Goal: Task Accomplishment & Management: Use online tool/utility

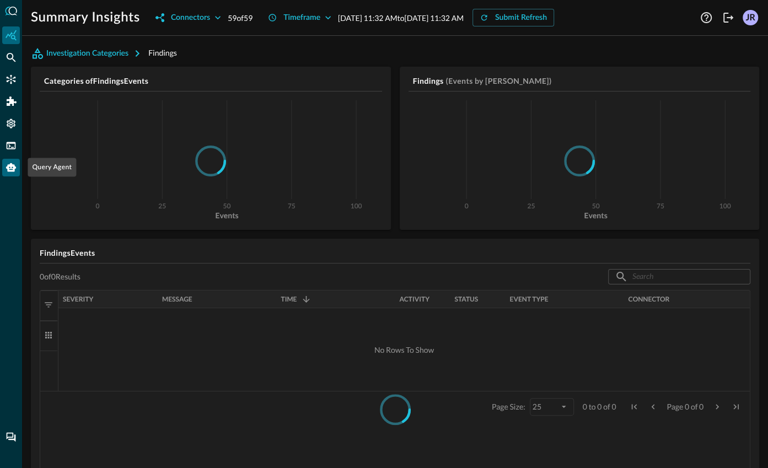
click at [10, 173] on icon "Query Agent" at bounding box center [11, 167] width 11 height 11
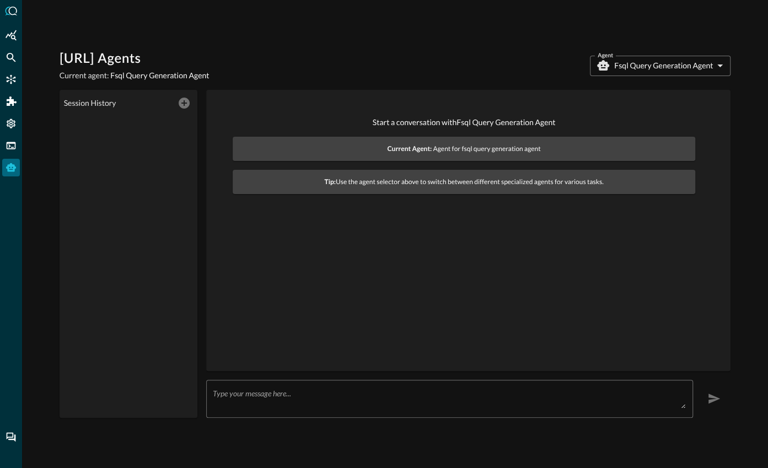
click at [404, 382] on div "x ​" at bounding box center [449, 399] width 487 height 38
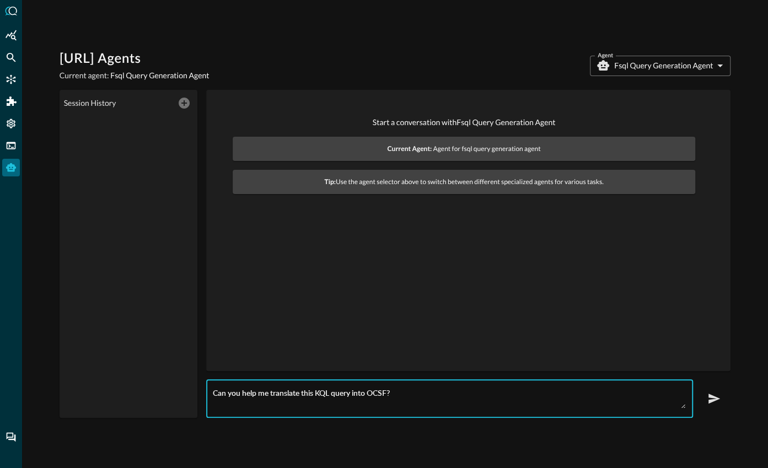
paste textarea "DeviceProcessEvents // Pro-tip: // There are many different ways to run a proce…"
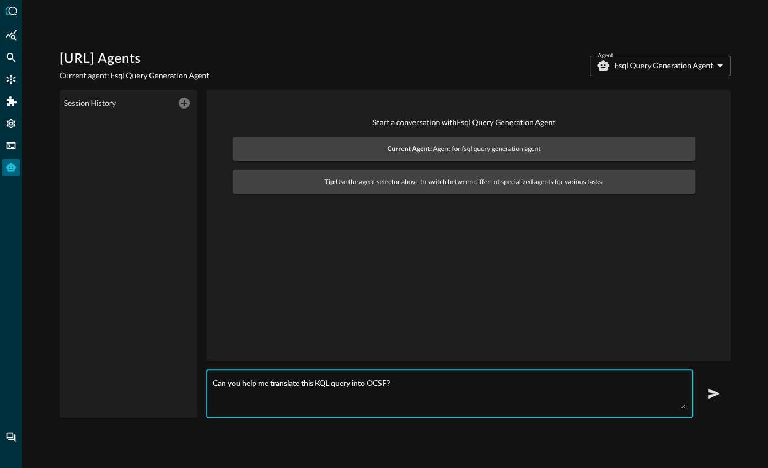
paste textarea "DeviceProcessEvents // Pro-tip: // There are many different ways to run a proce…"
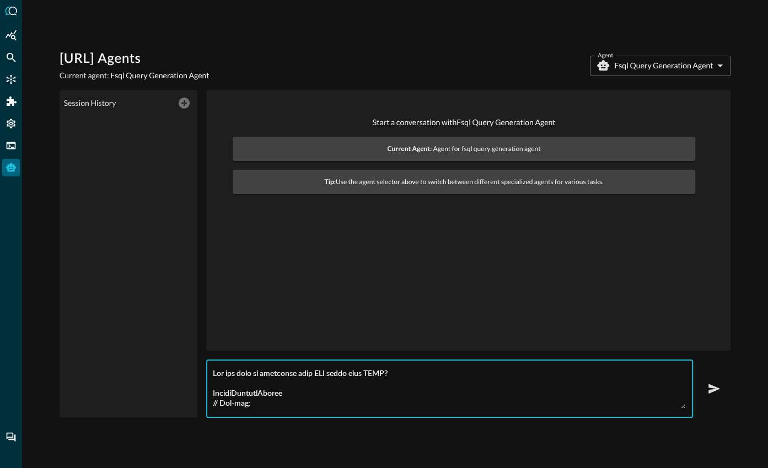
scroll to position [198, 0]
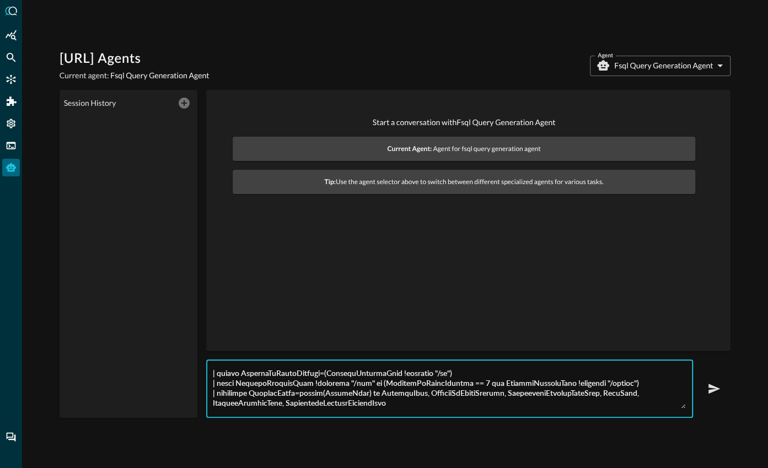
type textarea "Can you help me translate this KQL query into OCSF? DeviceProcessEvents // Pro-…"
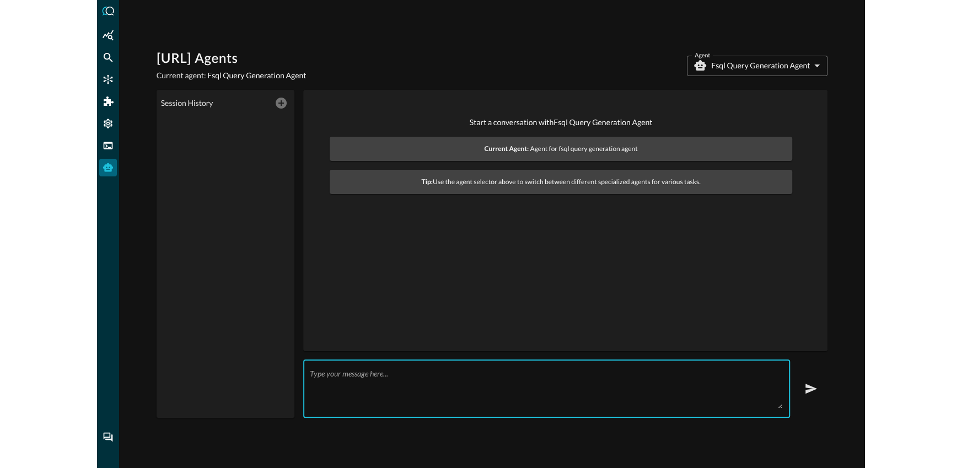
scroll to position [0, 0]
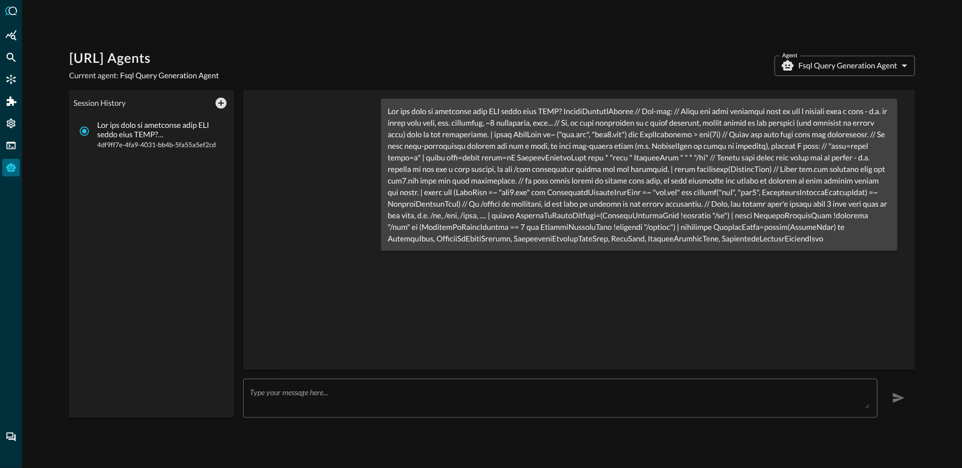
click at [648, 287] on div at bounding box center [579, 230] width 654 height 262
click at [132, 144] on span "4df9ff7e-4fa9-4031-bb4b-5fa55a5ef2cd" at bounding box center [160, 144] width 127 height 11
click at [95, 142] on input "4df9ff7e-4fa9-4031-bb4b-5fa55a5ef2cd" at bounding box center [84, 131] width 21 height 21
click at [600, 162] on p at bounding box center [639, 174] width 503 height 139
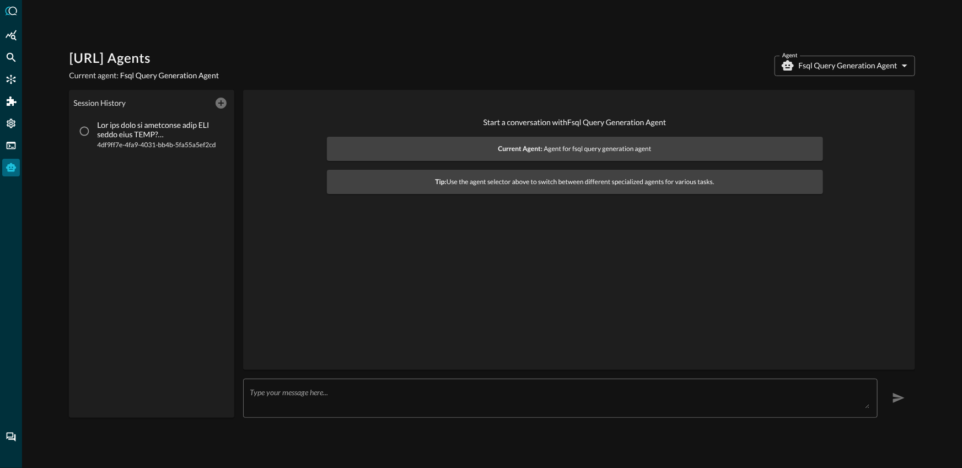
click at [138, 136] on p at bounding box center [160, 130] width 127 height 19
click at [95, 136] on input "4df9ff7e-4fa9-4031-bb4b-5fa55a5ef2cd" at bounding box center [84, 131] width 21 height 21
radio input "true"
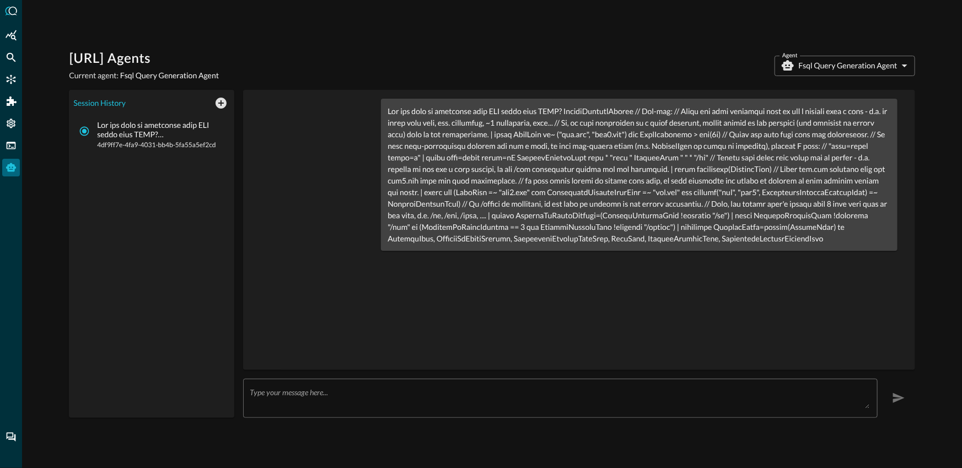
click at [621, 295] on div at bounding box center [579, 230] width 654 height 262
click at [491, 410] on div "x ​" at bounding box center [560, 398] width 635 height 39
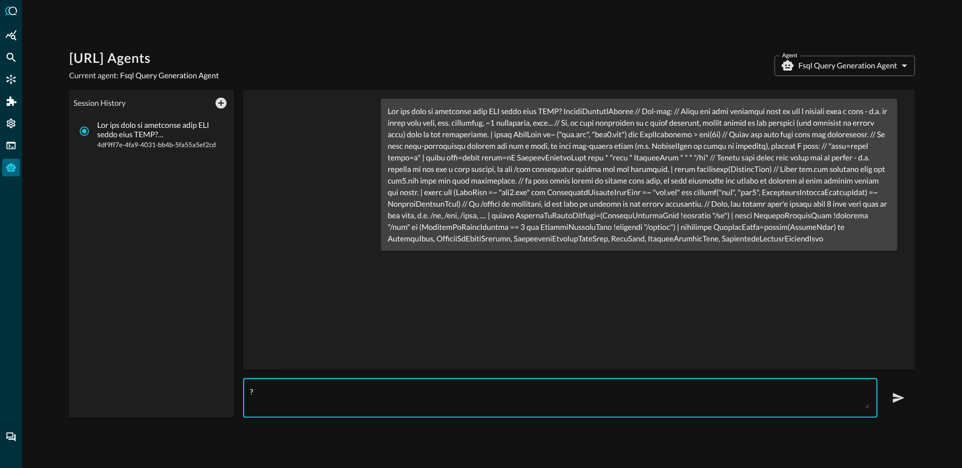
type textarea "?"
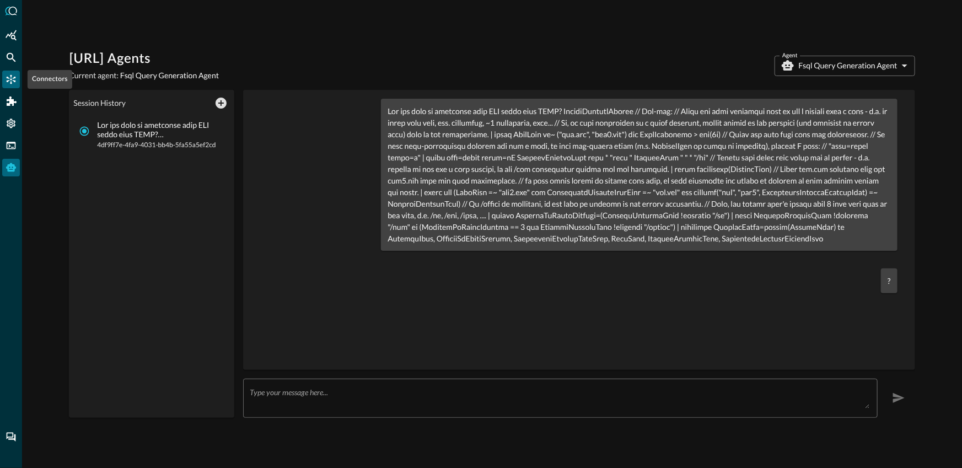
click at [11, 80] on icon "Connectors" at bounding box center [11, 79] width 11 height 11
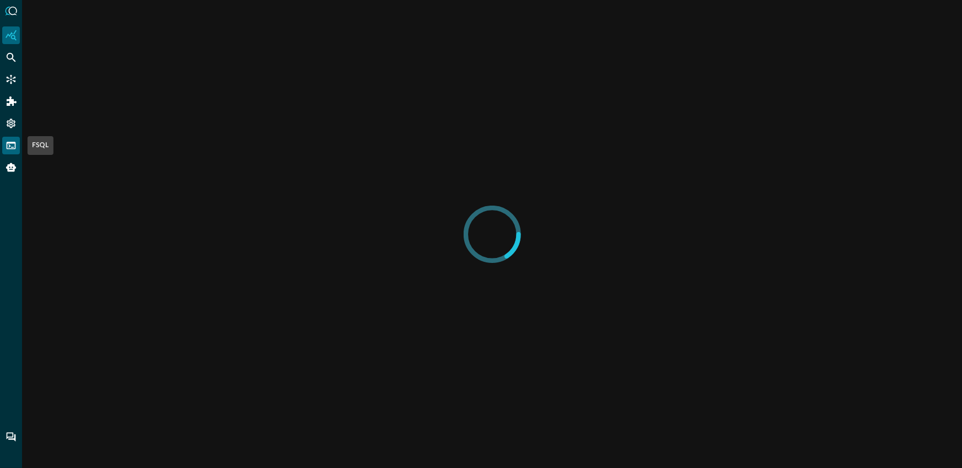
click at [12, 147] on icon "FSQL" at bounding box center [11, 145] width 9 height 7
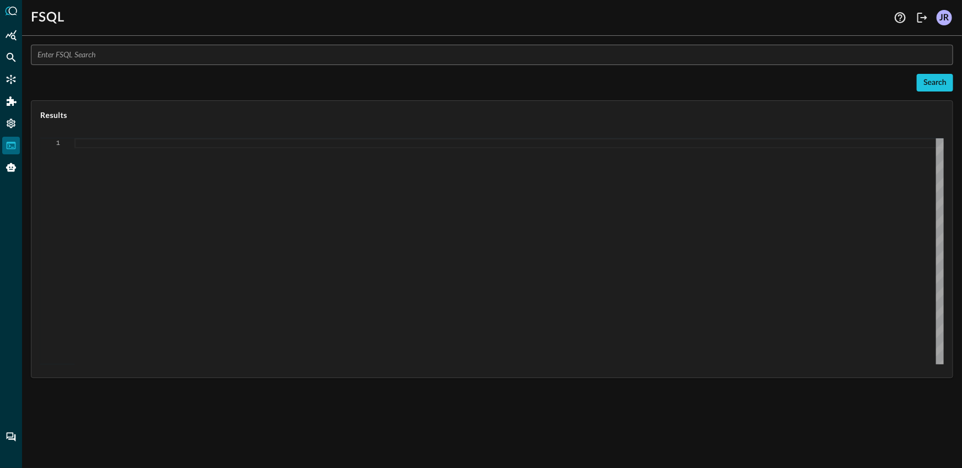
click at [130, 57] on input "text" at bounding box center [495, 55] width 916 height 20
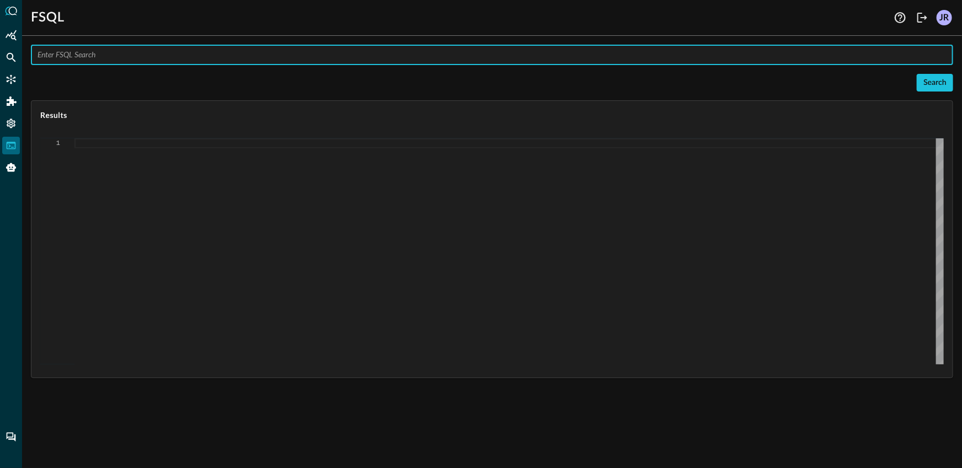
paste input "QUERY process_activity.actor.process.cmd_line, process_activity.actor.process.n…"
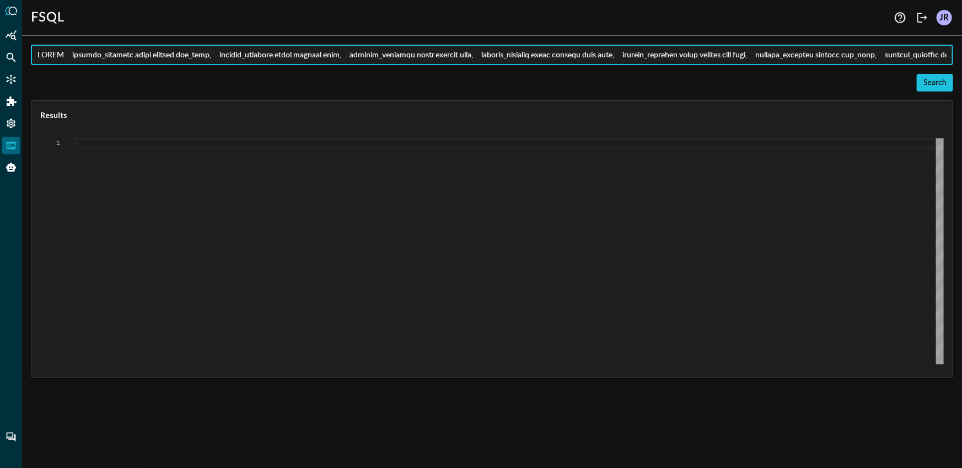
scroll to position [0, 3215]
type input "QUERY process_activity.actor.process.cmd_line, process_activity.actor.process.n…"
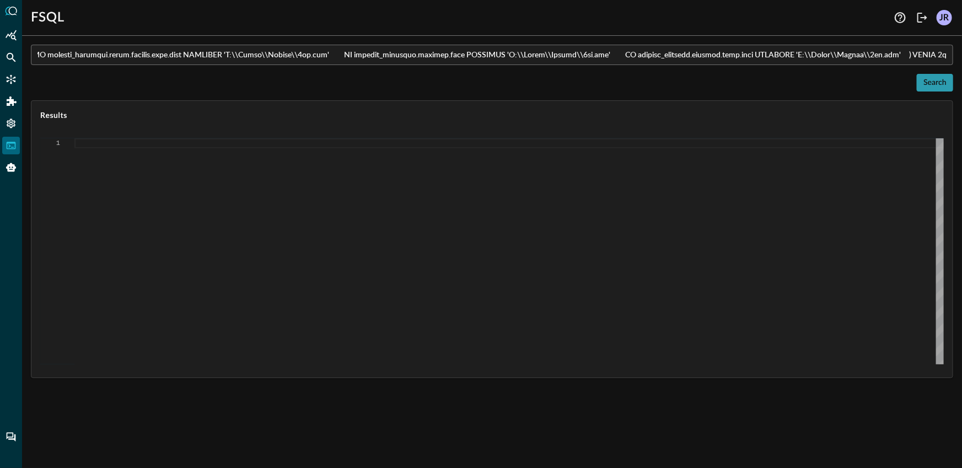
click at [934, 87] on button "Search" at bounding box center [935, 83] width 36 height 18
type textarea "{ "response": [ { "status": "connected" }, { "error": "Expected end of text, fo…"
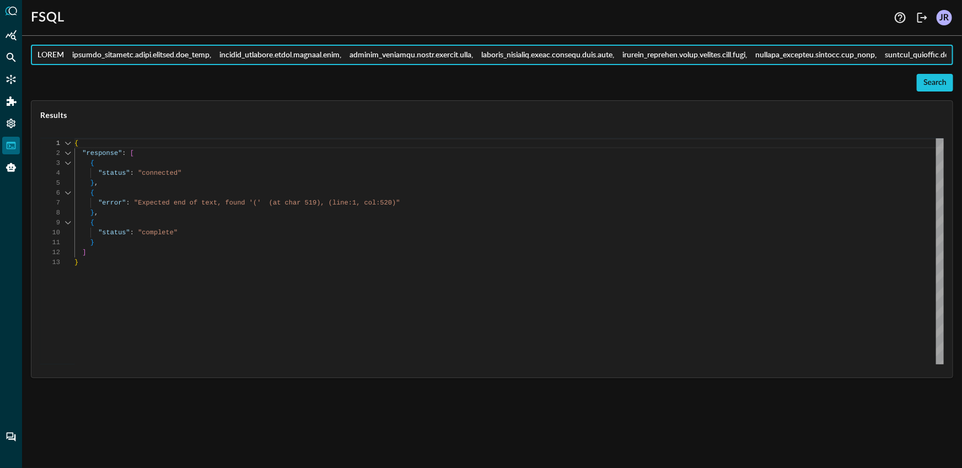
click at [477, 56] on input "text" at bounding box center [495, 55] width 916 height 20
paste input "OR %cmd_line CONTAINS '\\7za.exe a 1.7z' OR %cmd_line CONTAINS 'eprod.ldf' OR %…"
type input "QUERY process_activity.actor.process.cmd_line, process_activity.actor.process.n…"
click at [934, 78] on button "Search" at bounding box center [935, 83] width 36 height 18
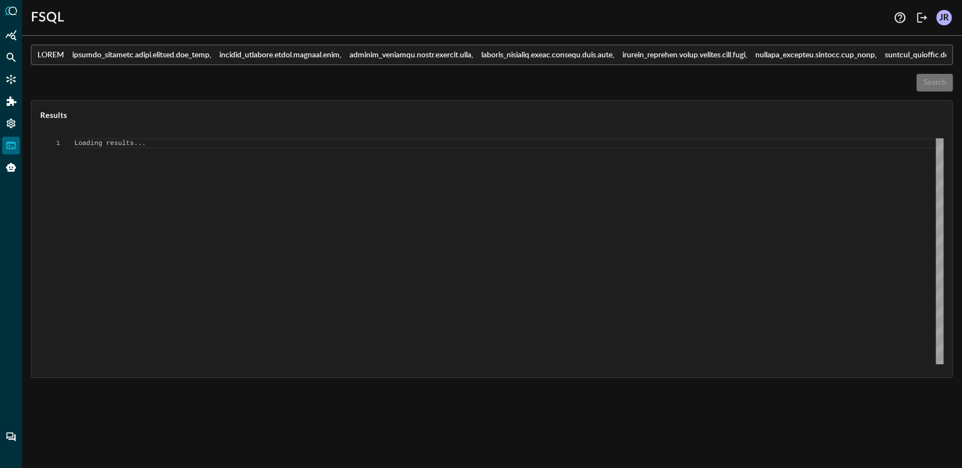
scroll to position [0, 0]
type textarea "{ "response": [ { "status": "connected" }, { "error": "Failed to execute comman…"
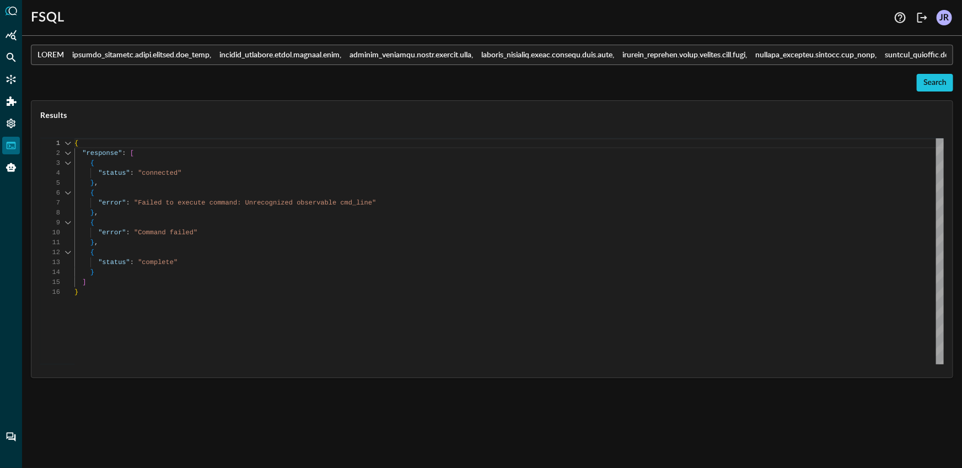
click at [388, 55] on input "text" at bounding box center [495, 55] width 916 height 20
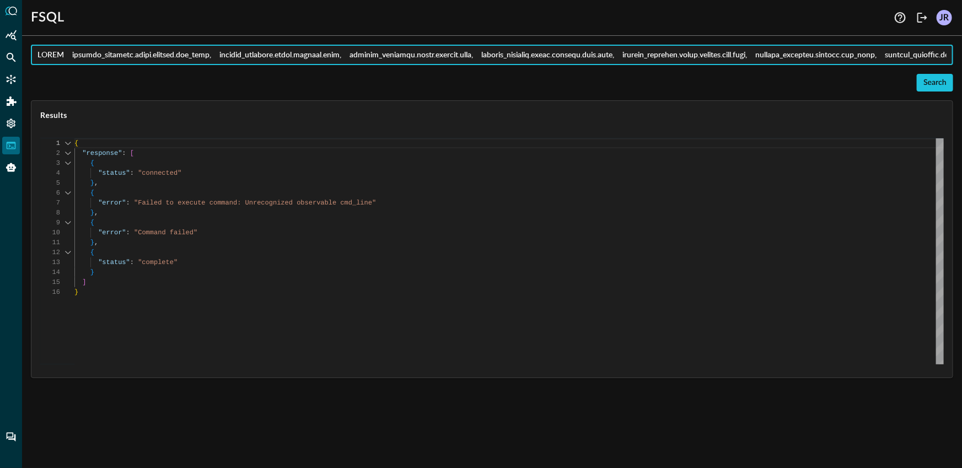
paste input "ommand_line, process_activity.actor.process.name, process_activity.actor.proces…"
type input "QUERY process_activity.actor.process.command_line, process_activity.actor.proce…"
click at [925, 85] on button "Search" at bounding box center [935, 83] width 36 height 18
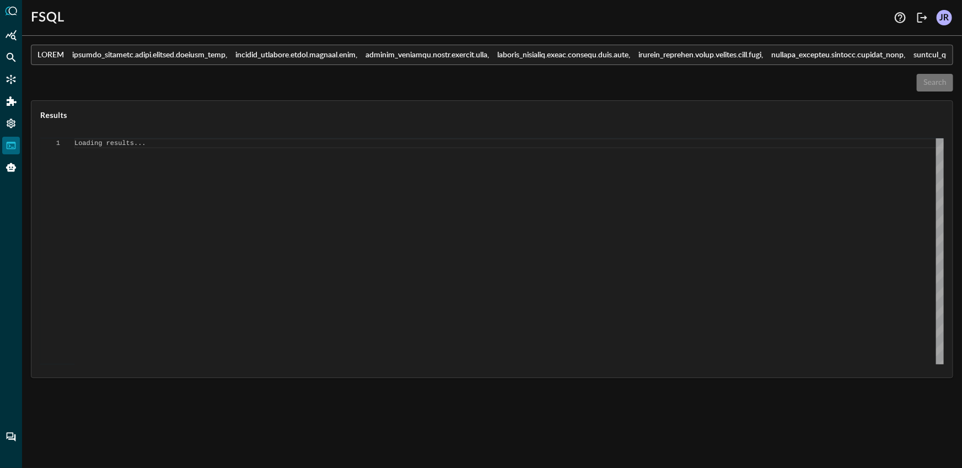
scroll to position [0, 0]
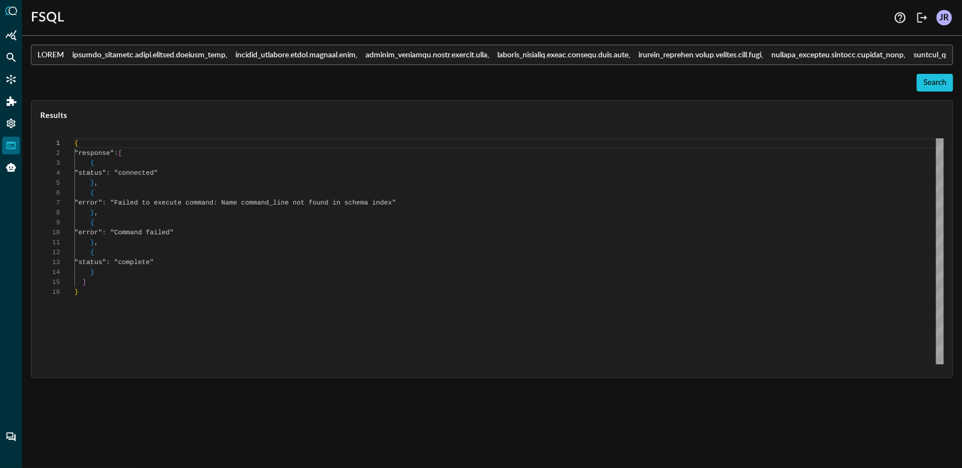
type textarea "{ "response": [ { "status": "connected" }, { "error": "Failed to execute comman…"
click at [452, 206] on div "{ "response" : [ { "status" : "connected" } , { "error" : "Failed to execute co…" at bounding box center [508, 251] width 869 height 226
click at [870, 58] on input "text" at bounding box center [495, 55] width 916 height 20
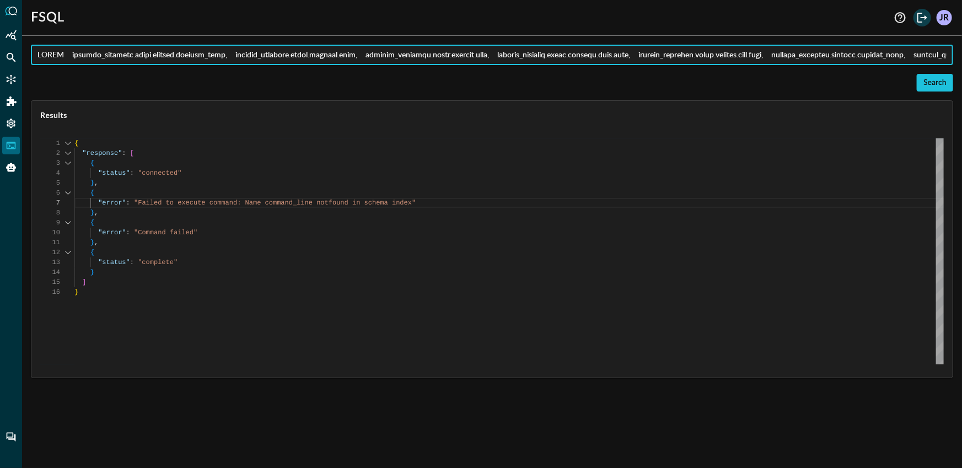
click at [919, 23] on icon "Logout" at bounding box center [922, 17] width 13 height 13
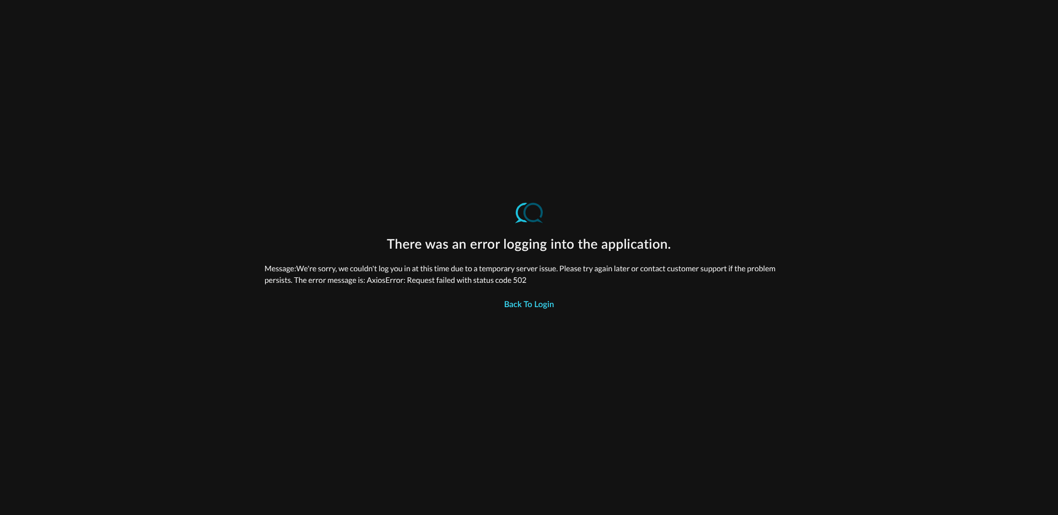
click at [540, 305] on button "Back to Login" at bounding box center [529, 305] width 63 height 22
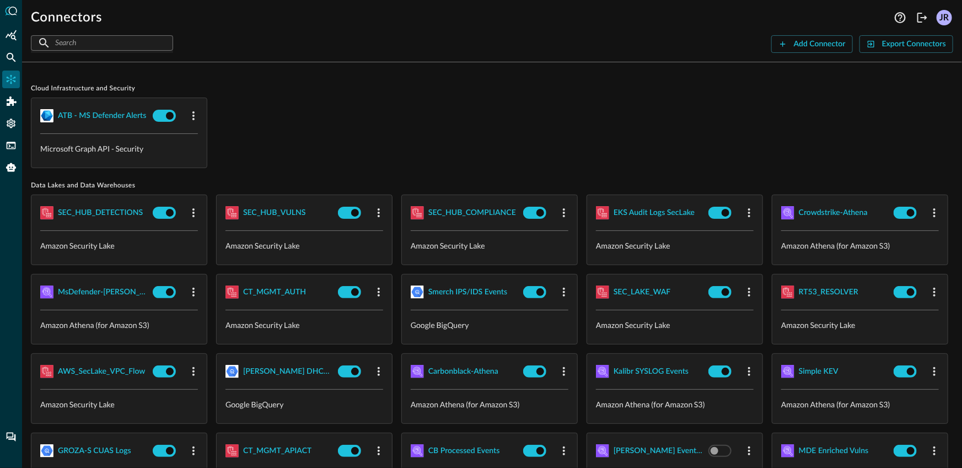
click at [338, 153] on div "ATB - MS Defender Alerts Microsoft Graph API - Security" at bounding box center [492, 133] width 922 height 71
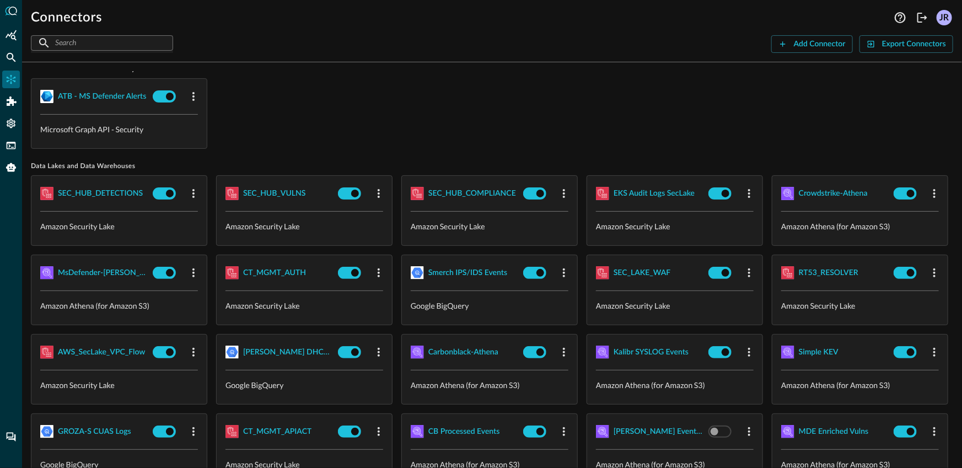
scroll to position [19, 0]
click at [507, 275] on div "Smerch IPS/IDS Events" at bounding box center [467, 273] width 79 height 14
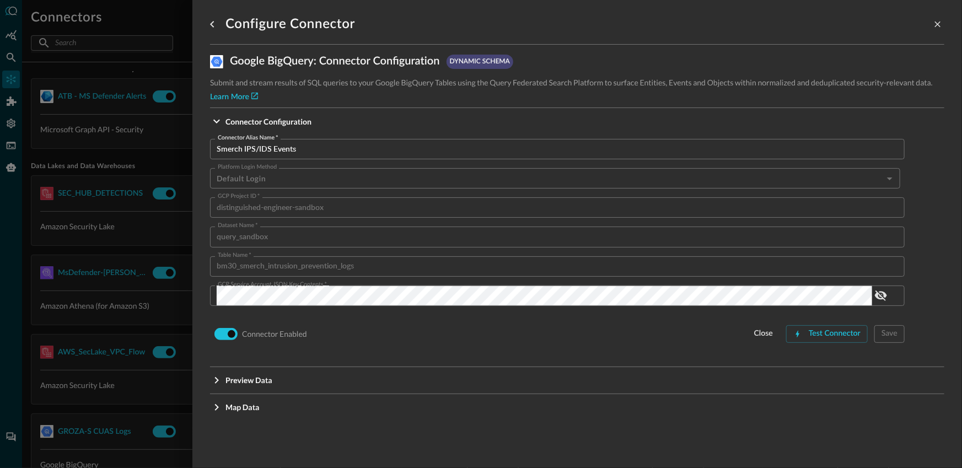
click at [142, 227] on div at bounding box center [481, 234] width 962 height 468
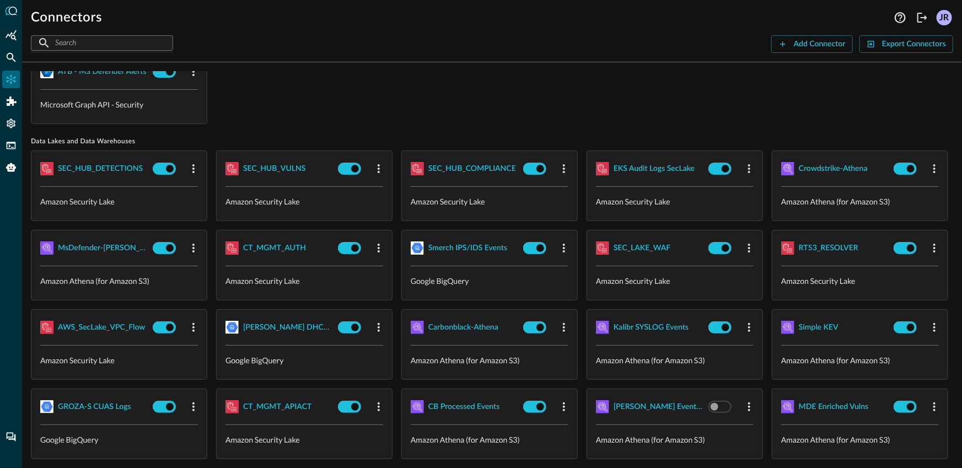
scroll to position [100, 0]
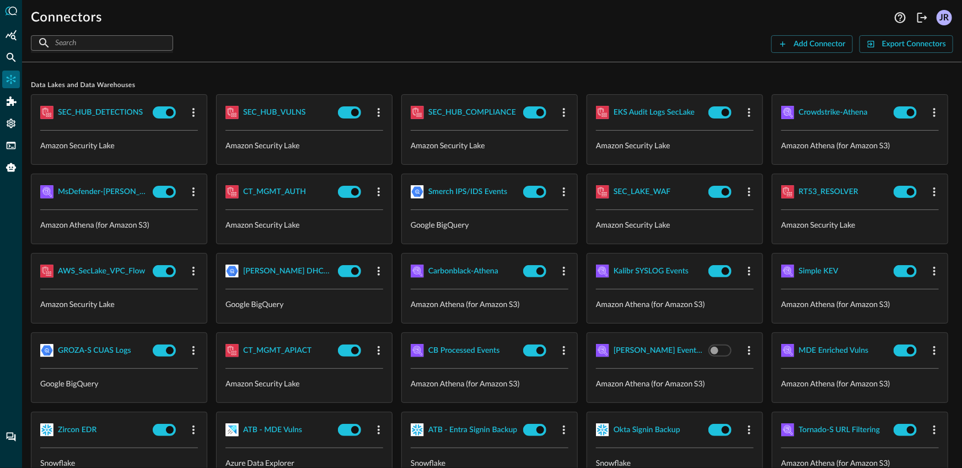
click at [3, 67] on div at bounding box center [11, 234] width 22 height 468
click at [12, 61] on icon "Federated Search" at bounding box center [11, 57] width 11 height 11
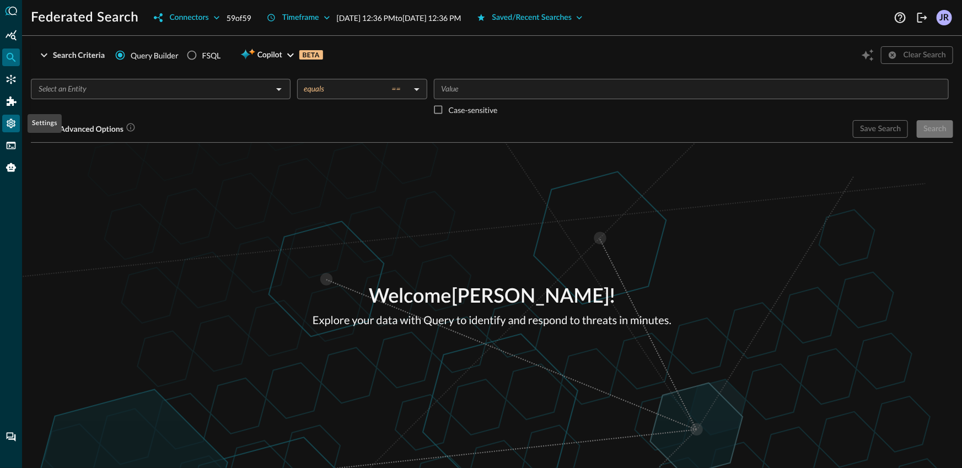
click at [15, 120] on icon "Settings" at bounding box center [11, 123] width 11 height 11
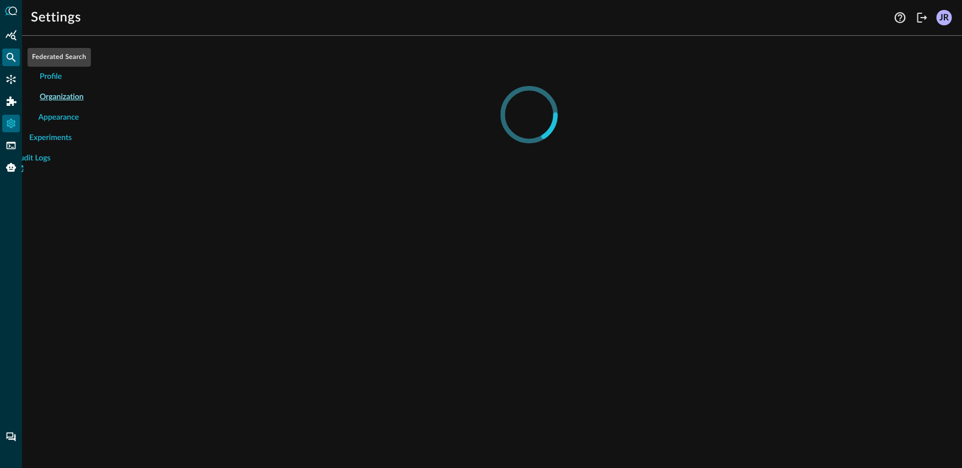
click at [10, 63] on div "Federated Search" at bounding box center [11, 58] width 18 height 18
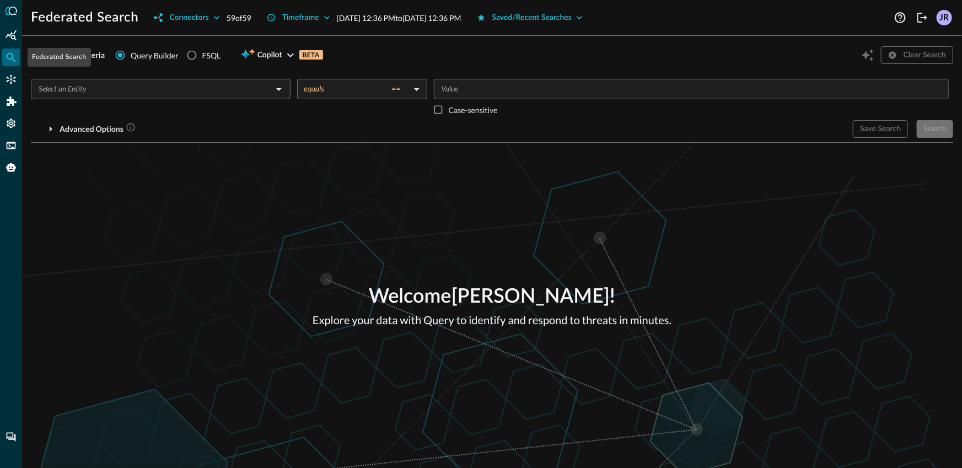
click at [128, 89] on input "text" at bounding box center [151, 89] width 235 height 14
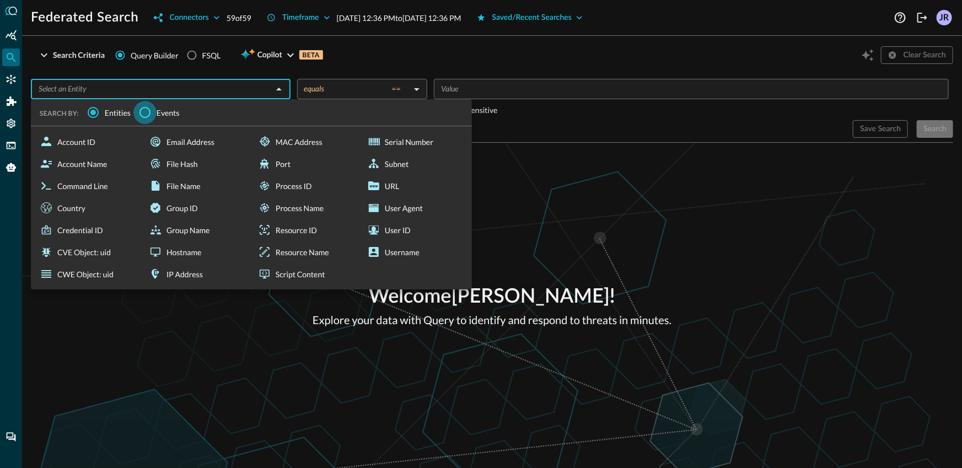
click at [149, 115] on input "Events" at bounding box center [144, 112] width 23 height 23
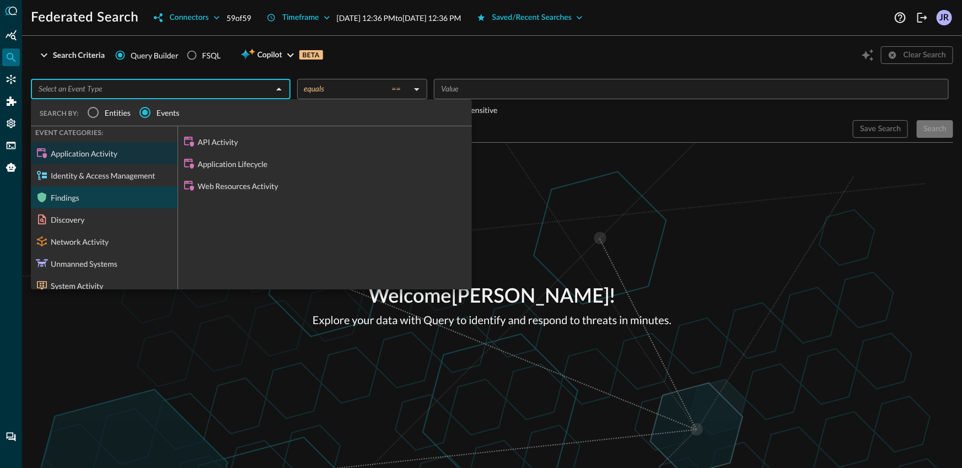
click at [90, 192] on div "Findings" at bounding box center [104, 197] width 147 height 22
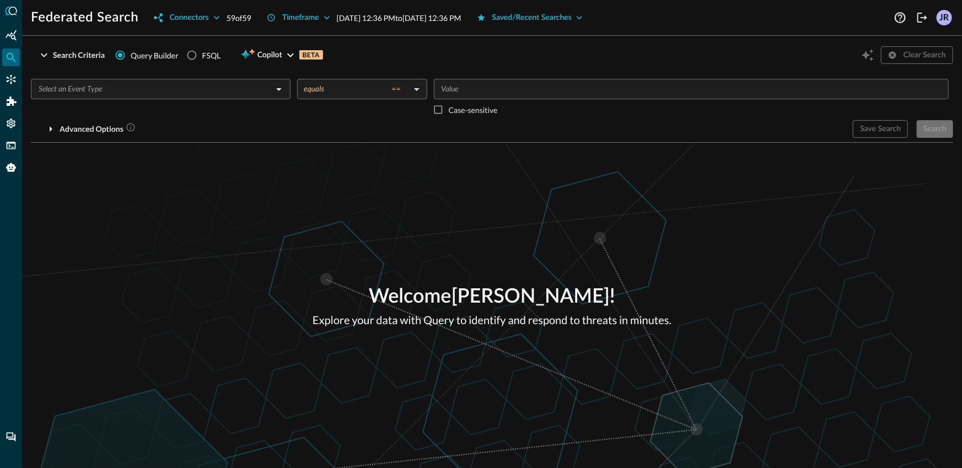
click at [645, 226] on div "Welcome Jonathan Rau ! Explore your data with Query to identify and respond to …" at bounding box center [492, 305] width 940 height 325
click at [76, 130] on div "Advanced Options" at bounding box center [98, 129] width 76 height 14
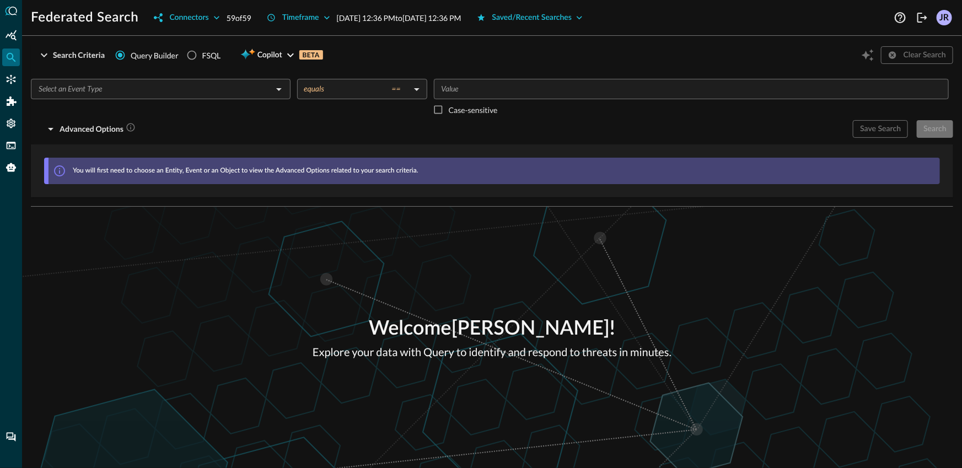
click at [98, 94] on input "text" at bounding box center [151, 89] width 235 height 14
click at [100, 97] on div "​" at bounding box center [161, 89] width 260 height 20
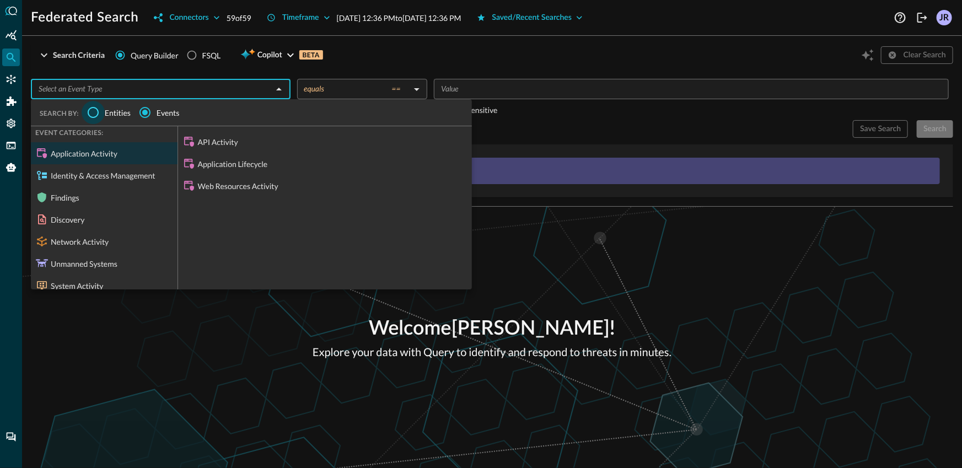
click at [100, 110] on input "Entities" at bounding box center [93, 112] width 23 height 23
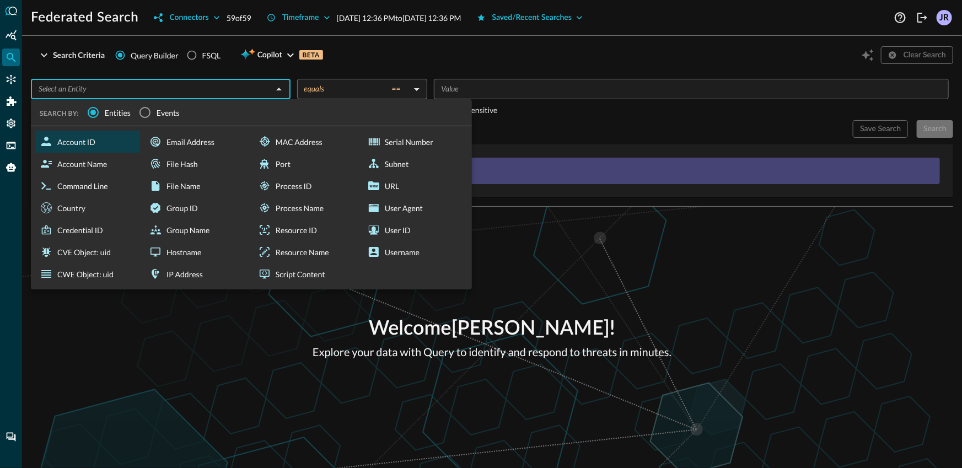
click at [93, 149] on div "Account ID" at bounding box center [87, 142] width 105 height 22
type input "Account ID"
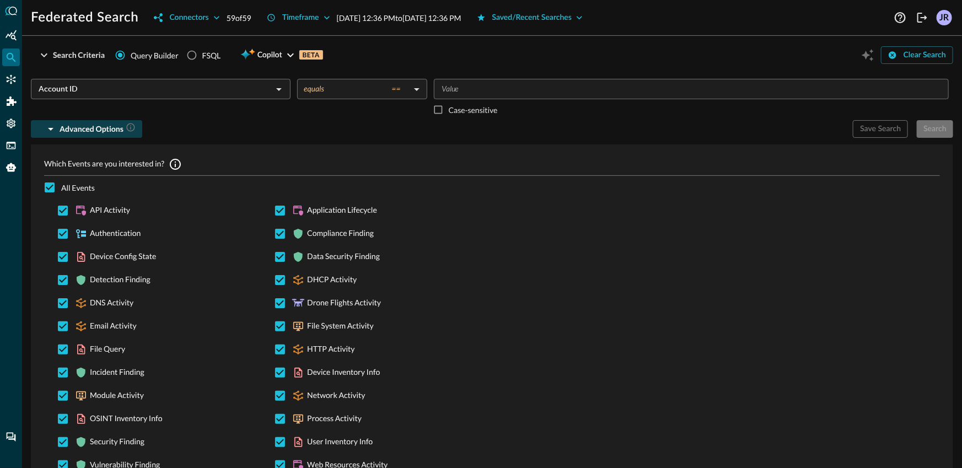
click at [74, 124] on div "Advanced Options" at bounding box center [98, 129] width 76 height 14
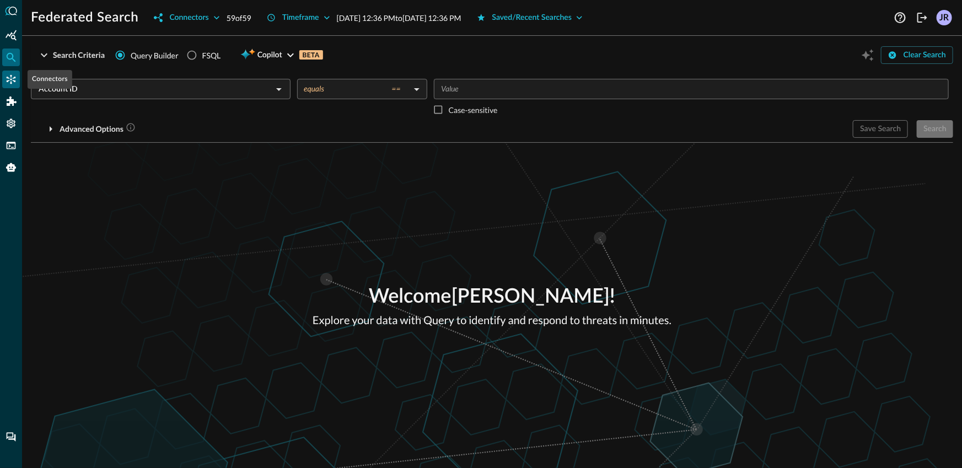
click at [10, 79] on icon "Connectors" at bounding box center [11, 79] width 9 height 9
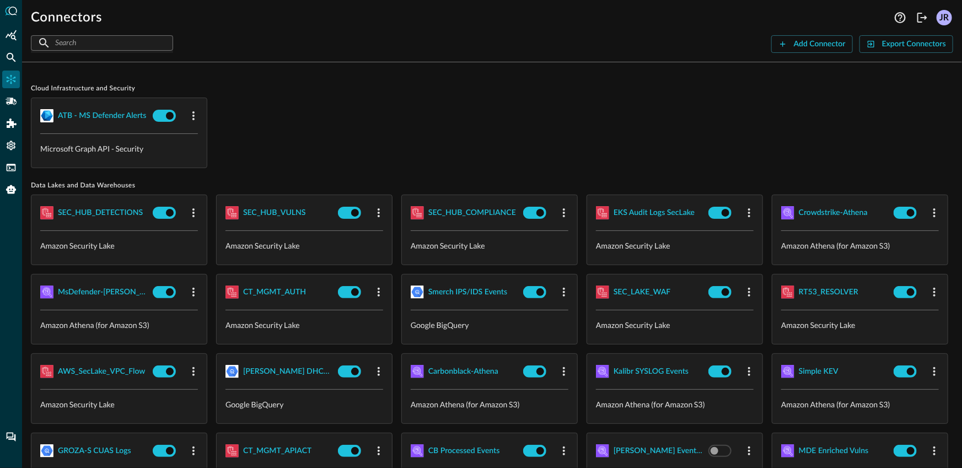
click at [395, 137] on div "ATB - MS Defender Alerts Microsoft Graph API - Security" at bounding box center [492, 133] width 922 height 71
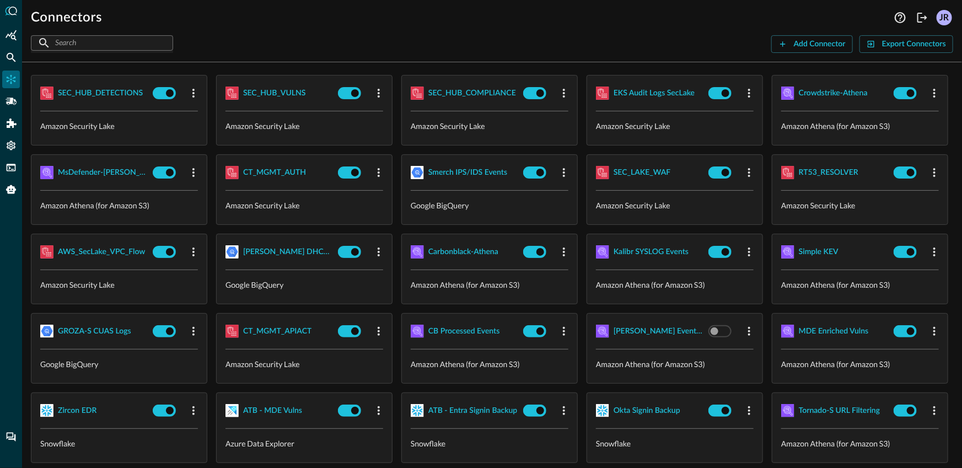
scroll to position [148, 0]
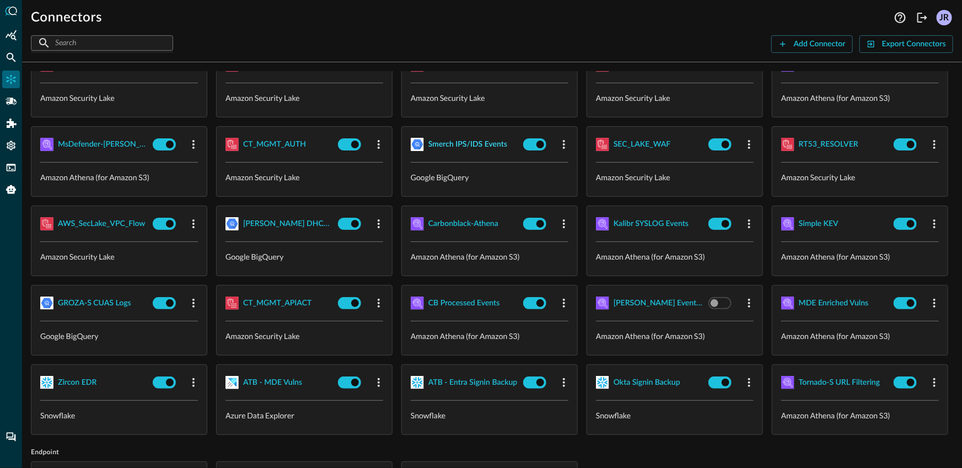
click at [507, 139] on div "Smerch IPS/IDS Events" at bounding box center [467, 145] width 79 height 14
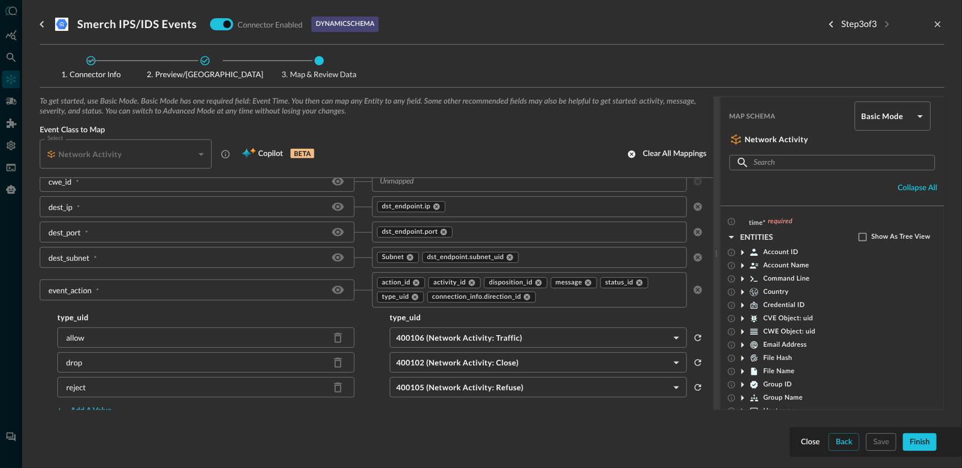
scroll to position [414, 0]
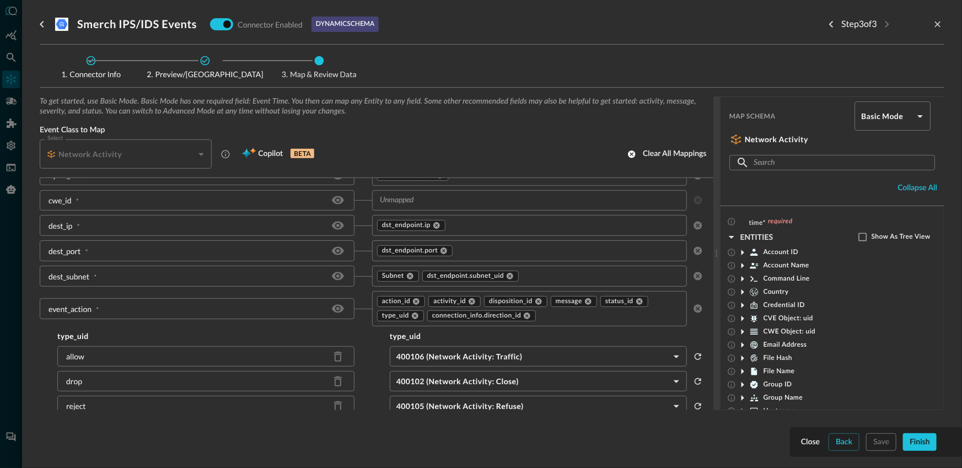
click at [432, 205] on input "text" at bounding box center [520, 201] width 290 height 14
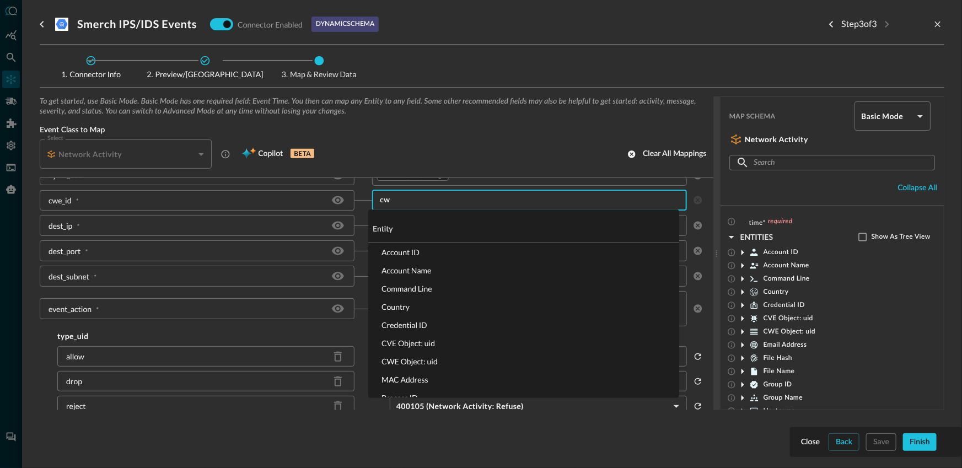
type input "cwe"
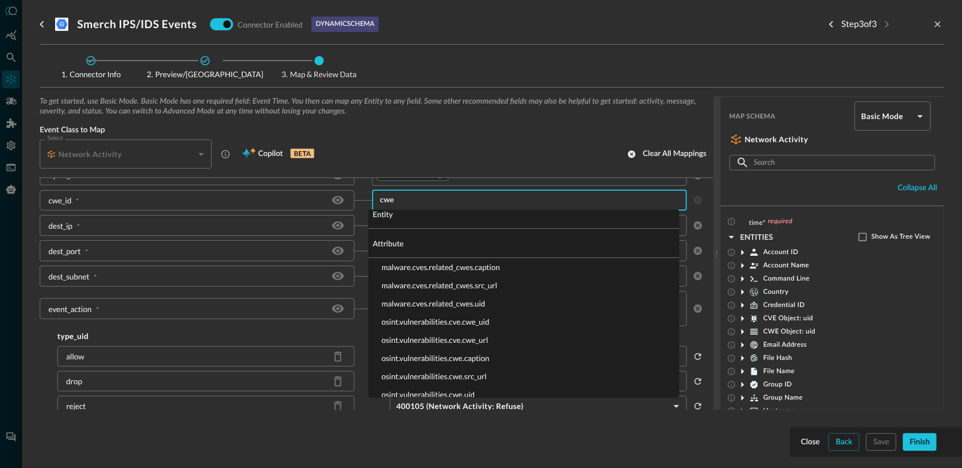
scroll to position [33, 0]
click at [483, 321] on li "osint.vulnerabilities.cve.cwe_uid" at bounding box center [523, 321] width 311 height 18
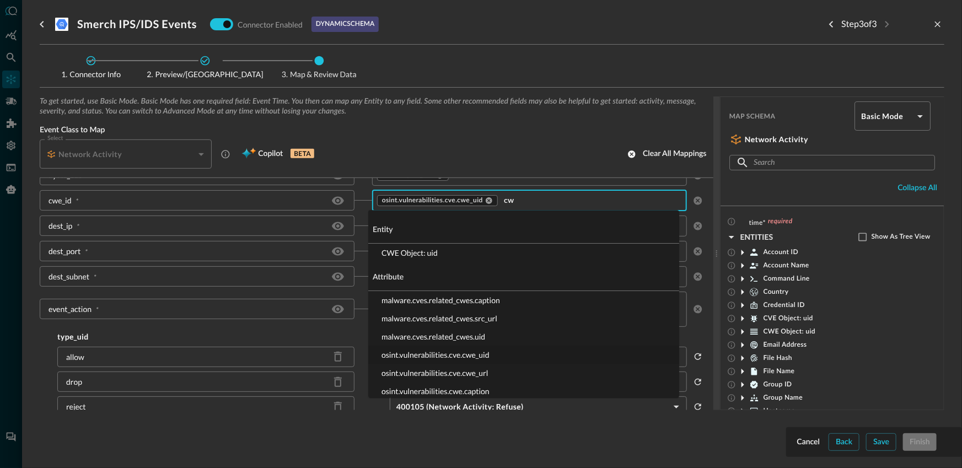
type input "cwe"
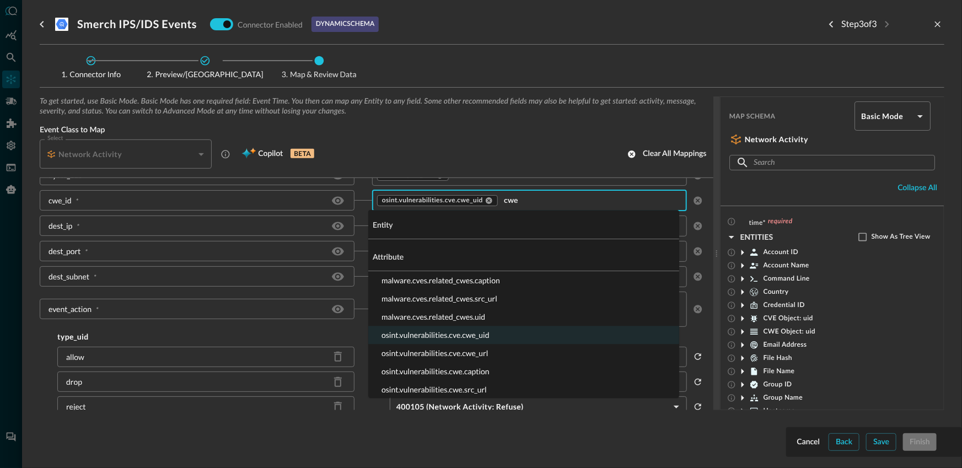
scroll to position [0, 0]
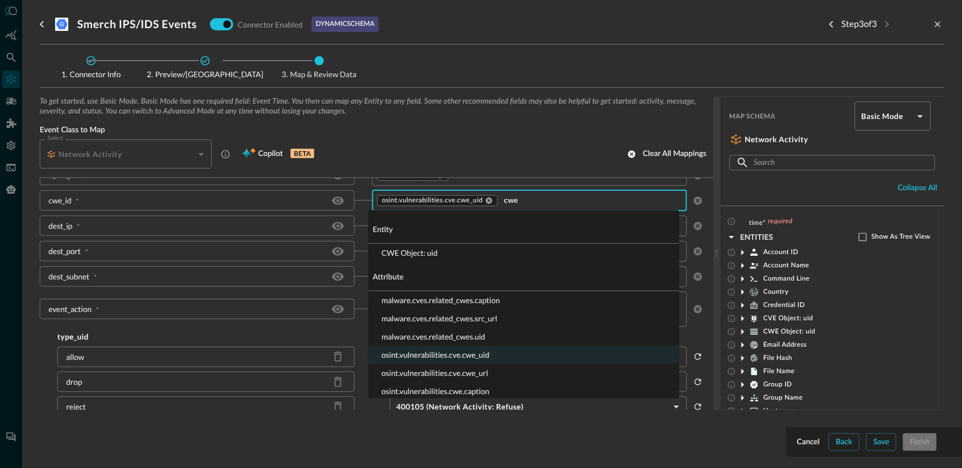
click at [436, 252] on li "CWE Object: uid" at bounding box center [523, 253] width 311 height 18
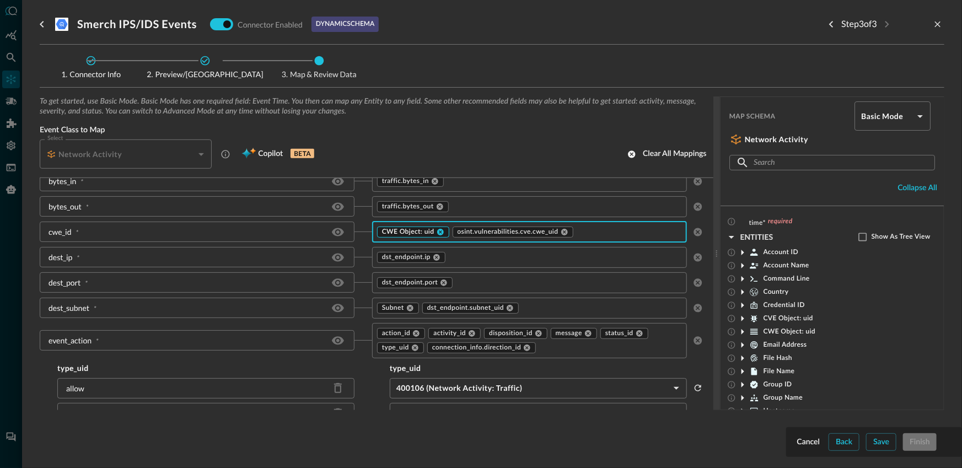
scroll to position [368, 0]
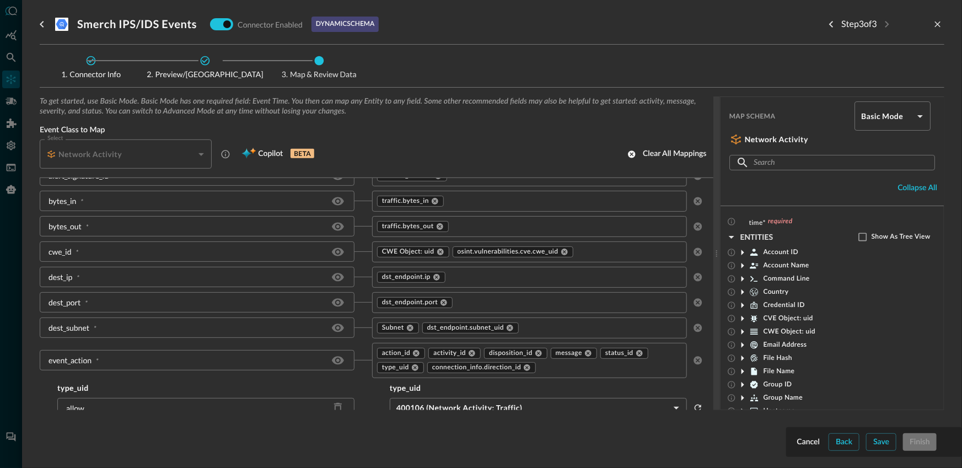
scroll to position [362, 0]
click at [741, 331] on icon at bounding box center [742, 331] width 13 height 13
click at [742, 331] on icon at bounding box center [743, 332] width 6 height 3
click at [742, 331] on icon at bounding box center [742, 332] width 3 height 6
click at [742, 331] on icon at bounding box center [743, 332] width 6 height 3
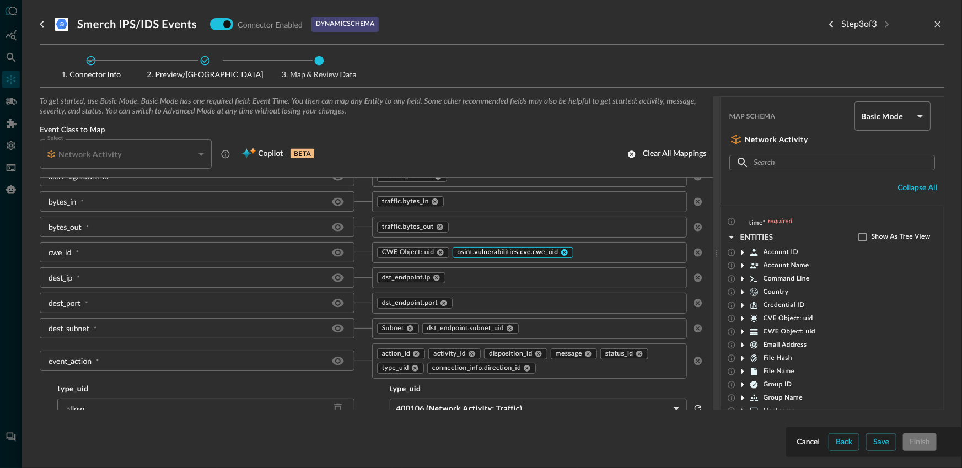
click at [561, 249] on icon at bounding box center [564, 252] width 7 height 7
click at [499, 250] on input "text" at bounding box center [558, 252] width 214 height 14
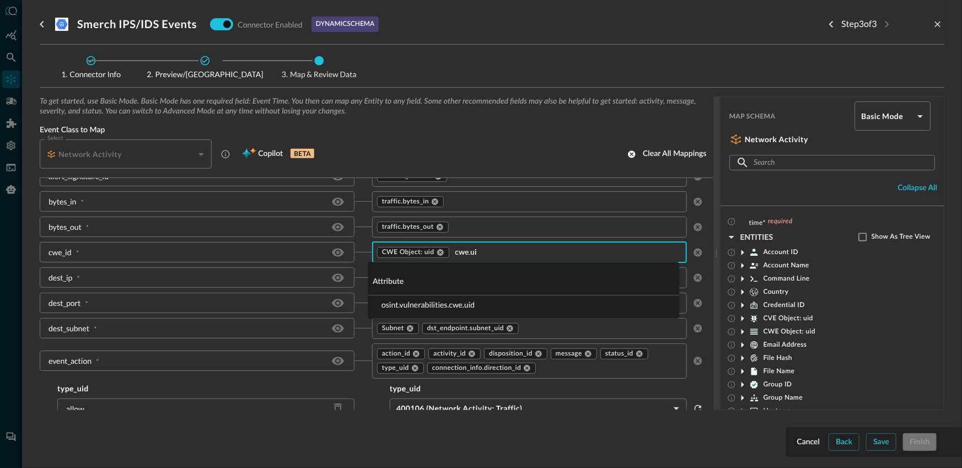
type input "cwe.uid"
click at [463, 309] on li "osint.vulnerabilities.cwe.uid" at bounding box center [523, 304] width 311 height 18
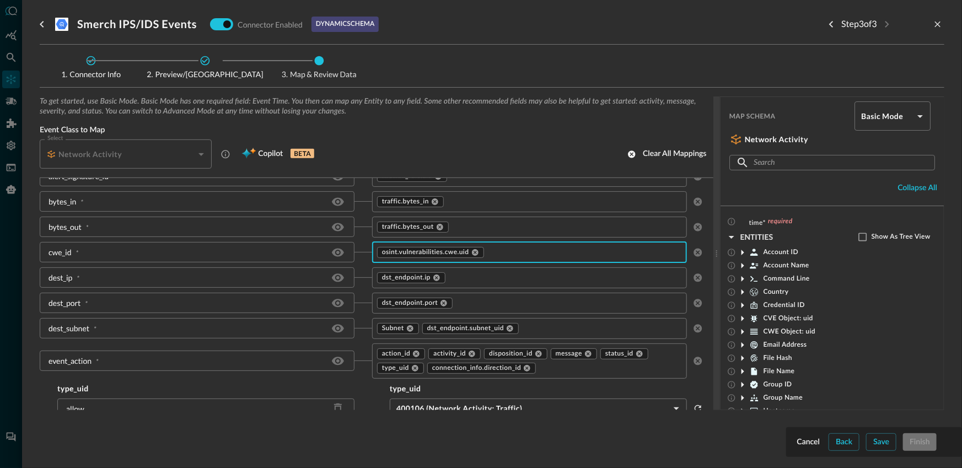
click at [354, 277] on div "dest_ip *" at bounding box center [206, 277] width 332 height 21
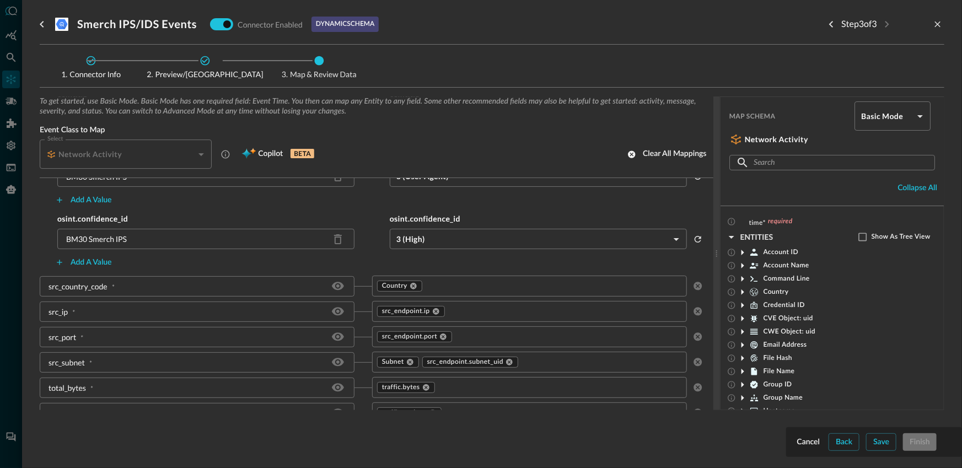
scroll to position [1851, 0]
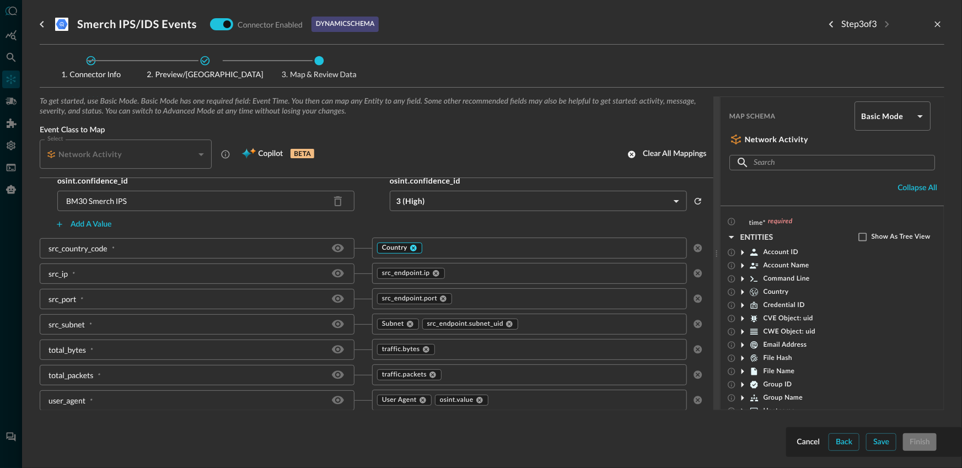
click at [410, 248] on icon at bounding box center [413, 248] width 7 height 7
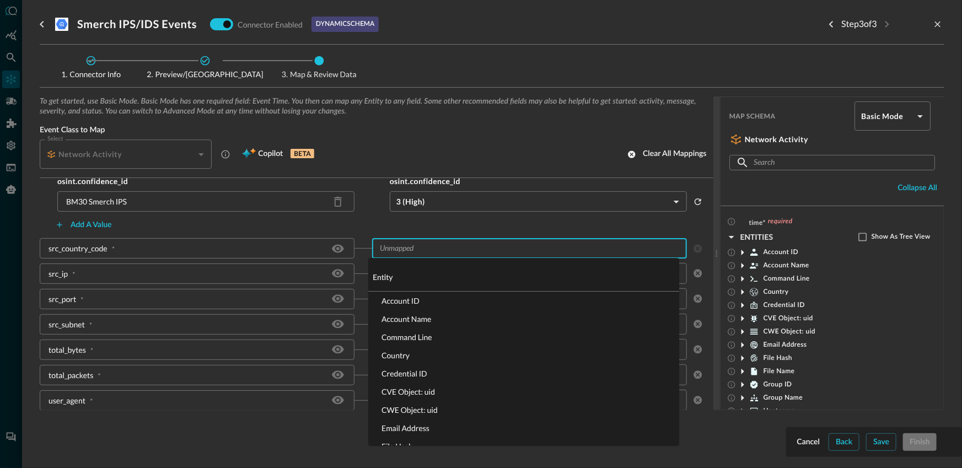
click at [422, 249] on input "text" at bounding box center [520, 248] width 290 height 14
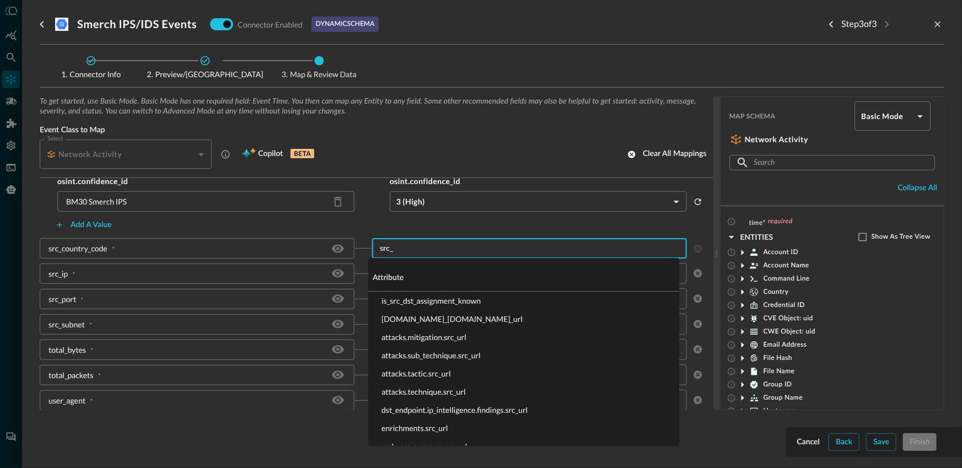
type input "src_e"
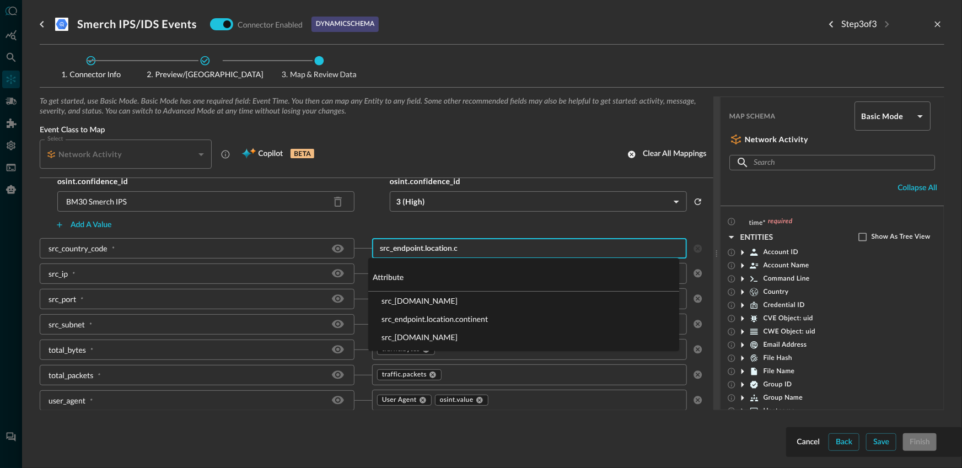
type input "src_endpoint.location.co"
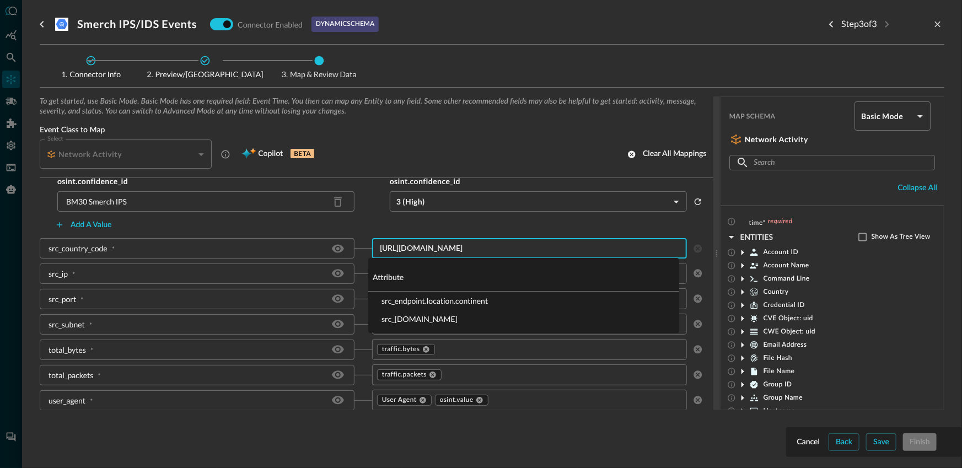
click at [472, 316] on li "src_[DOMAIN_NAME]" at bounding box center [523, 319] width 311 height 18
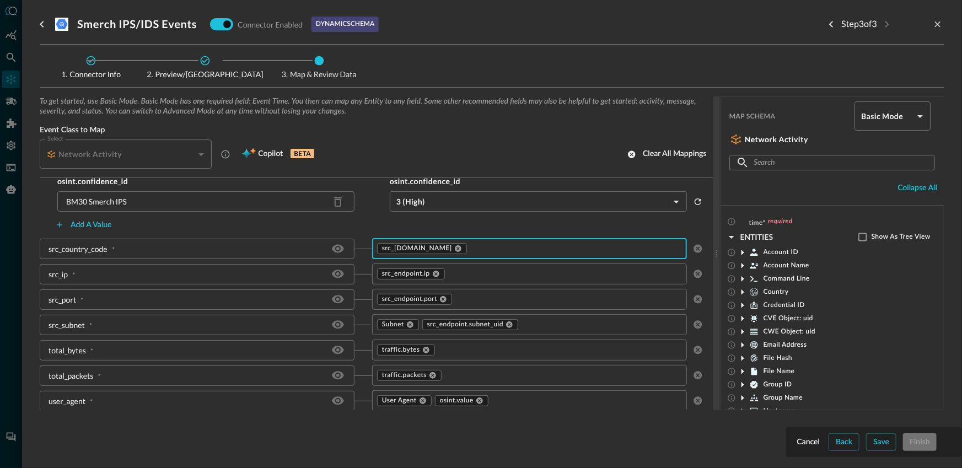
scroll to position [1851, 0]
click at [504, 396] on input "text" at bounding box center [577, 401] width 175 height 14
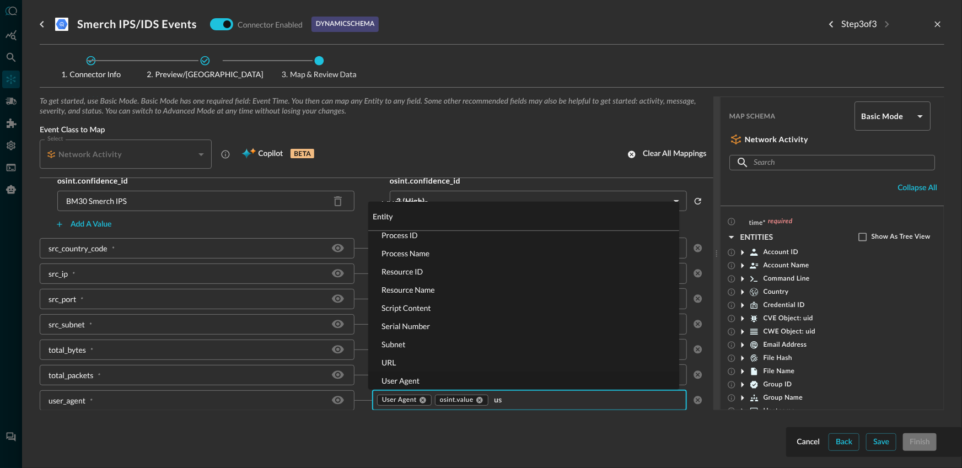
scroll to position [0, 0]
type input "u"
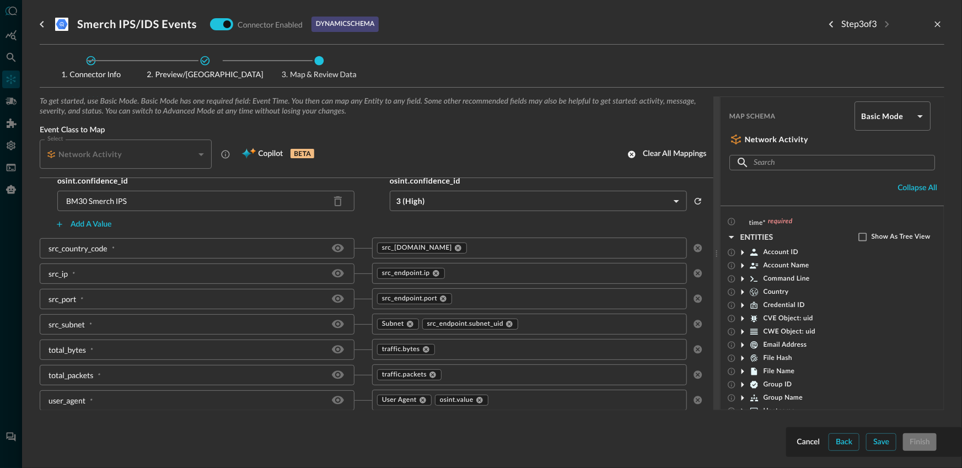
click at [378, 424] on div "To get started, use Basic Mode. Basic Mode has one required field: Event Time. …" at bounding box center [492, 270] width 905 height 349
click at [874, 442] on button "Save" at bounding box center [881, 442] width 30 height 18
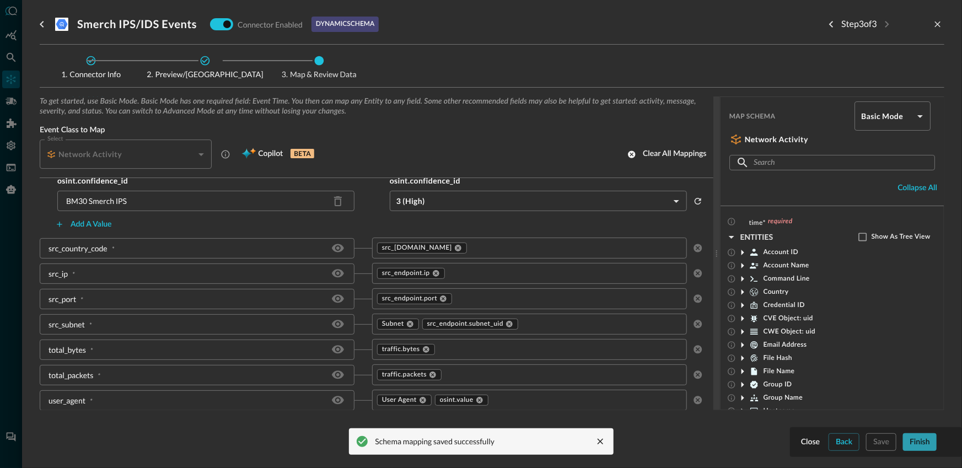
click at [922, 439] on button "Finish" at bounding box center [920, 442] width 34 height 18
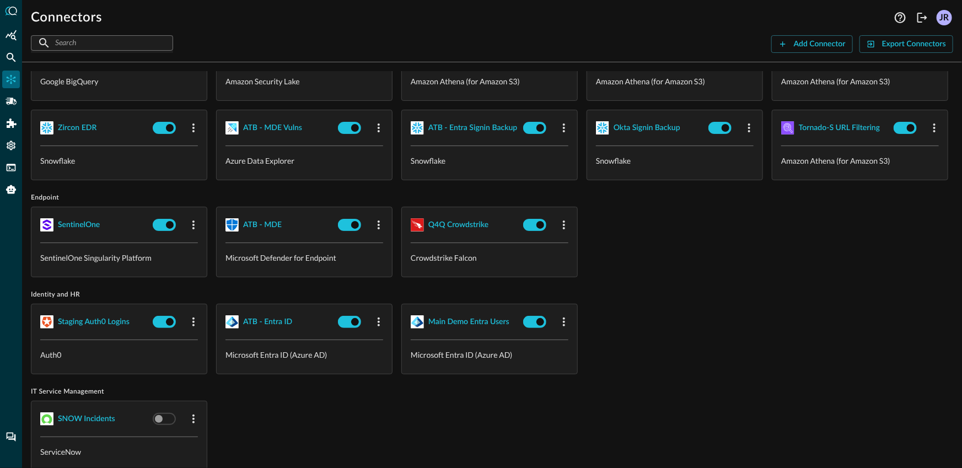
scroll to position [482, 0]
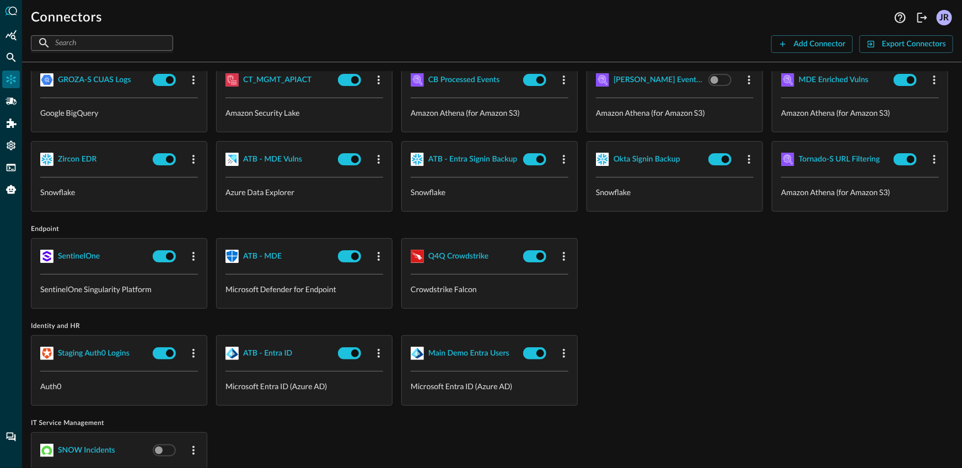
scroll to position [370, 0]
click at [413, 212] on div "SEC_HUB_DETECTIONS Amazon Security Lake SEC_HUB_VULNS Amazon Security Lake SEC_…" at bounding box center [492, 18] width 922 height 388
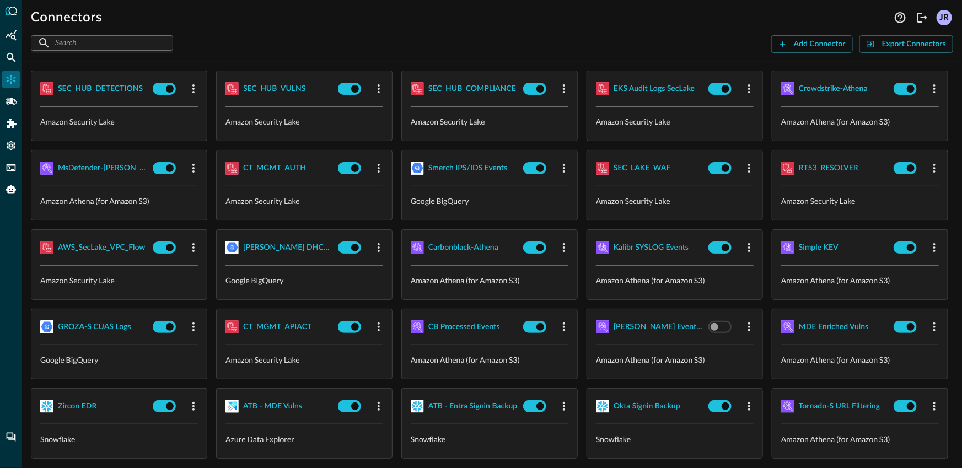
scroll to position [123, 0]
click at [805, 46] on button "Add Connector" at bounding box center [812, 44] width 82 height 18
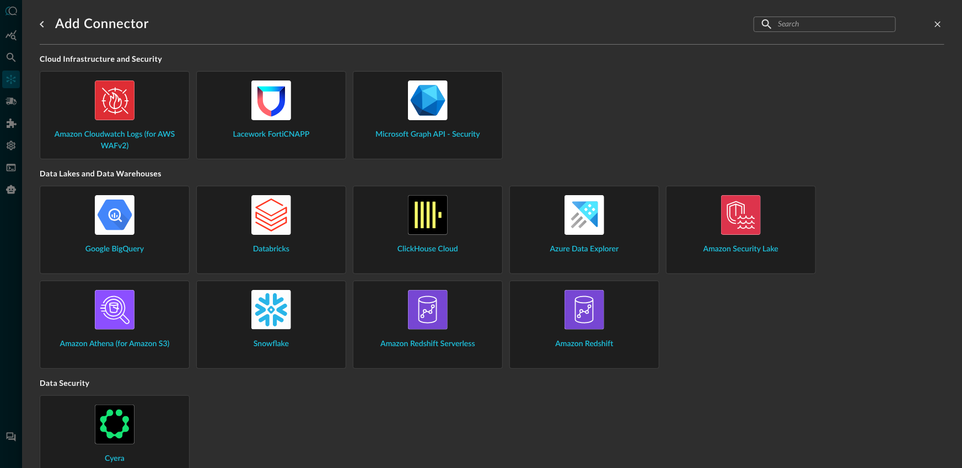
scroll to position [17, 0]
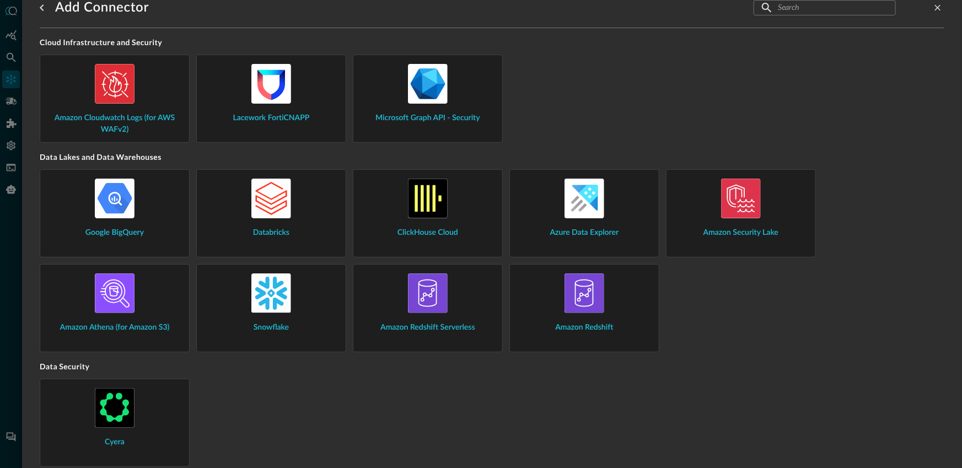
click at [292, 286] on div "Snowflake" at bounding box center [271, 303] width 131 height 60
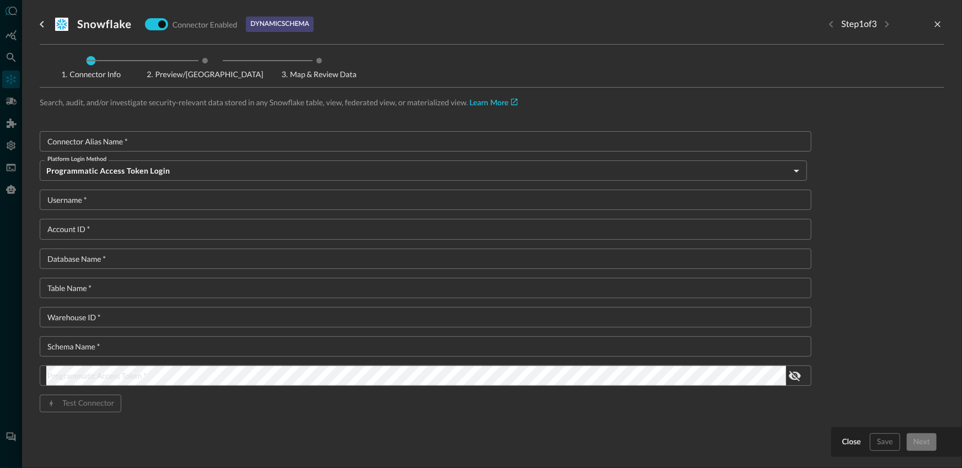
click at [321, 141] on input "Connector Alias Name   *" at bounding box center [428, 141] width 765 height 20
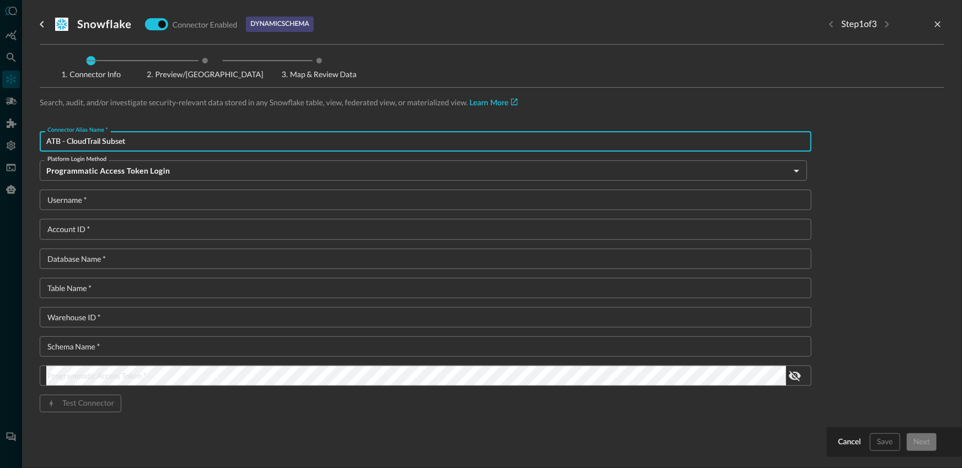
type input "ATB - CloudTrail Subset"
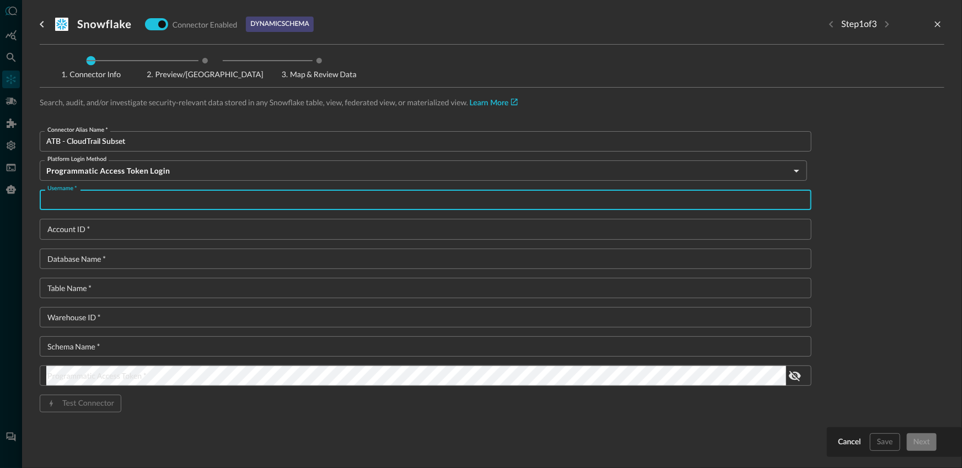
click at [144, 285] on input "Table Name   *" at bounding box center [428, 288] width 765 height 20
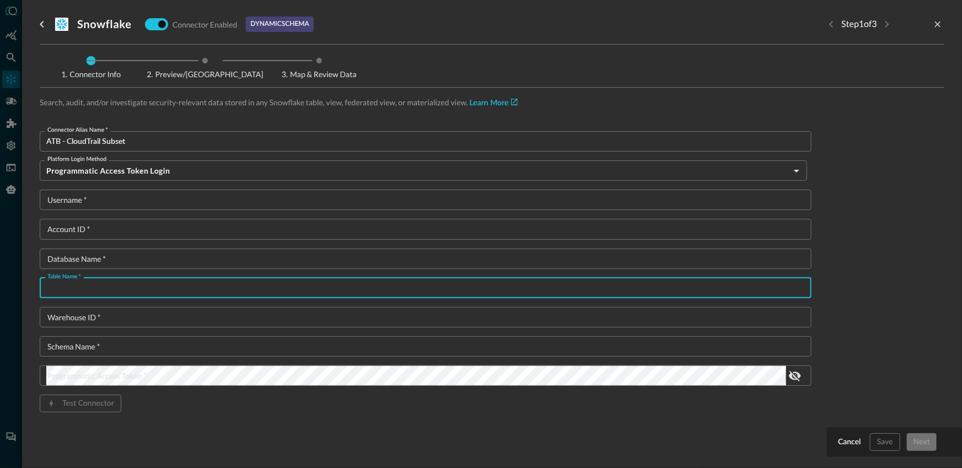
paste input "V_CLOUD_TRAIL_SELECTION"
type input "V_CLOUD_TRAIL_SELECTION"
click at [105, 201] on input "Username   *" at bounding box center [428, 200] width 765 height 20
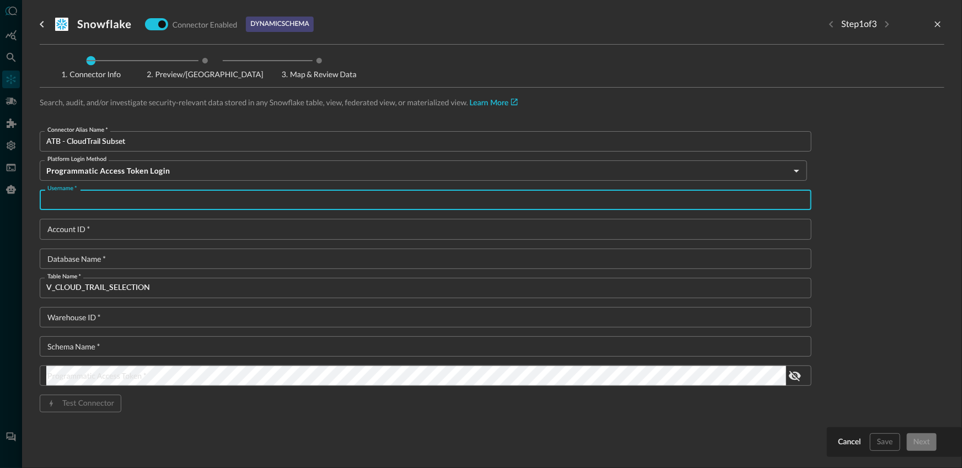
paste input "QE_SNOWFLAKE"
type input "QE_SNOWFLAKE"
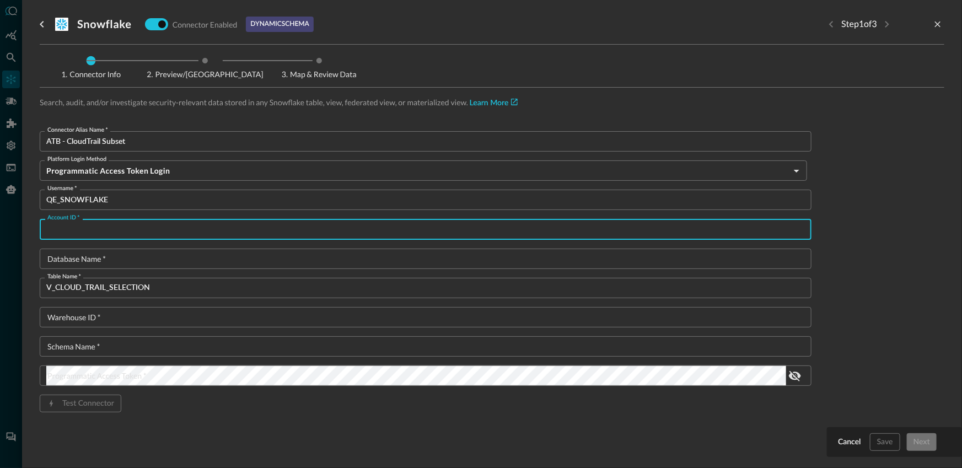
paste input "IUAMMSI-MR41907"
type input "IUAMMSI-MR41907"
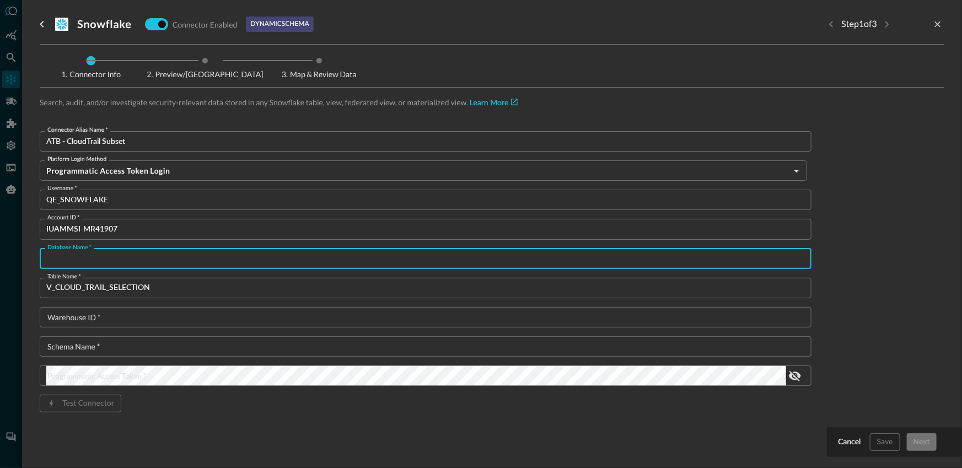
paste input "QUERY_FOR_QUERY"
type input "QUERY_FOR_QUERY"
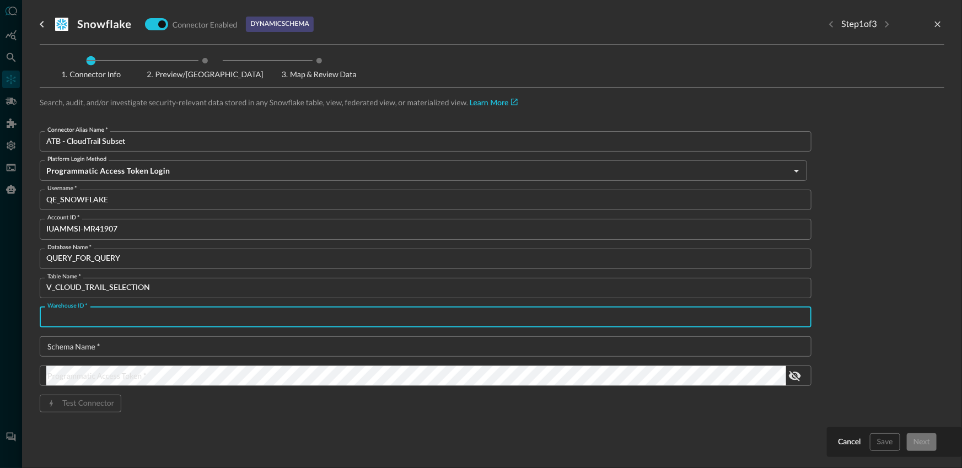
paste input "COMPUTE_WH"
type input "COMPUTE_WH"
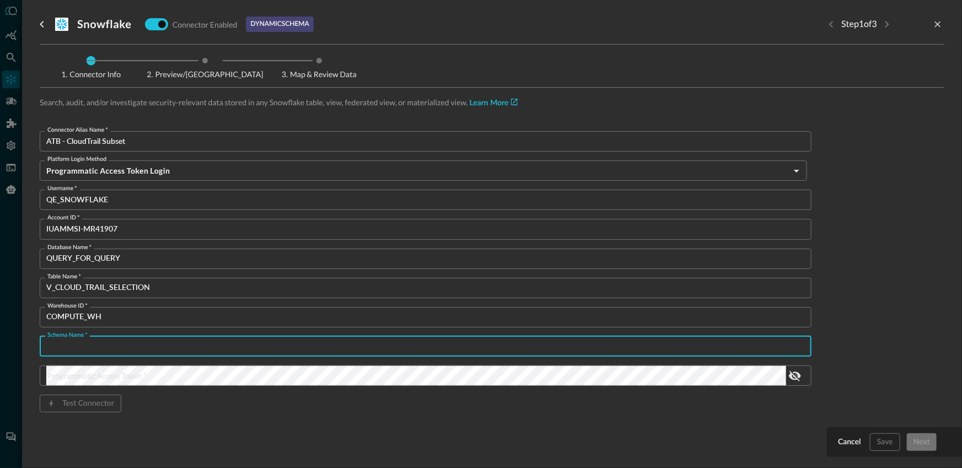
paste input "SUPER_SASS_V3"
type input "SUPER_SASS_V3"
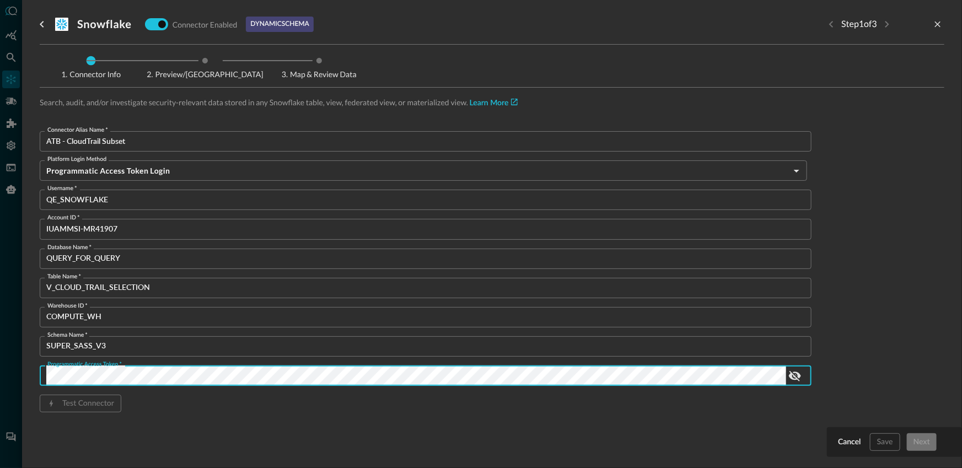
scroll to position [0, 268]
click at [456, 411] on div "Test Connector" at bounding box center [426, 404] width 772 height 18
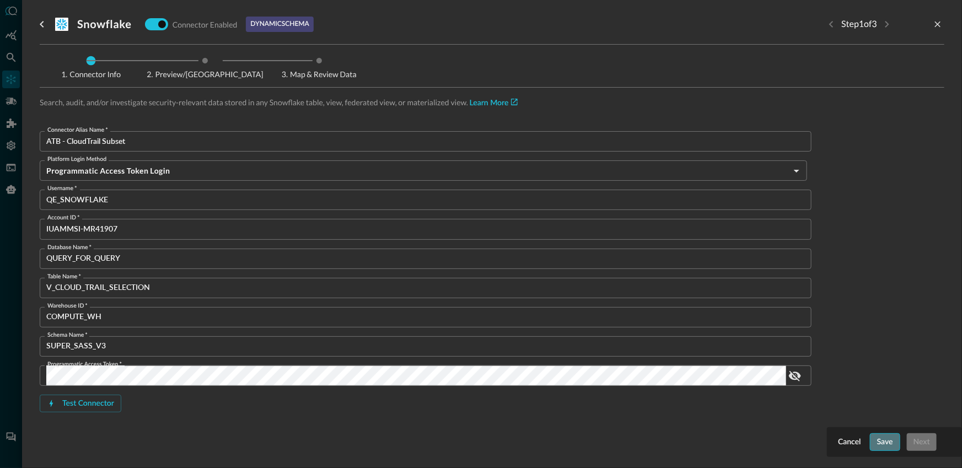
click at [880, 439] on button "Save" at bounding box center [885, 442] width 30 height 18
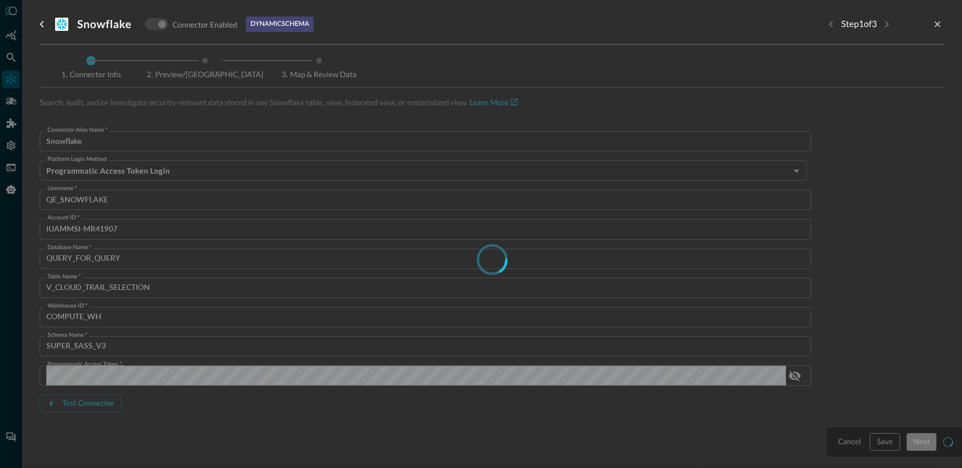
scroll to position [71, 0]
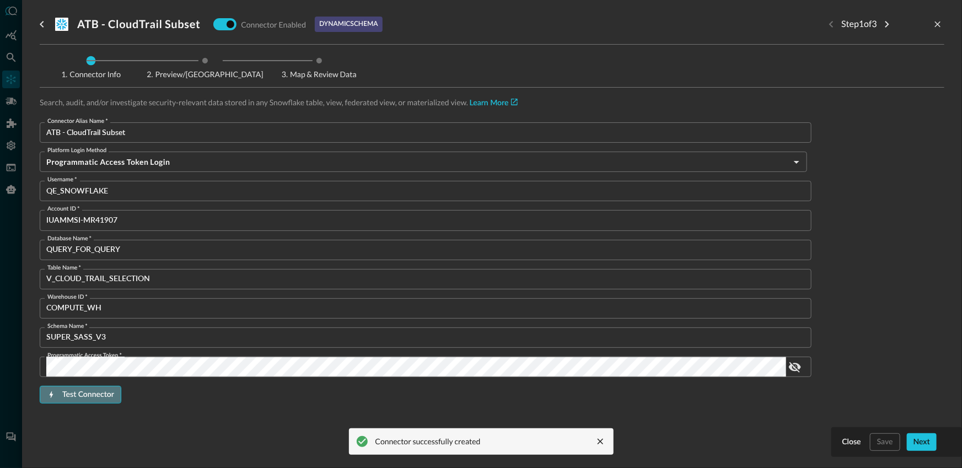
click at [106, 391] on button "Test Connector" at bounding box center [81, 395] width 82 height 18
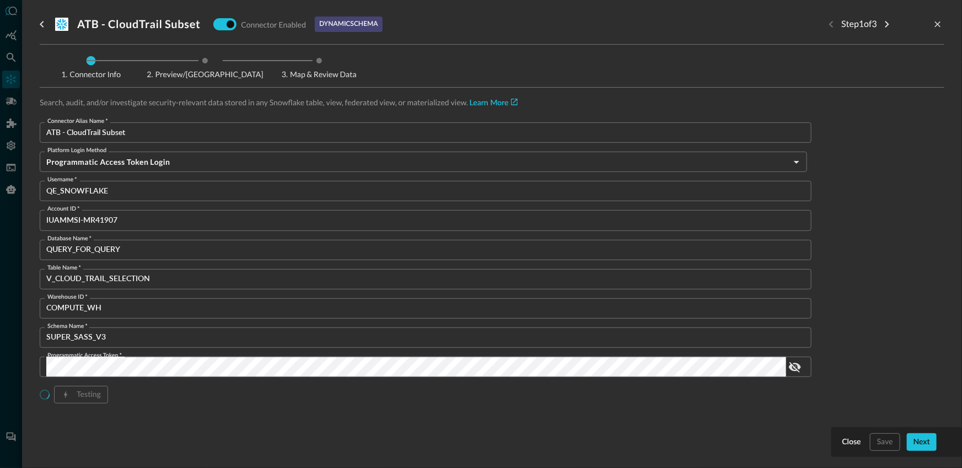
click at [642, 406] on div "Connector Alias Name   * ATB - CloudTrail Subset Connector Alias Name   * Platf…" at bounding box center [426, 280] width 772 height 316
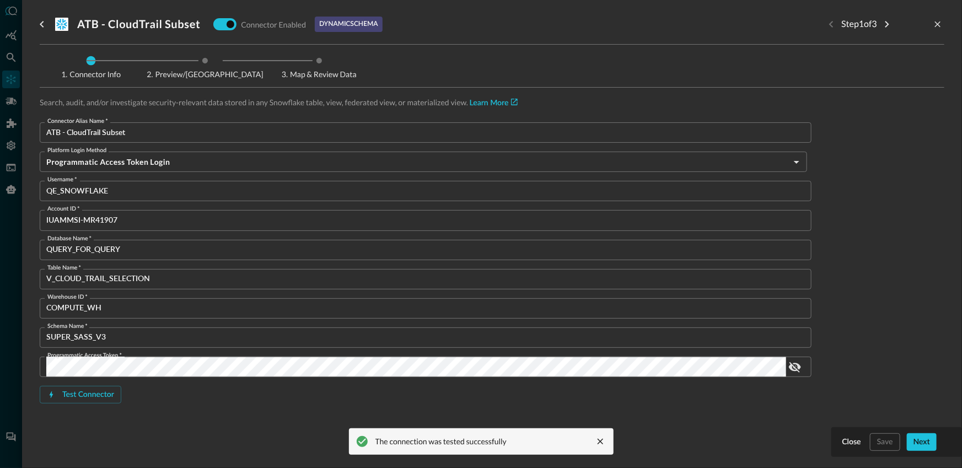
click at [627, 400] on div "Test Connector" at bounding box center [426, 395] width 772 height 18
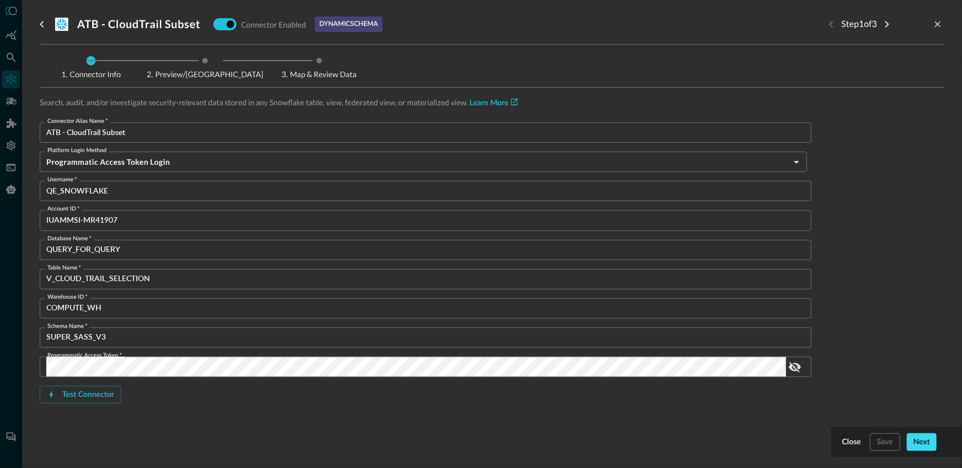
click at [916, 439] on button "Next" at bounding box center [922, 442] width 30 height 18
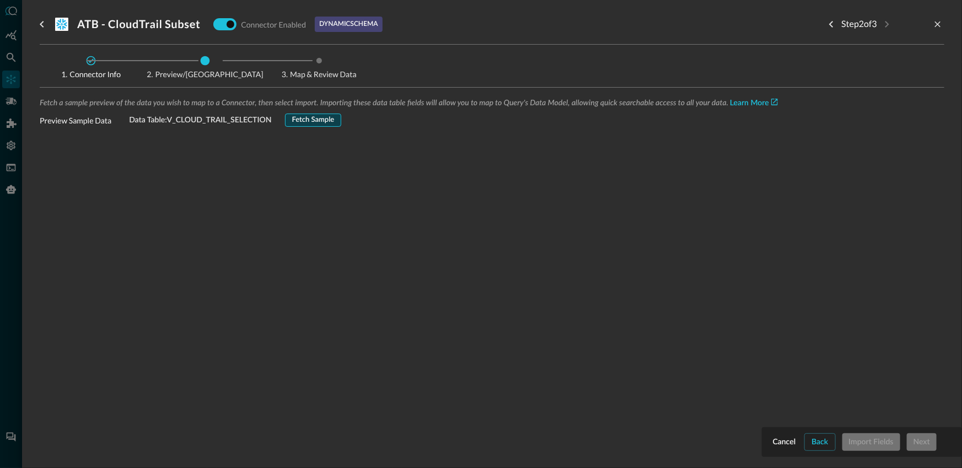
click at [320, 121] on button "Fetch Sample" at bounding box center [313, 120] width 57 height 13
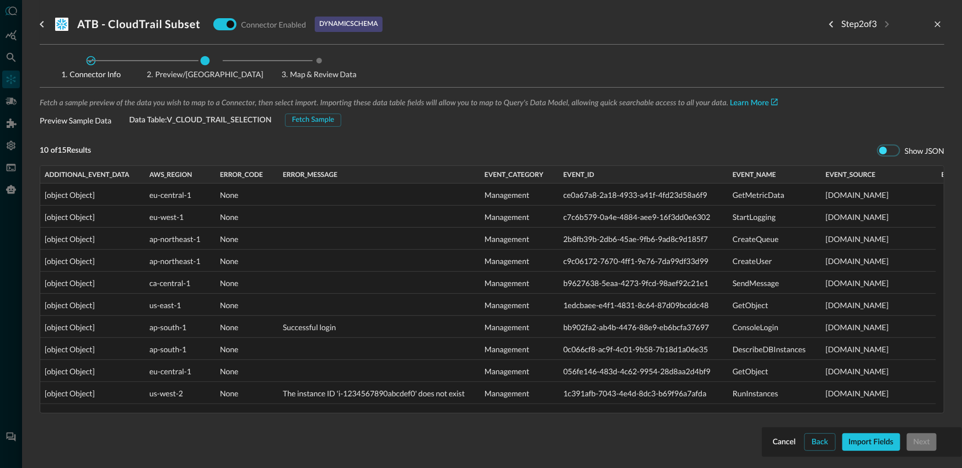
click at [872, 148] on input "checkbox" at bounding box center [882, 150] width 61 height 20
checkbox input "true"
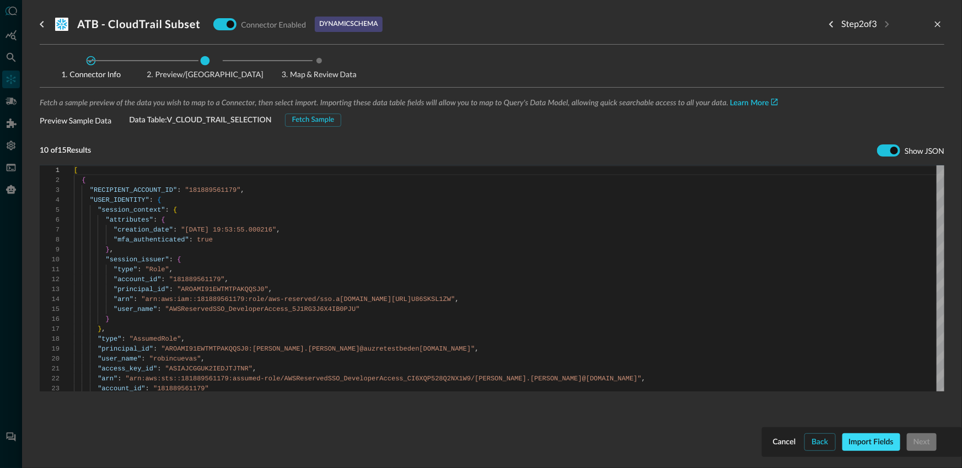
click at [899, 440] on button "Import Fields" at bounding box center [871, 442] width 58 height 18
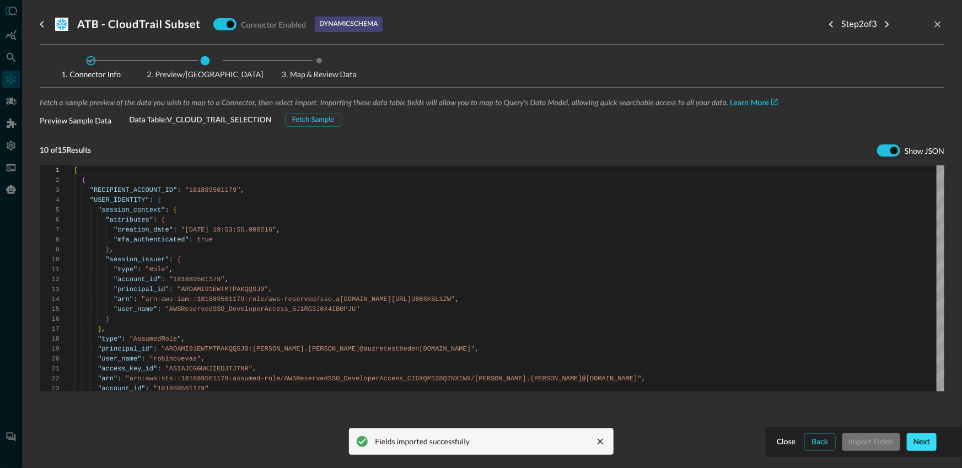
click at [921, 445] on button "Next" at bounding box center [922, 442] width 30 height 18
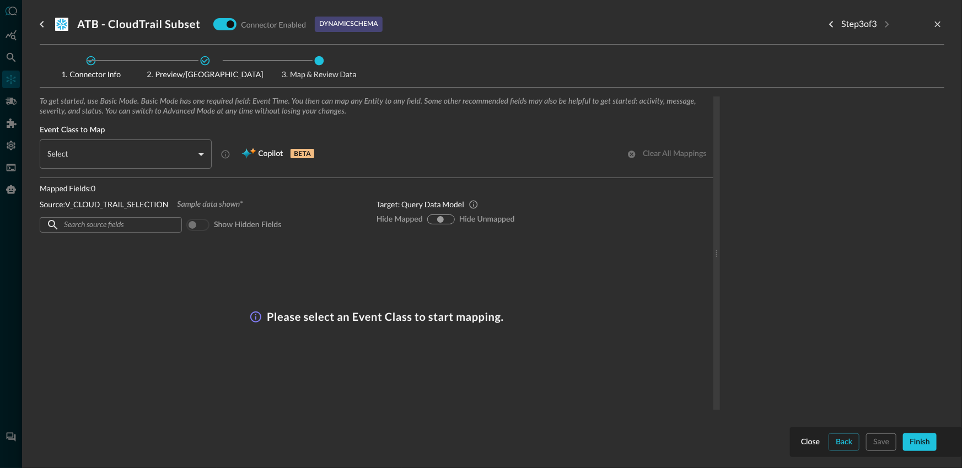
click at [158, 163] on body "Connectors JR ​ ​ Add Connector Export Connectors Cloud Infrastructure and Secu…" at bounding box center [481, 234] width 962 height 468
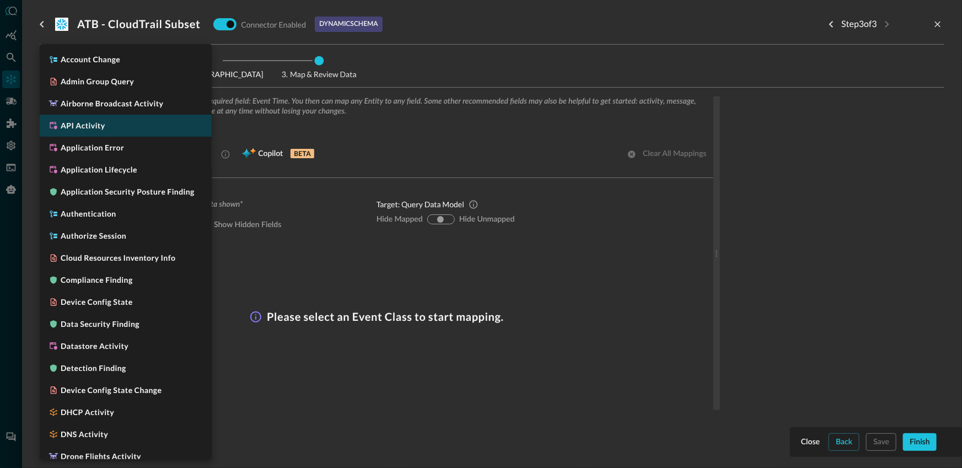
click at [106, 126] on li "API Activity" at bounding box center [126, 126] width 172 height 22
type input "CLASS_API_ACTIVITY"
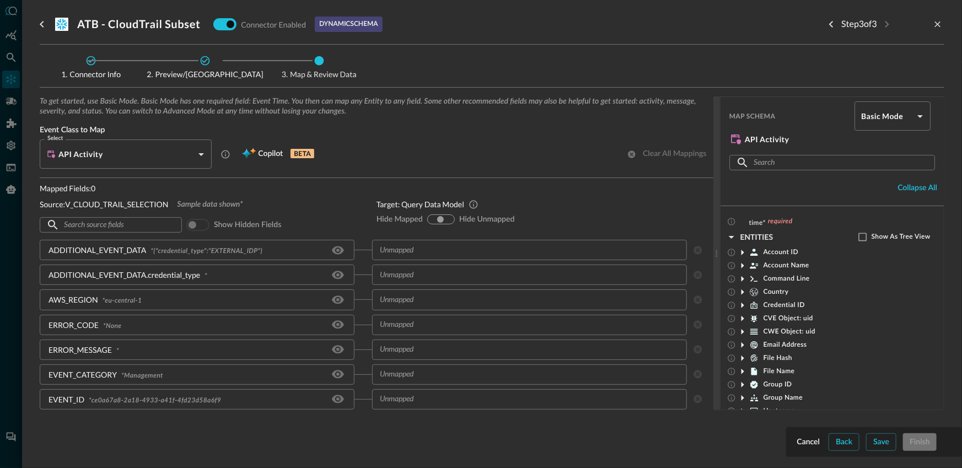
drag, startPoint x: 419, startPoint y: 169, endPoint x: 409, endPoint y: 174, distance: 11.1
click at [419, 169] on div "To get started, use Basic Mode. Basic Mode has one required field: Event Time. …" at bounding box center [377, 137] width 674 height 82
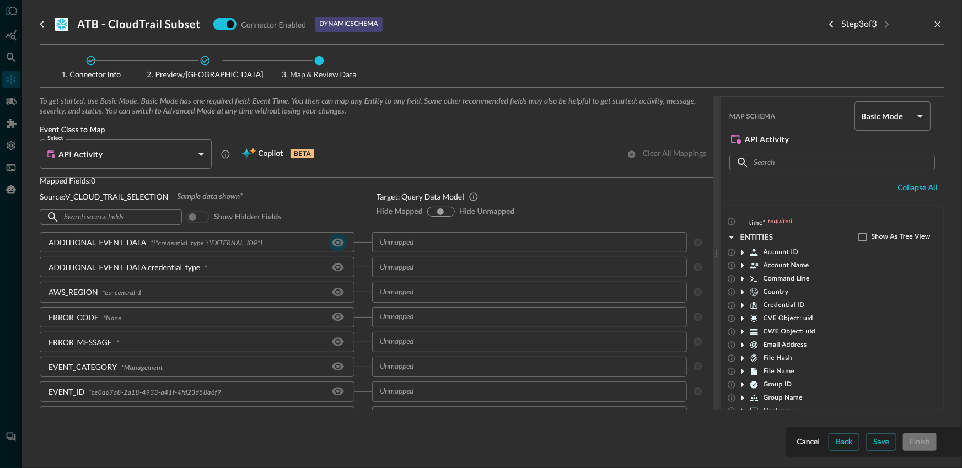
click at [331, 239] on icon "Hide/Show source field" at bounding box center [337, 242] width 13 height 13
click at [417, 246] on input "text" at bounding box center [520, 242] width 290 height 14
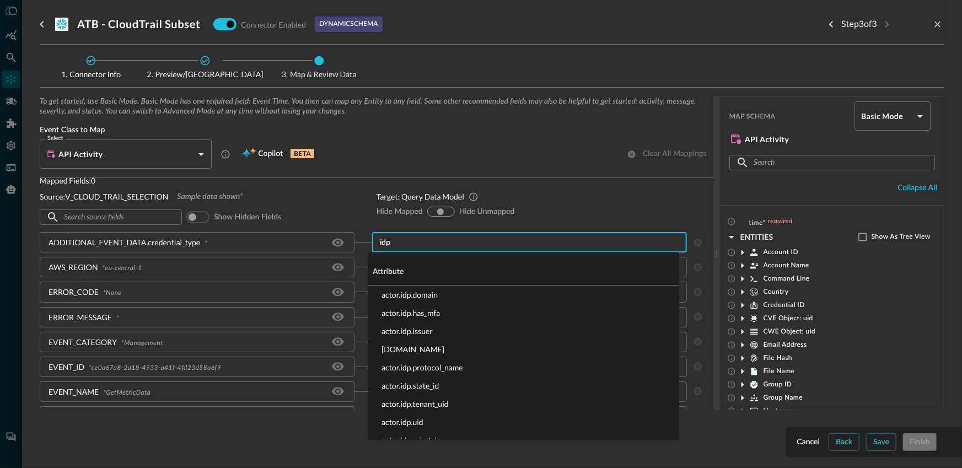
type input "idp."
click at [441, 350] on li "actor.idp.name" at bounding box center [523, 349] width 311 height 18
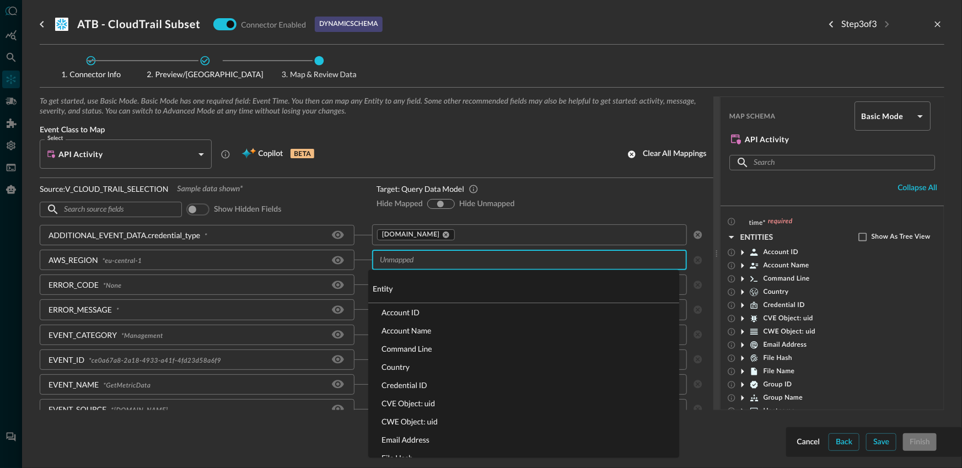
click at [397, 266] on input "text" at bounding box center [520, 260] width 290 height 14
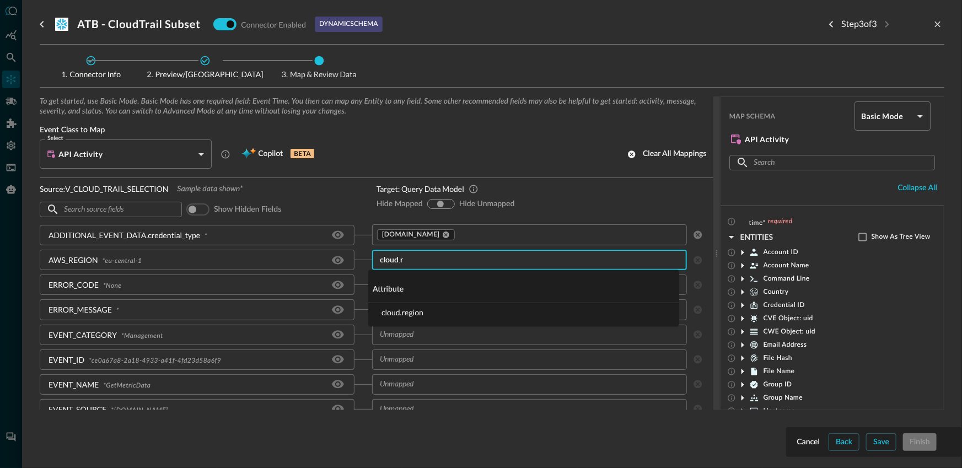
type input "cloud.re"
click at [404, 316] on li "cloud.region" at bounding box center [523, 313] width 311 height 18
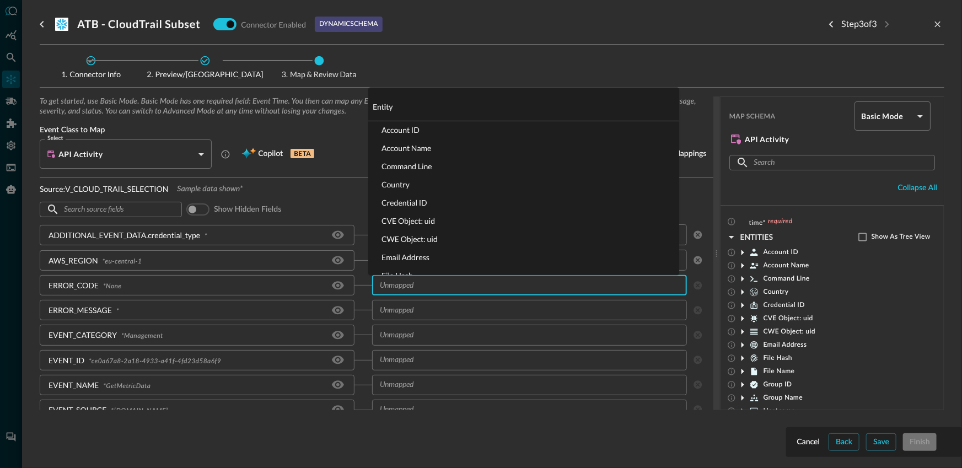
click at [424, 289] on input "text" at bounding box center [520, 285] width 290 height 14
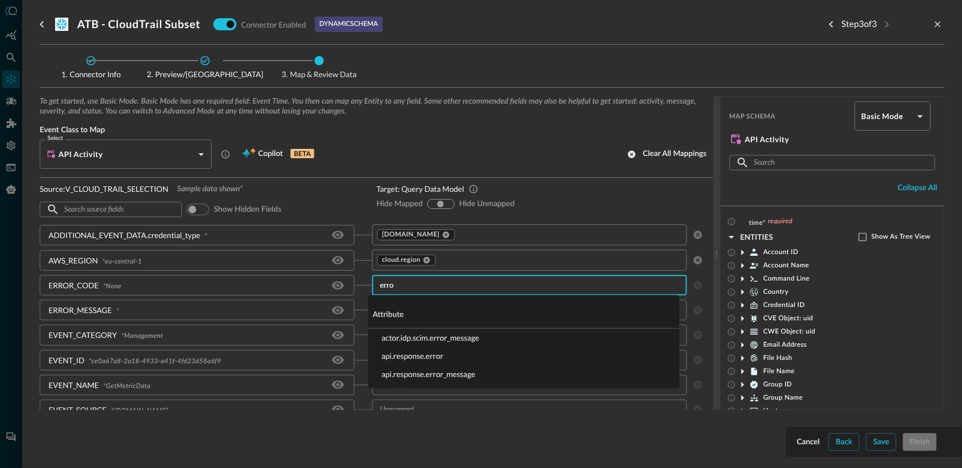
type input "error"
click at [427, 356] on li "api.response.error" at bounding box center [523, 356] width 311 height 18
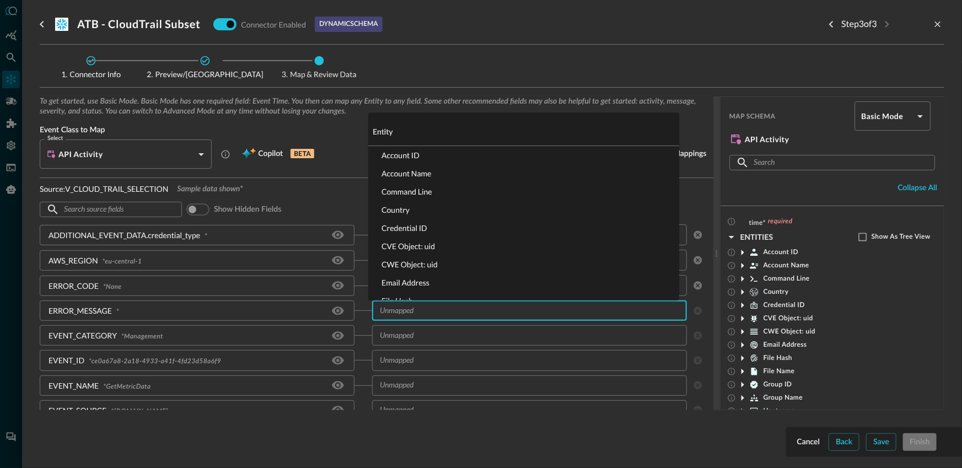
click at [429, 310] on input "text" at bounding box center [520, 311] width 290 height 14
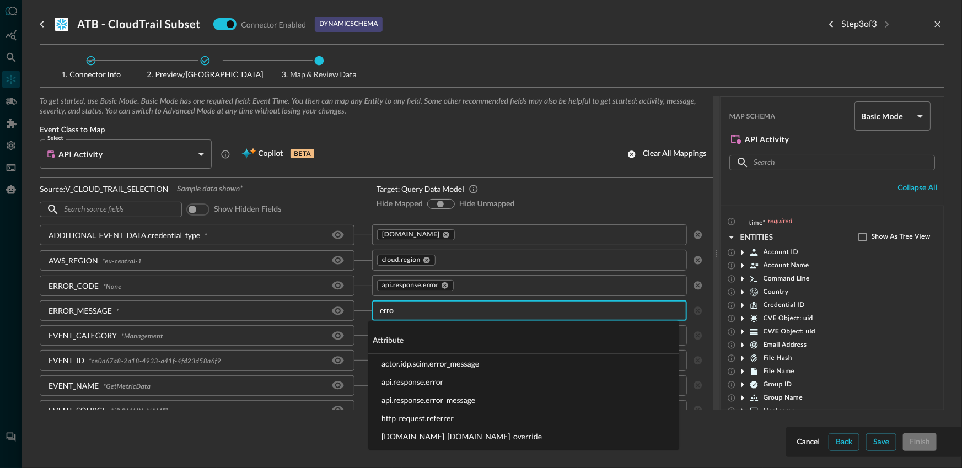
type input "error"
click at [465, 365] on li "actor.idp.scim.error_message" at bounding box center [523, 363] width 311 height 18
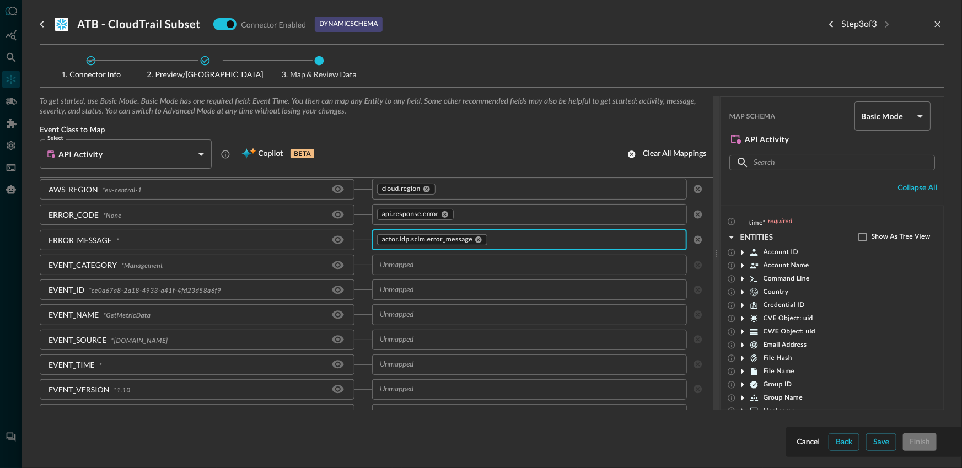
click at [405, 268] on input "text" at bounding box center [520, 265] width 290 height 14
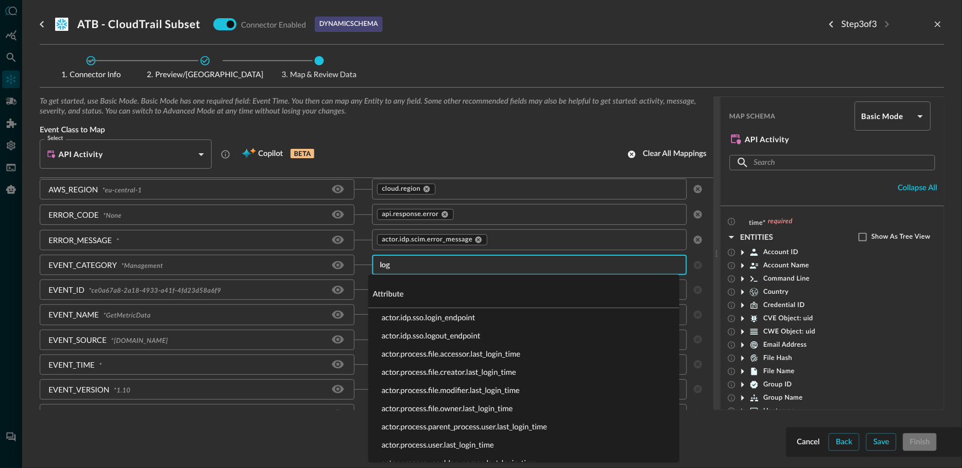
type input "log_"
click at [429, 336] on li "metadata.log_name" at bounding box center [523, 335] width 311 height 18
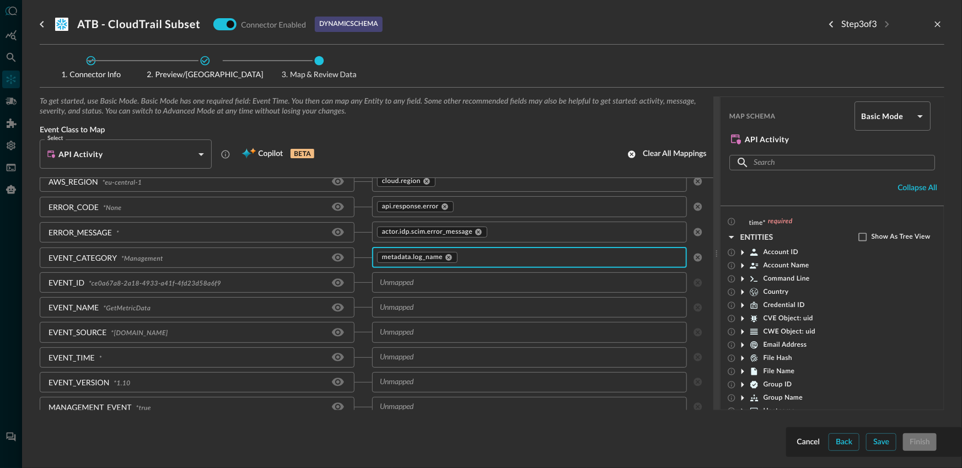
scroll to position [105, 0]
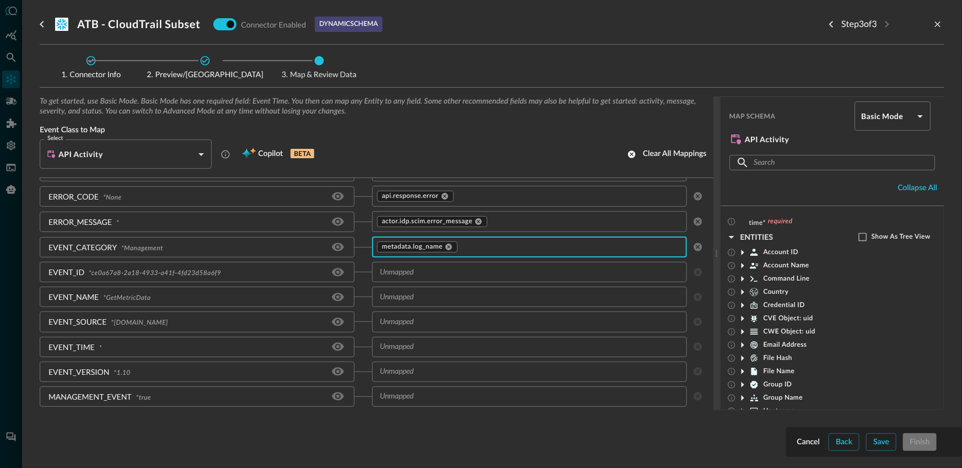
click at [406, 277] on input "text" at bounding box center [520, 272] width 290 height 14
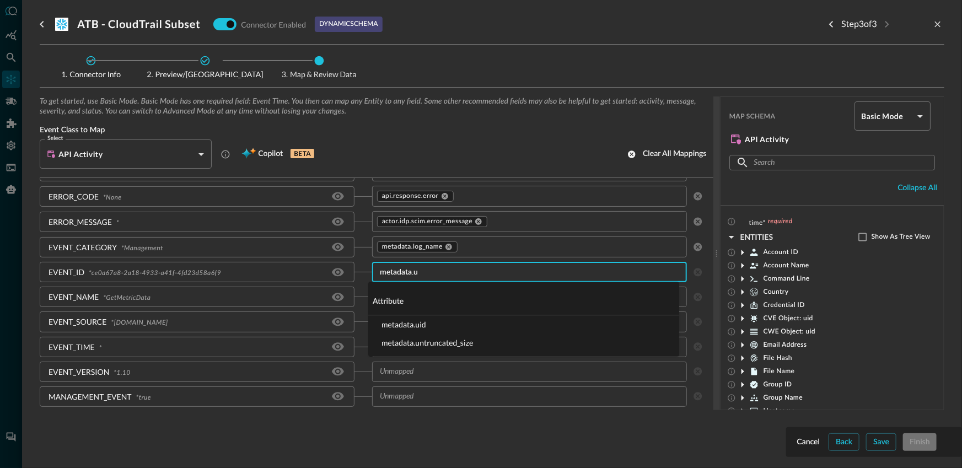
type input "metadata.ui"
click at [409, 324] on li "metadata.uid" at bounding box center [523, 324] width 311 height 18
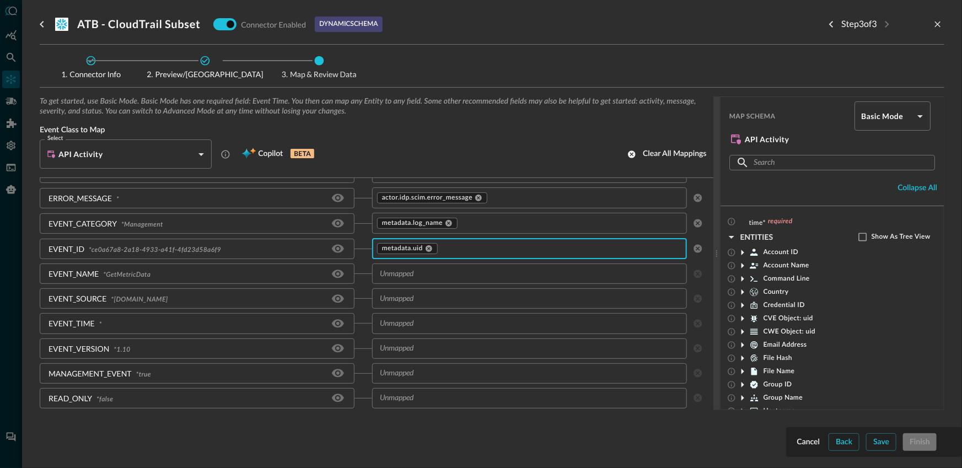
scroll to position [129, 0]
click at [405, 278] on input "text" at bounding box center [520, 273] width 290 height 14
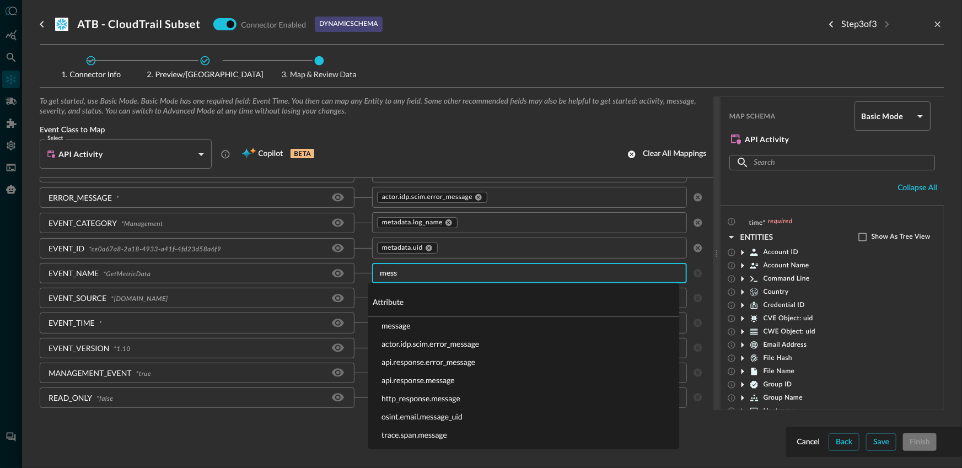
type input "messa"
click at [403, 325] on li "message" at bounding box center [523, 326] width 311 height 18
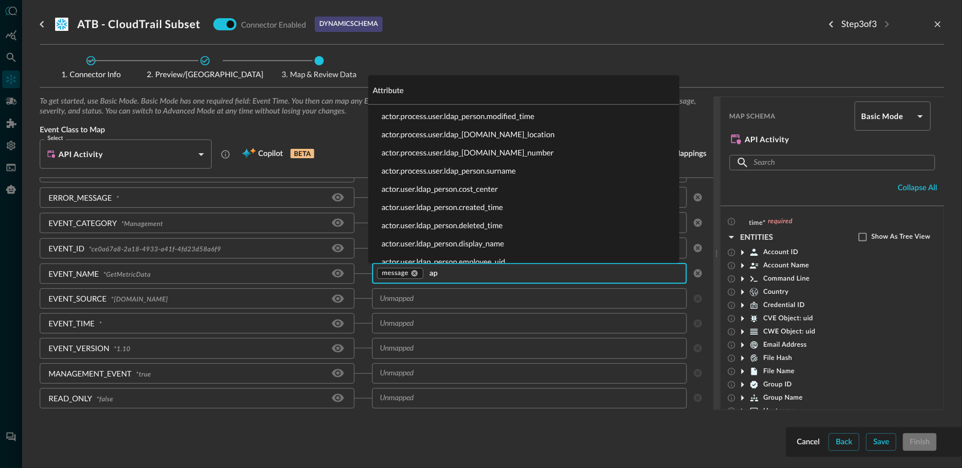
scroll to position [0, 0]
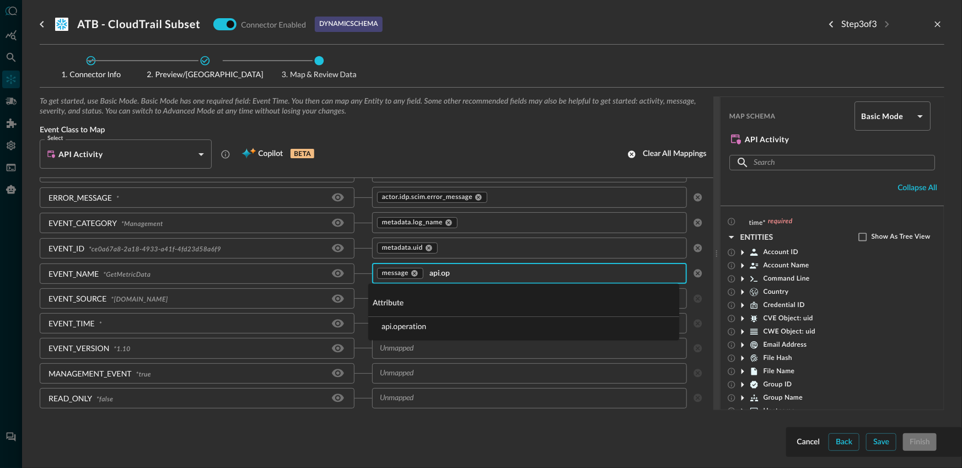
type input "api.ope"
click at [421, 330] on li "api.operation" at bounding box center [523, 327] width 311 height 18
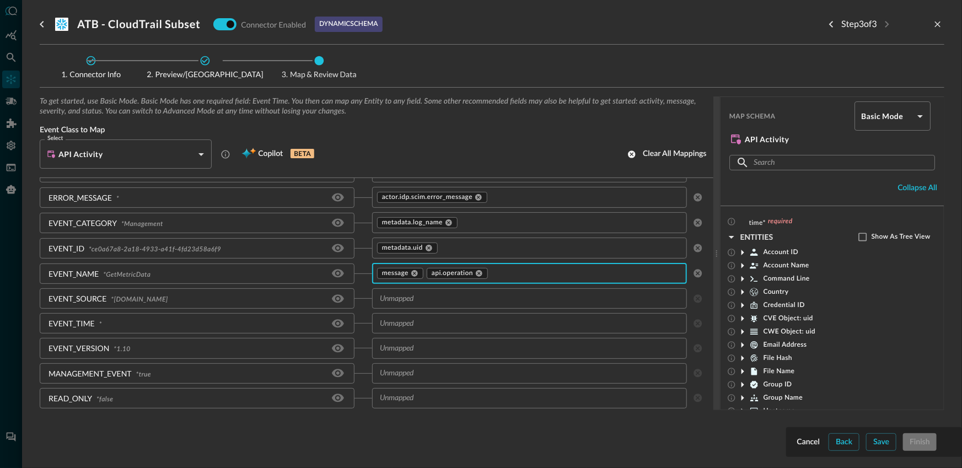
scroll to position [131, 0]
click at [434, 301] on input "text" at bounding box center [520, 297] width 290 height 14
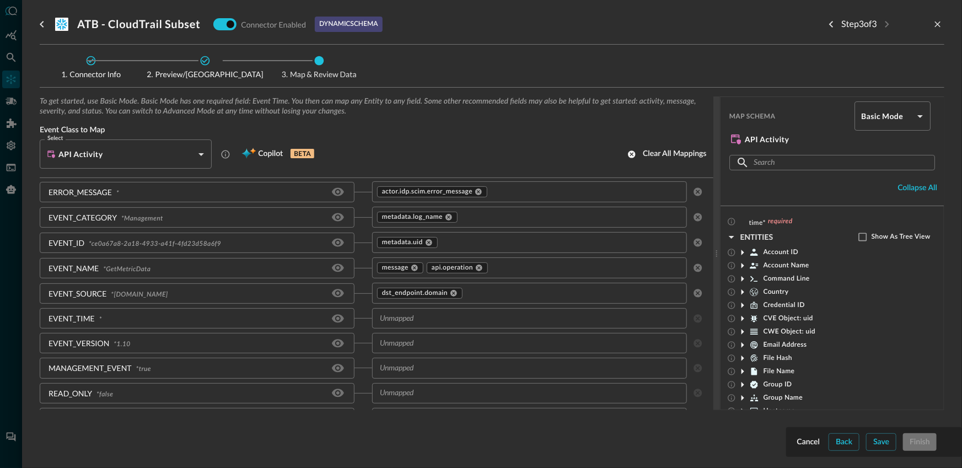
scroll to position [137, 0]
click at [417, 315] on input "text" at bounding box center [520, 316] width 290 height 14
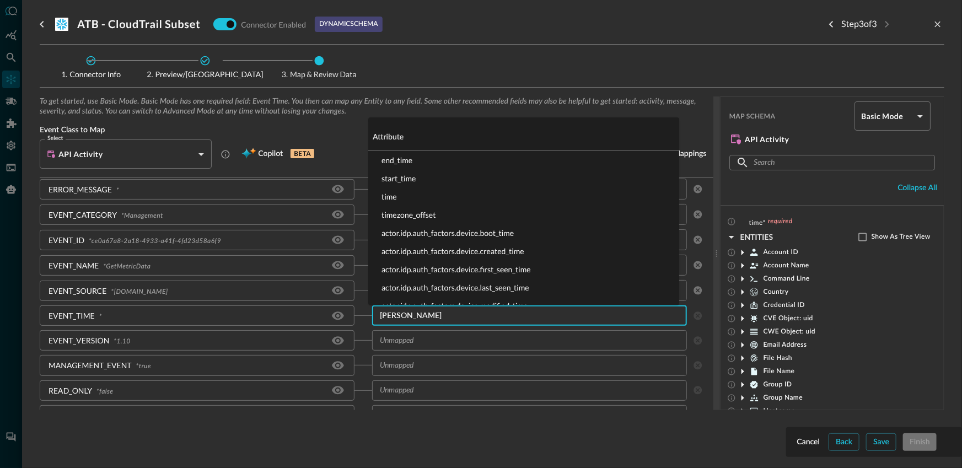
type input "time"
click at [398, 197] on li "time" at bounding box center [523, 196] width 311 height 18
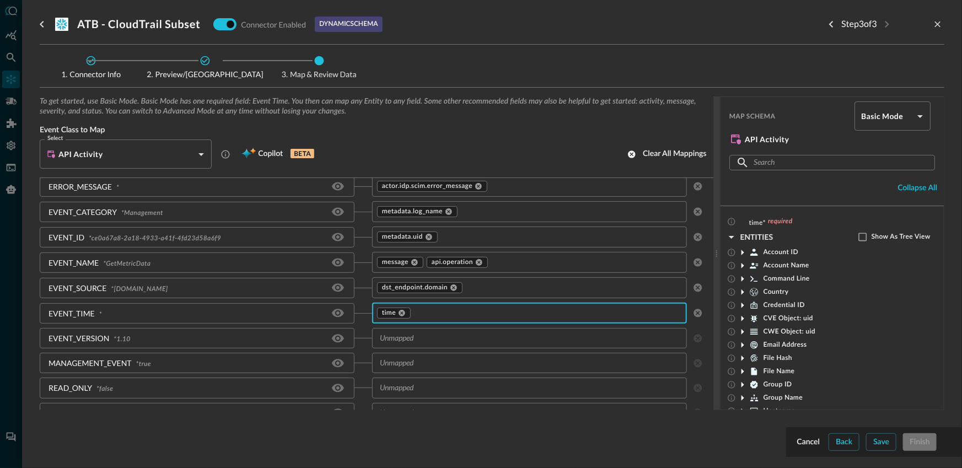
scroll to position [188, 0]
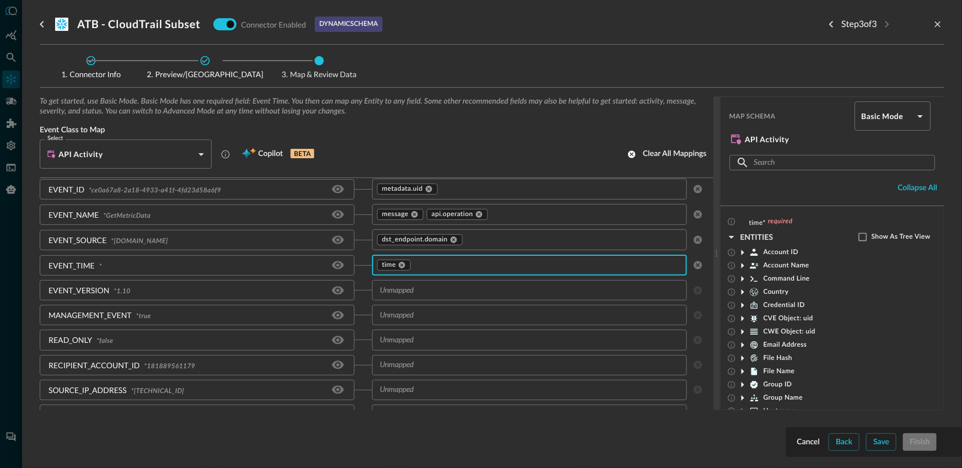
click at [413, 297] on div "​" at bounding box center [529, 290] width 315 height 20
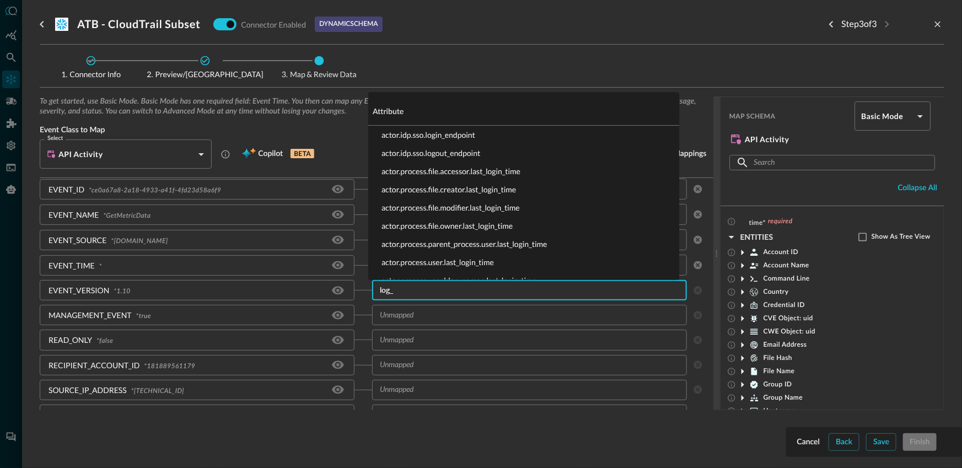
type input "log_v"
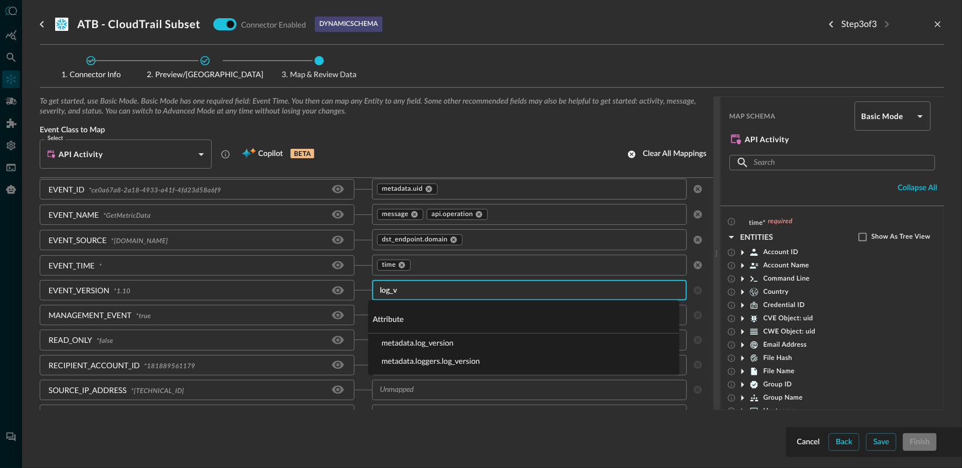
click at [442, 347] on li "metadata.log_version" at bounding box center [523, 343] width 311 height 18
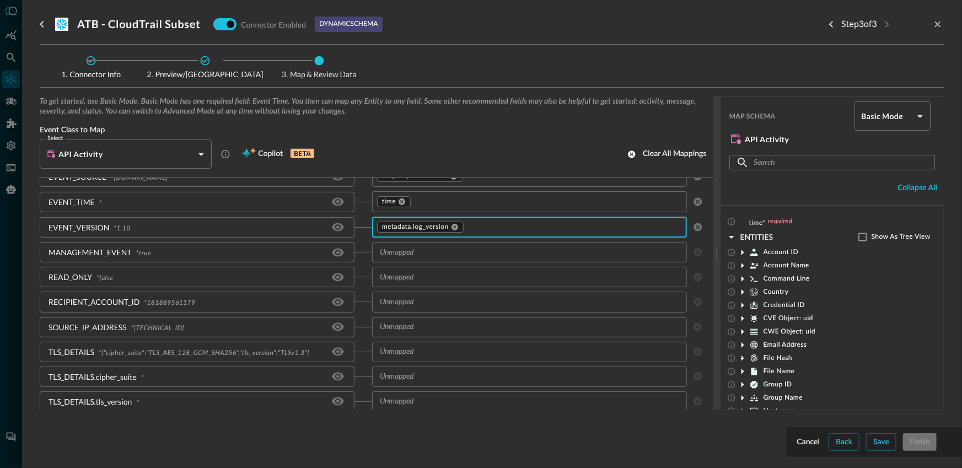
scroll to position [260, 0]
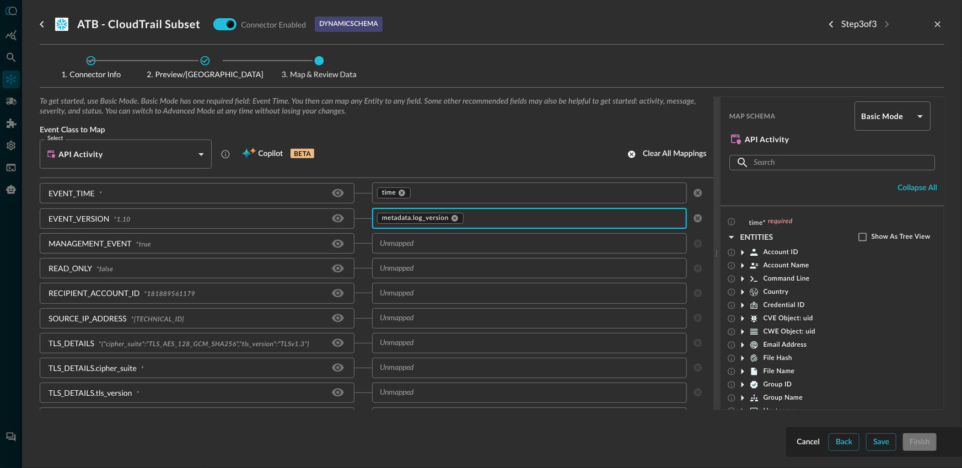
click at [405, 271] on input "text" at bounding box center [520, 268] width 290 height 14
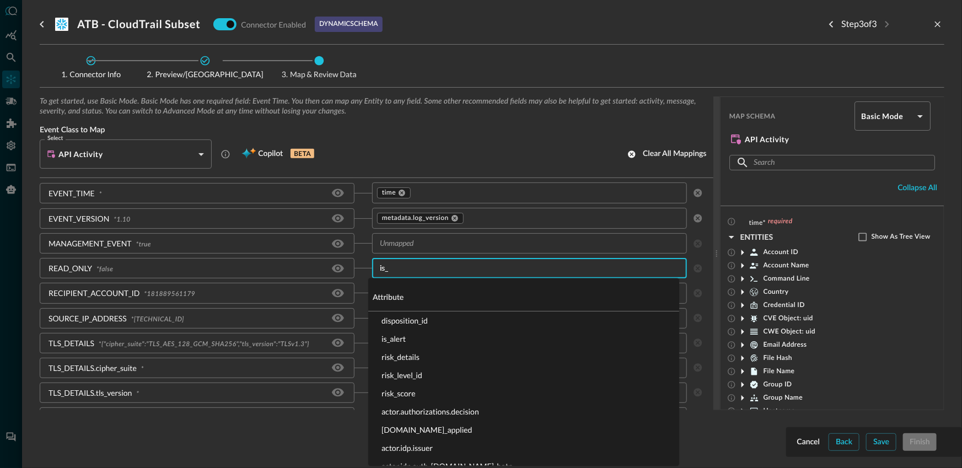
type input "is_a"
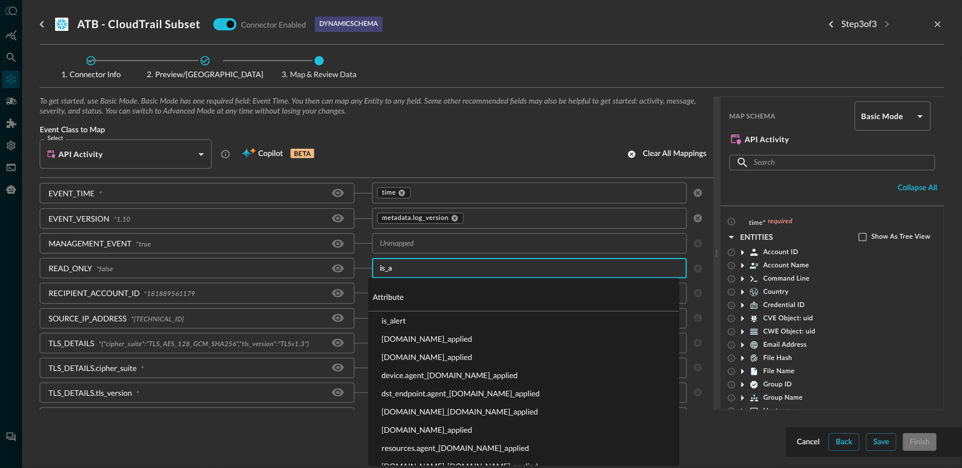
click at [411, 323] on li "is_alert" at bounding box center [523, 321] width 311 height 18
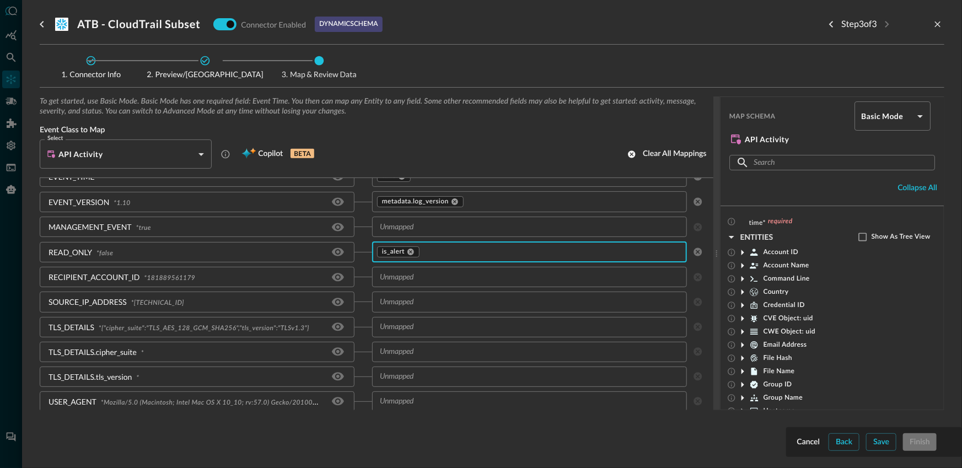
scroll to position [288, 0]
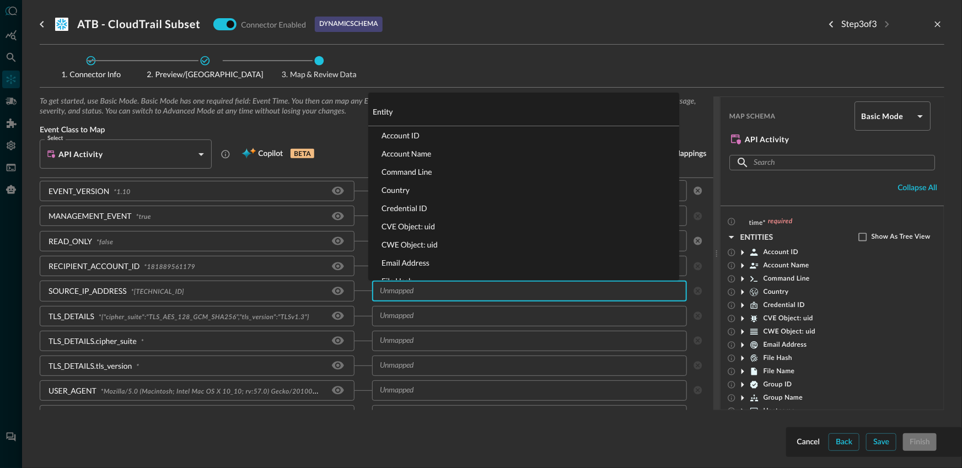
click at [431, 293] on input "text" at bounding box center [520, 291] width 290 height 14
type input "src_endpoint"
click at [412, 229] on li "src_endpoint.ip" at bounding box center [523, 226] width 311 height 18
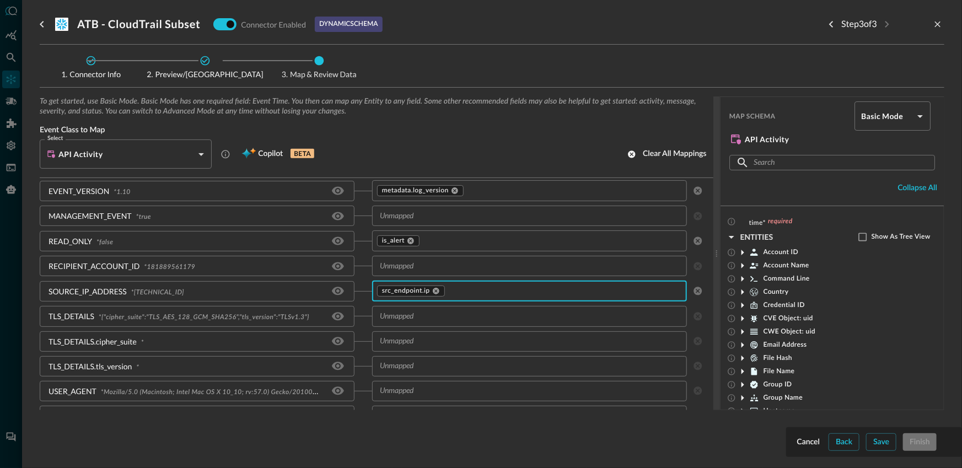
click at [358, 300] on div "SOURCE_IP_ADDRESS * 69.103.32.80" at bounding box center [206, 291] width 332 height 21
click at [415, 268] on input "text" at bounding box center [520, 266] width 290 height 14
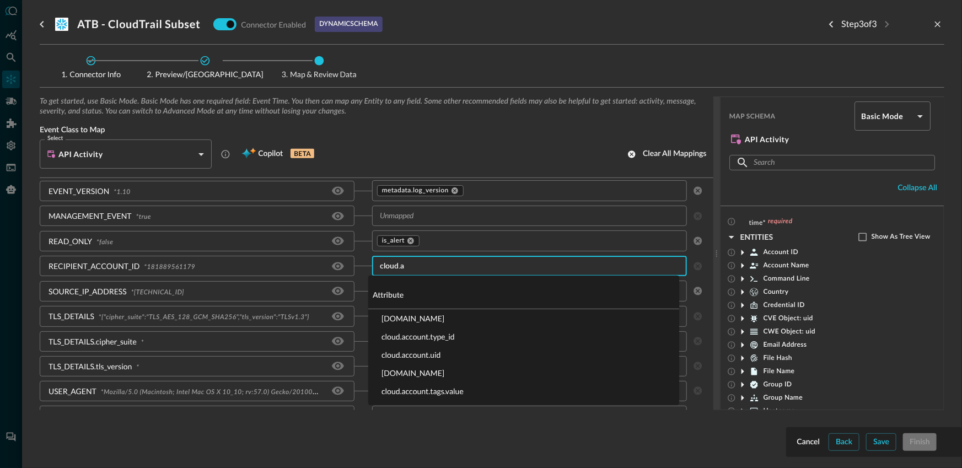
type input "cloud.ac"
click at [421, 355] on li "cloud.account.uid" at bounding box center [523, 355] width 311 height 18
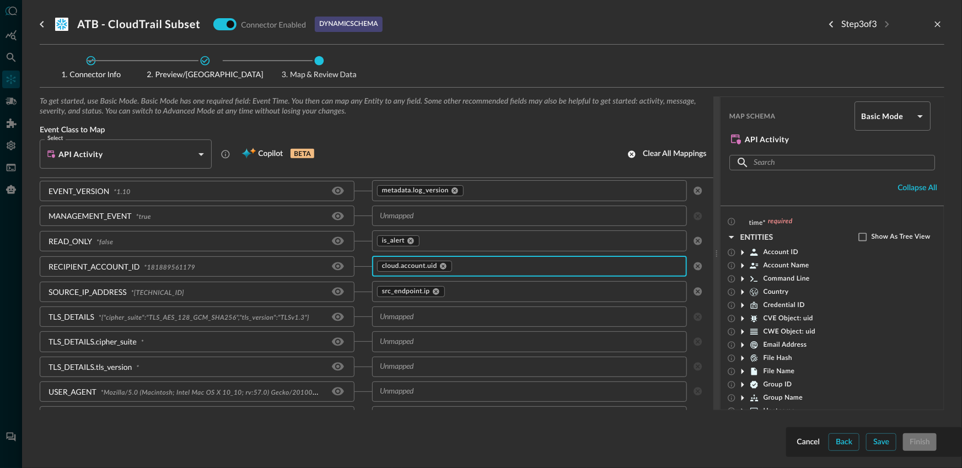
click at [360, 292] on div "SOURCE_IP_ADDRESS * 69.103.32.80" at bounding box center [206, 291] width 332 height 21
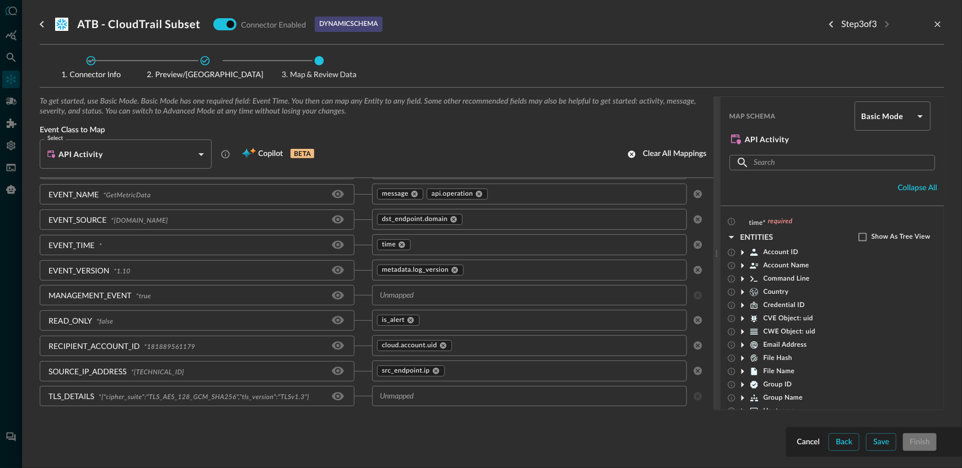
scroll to position [207, 0]
click at [489, 272] on input "text" at bounding box center [565, 272] width 200 height 14
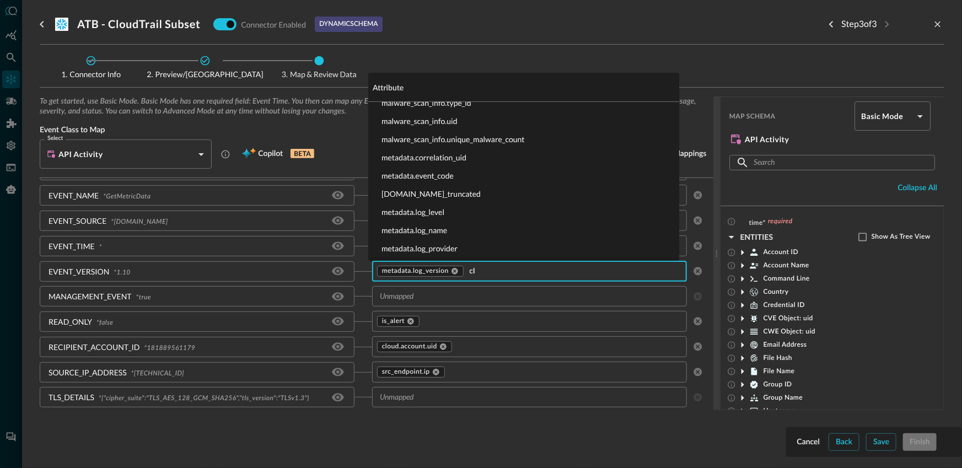
scroll to position [0, 0]
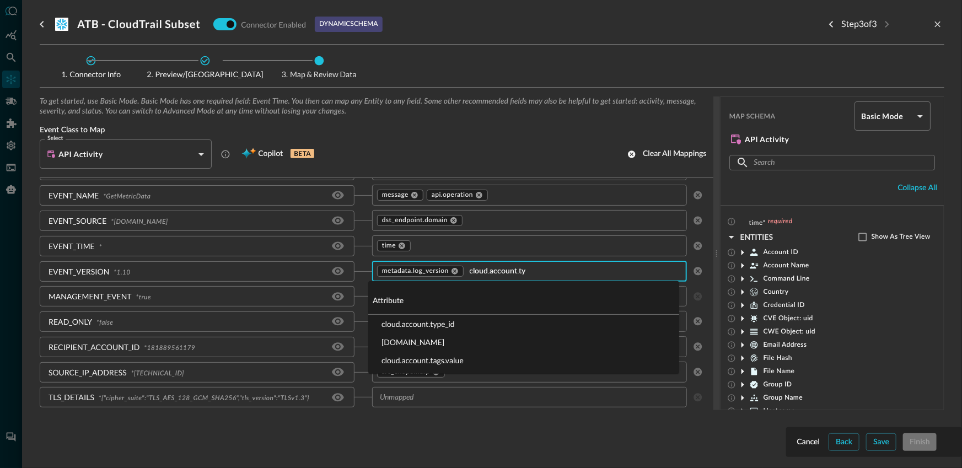
type input "cloud.account.typ"
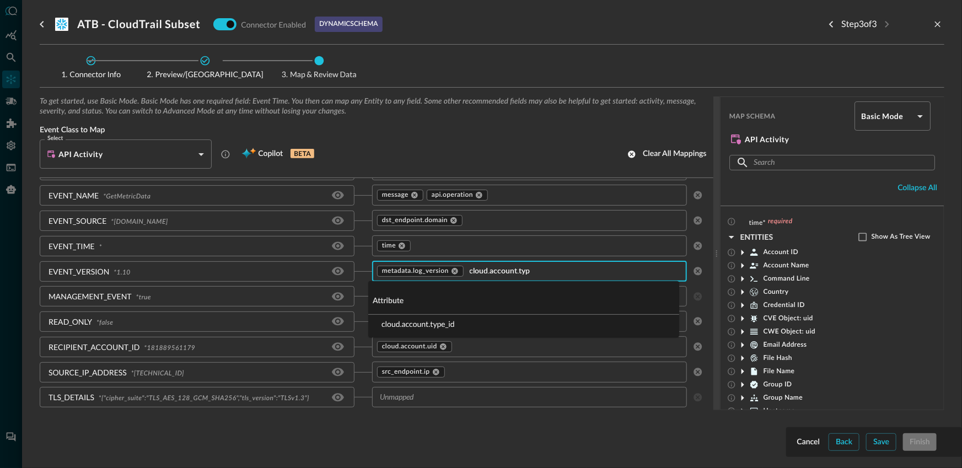
click at [429, 321] on li "cloud.account.type_id" at bounding box center [523, 324] width 311 height 18
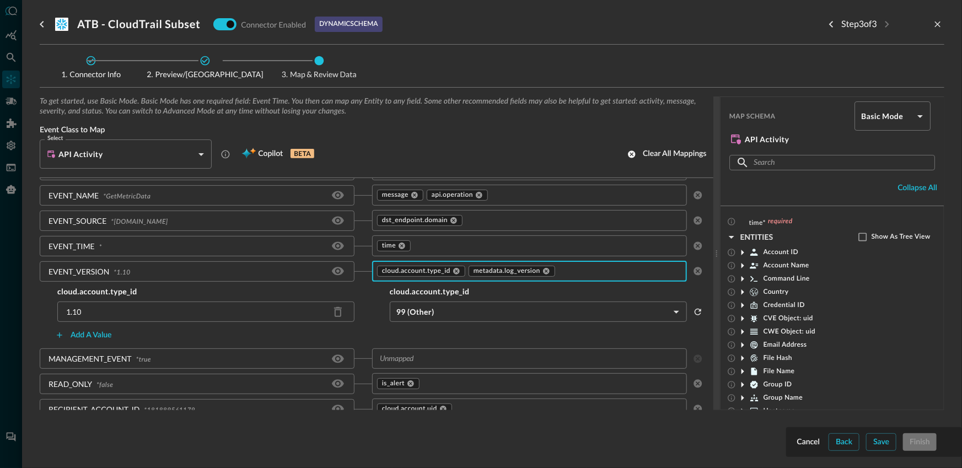
click at [448, 305] on body "Connectors JR ​ ​ Add Connector Export Connectors Cloud Infrastructure and Secu…" at bounding box center [481, 234] width 962 height 468
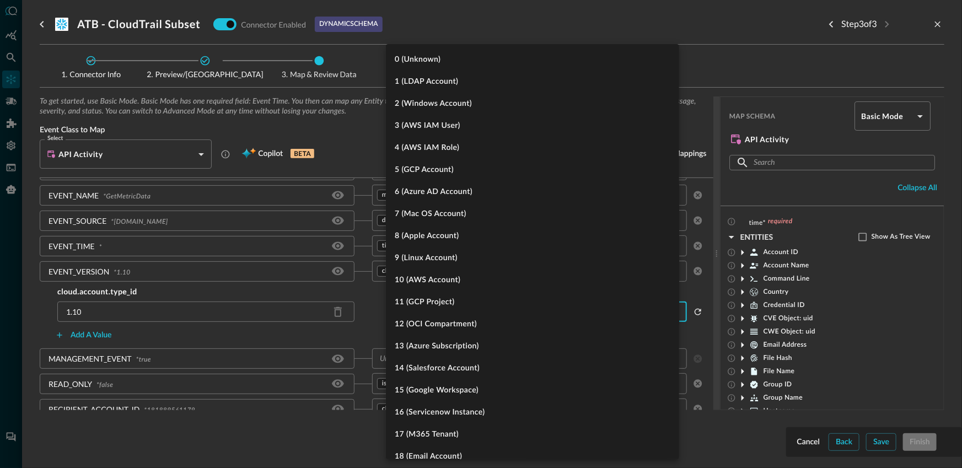
scroll to position [34, 0]
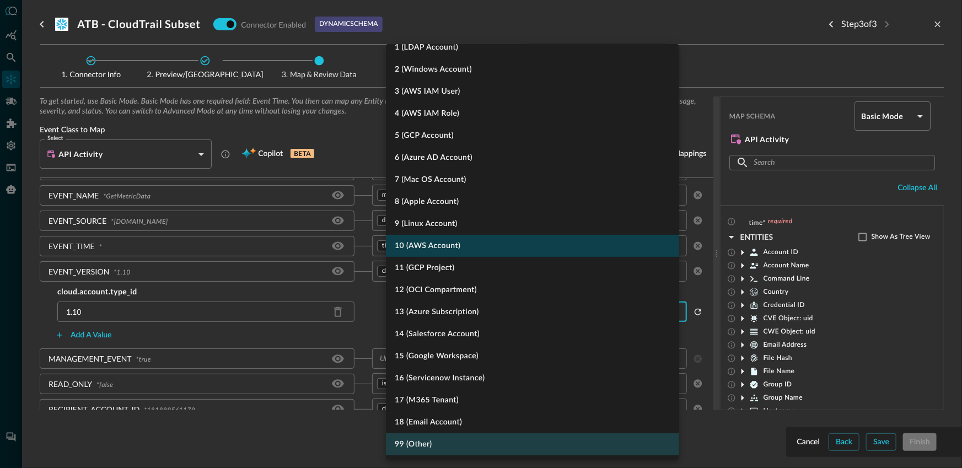
click at [465, 253] on li "10 (AWS Account)" at bounding box center [532, 246] width 293 height 22
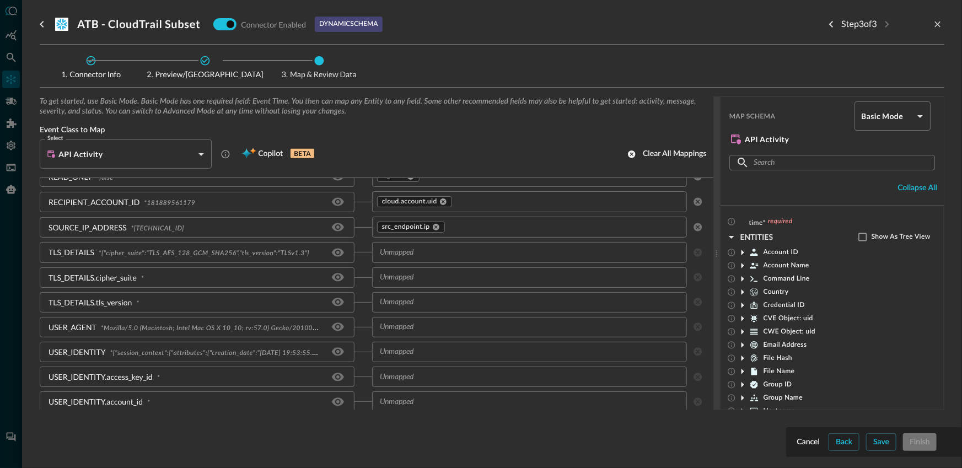
scroll to position [415, 0]
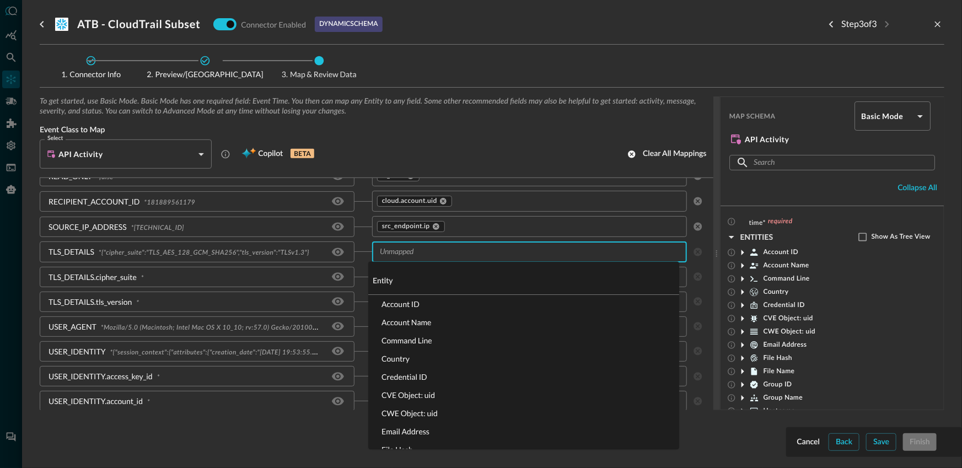
click at [402, 254] on input "text" at bounding box center [520, 252] width 290 height 14
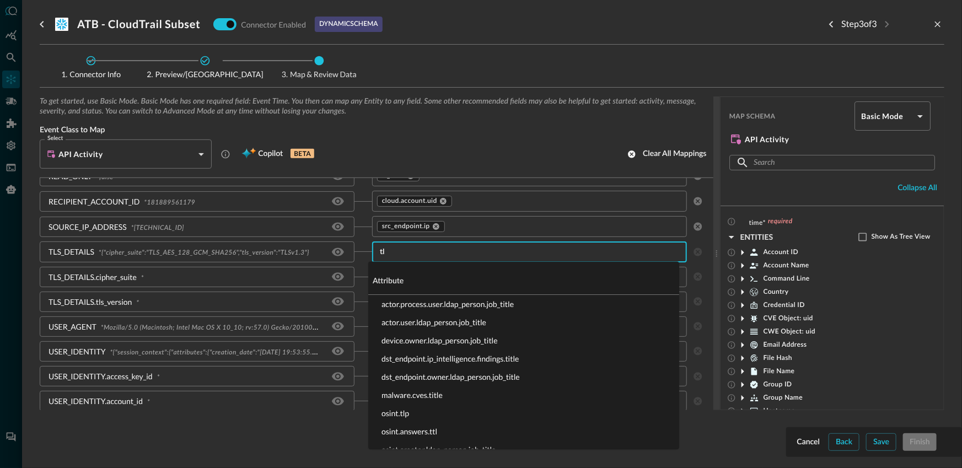
type input "t"
type input "h"
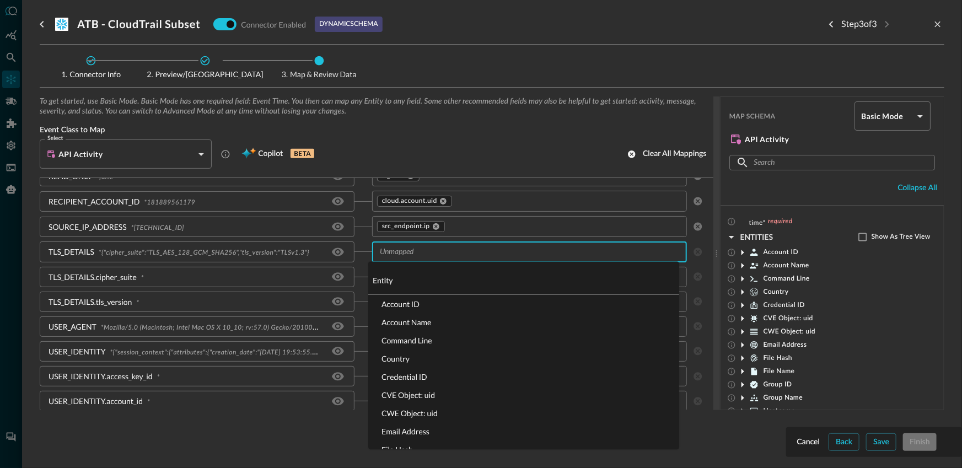
click at [297, 268] on div "TLS_DETAILS.cipher_suite *" at bounding box center [197, 277] width 315 height 20
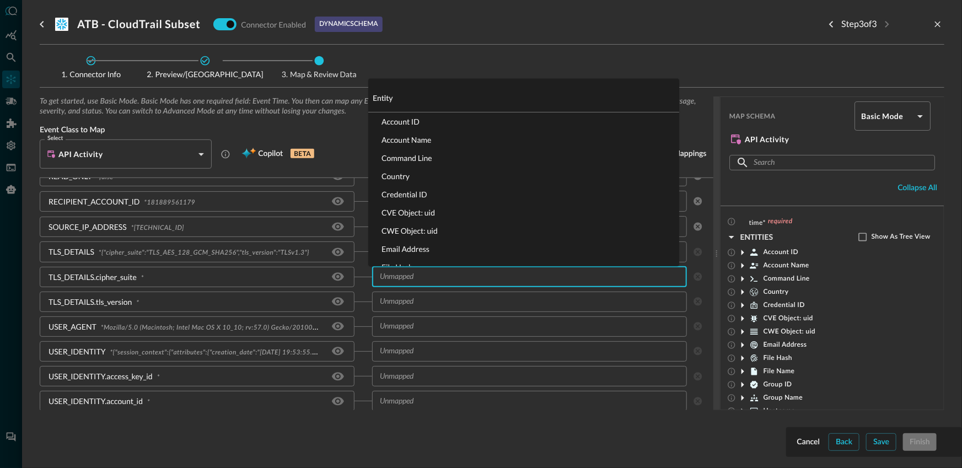
click at [434, 278] on input "text" at bounding box center [520, 277] width 290 height 14
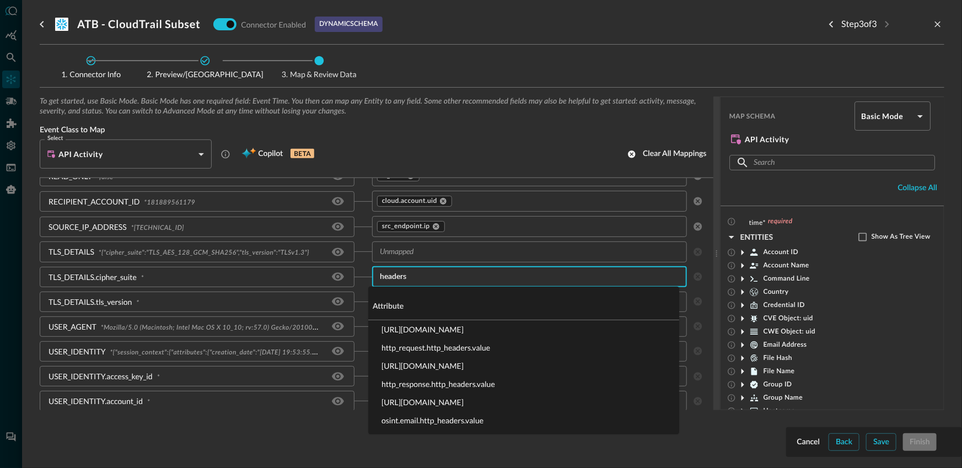
type input "headers."
click at [466, 343] on li "http_request.http_headers.value" at bounding box center [523, 347] width 311 height 18
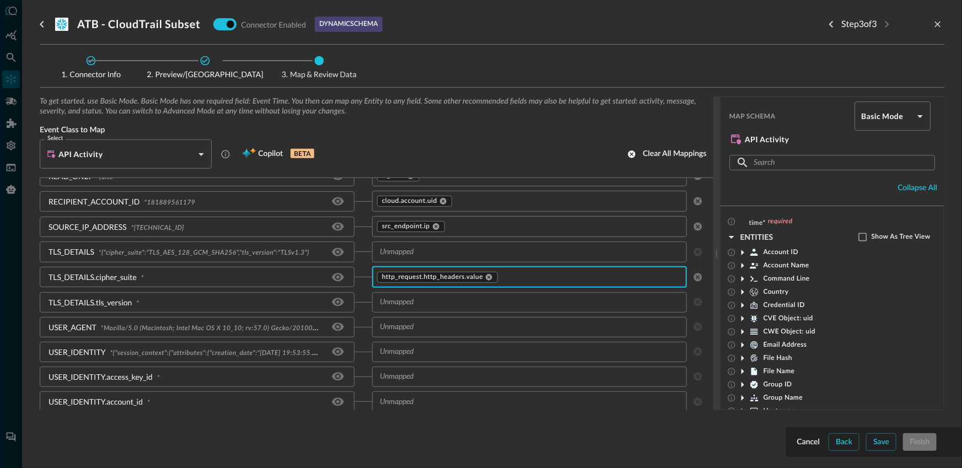
click at [358, 299] on div "TLS_DETAILS.tls_version *" at bounding box center [206, 302] width 332 height 20
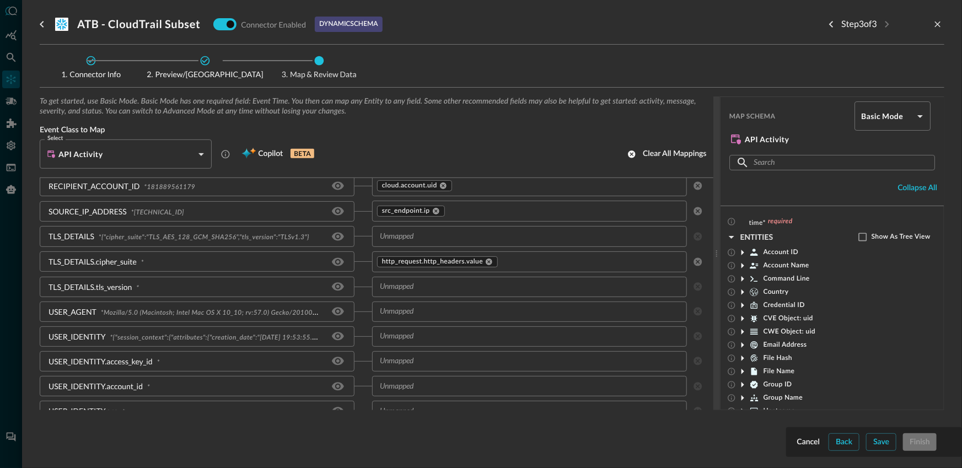
scroll to position [431, 0]
click at [420, 294] on div "​" at bounding box center [529, 287] width 315 height 20
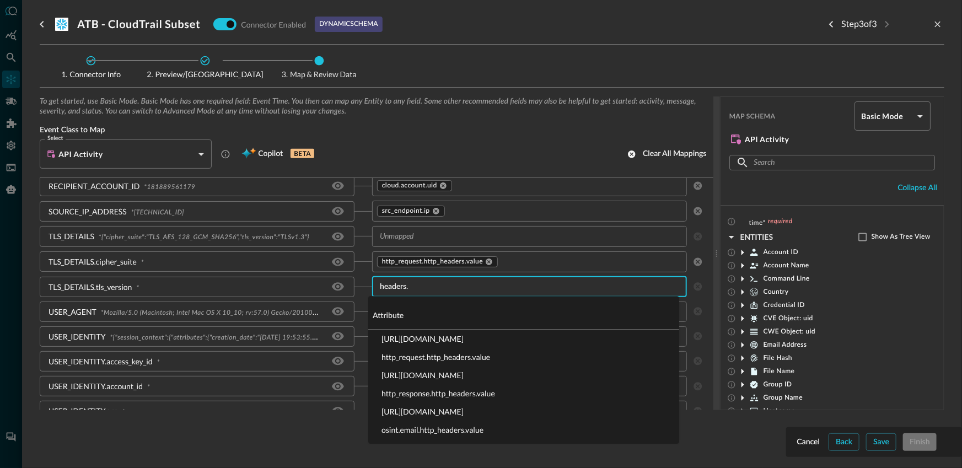
type input "headers.n"
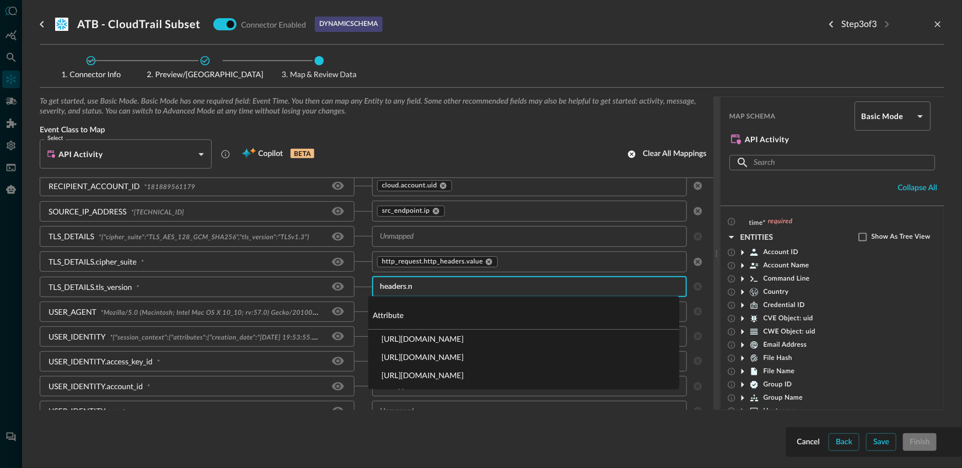
click at [457, 340] on li "http_request.http_headers.name" at bounding box center [523, 339] width 311 height 18
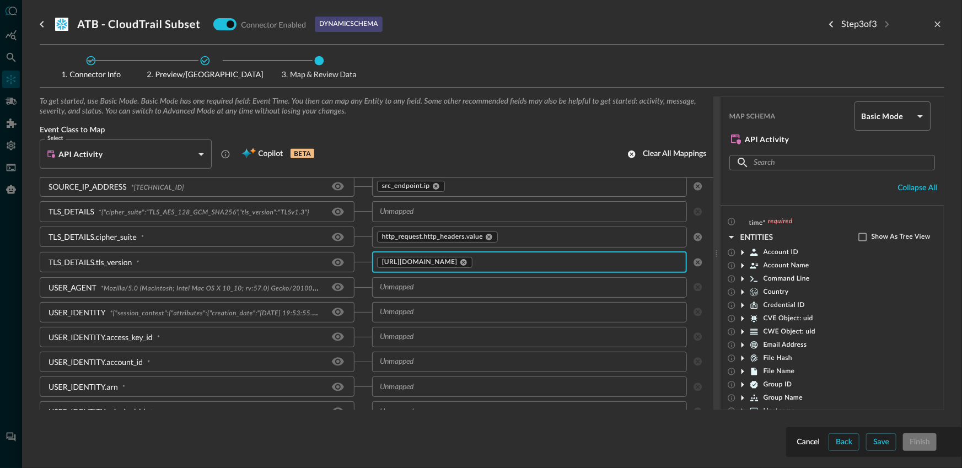
scroll to position [456, 0]
click at [411, 293] on div "​" at bounding box center [529, 287] width 315 height 20
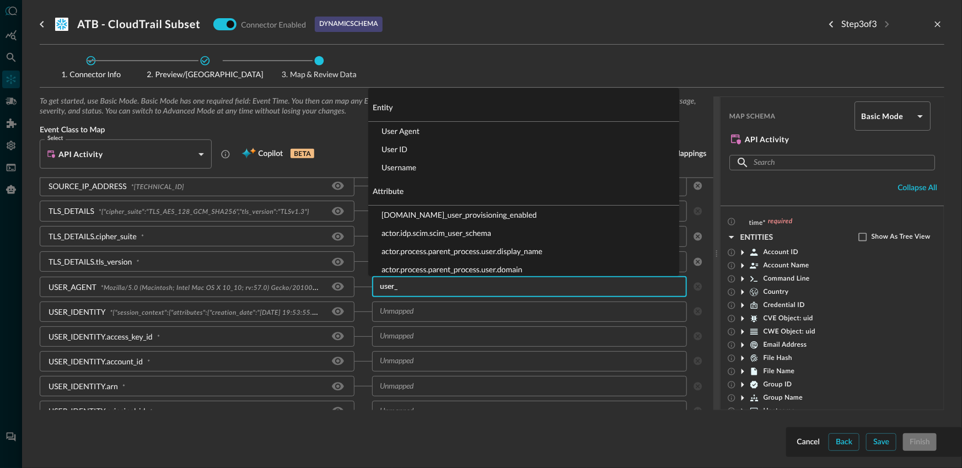
type input "user_a"
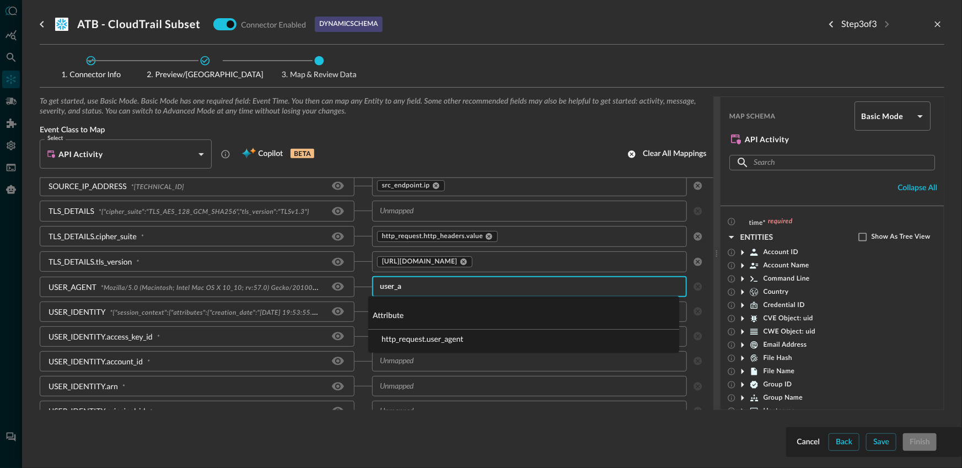
click at [387, 338] on li "http_request.user_agent" at bounding box center [523, 339] width 311 height 18
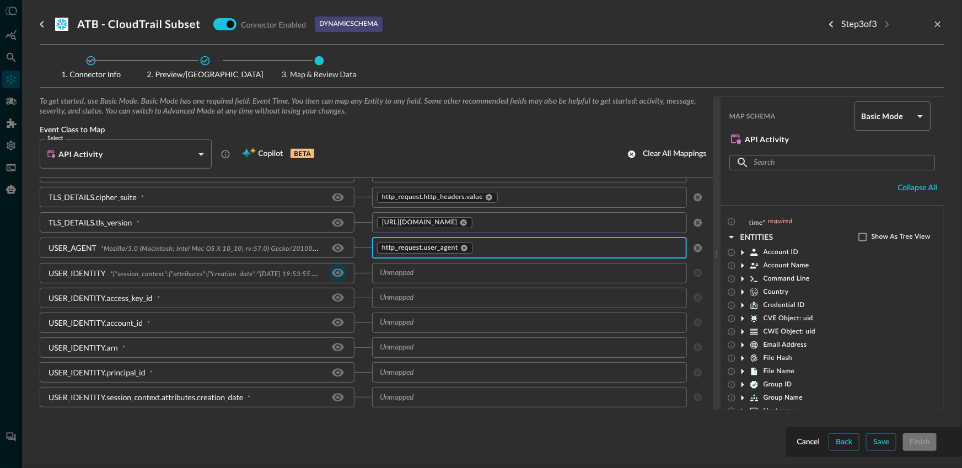
click at [334, 278] on icon "Hide/Show source field" at bounding box center [337, 272] width 13 height 13
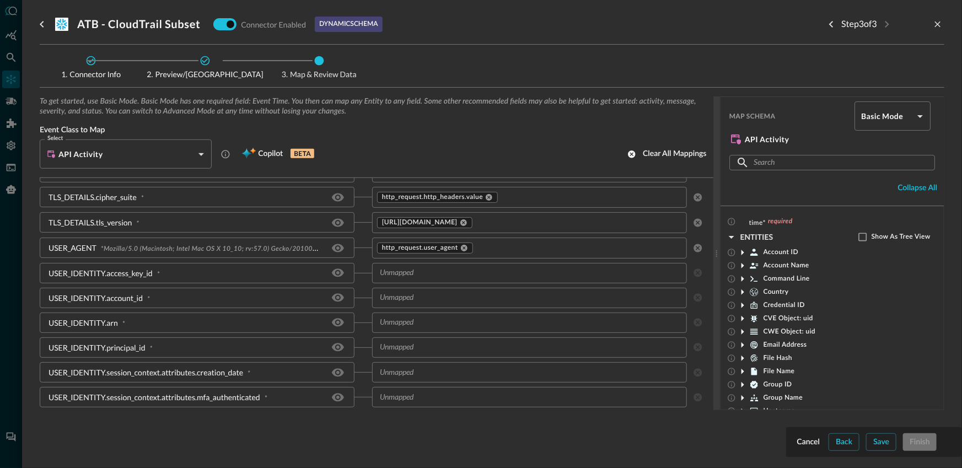
scroll to position [422, 0]
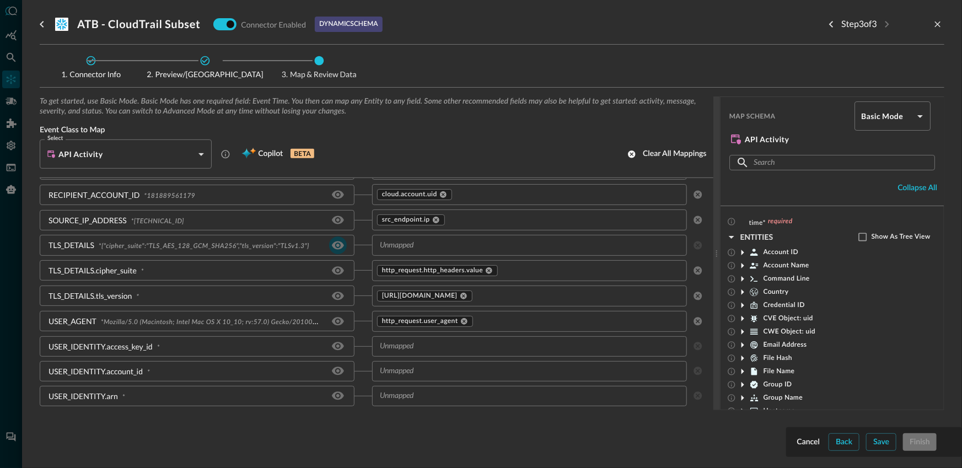
click at [341, 248] on icon "Hide/Show source field" at bounding box center [337, 245] width 13 height 13
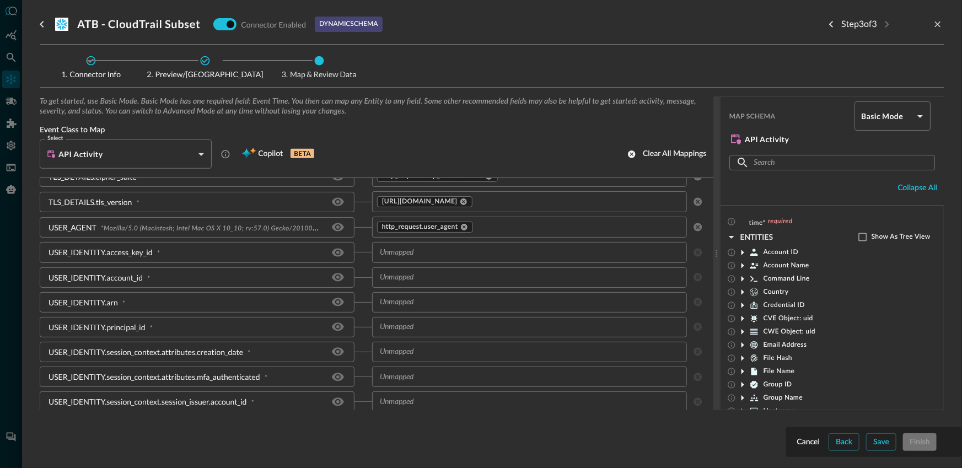
scroll to position [491, 0]
click at [416, 258] on input "text" at bounding box center [520, 252] width 290 height 14
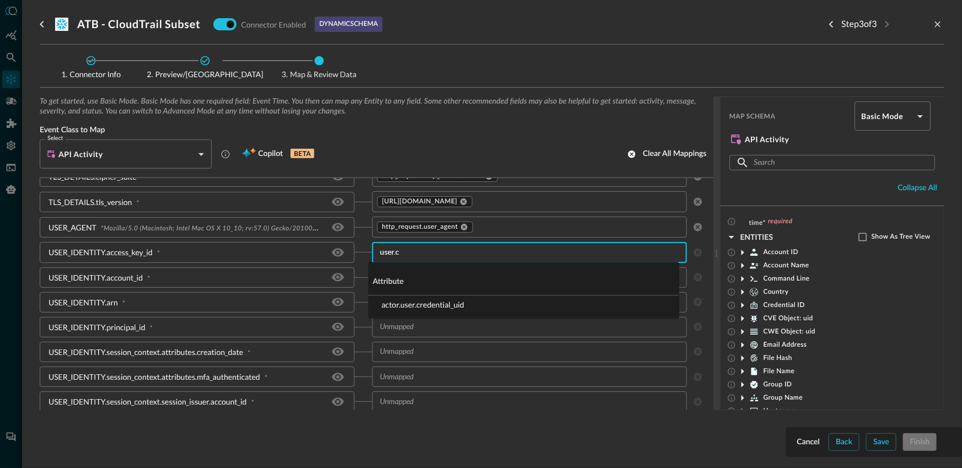
type input "user.cr"
click at [427, 302] on li "actor.user.credential_uid" at bounding box center [523, 304] width 311 height 18
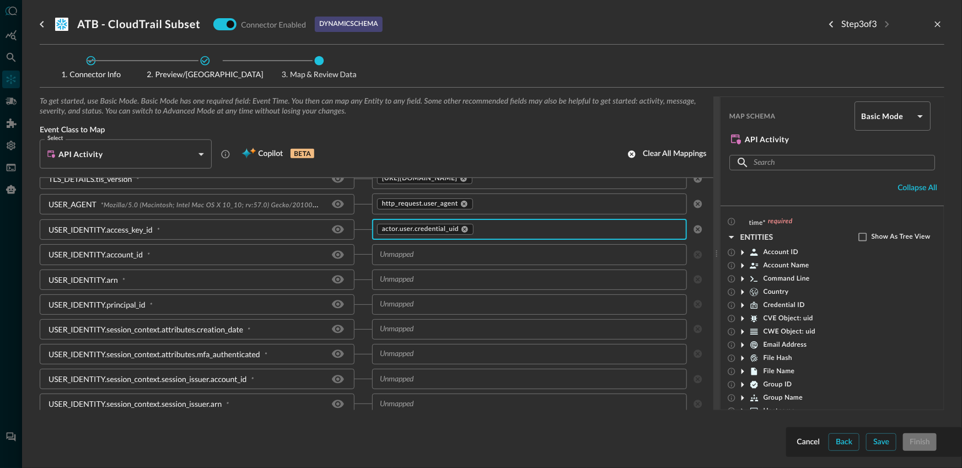
scroll to position [516, 0]
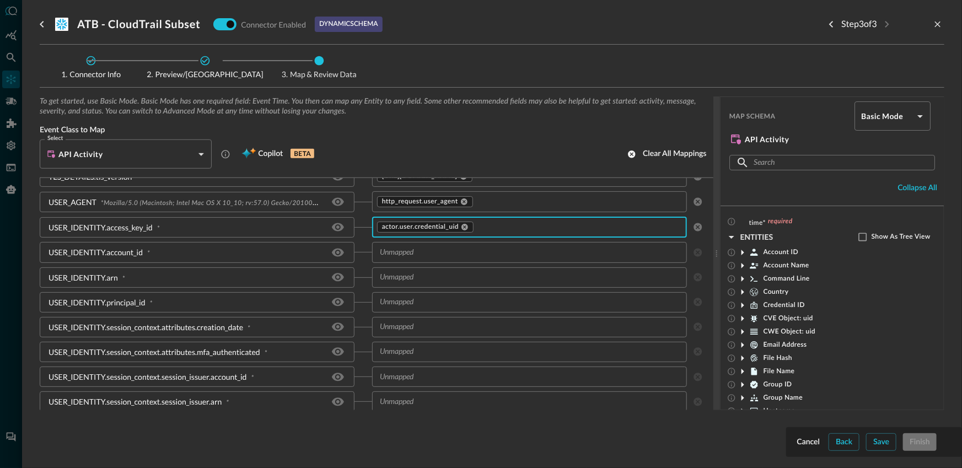
click at [404, 276] on input "text" at bounding box center [520, 278] width 290 height 14
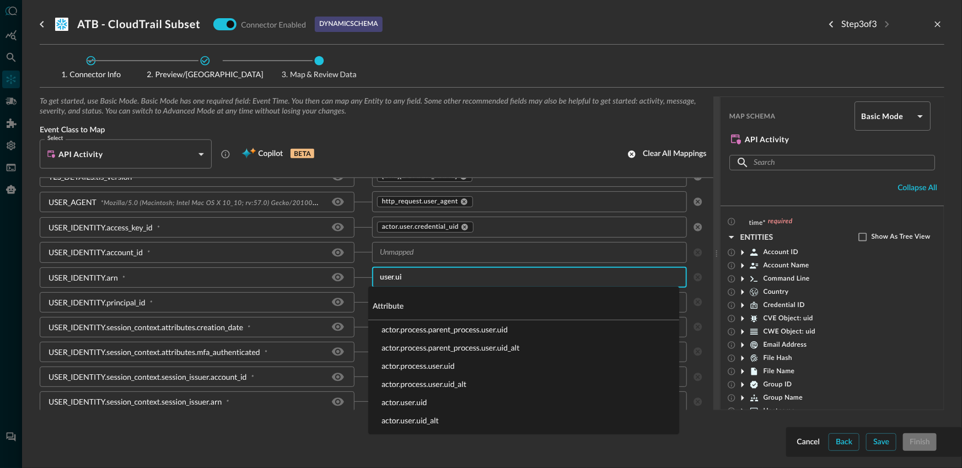
type input "user.uid"
click at [408, 406] on li "actor.user.uid" at bounding box center [523, 402] width 311 height 18
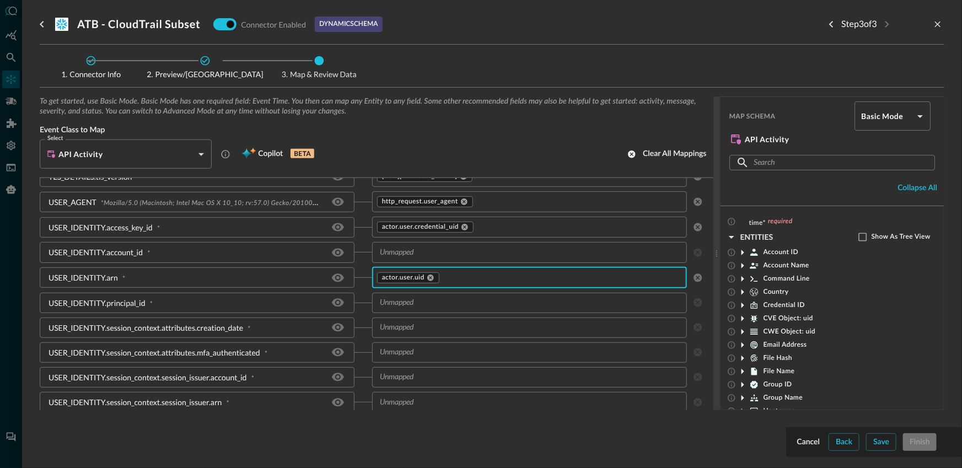
click at [399, 308] on input "text" at bounding box center [520, 303] width 290 height 14
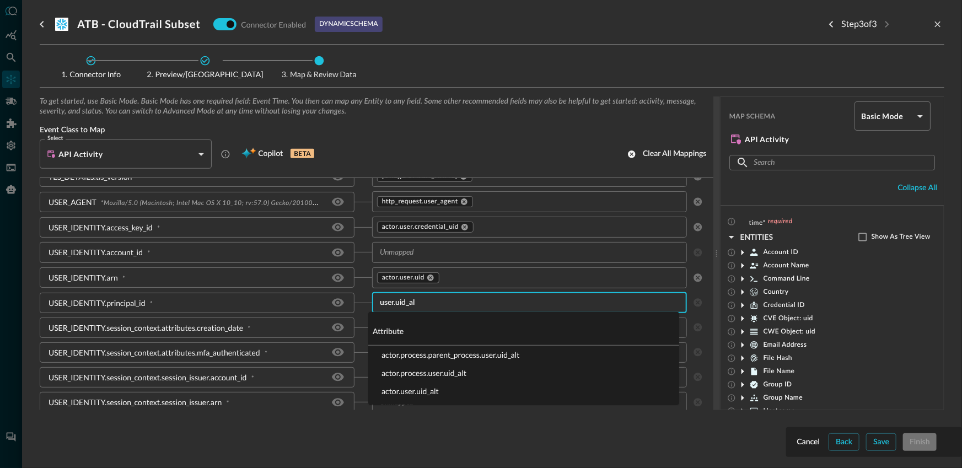
type input "user.uid_alt"
click at [409, 392] on li "actor.user.uid_alt" at bounding box center [523, 391] width 311 height 18
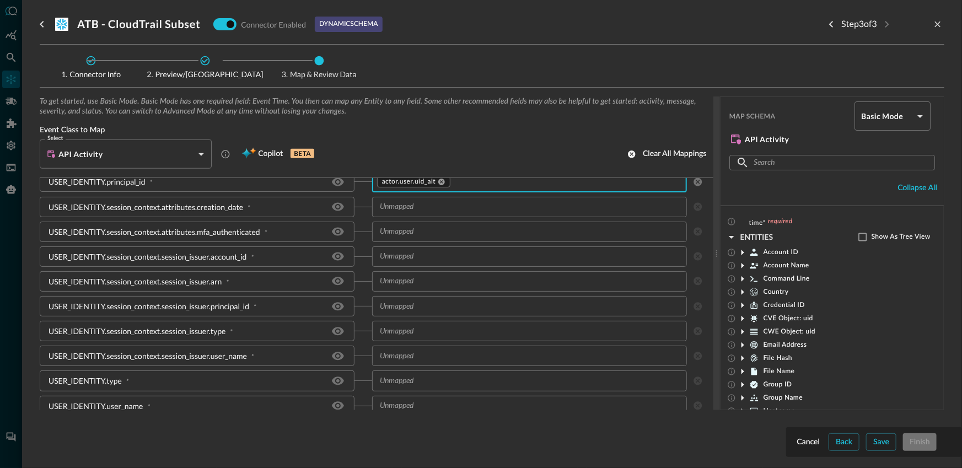
scroll to position [642, 0]
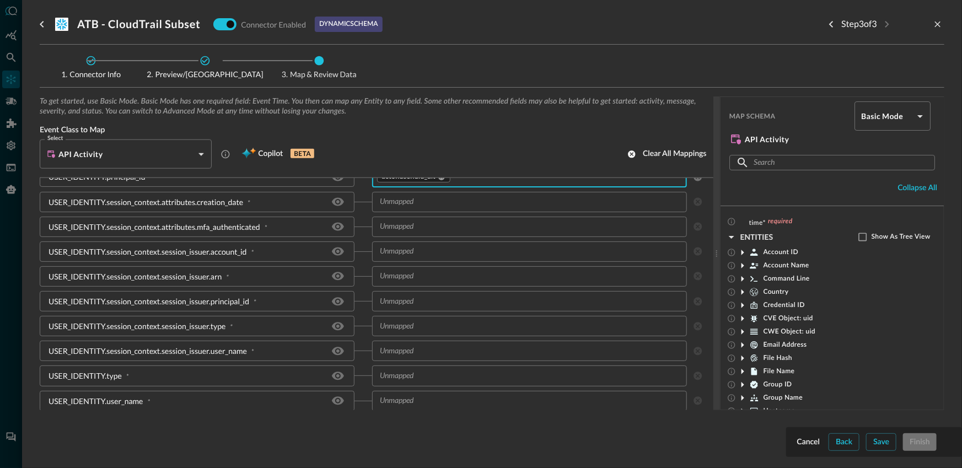
click at [421, 396] on input "text" at bounding box center [520, 401] width 290 height 14
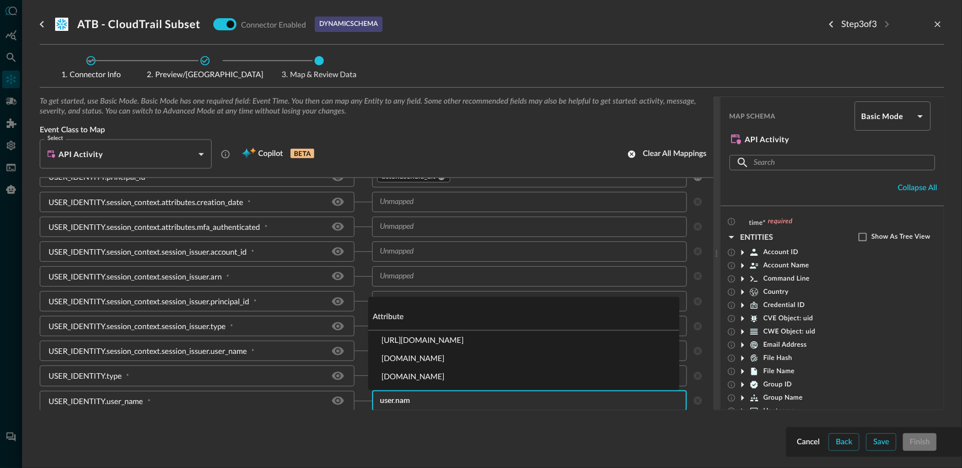
type input "user.name"
click at [421, 379] on li "actor.user.name" at bounding box center [523, 376] width 311 height 18
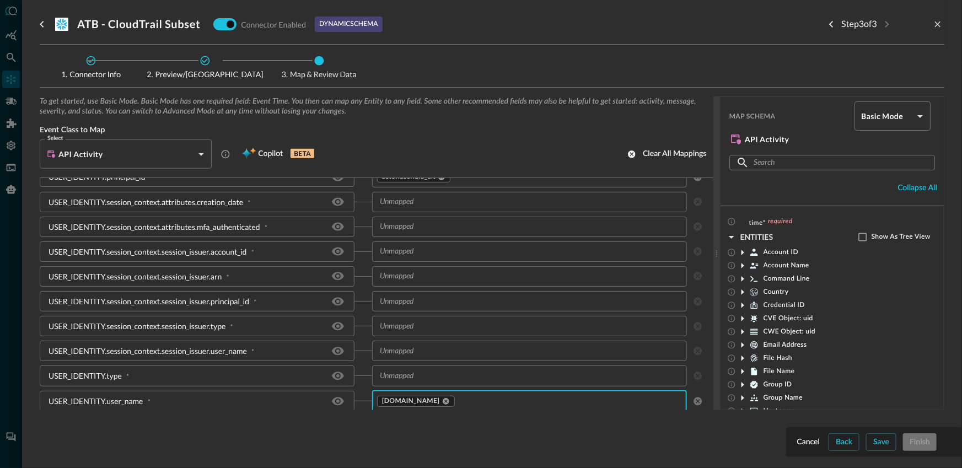
click at [354, 363] on div "ADDITIONAL_EVENT_DATA.credential_type * actor.idp.name ​ AWS_REGION * eu-centra…" at bounding box center [377, 5] width 674 height 814
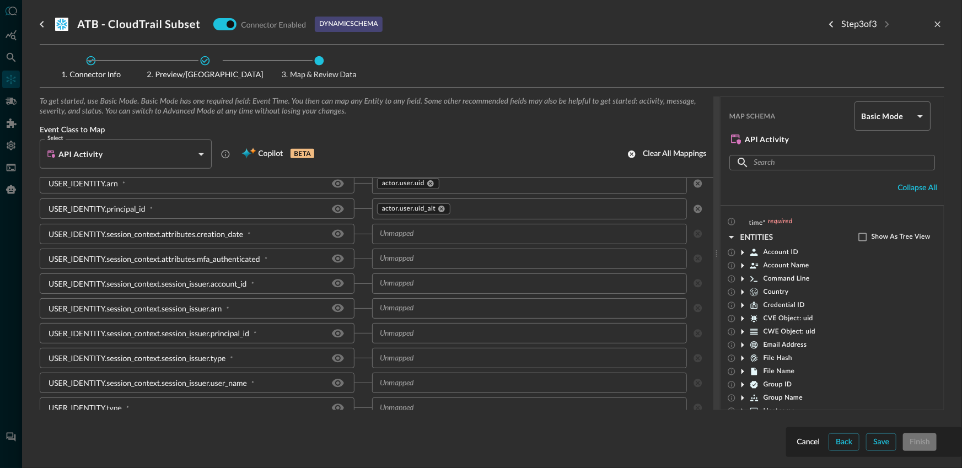
scroll to position [609, 0]
click at [429, 241] on div "​" at bounding box center [529, 235] width 315 height 20
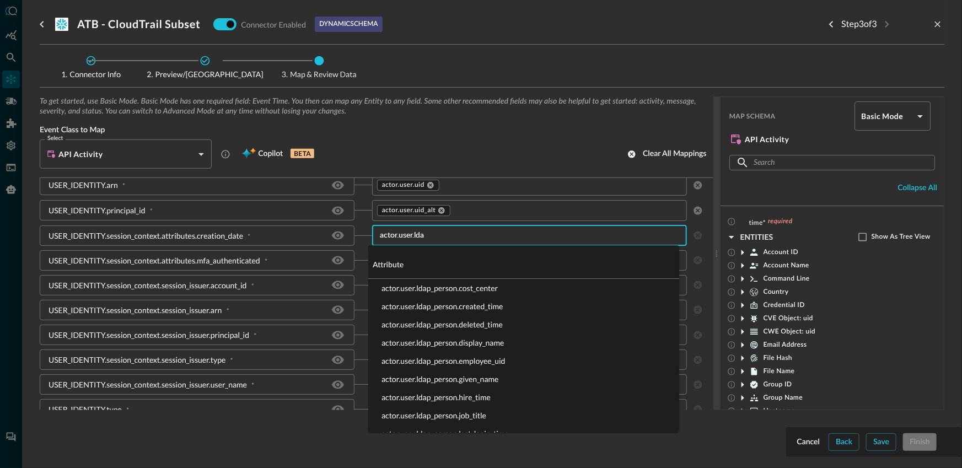
type input "actor.user.ldap"
click at [442, 306] on li "actor.user.ldap_person.created_time" at bounding box center [523, 306] width 311 height 18
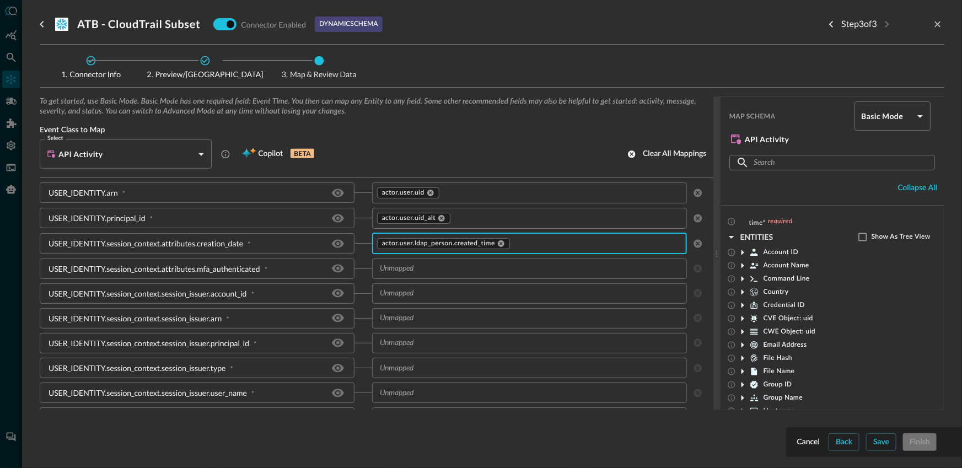
scroll to position [600, 0]
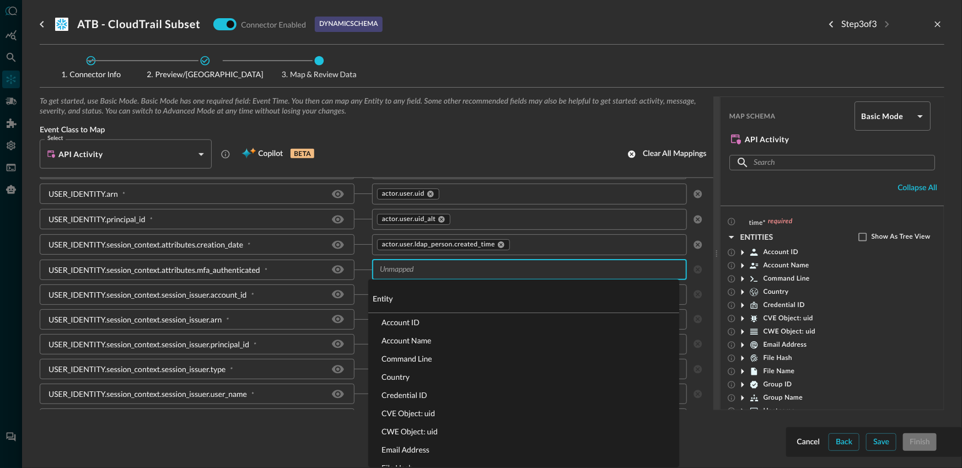
click at [454, 270] on input "text" at bounding box center [520, 270] width 290 height 14
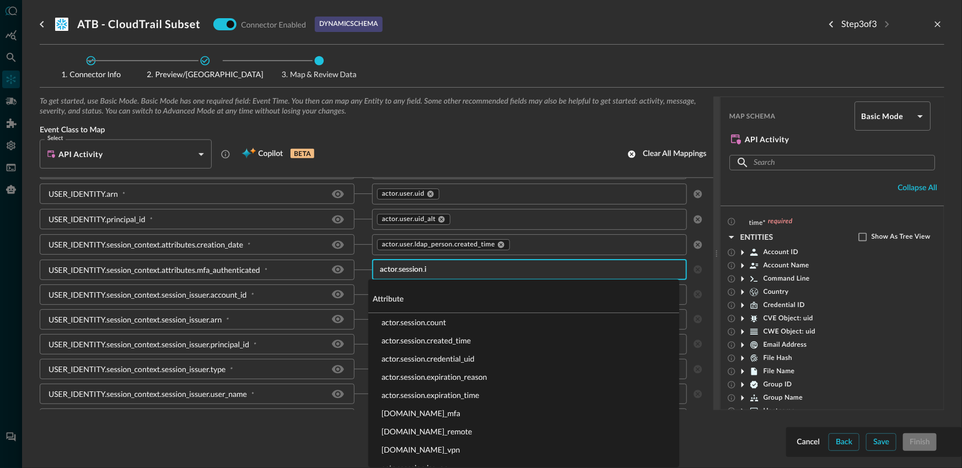
type input "actor.session.is"
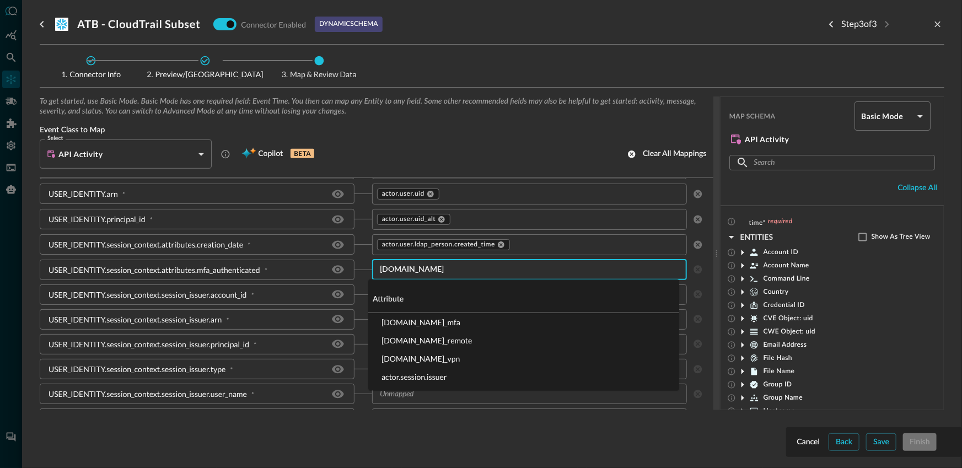
click at [434, 317] on li "actor.session.is_mfa" at bounding box center [523, 322] width 311 height 18
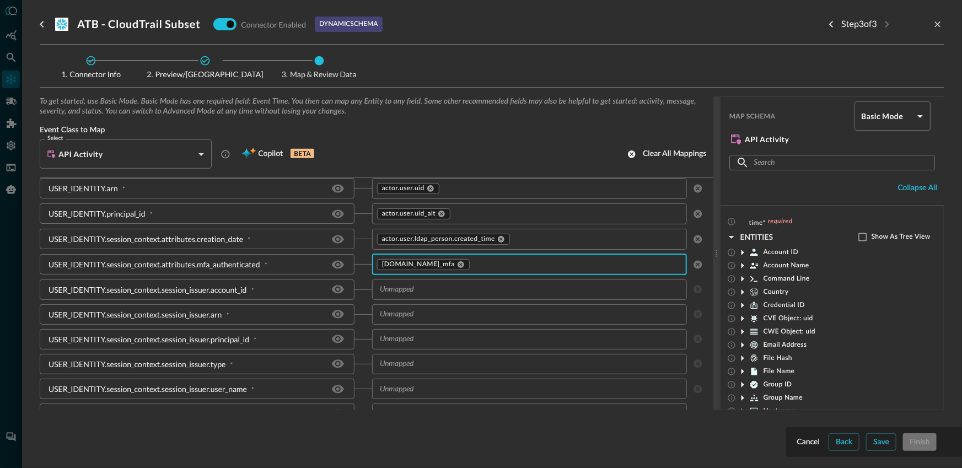
scroll to position [614, 0]
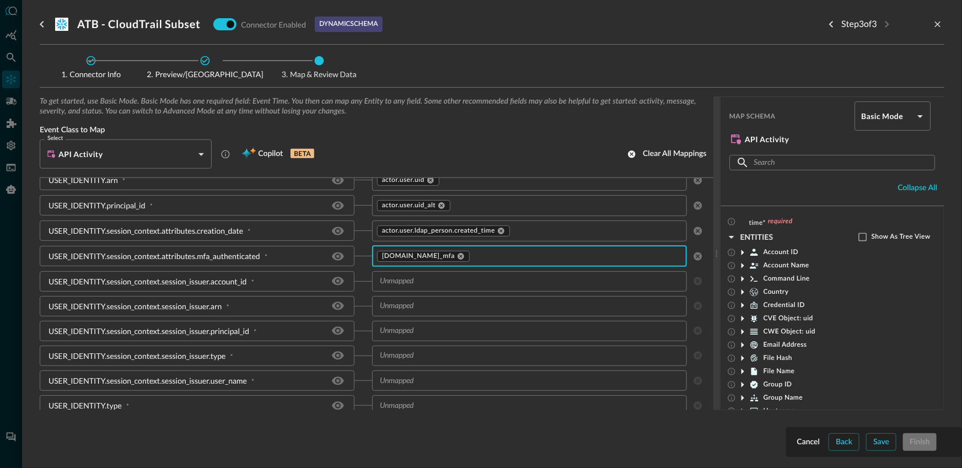
click at [422, 300] on input "text" at bounding box center [520, 306] width 290 height 14
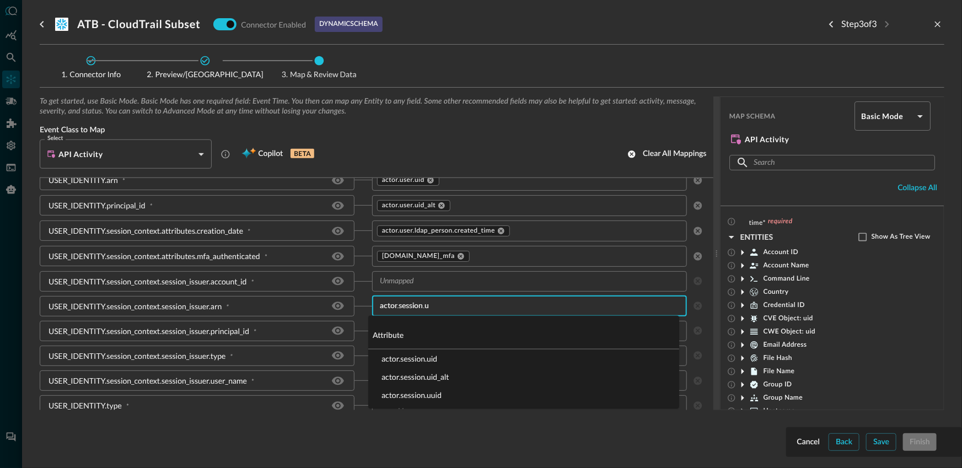
type input "actor.session.ui"
click at [415, 358] on li "actor.session.uid" at bounding box center [523, 359] width 311 height 18
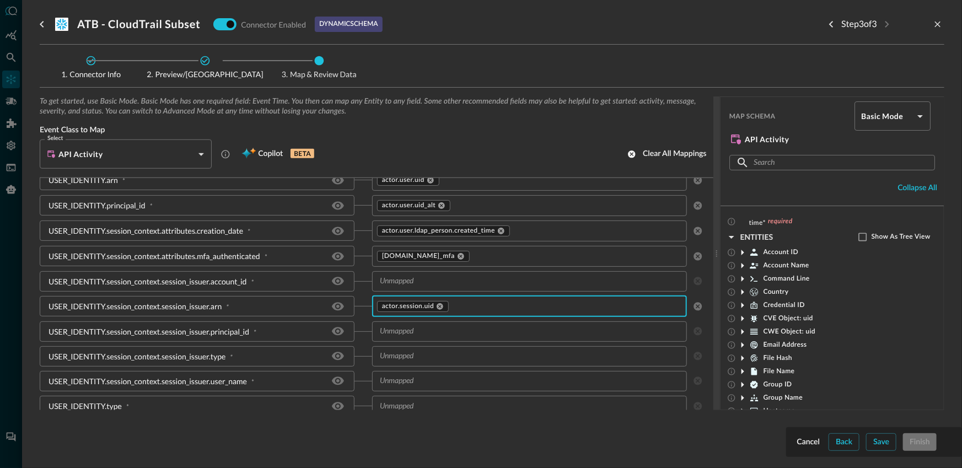
click at [441, 332] on input "text" at bounding box center [520, 332] width 290 height 14
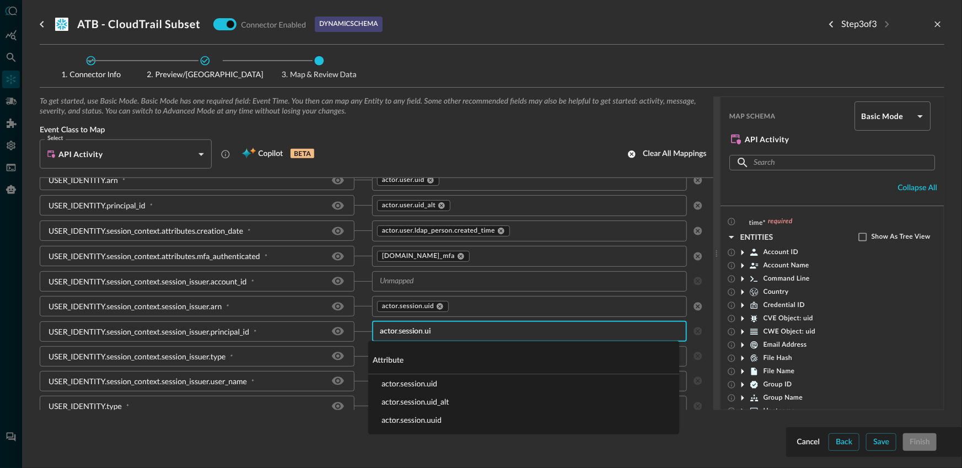
type input "actor.session.uid"
click at [434, 401] on li "actor.session.uid_alt" at bounding box center [523, 402] width 311 height 18
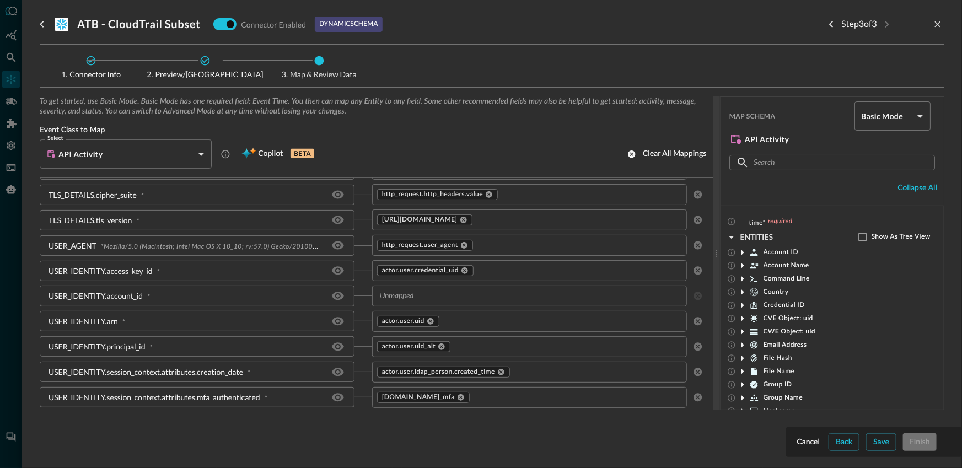
scroll to position [286, 0]
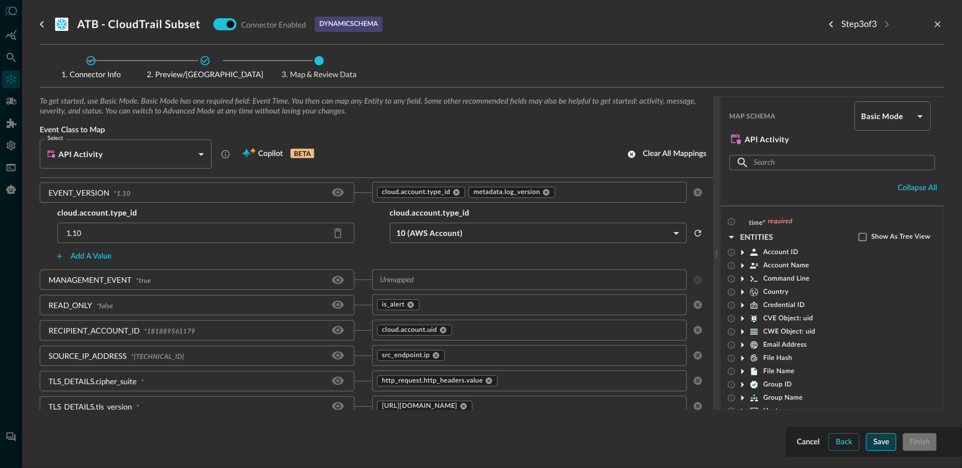
click at [873, 442] on button "Save" at bounding box center [881, 442] width 30 height 18
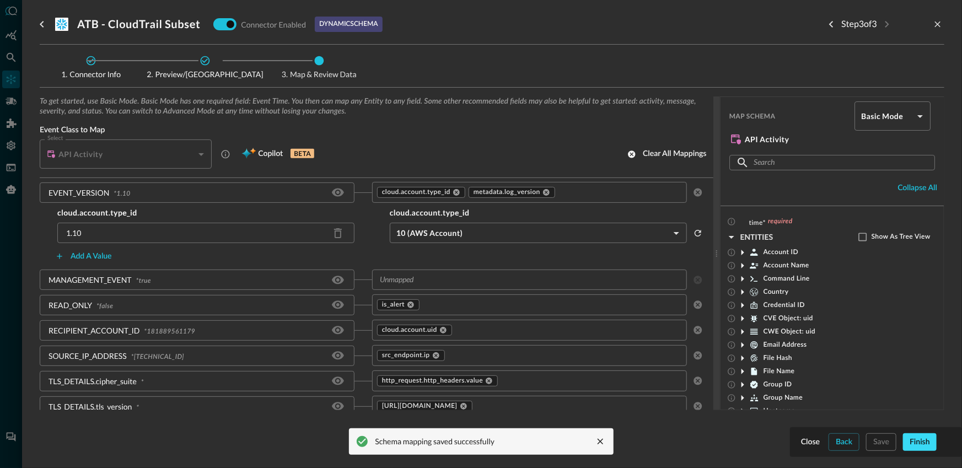
click at [926, 443] on button "Finish" at bounding box center [920, 442] width 34 height 18
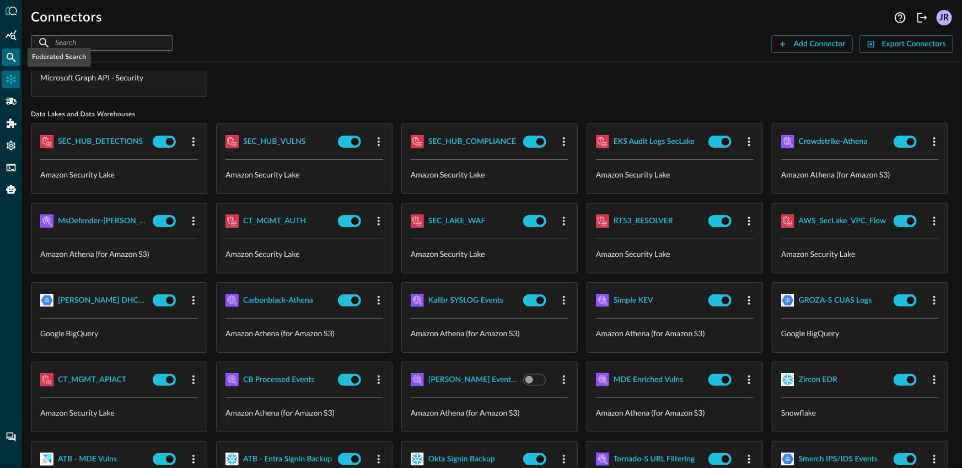
click at [18, 63] on div "Federated Search" at bounding box center [11, 58] width 18 height 18
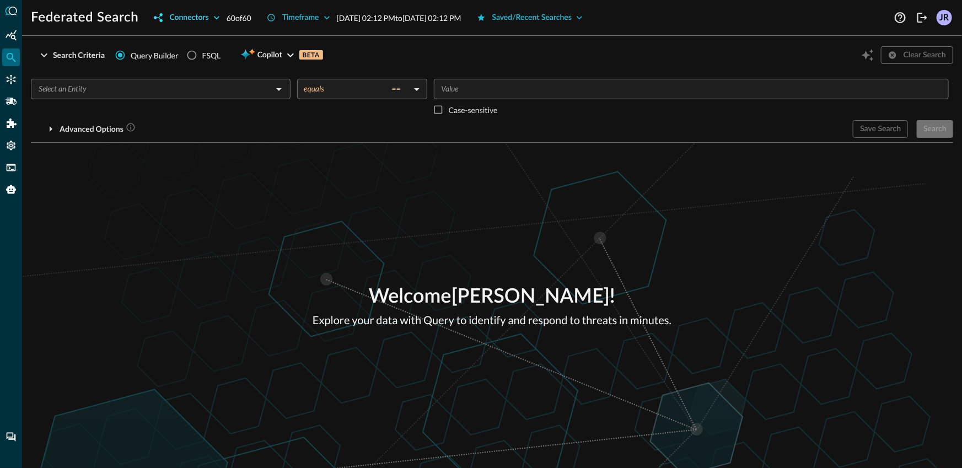
click at [186, 23] on button "Connectors" at bounding box center [186, 18] width 79 height 18
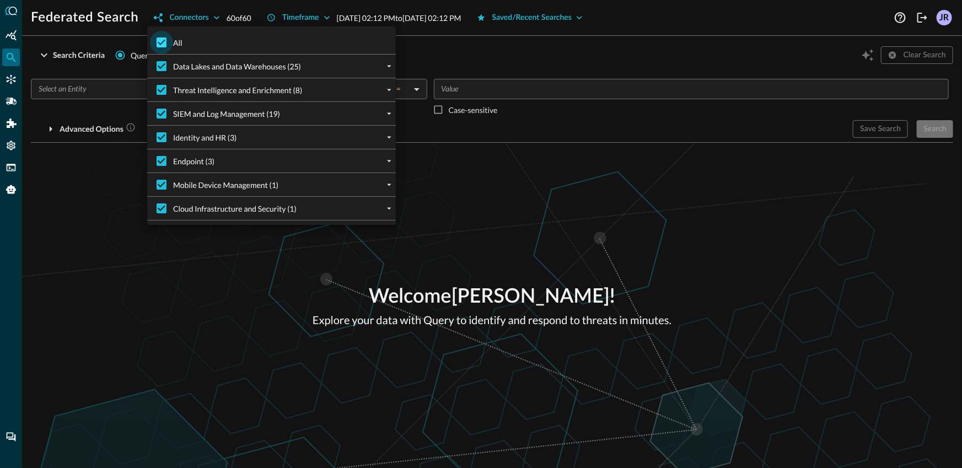
click at [162, 39] on input "All" at bounding box center [161, 42] width 23 height 23
checkbox input "false"
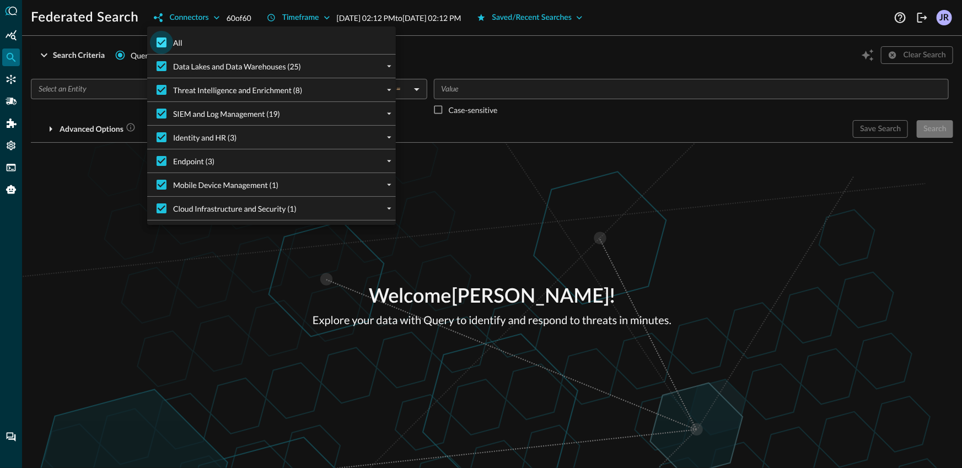
checkbox input "false"
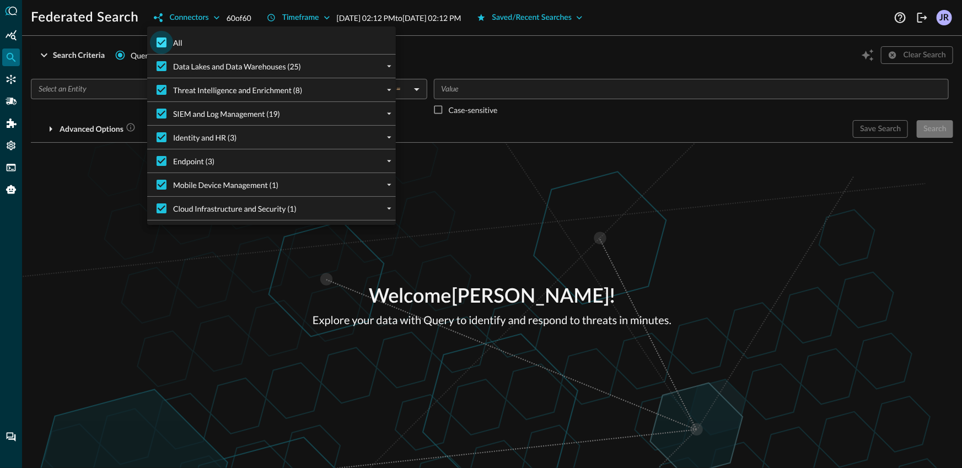
checkbox input "false"
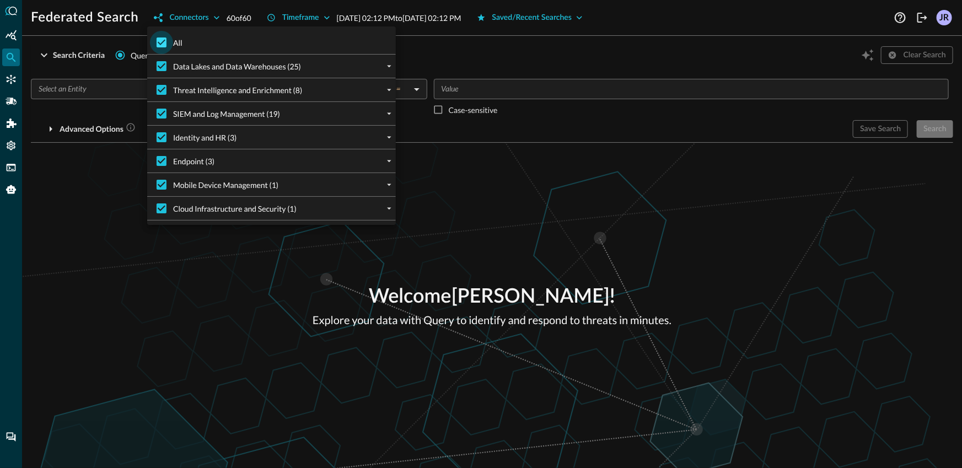
checkbox input "false"
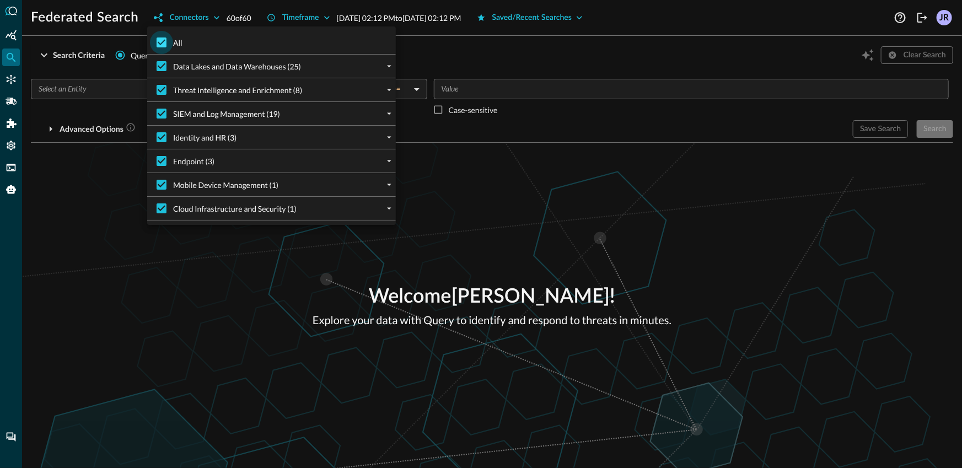
checkbox input "false"
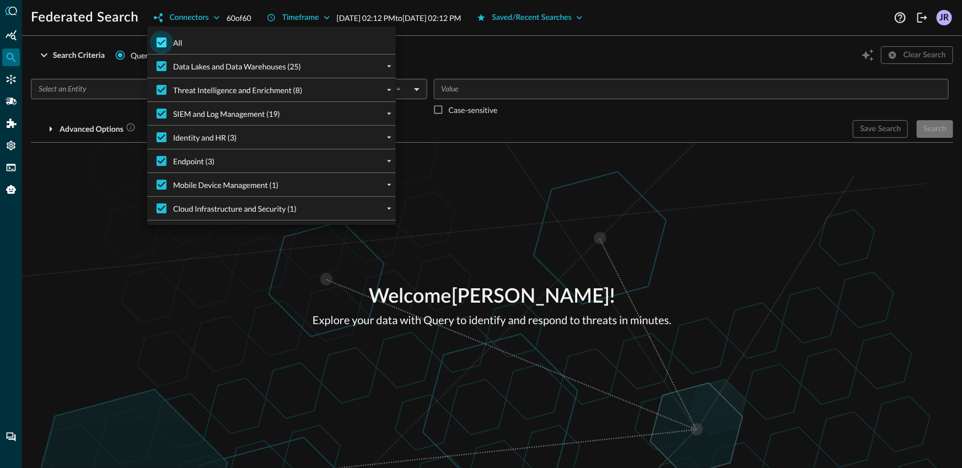
checkbox input "false"
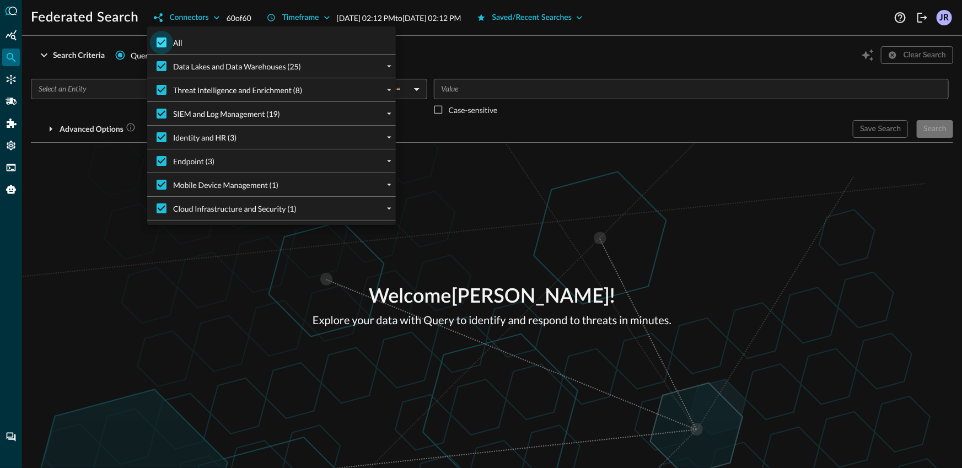
checkbox input "false"
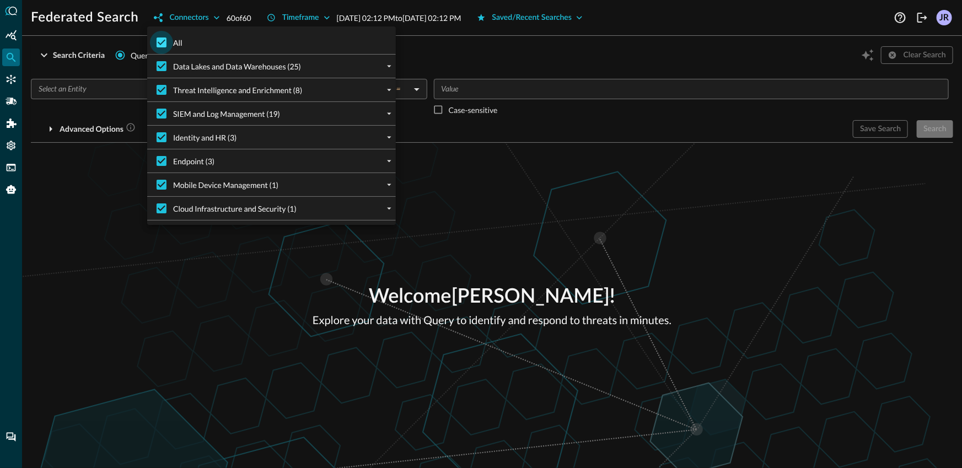
checkbox input "false"
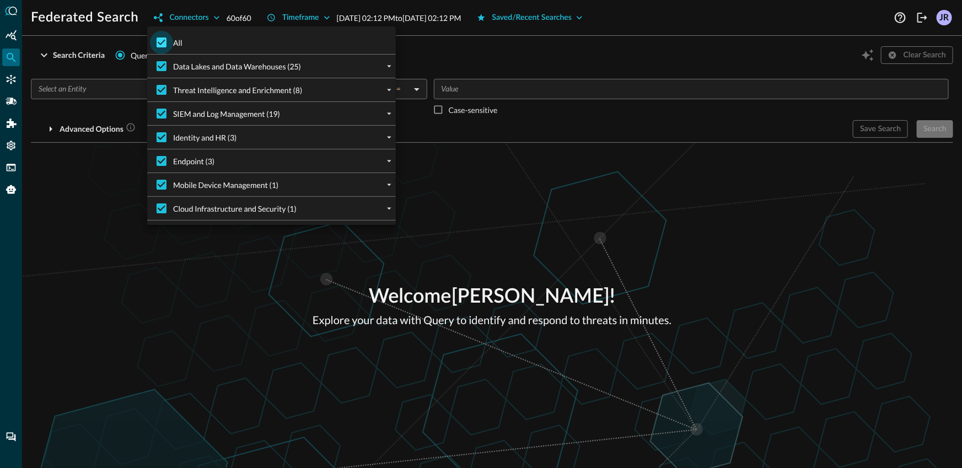
checkbox input "false"
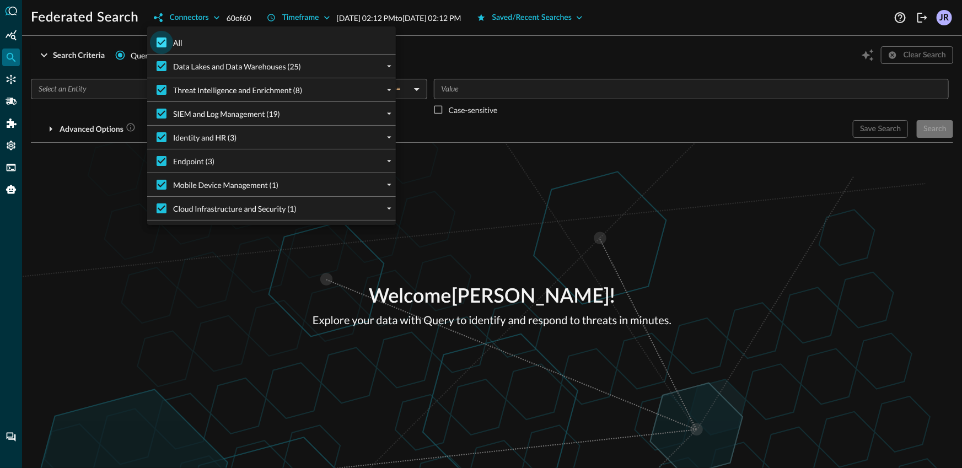
checkbox input "false"
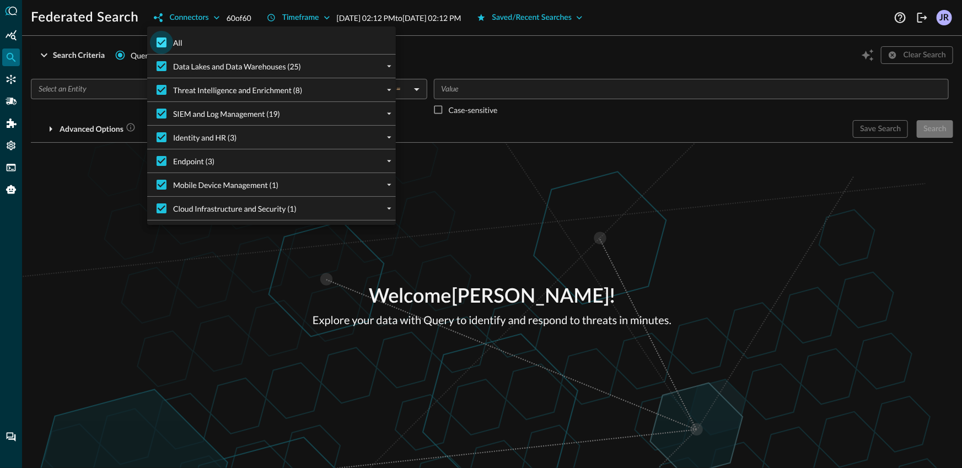
checkbox input "false"
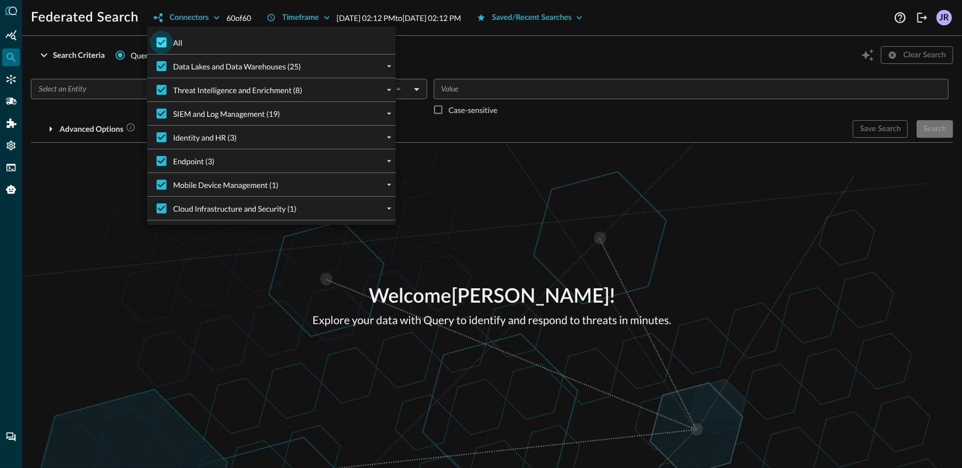
checkbox input "false"
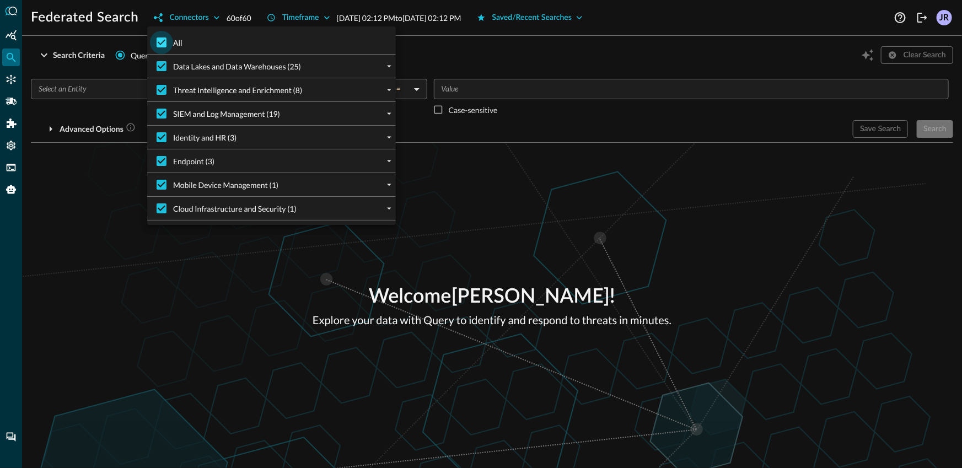
checkbox input "false"
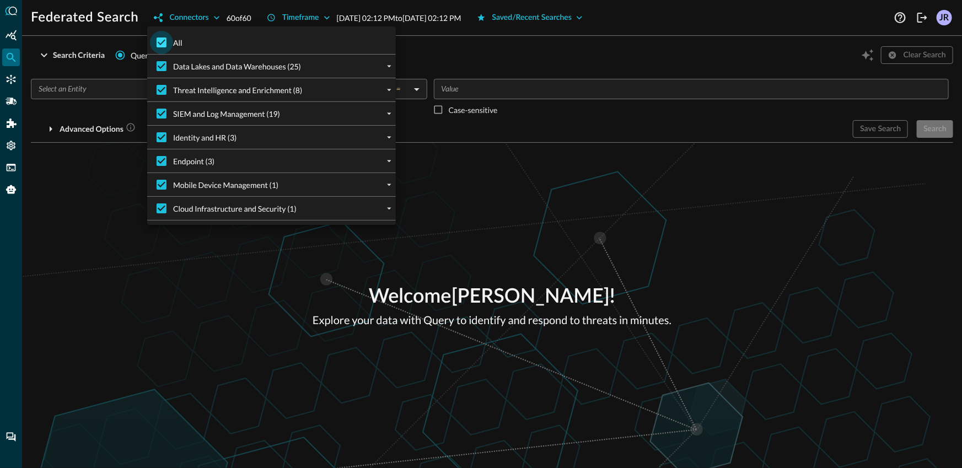
checkbox input "false"
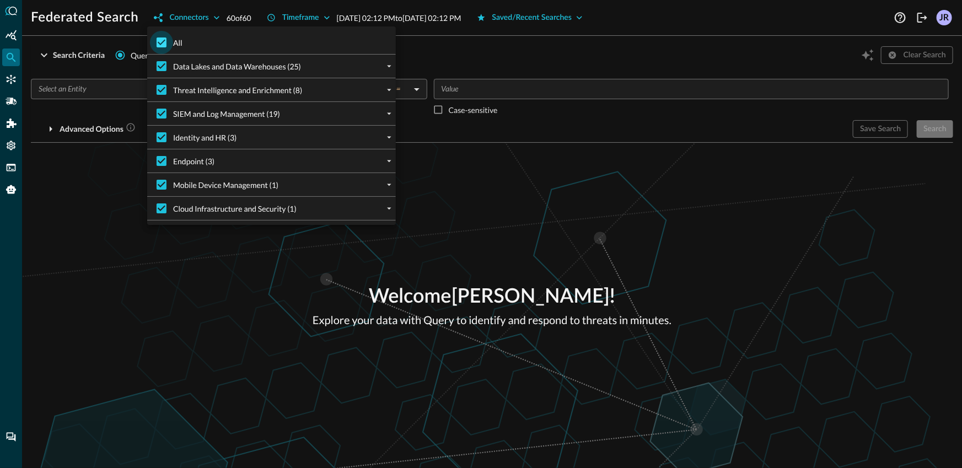
checkbox input "false"
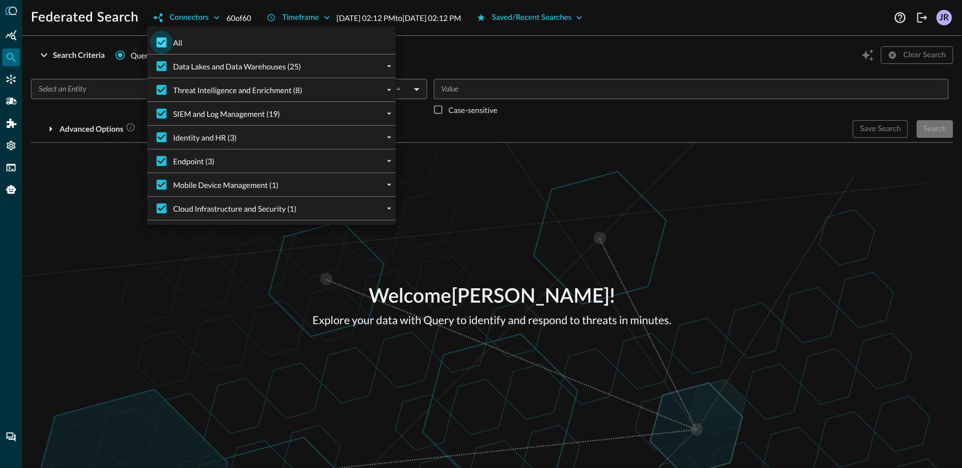
checkbox input "false"
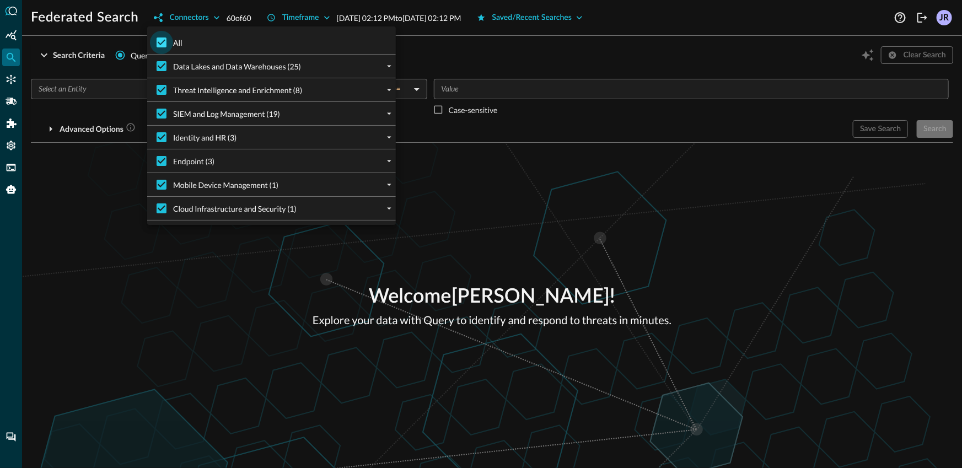
checkbox input "false"
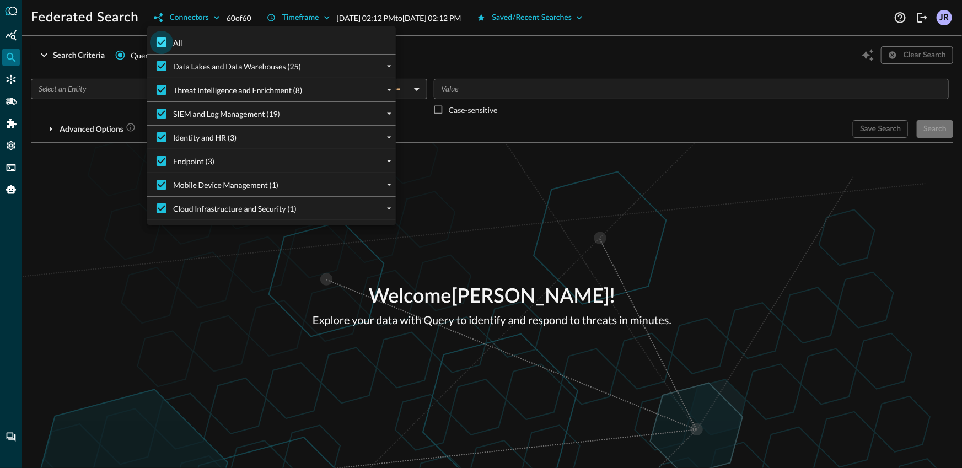
checkbox input "false"
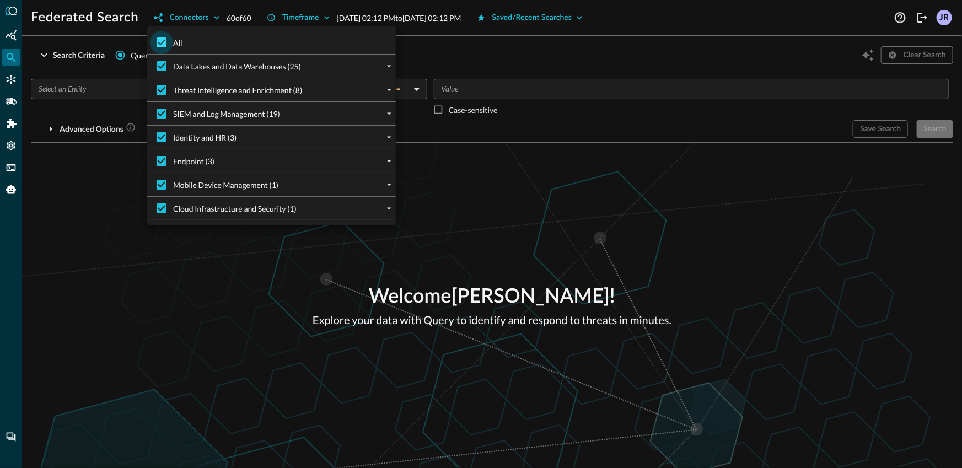
checkbox input "false"
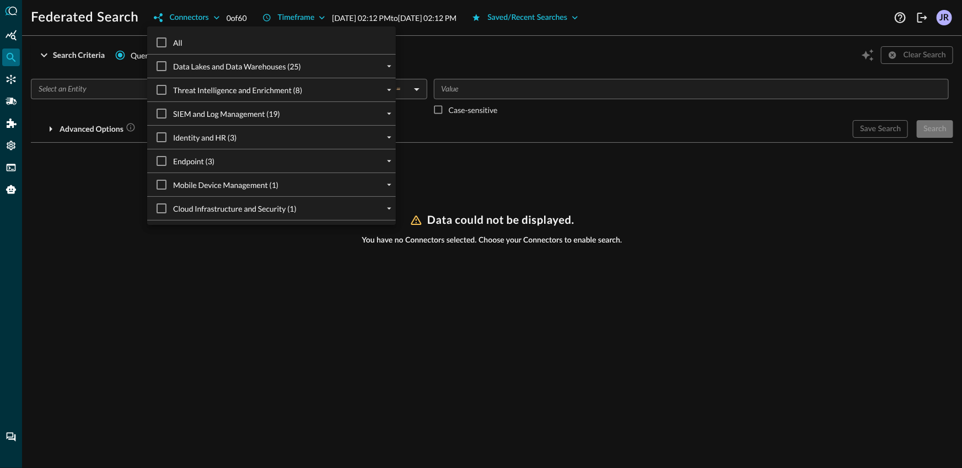
click at [390, 72] on div at bounding box center [389, 66] width 13 height 13
click at [387, 67] on icon "expand" at bounding box center [389, 66] width 10 height 10
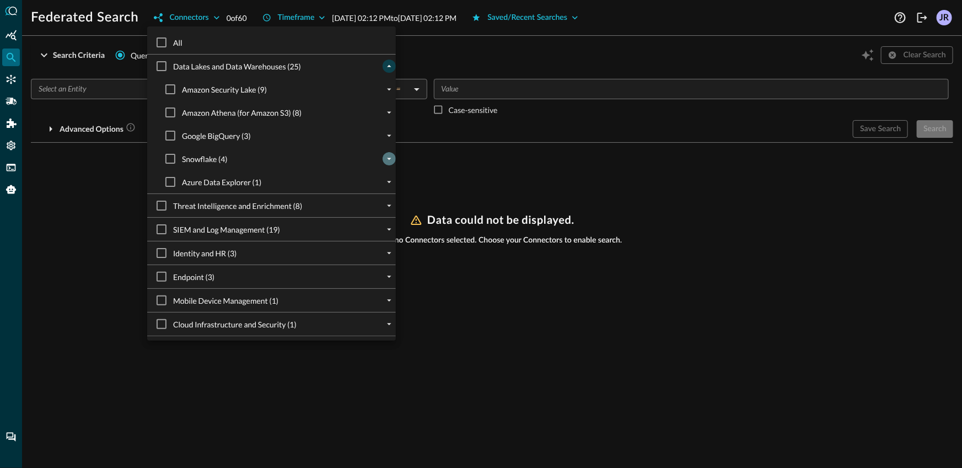
click at [388, 154] on icon "expand" at bounding box center [389, 159] width 10 height 10
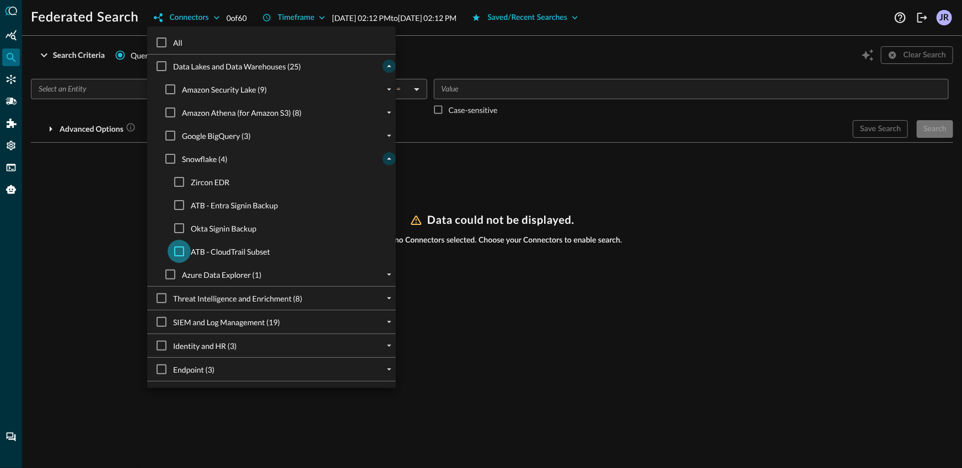
click at [185, 252] on input "ATB - CloudTrail Subset" at bounding box center [179, 251] width 23 height 23
checkbox input "true"
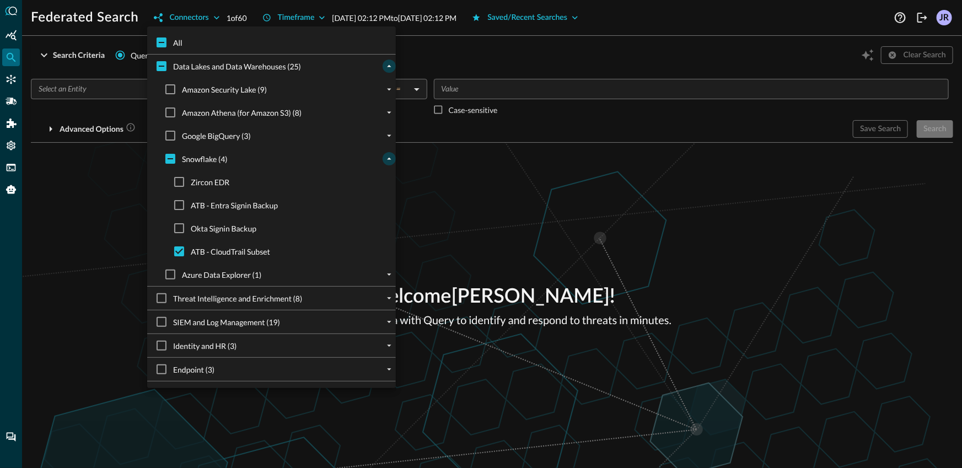
click at [90, 221] on div at bounding box center [481, 234] width 962 height 468
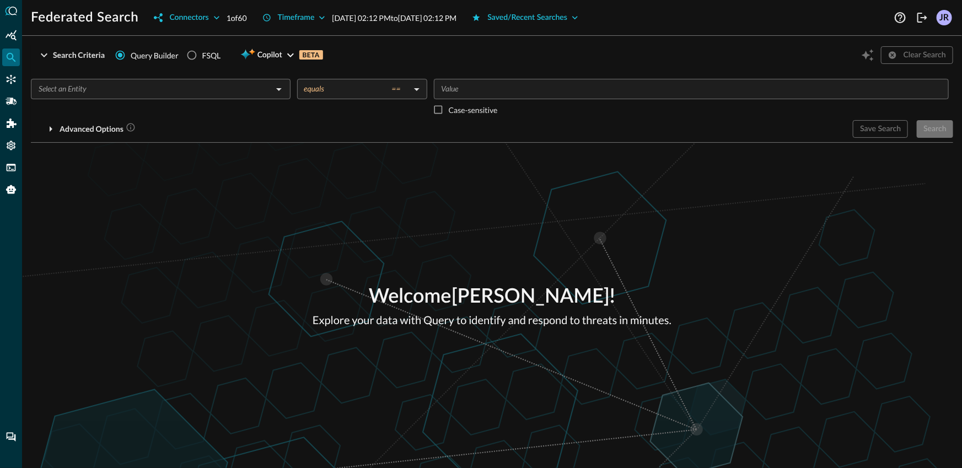
click at [125, 94] on input "text" at bounding box center [151, 89] width 235 height 14
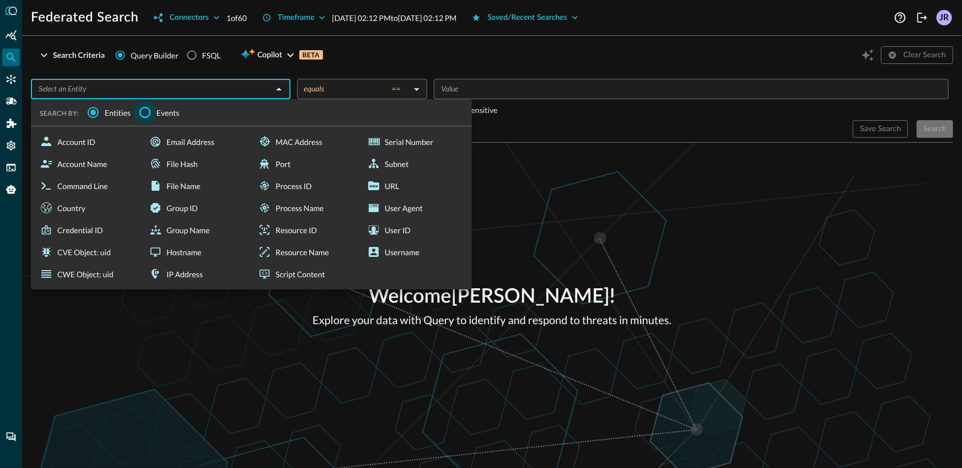
click at [141, 106] on input "Events" at bounding box center [144, 112] width 23 height 23
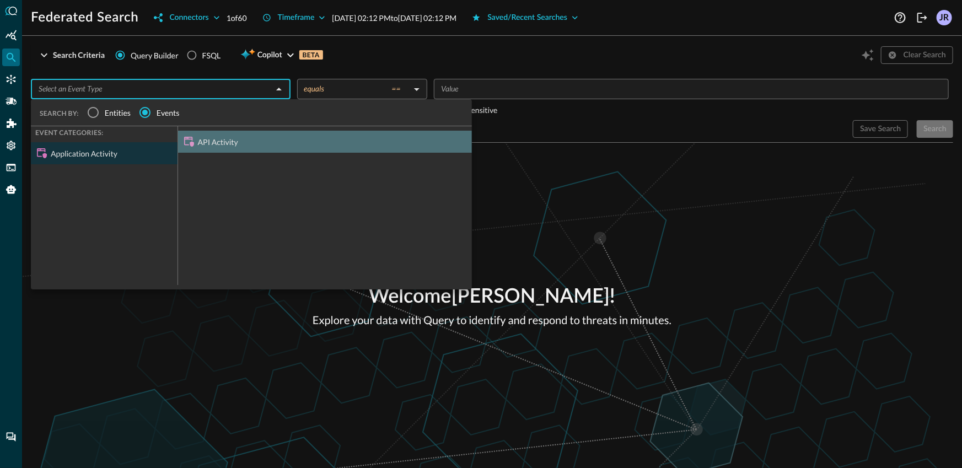
click at [243, 136] on div "API Activity" at bounding box center [325, 142] width 294 height 22
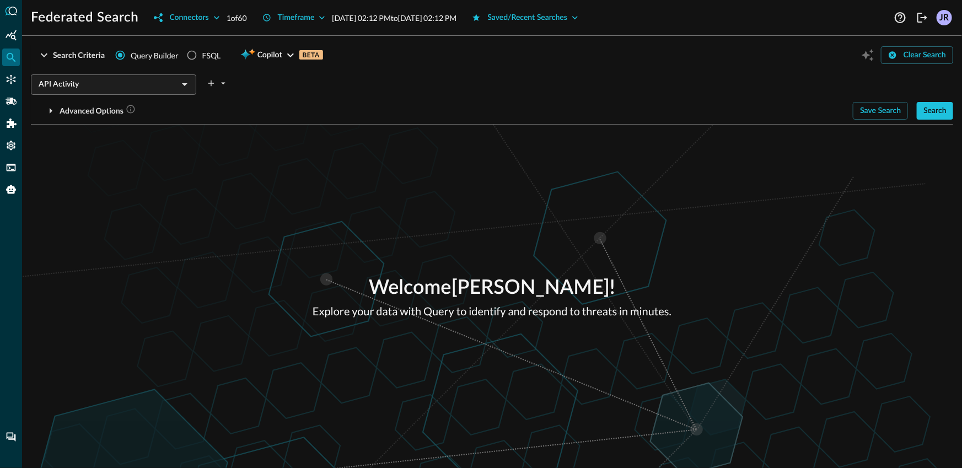
drag, startPoint x: 523, startPoint y: 202, endPoint x: 542, endPoint y: 197, distance: 19.5
click at [524, 202] on div "Welcome [PERSON_NAME] ! Explore your data with Query to identify and respond to…" at bounding box center [492, 296] width 940 height 343
click at [921, 114] on button "Search" at bounding box center [935, 111] width 36 height 18
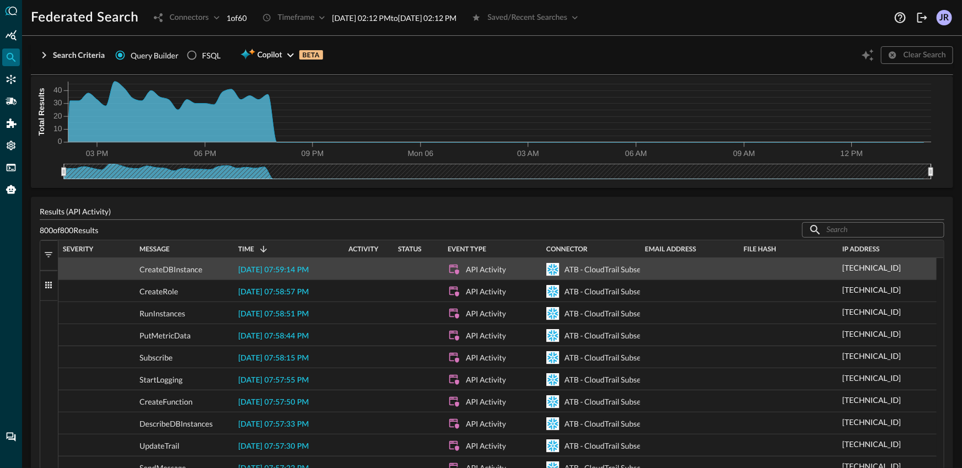
scroll to position [111, 0]
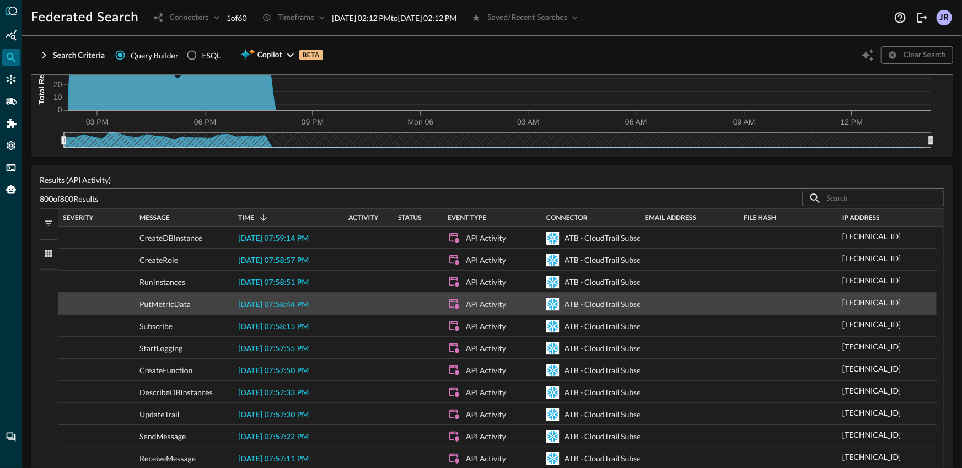
click at [297, 305] on span "2025-10-05 07:58:44 PM" at bounding box center [273, 305] width 71 height 8
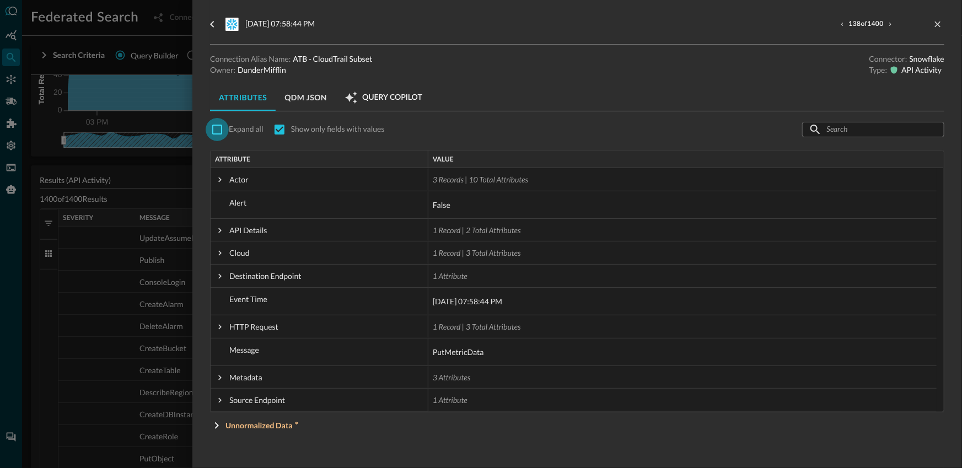
click at [228, 133] on input "checkbox" at bounding box center [217, 129] width 23 height 23
checkbox input "true"
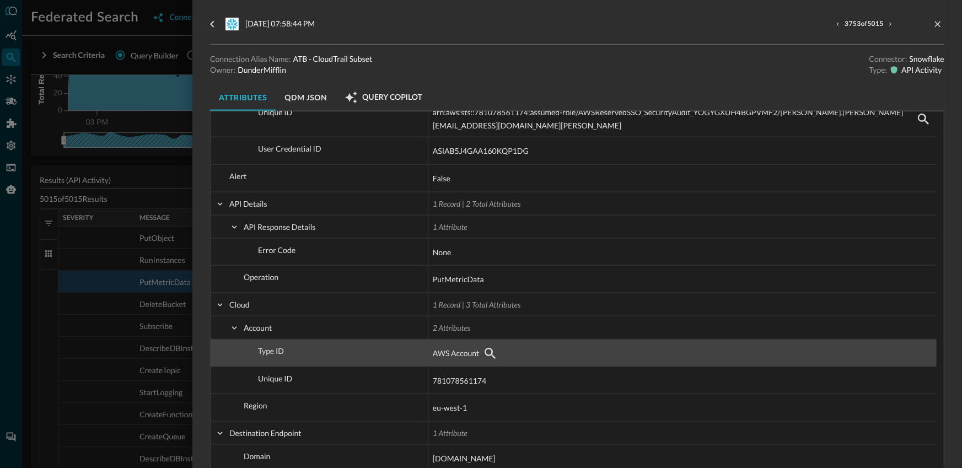
scroll to position [245, 0]
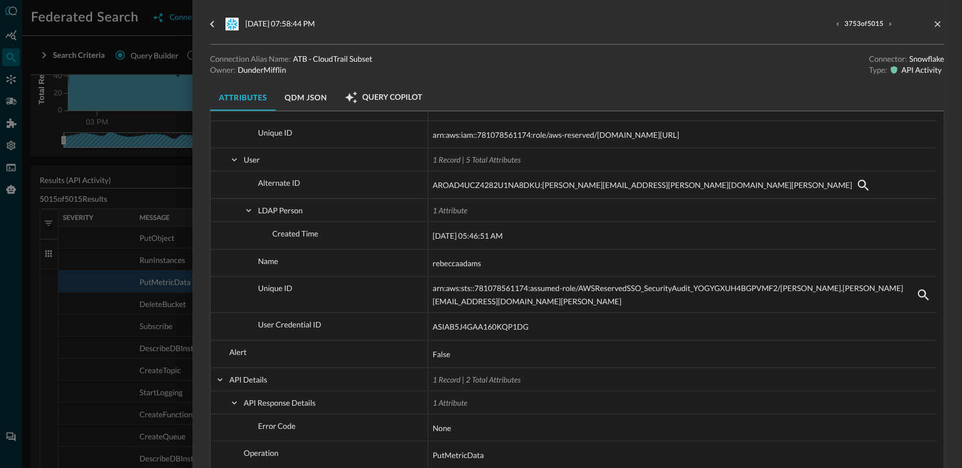
click at [127, 186] on div at bounding box center [481, 234] width 962 height 468
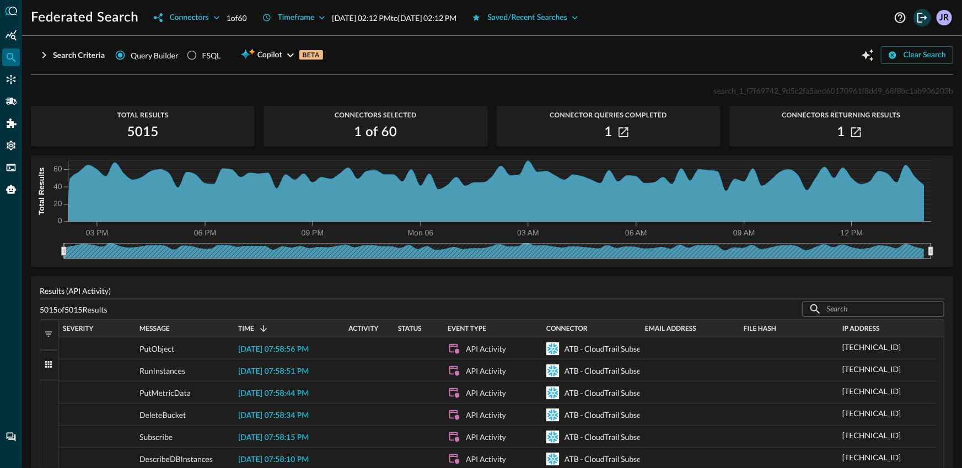
click at [918, 20] on icon "Logout" at bounding box center [922, 18] width 10 height 10
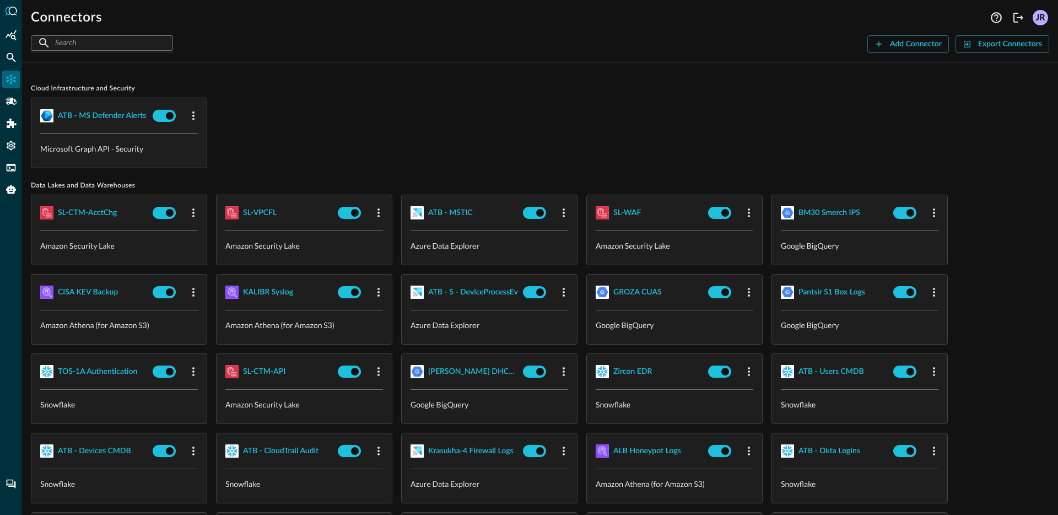
click at [545, 95] on div "Cloud Infrastructure and Security ATB - MS Defender Alerts Microsoft Graph API …" at bounding box center [540, 126] width 1019 height 84
click at [544, 93] on div "Cloud Infrastructure and Security ATB - MS Defender Alerts Microsoft Graph API …" at bounding box center [540, 126] width 1019 height 84
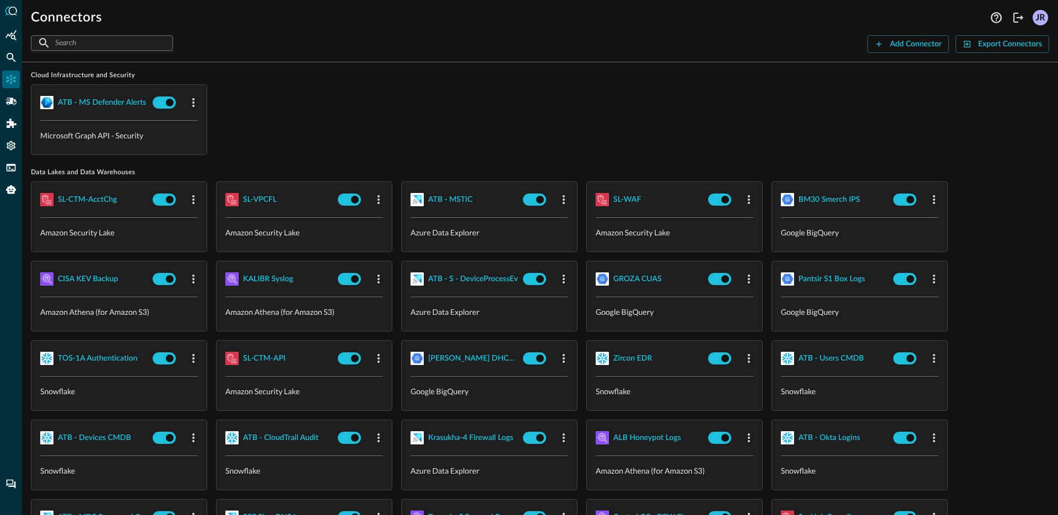
scroll to position [17, 0]
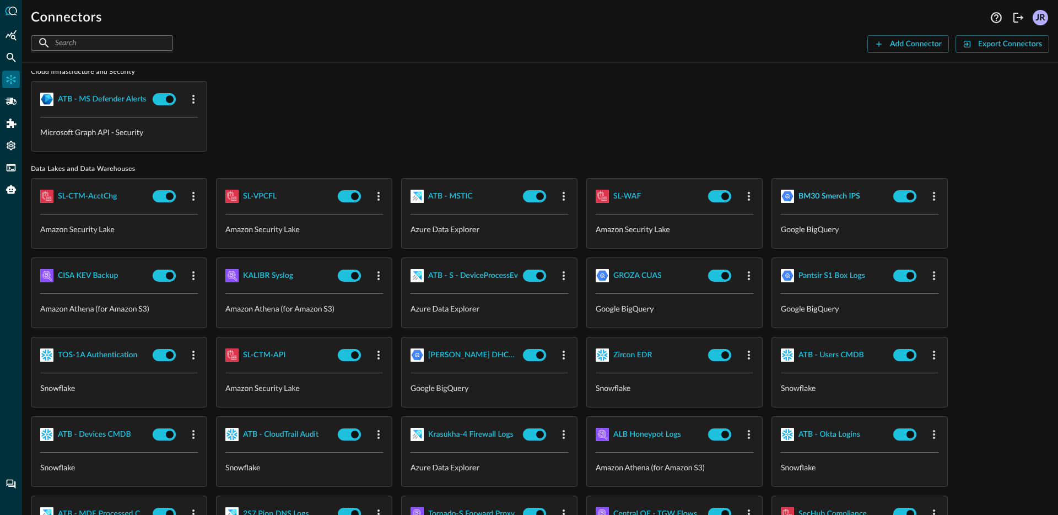
click at [812, 194] on div "BM30 Smerch IPS" at bounding box center [830, 197] width 62 height 14
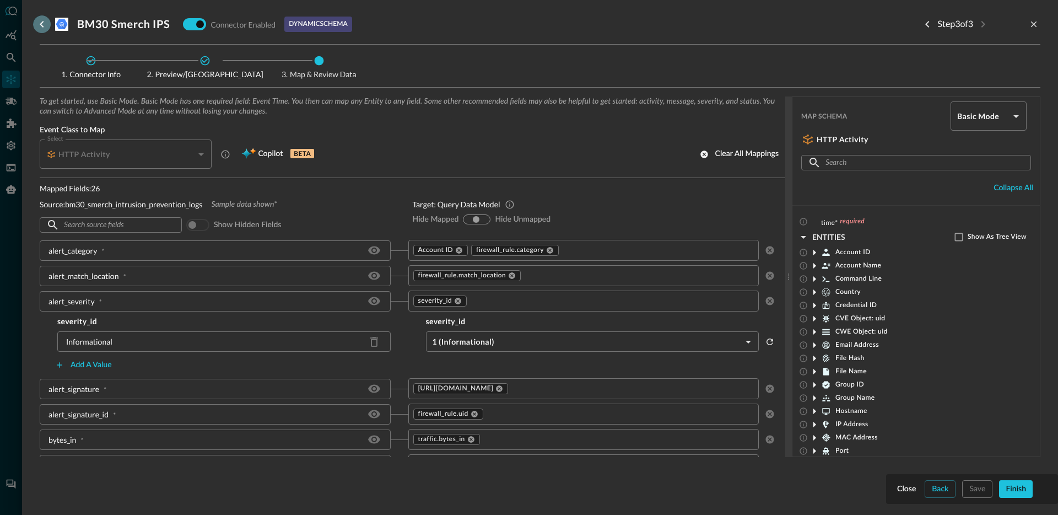
click at [43, 24] on icon "go back" at bounding box center [41, 24] width 13 height 13
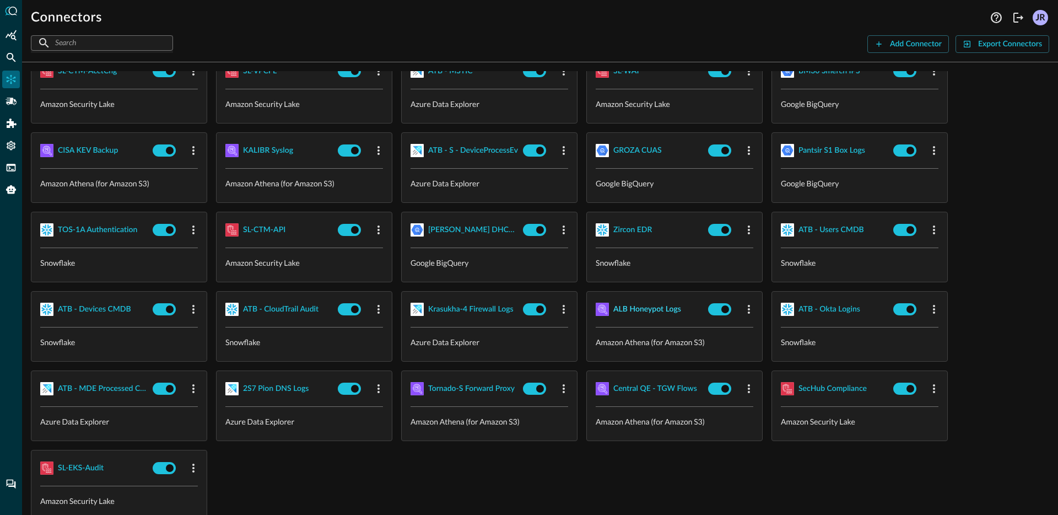
scroll to position [143, 0]
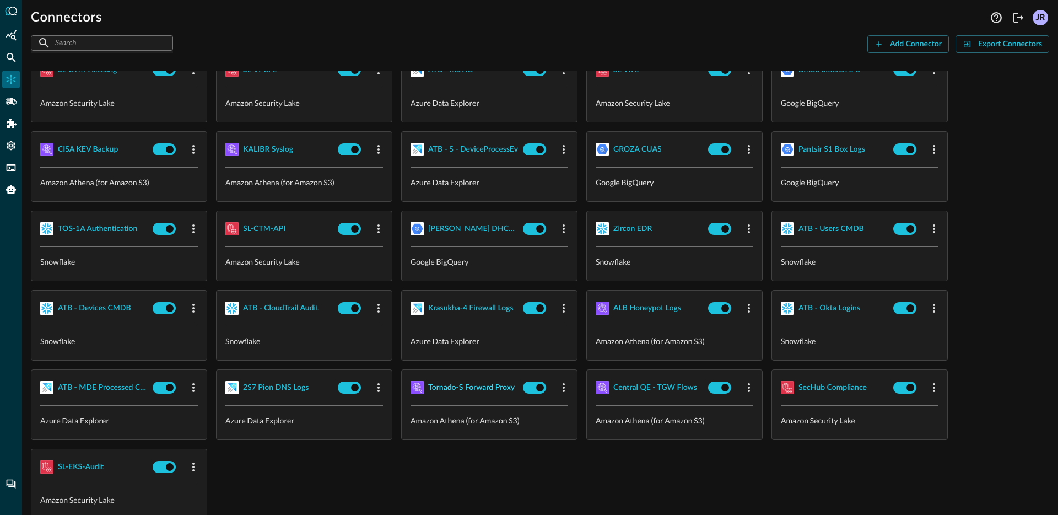
click at [477, 391] on div "Tornado-S Forward Proxy" at bounding box center [471, 388] width 87 height 14
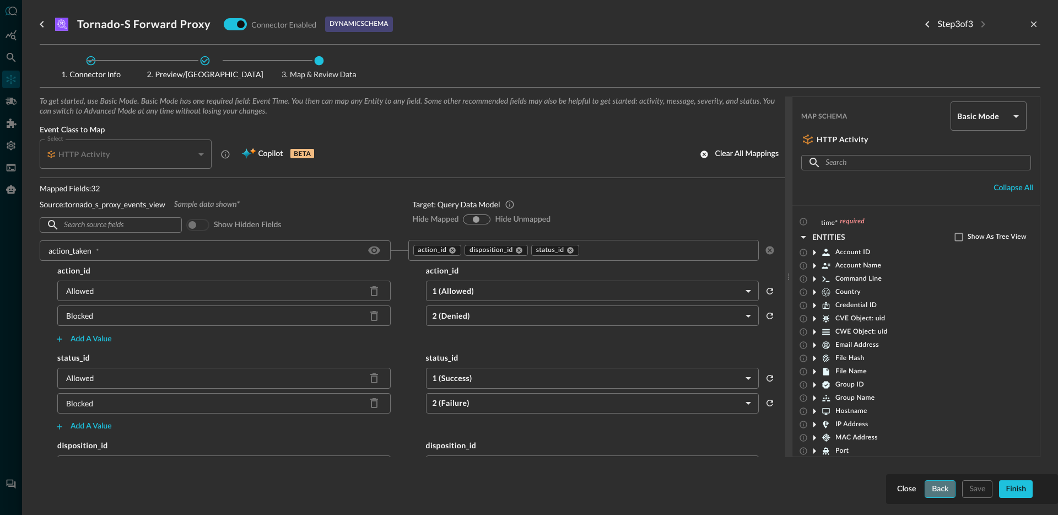
click at [932, 486] on button "Back" at bounding box center [940, 489] width 31 height 18
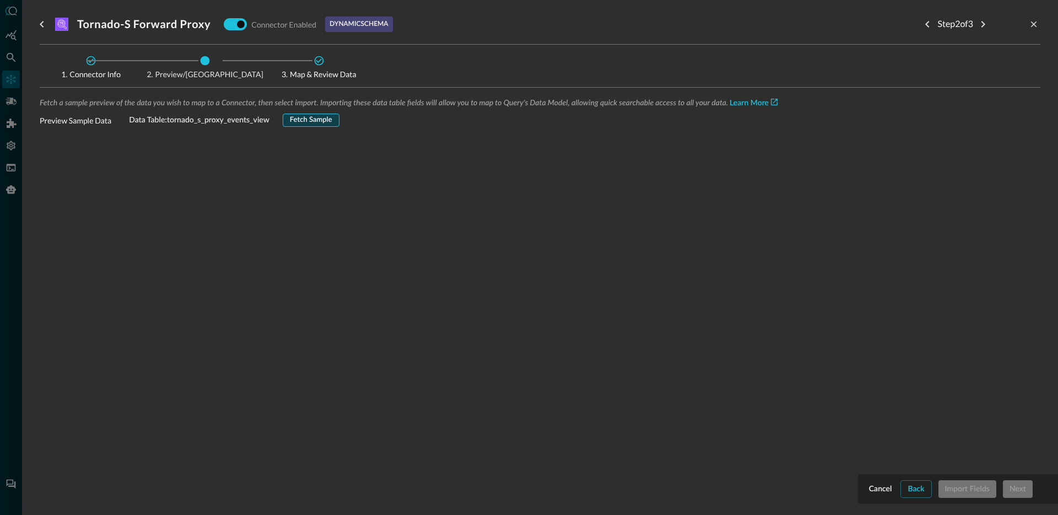
click at [315, 119] on button "Fetch Sample" at bounding box center [311, 120] width 57 height 13
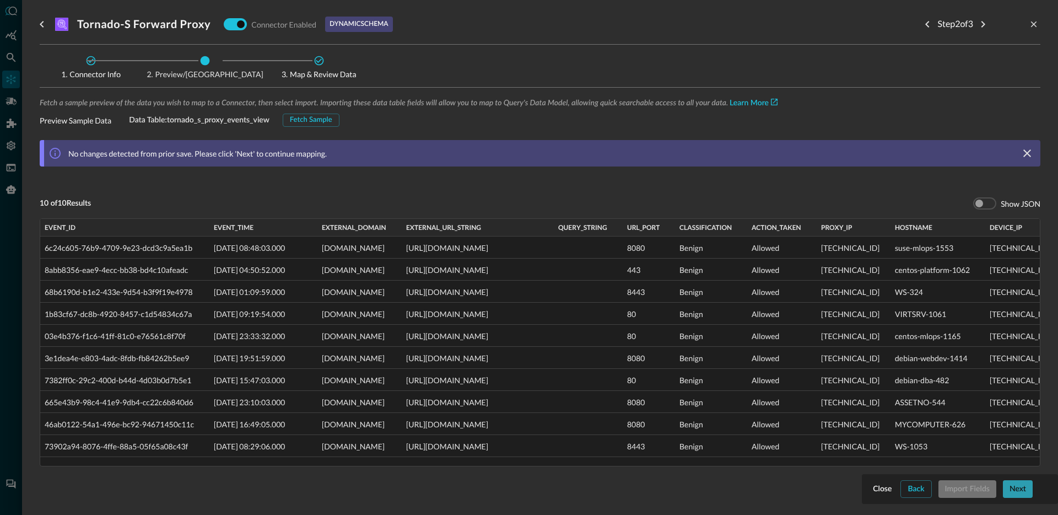
click at [1025, 492] on button "Next" at bounding box center [1018, 489] width 30 height 18
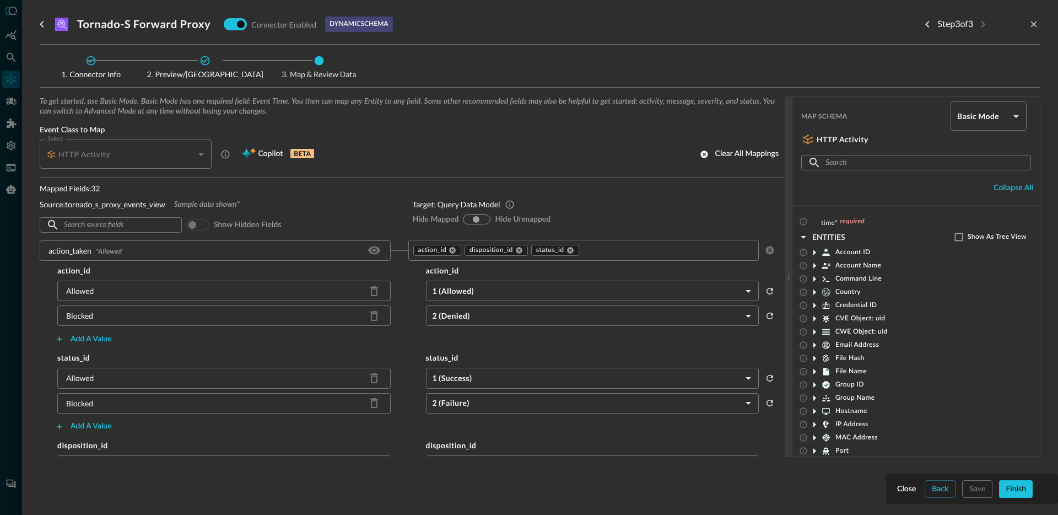
click at [1025, 492] on button "Finish" at bounding box center [1016, 489] width 34 height 18
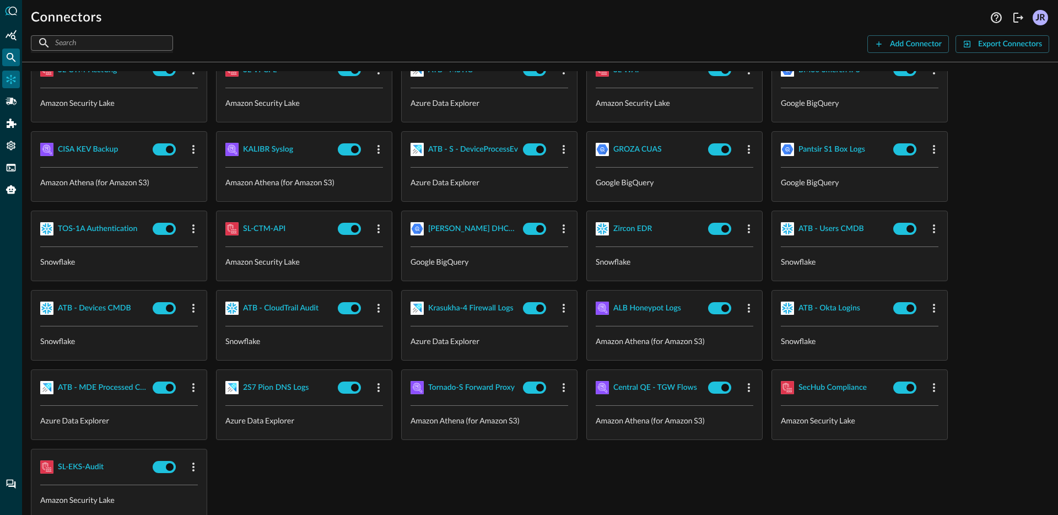
click at [15, 58] on icon "Federated Search" at bounding box center [11, 57] width 11 height 11
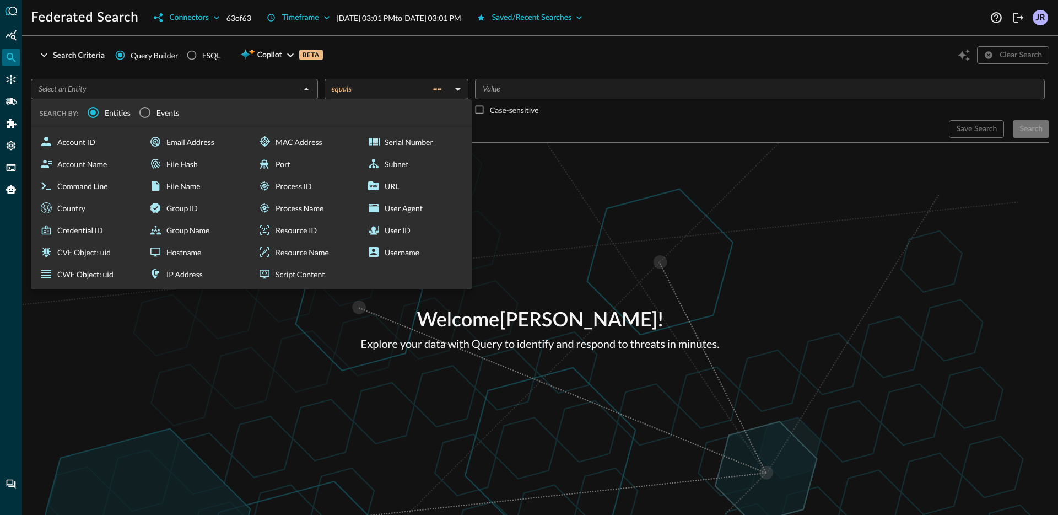
click at [132, 80] on div "​" at bounding box center [174, 89] width 287 height 20
click at [168, 19] on button "Connectors" at bounding box center [186, 18] width 79 height 18
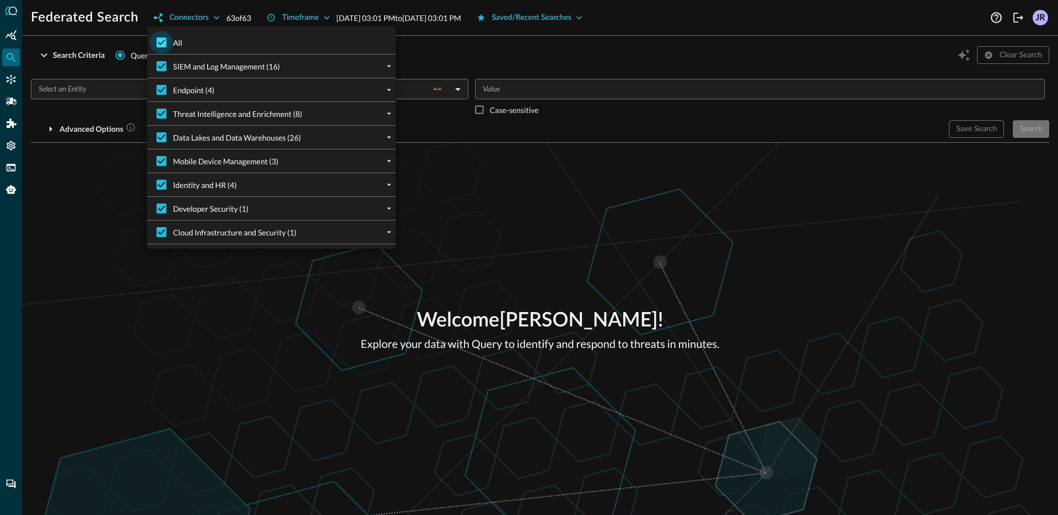
click at [160, 36] on input "All" at bounding box center [161, 42] width 23 height 23
checkbox input "false"
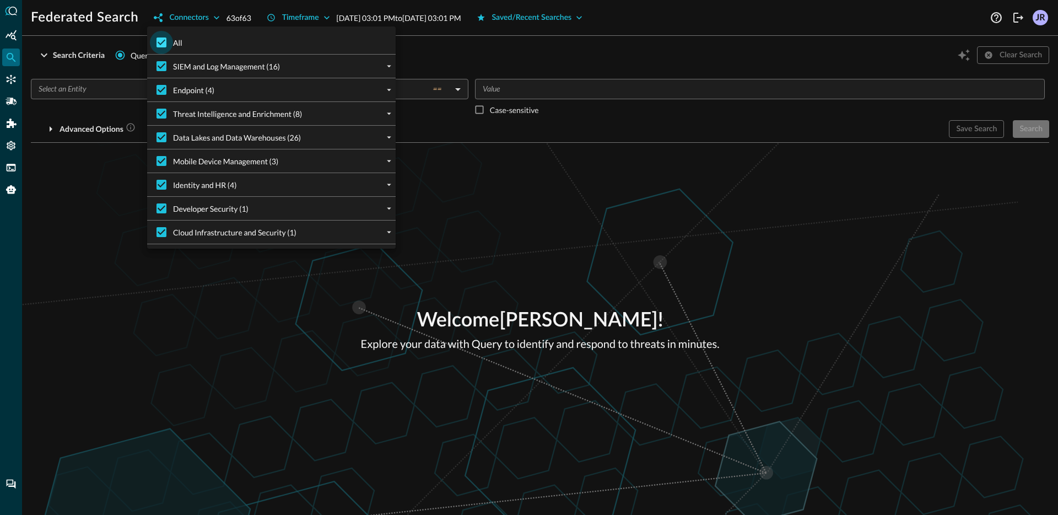
checkbox input "false"
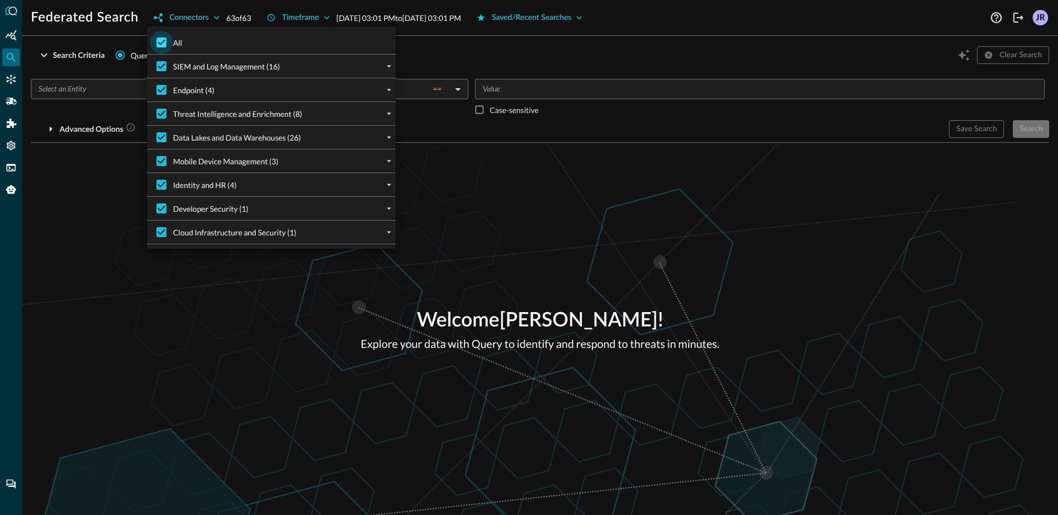
checkbox input "false"
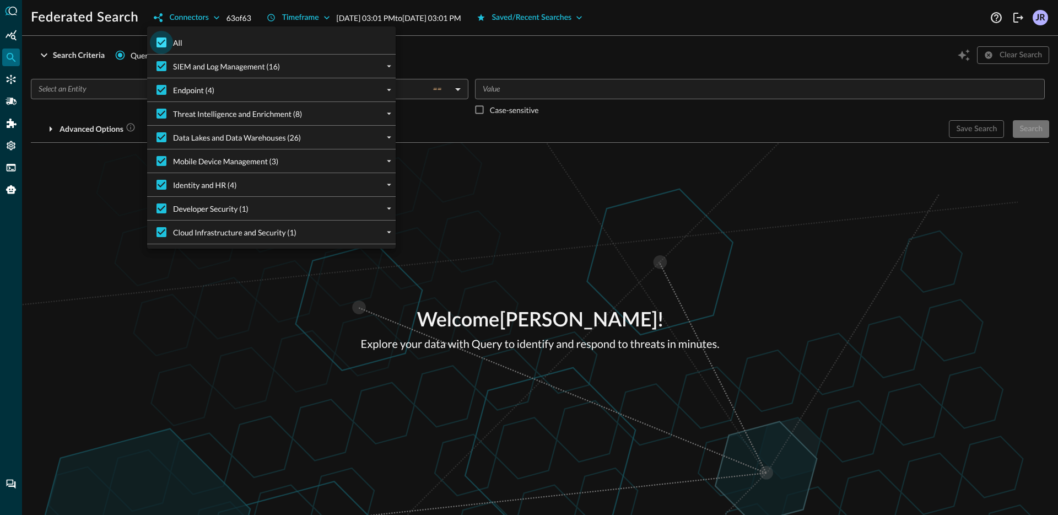
checkbox input "false"
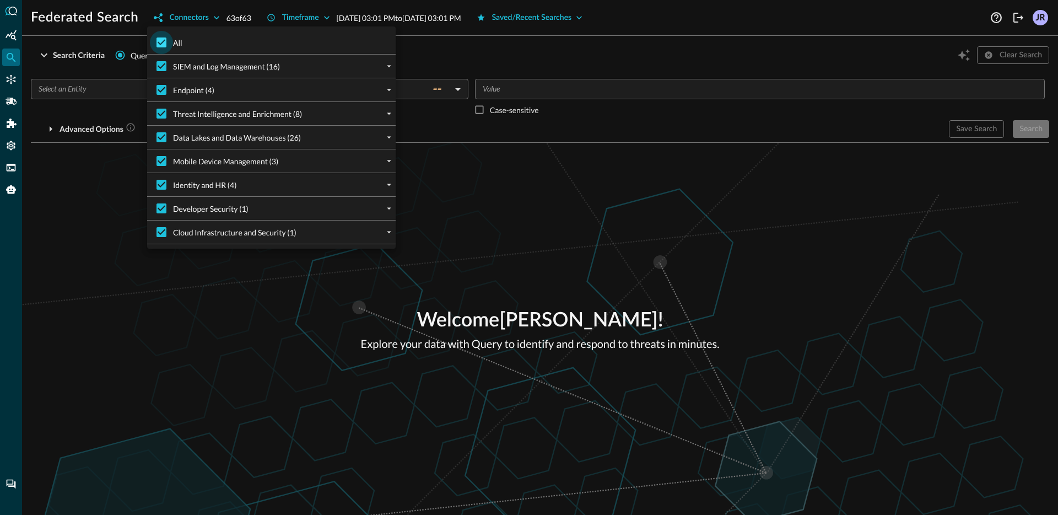
checkbox input "false"
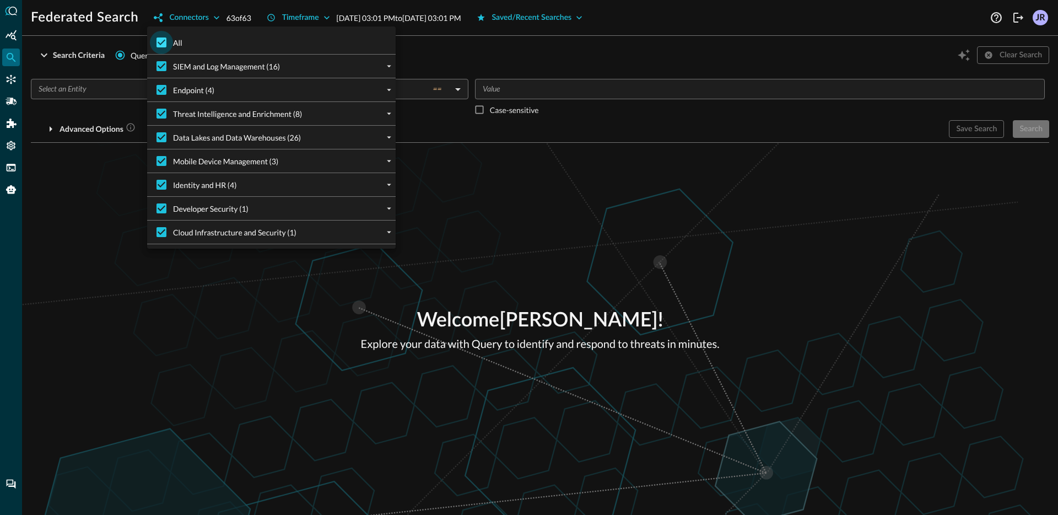
checkbox input "false"
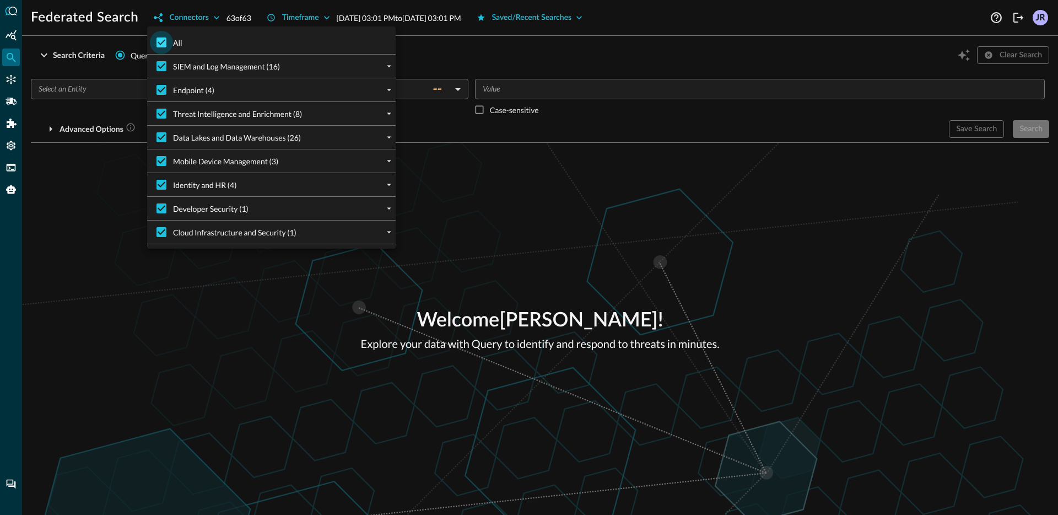
checkbox input "false"
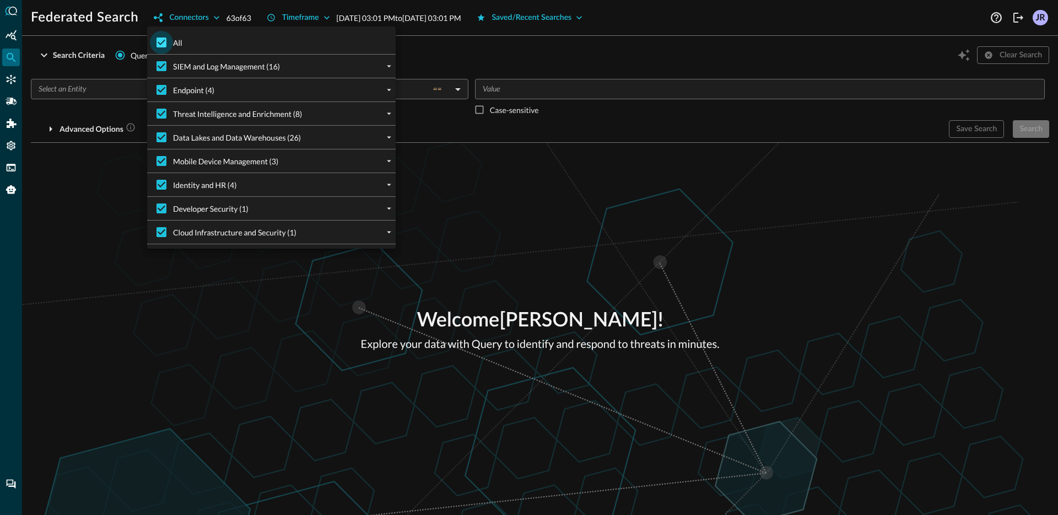
checkbox input "false"
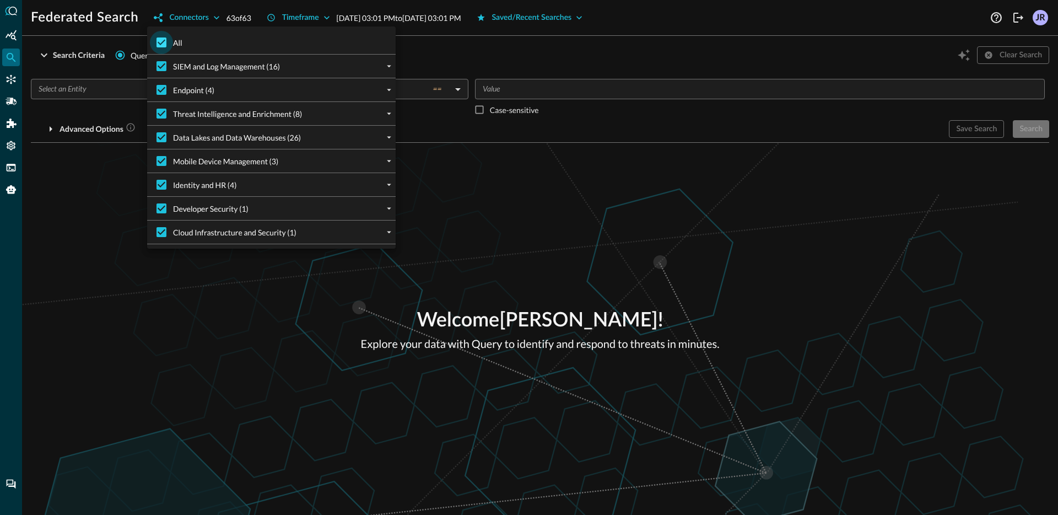
checkbox input "false"
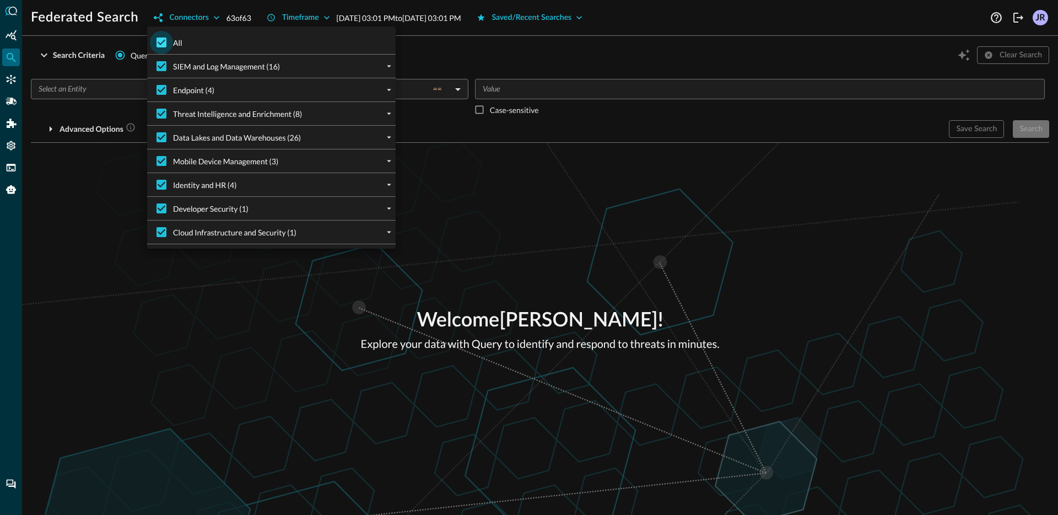
checkbox input "false"
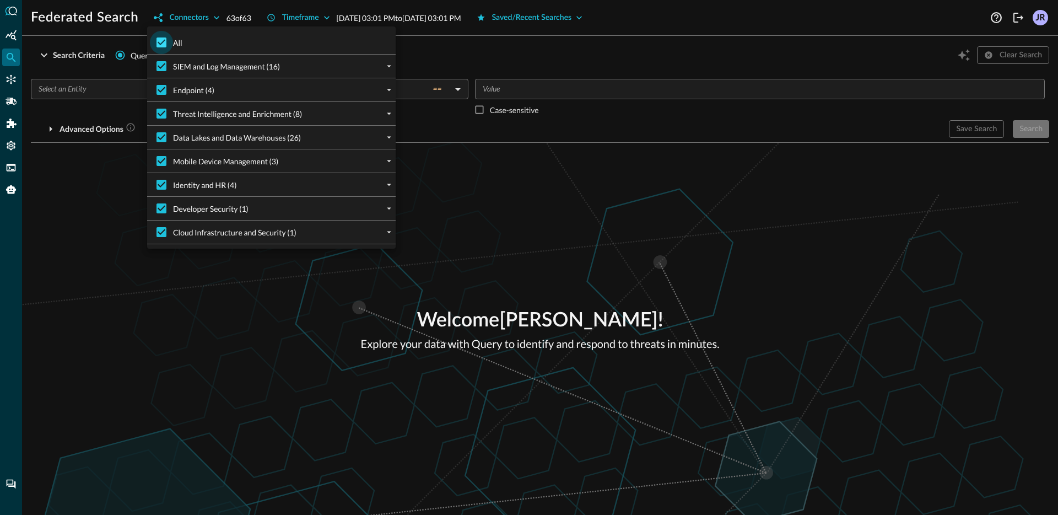
checkbox input "false"
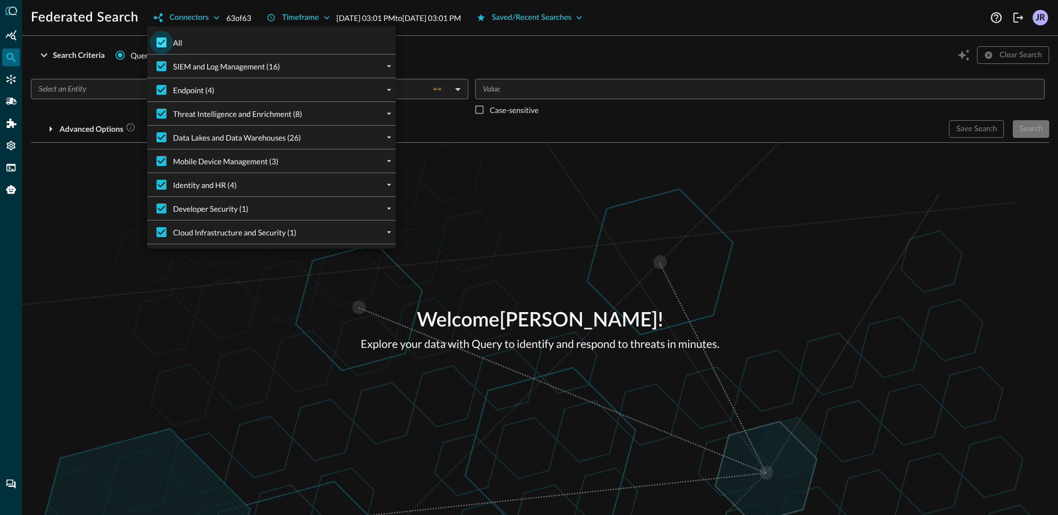
checkbox input "false"
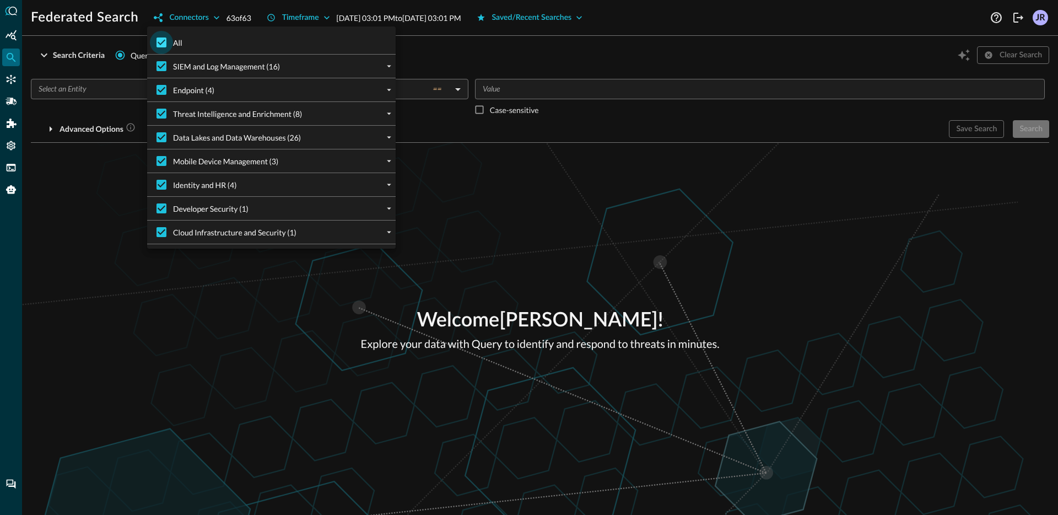
checkbox input "false"
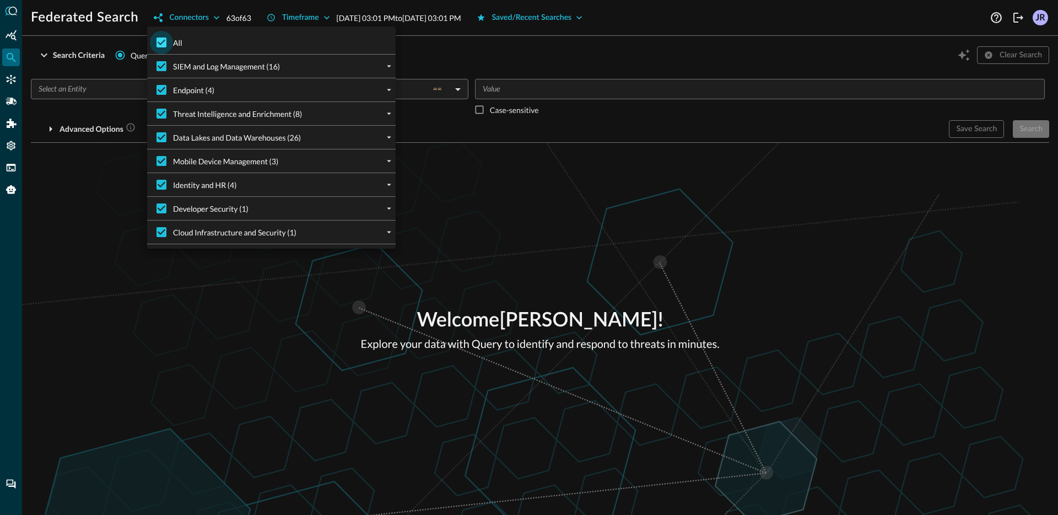
checkbox input "false"
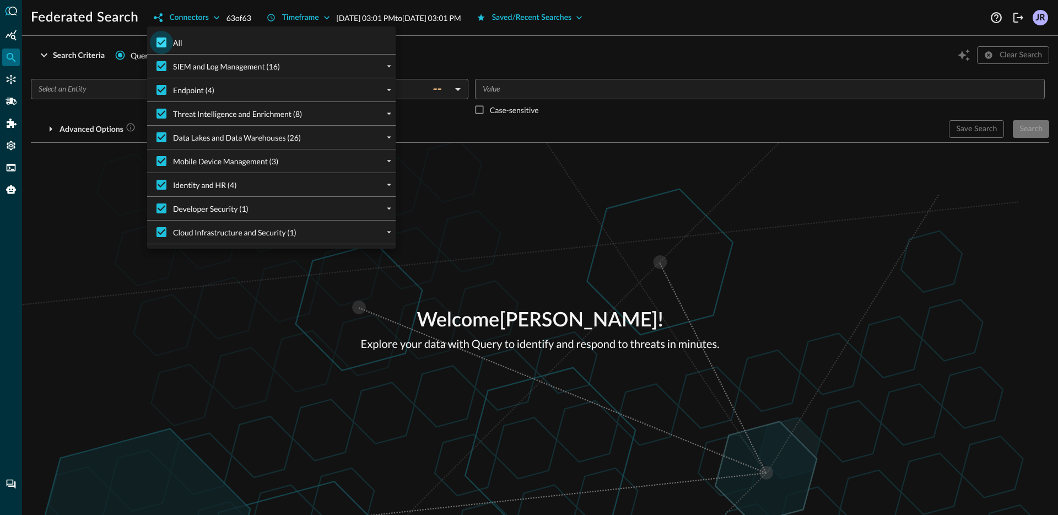
checkbox input "false"
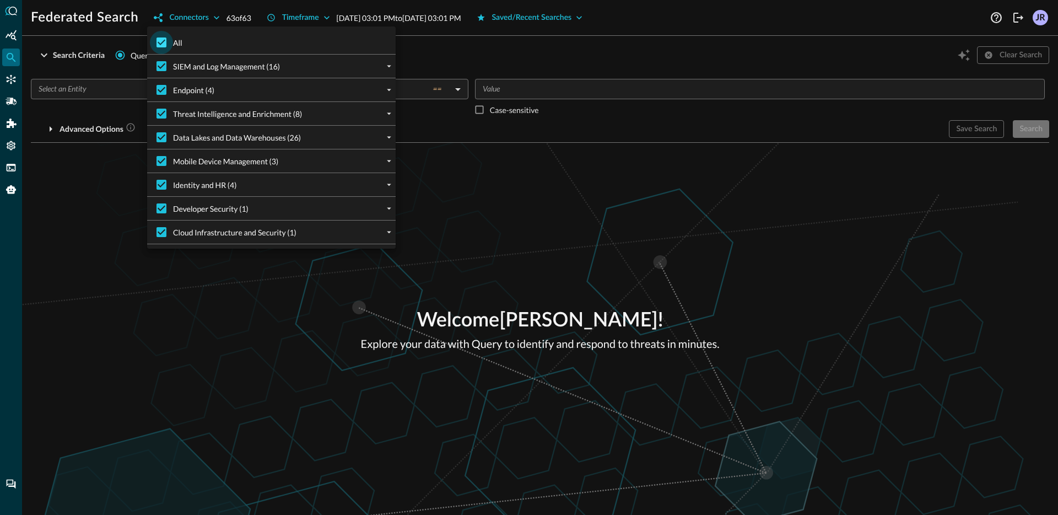
checkbox input "false"
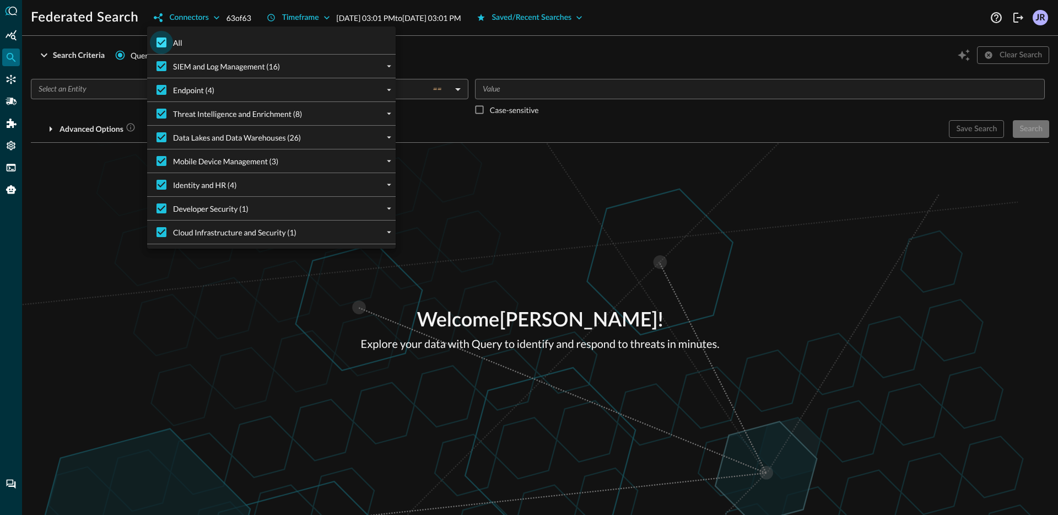
checkbox input "false"
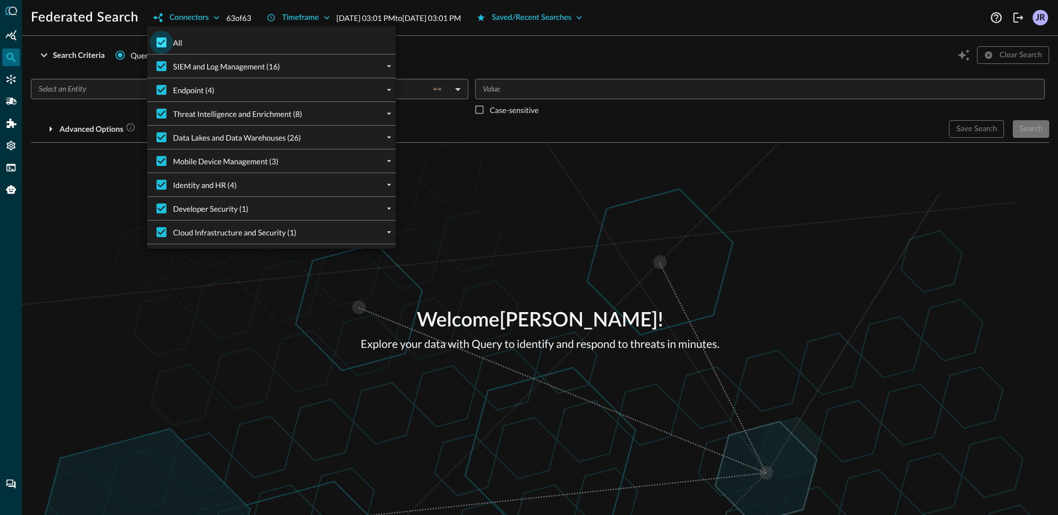
checkbox input "false"
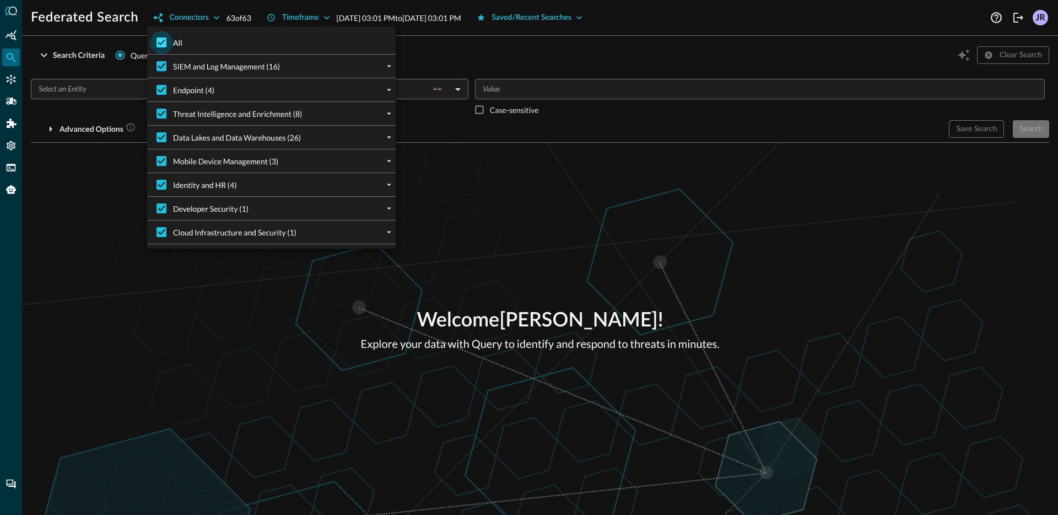
checkbox input "false"
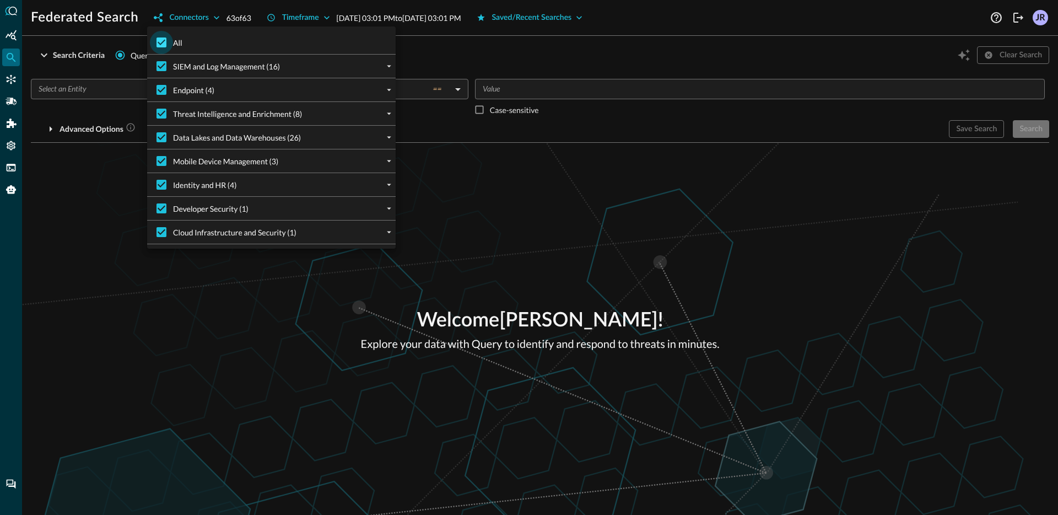
checkbox input "false"
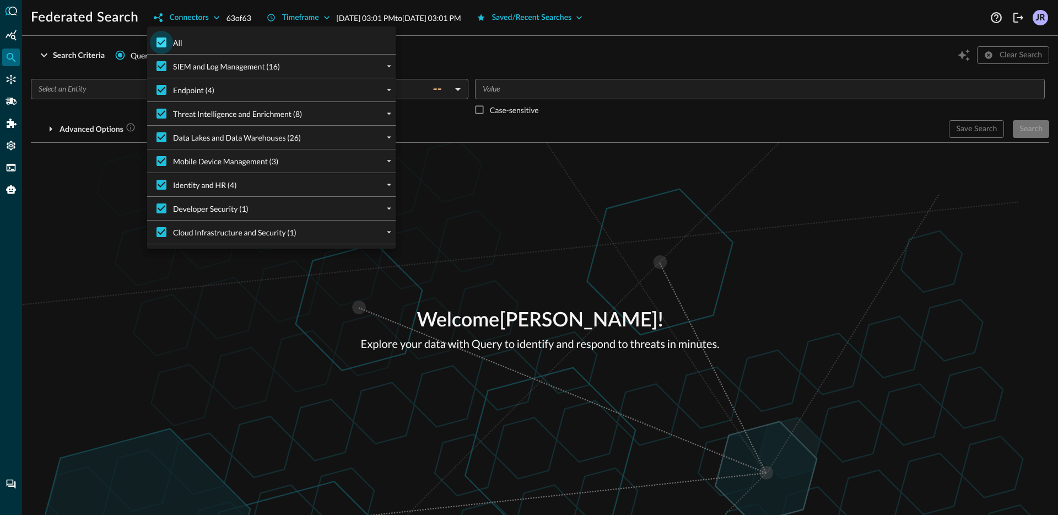
checkbox input "false"
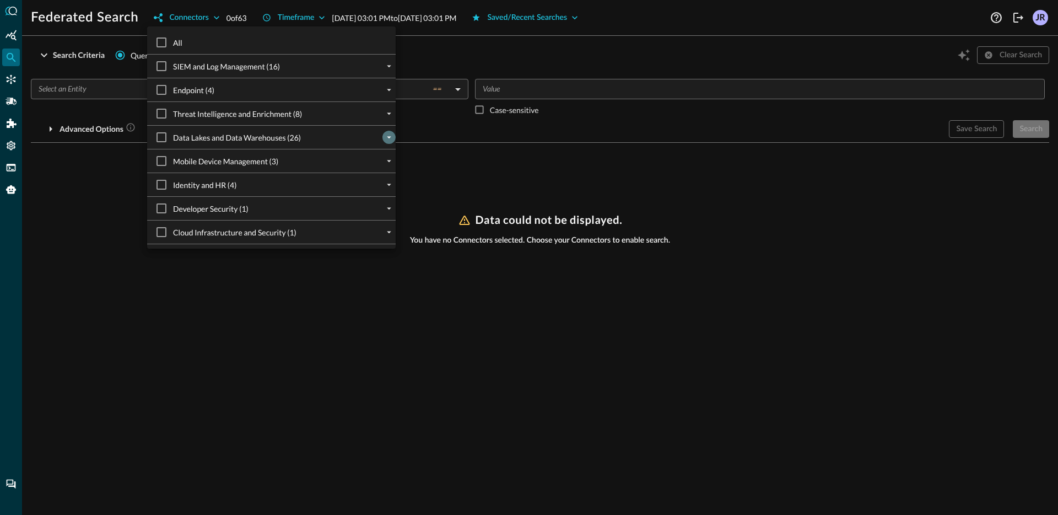
click at [389, 141] on icon "expand" at bounding box center [389, 137] width 10 height 10
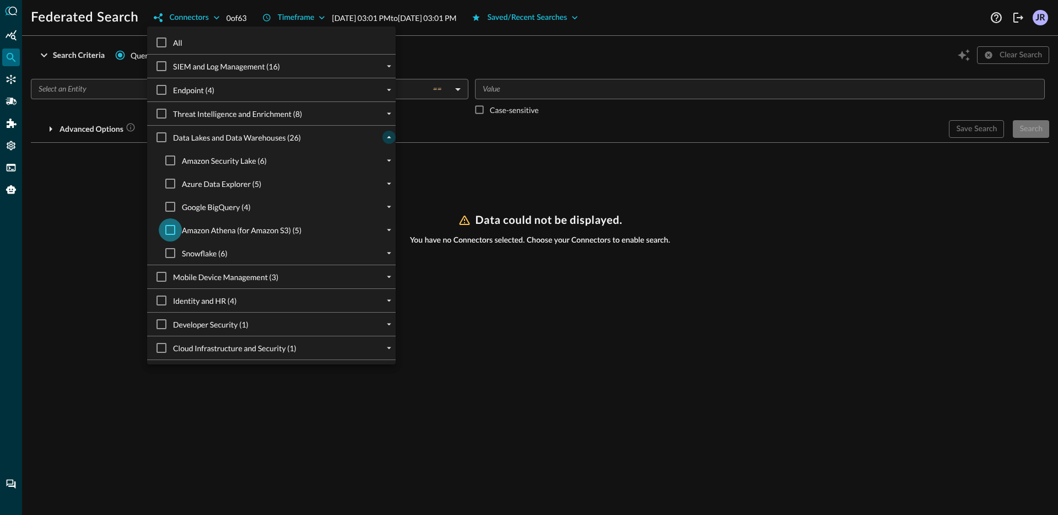
click at [169, 233] on input "Amazon Athena (for Amazon S3) (5)" at bounding box center [170, 229] width 23 height 23
checkbox input "true"
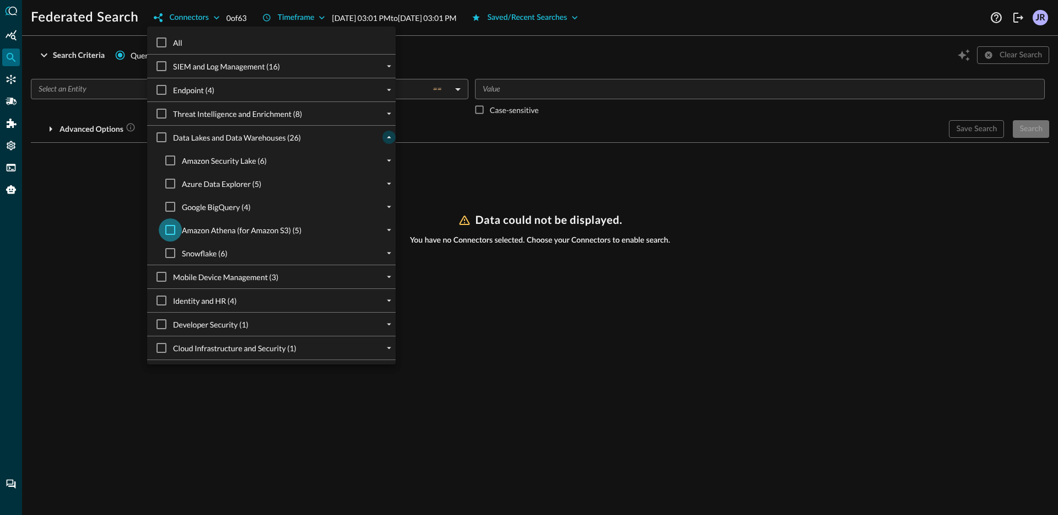
checkbox input "true"
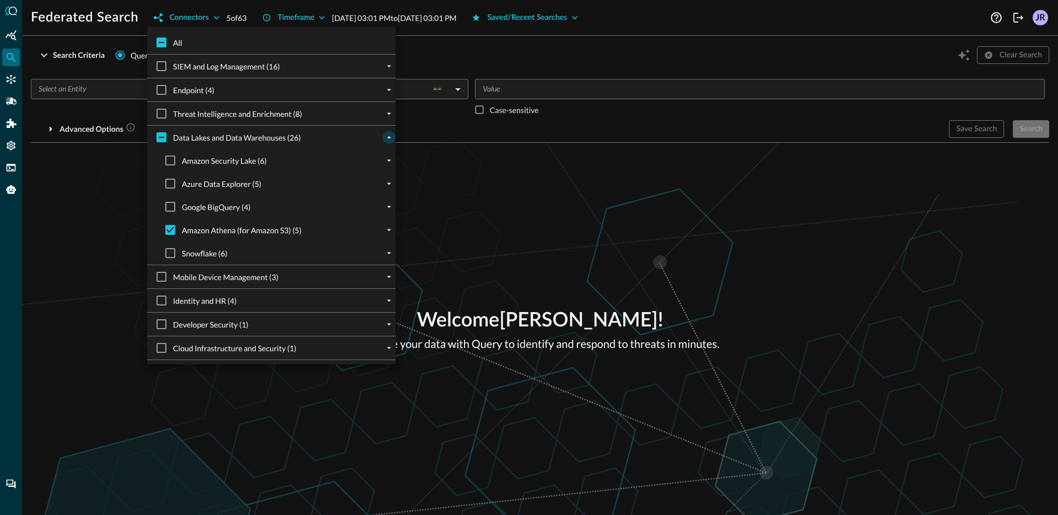
click at [108, 87] on div at bounding box center [529, 257] width 1058 height 515
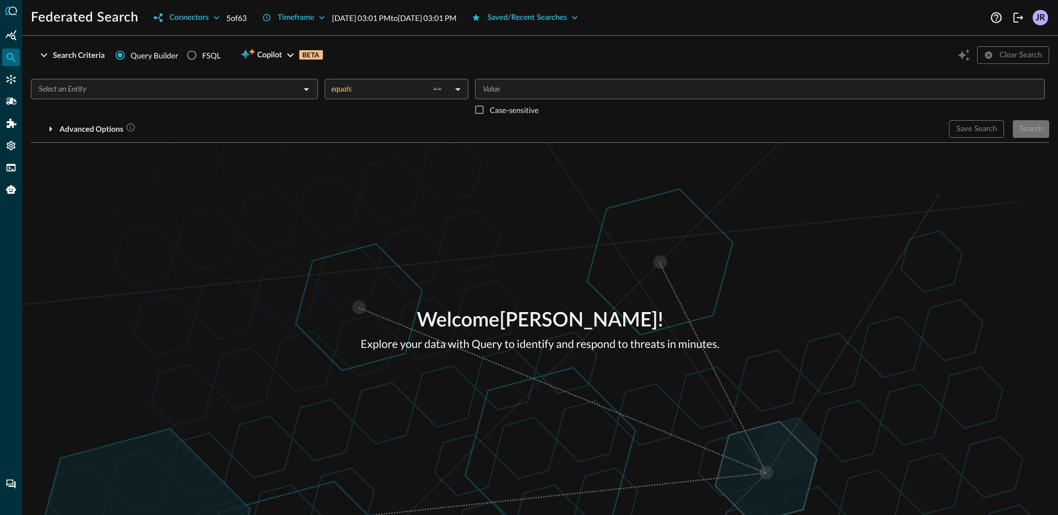
click at [119, 96] on div "​" at bounding box center [174, 89] width 287 height 20
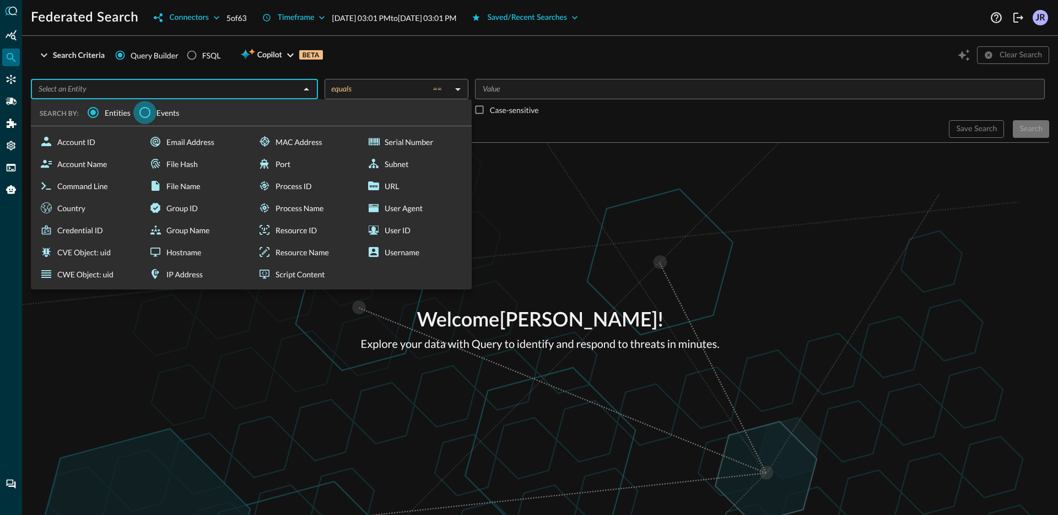
click at [140, 108] on input "Events" at bounding box center [144, 112] width 23 height 23
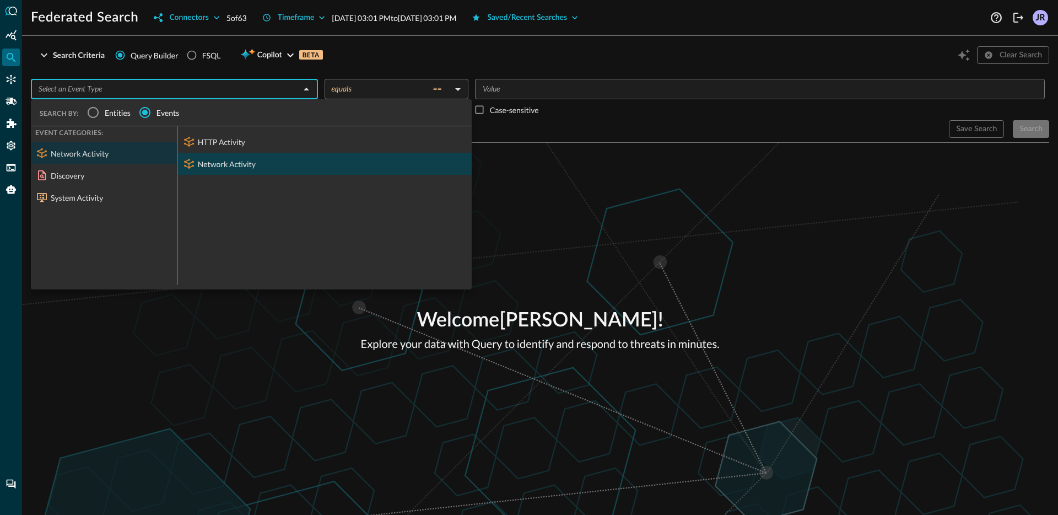
click at [241, 159] on div "Network Activity" at bounding box center [325, 164] width 294 height 22
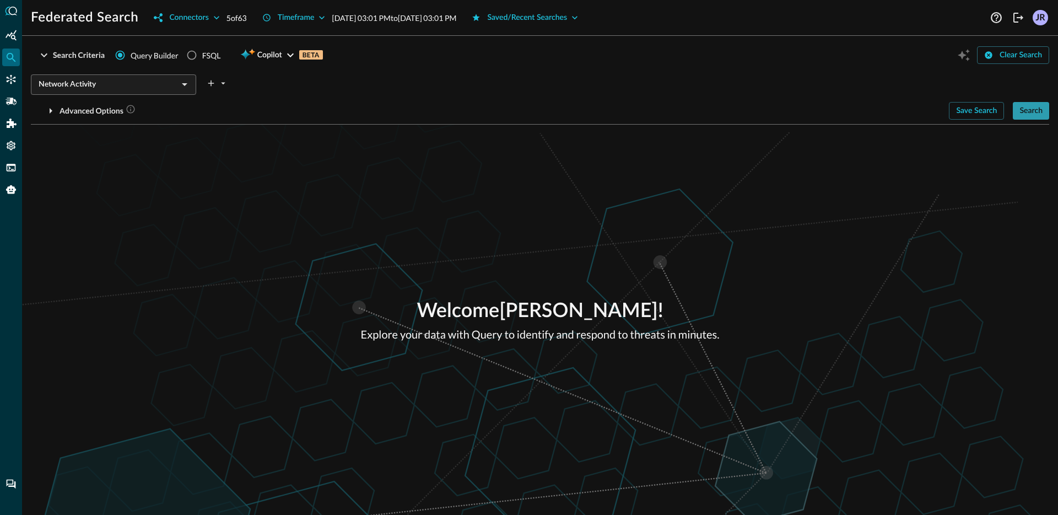
click at [1016, 119] on button "Search" at bounding box center [1031, 111] width 36 height 18
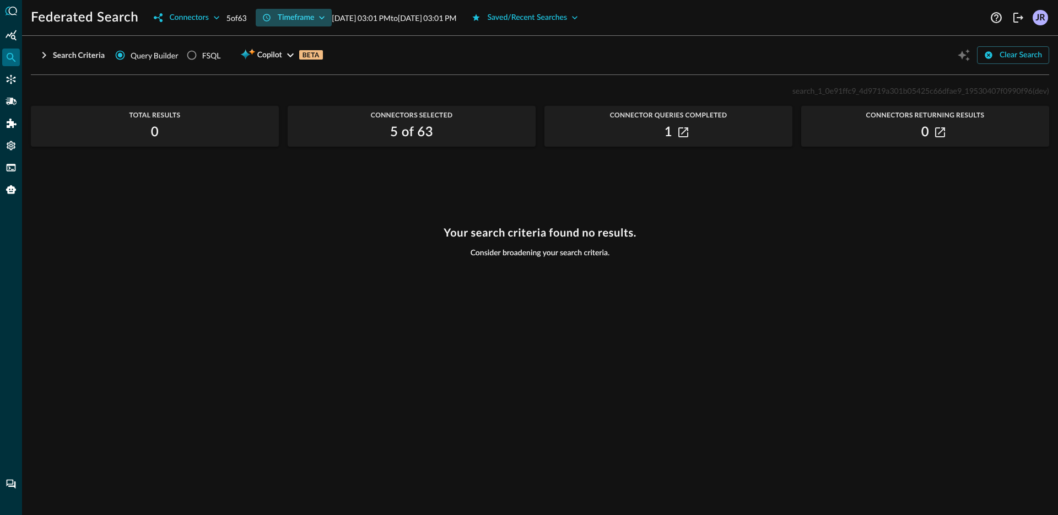
click at [320, 23] on icon "button" at bounding box center [321, 17] width 11 height 11
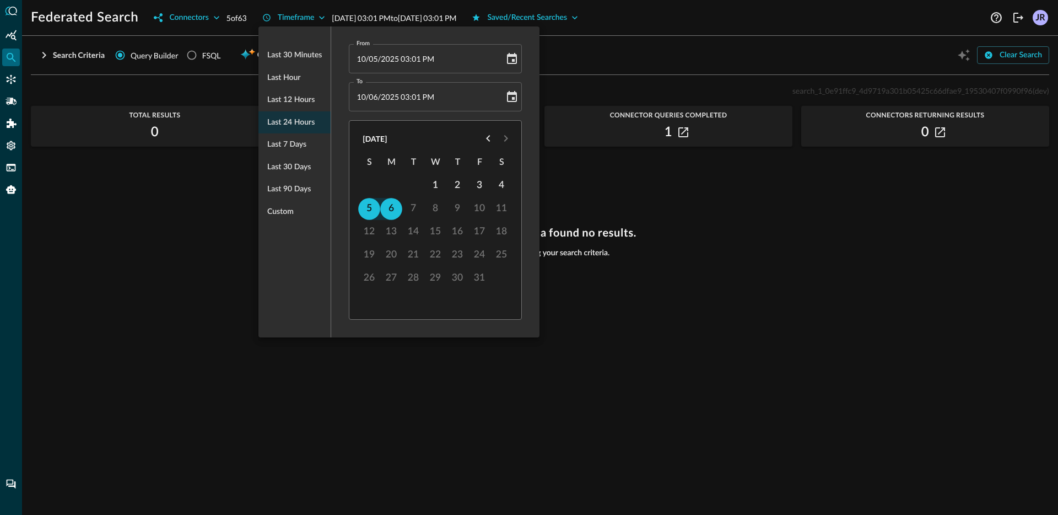
click at [608, 67] on div at bounding box center [529, 257] width 1058 height 515
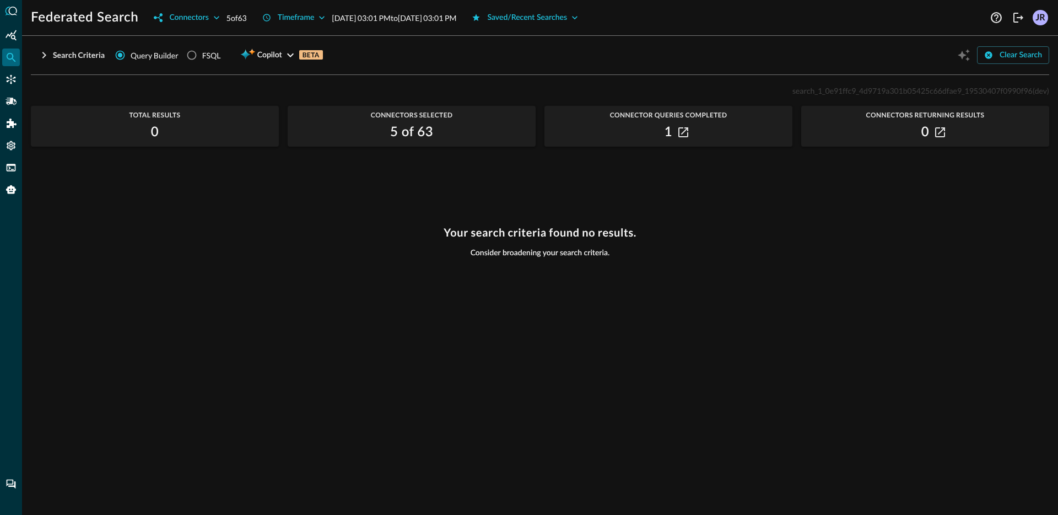
click at [391, 272] on div "Your search criteria found no results. Consider broadening your search criteria." at bounding box center [540, 364] width 1019 height 276
click at [72, 60] on button "Search Criteria" at bounding box center [71, 55] width 80 height 18
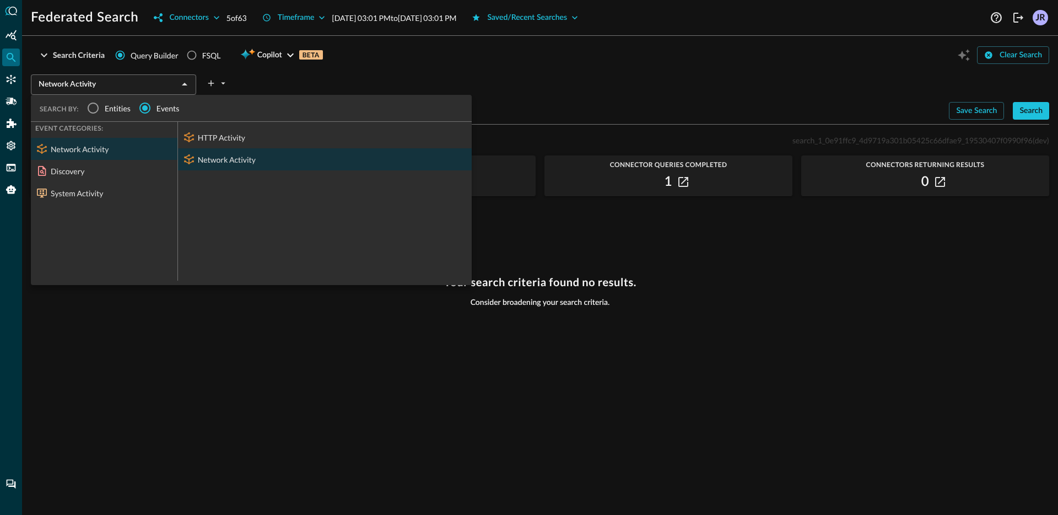
click at [147, 93] on div "Network Activity ​" at bounding box center [113, 84] width 165 height 20
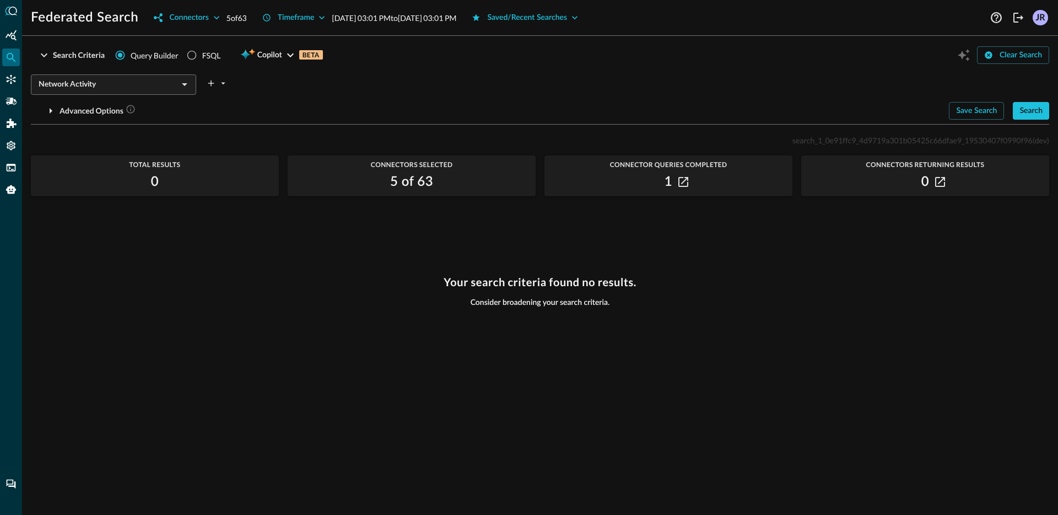
click at [445, 82] on div "Network Activity ​" at bounding box center [540, 81] width 1019 height 23
click at [311, 17] on button "Timeframe" at bounding box center [294, 18] width 77 height 18
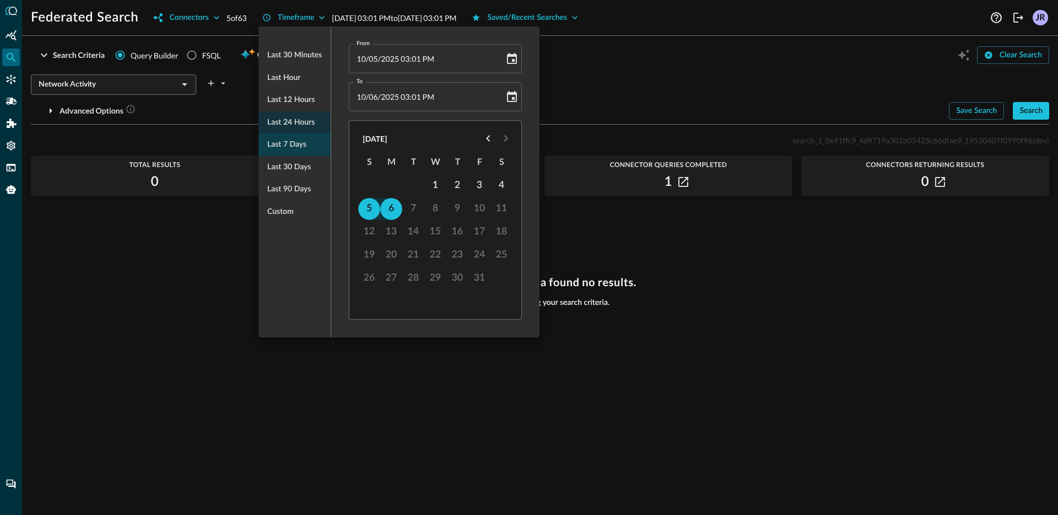
click at [293, 141] on span "Last 7 days" at bounding box center [286, 145] width 39 height 14
type input "09/29/2025 03:01 PM"
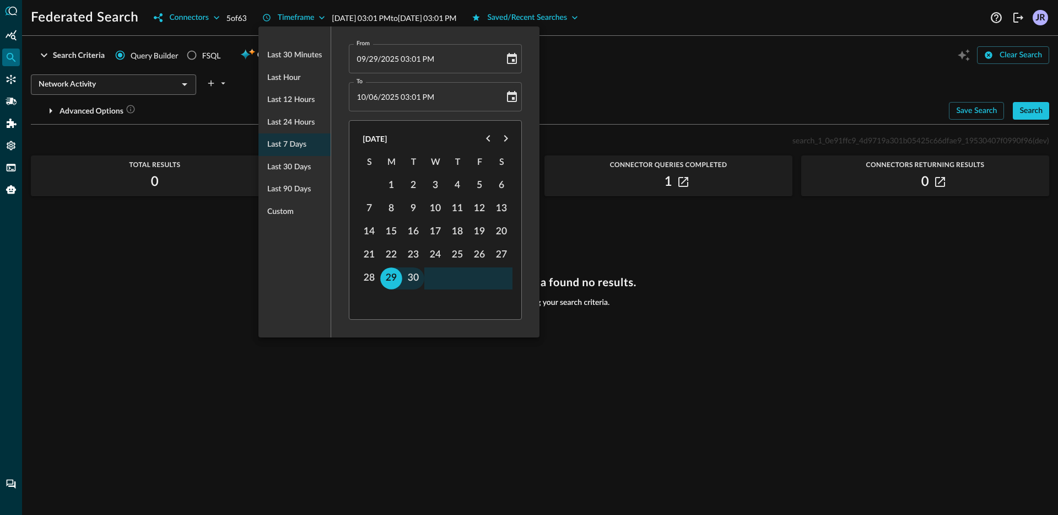
drag, startPoint x: 693, startPoint y: 110, endPoint x: 770, endPoint y: 101, distance: 77.6
click at [694, 110] on div at bounding box center [529, 257] width 1058 height 515
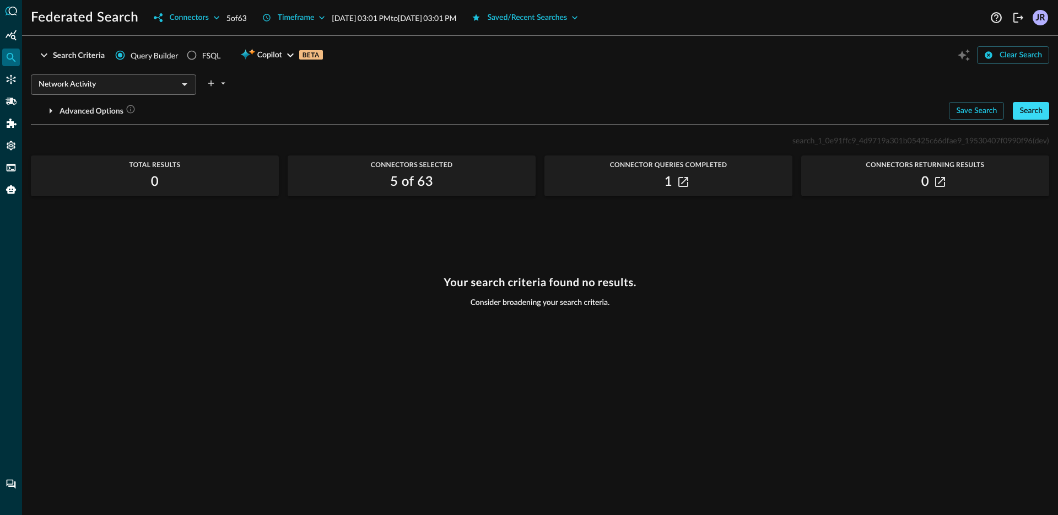
click at [1028, 111] on button "Search" at bounding box center [1031, 111] width 36 height 18
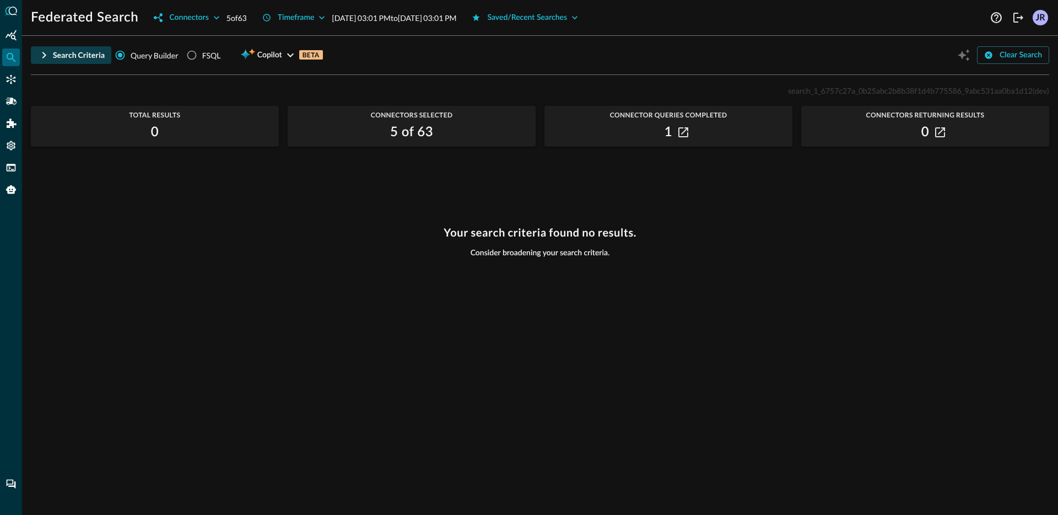
click at [60, 58] on button "Search Criteria" at bounding box center [71, 55] width 80 height 18
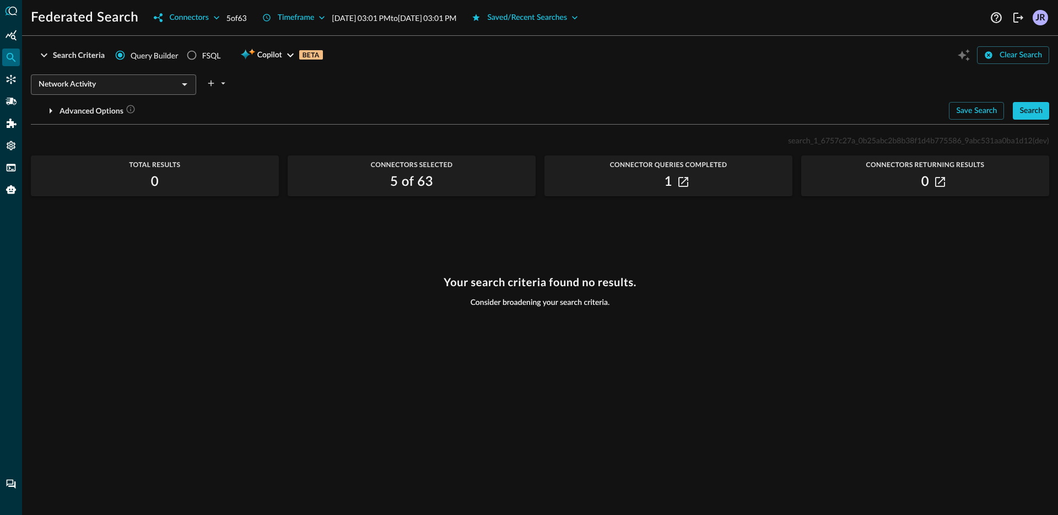
click at [111, 82] on input "Network Activity" at bounding box center [104, 85] width 141 height 14
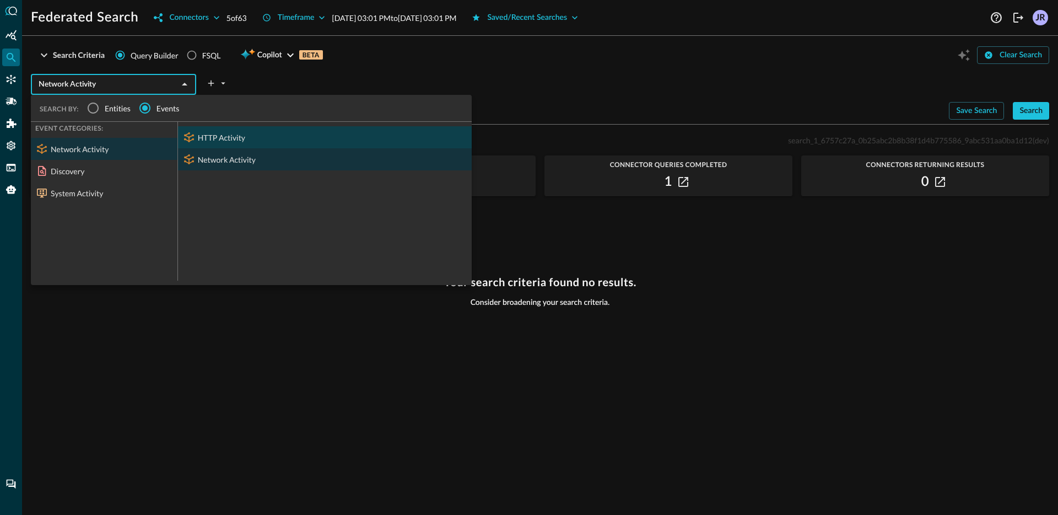
click at [216, 138] on div "HTTP Activity" at bounding box center [325, 137] width 294 height 22
type input "HTTP Activity"
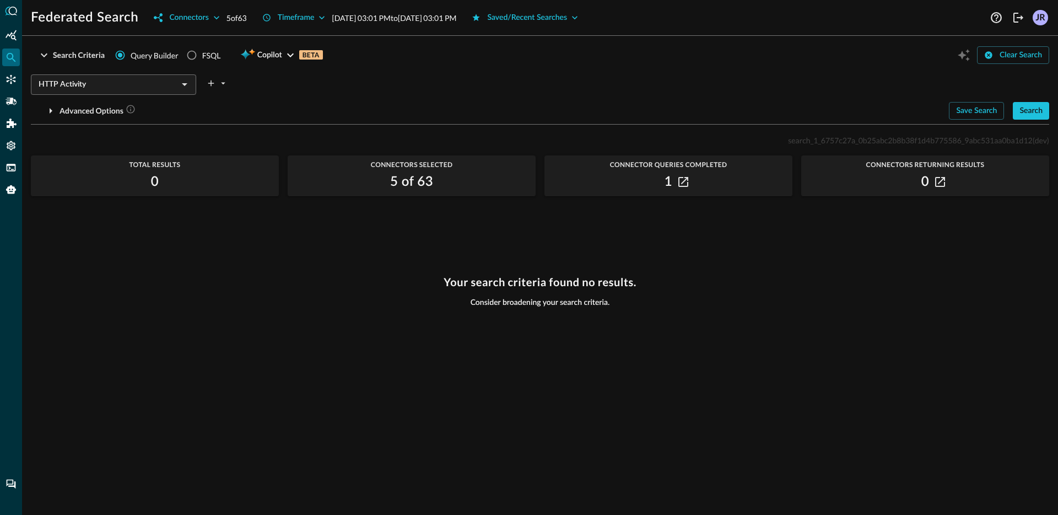
click at [1050, 116] on div "Search Criteria Query Builder FSQL Copilot BETA Clear Search HTTP Activity ​ Ad…" at bounding box center [540, 280] width 1036 height 470
click at [1044, 115] on button "Search" at bounding box center [1031, 111] width 36 height 18
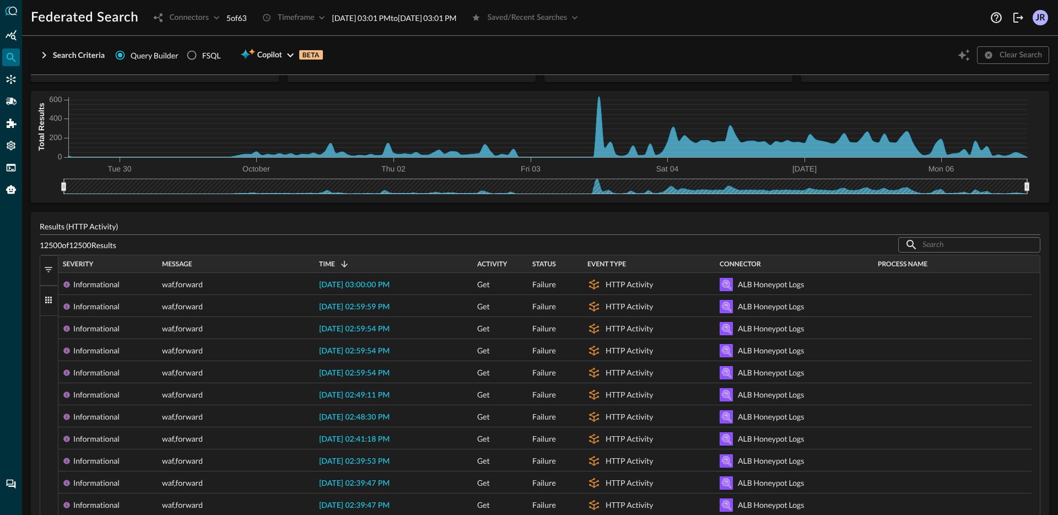
scroll to position [77, 0]
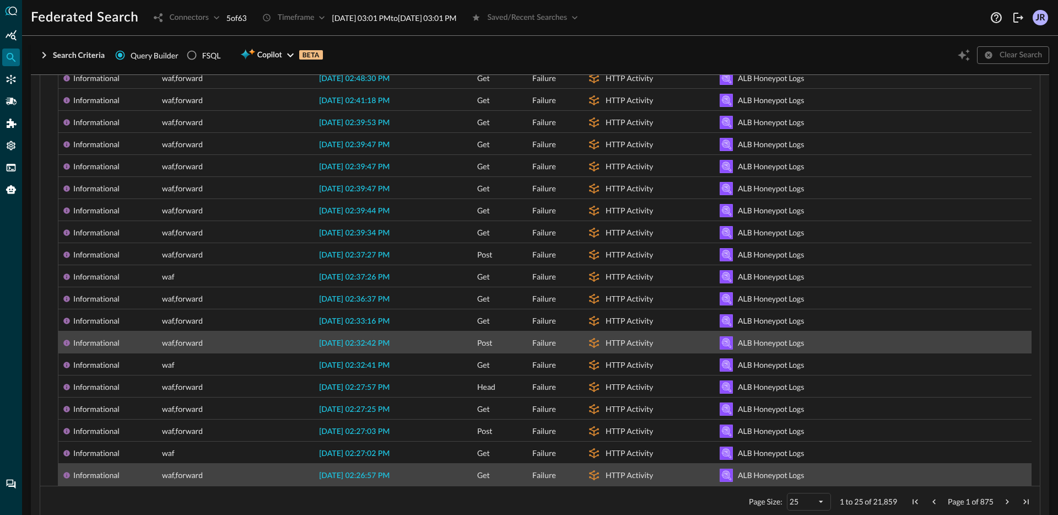
scroll to position [127, 0]
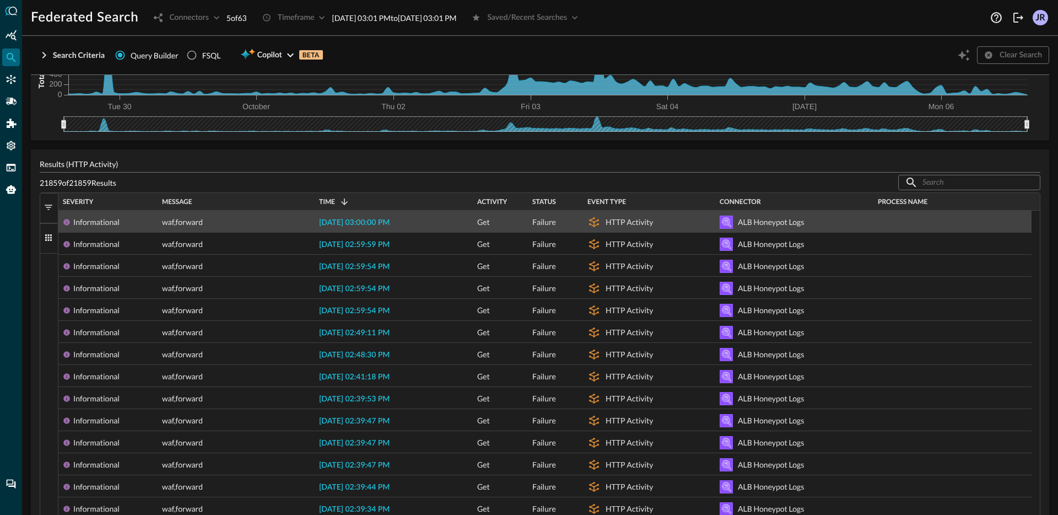
click at [547, 200] on span "Status" at bounding box center [545, 202] width 24 height 8
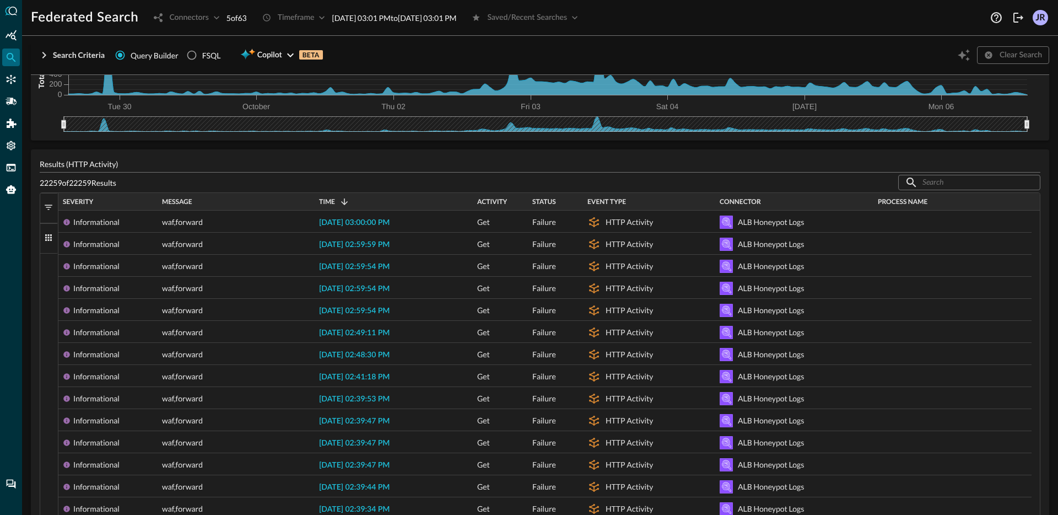
click at [547, 200] on span "Status" at bounding box center [545, 202] width 24 height 8
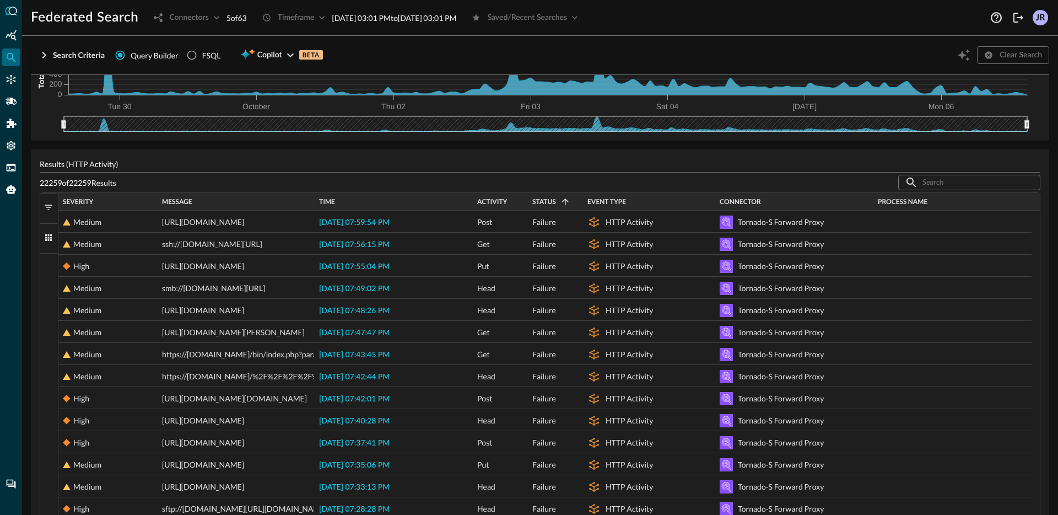
click at [547, 200] on span "Status" at bounding box center [545, 202] width 24 height 8
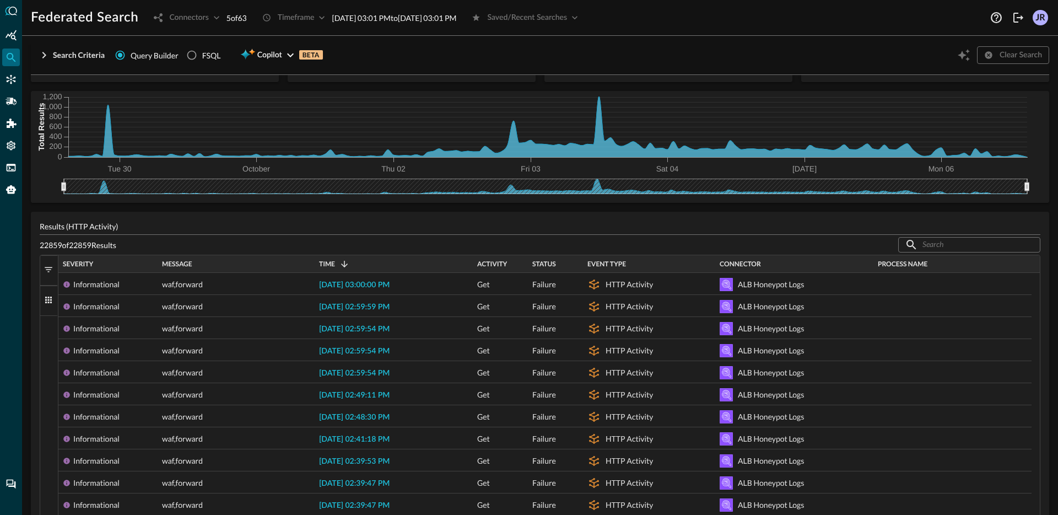
scroll to position [0, 0]
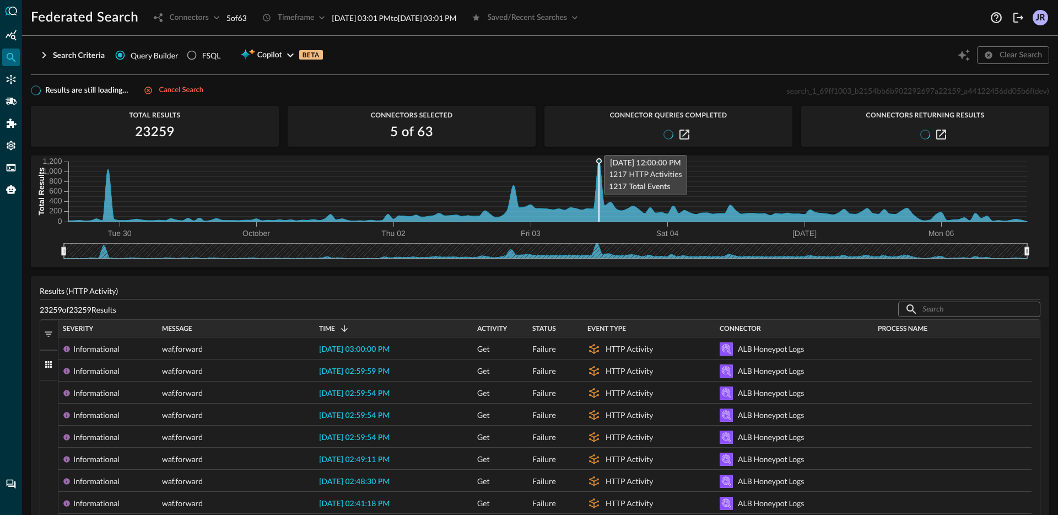
click at [598, 199] on icon at bounding box center [547, 191] width 959 height 61
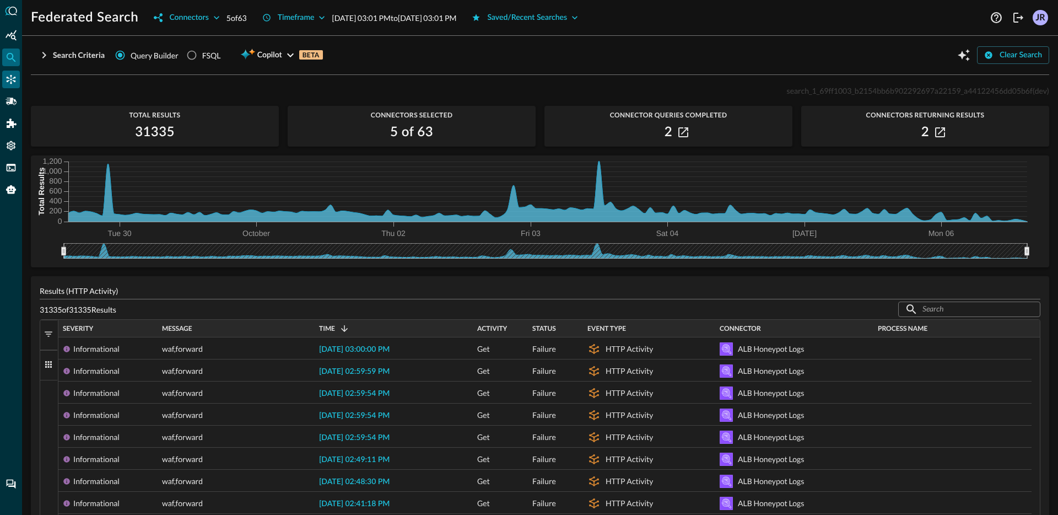
click at [13, 84] on icon "Connectors" at bounding box center [11, 79] width 11 height 11
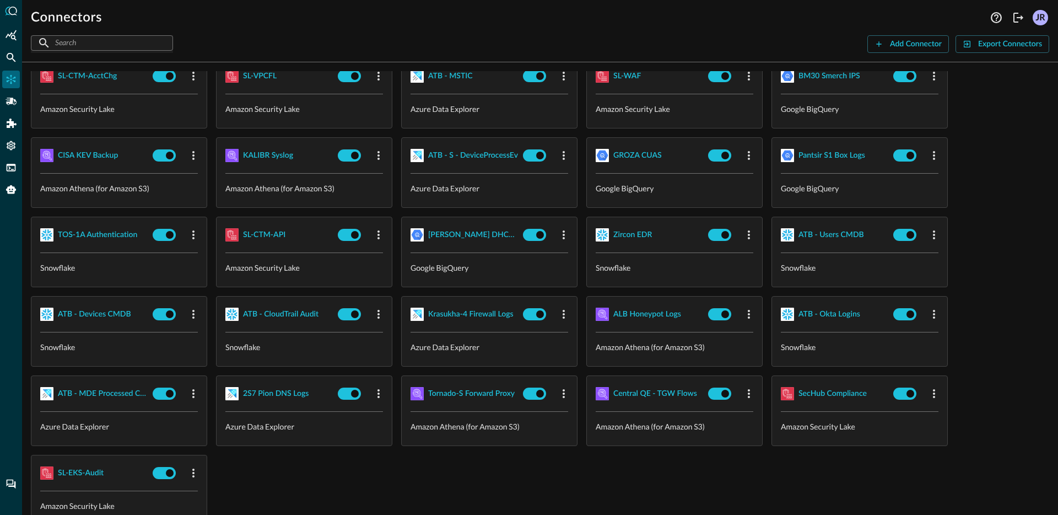
scroll to position [146, 0]
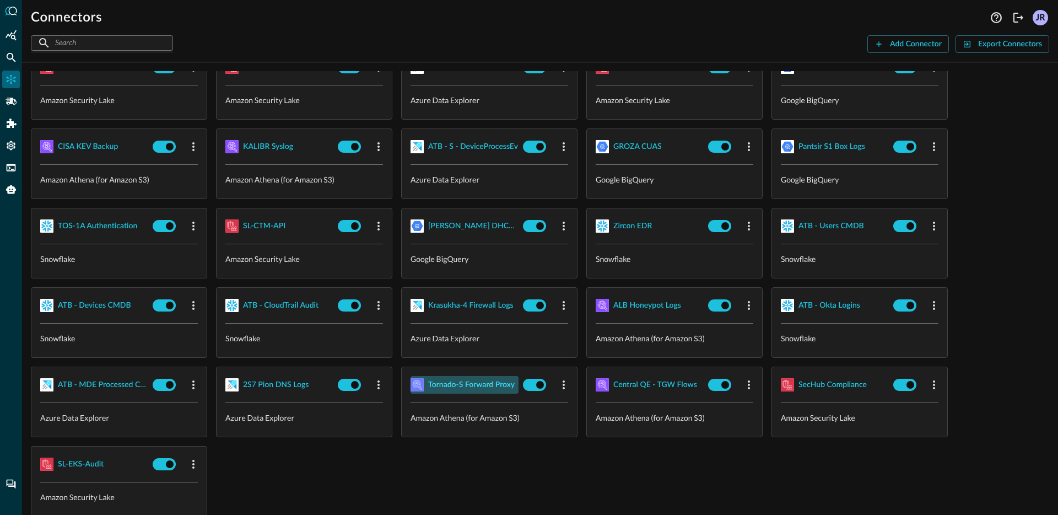
click at [482, 381] on div "Tornado-S Forward Proxy" at bounding box center [471, 385] width 87 height 14
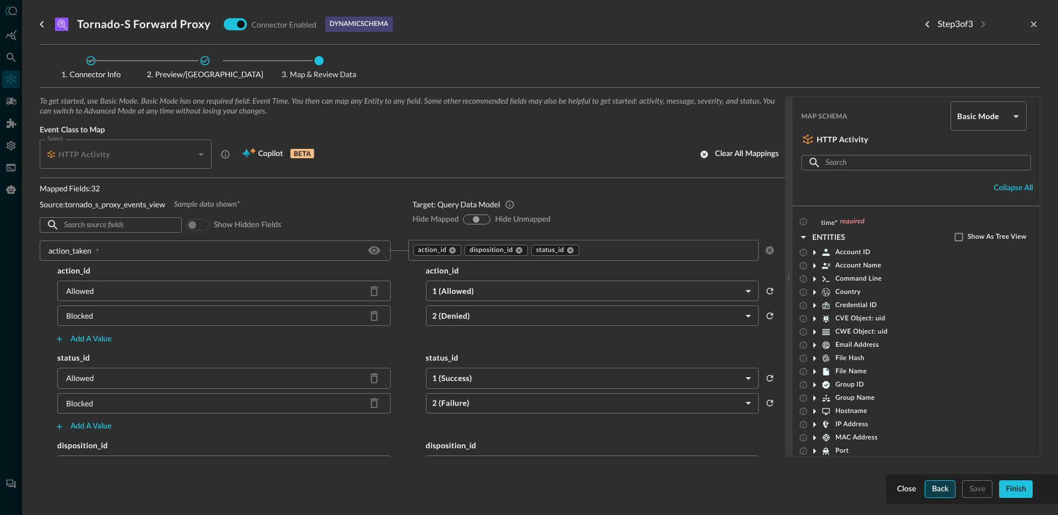
click at [938, 481] on button "Back" at bounding box center [940, 489] width 31 height 18
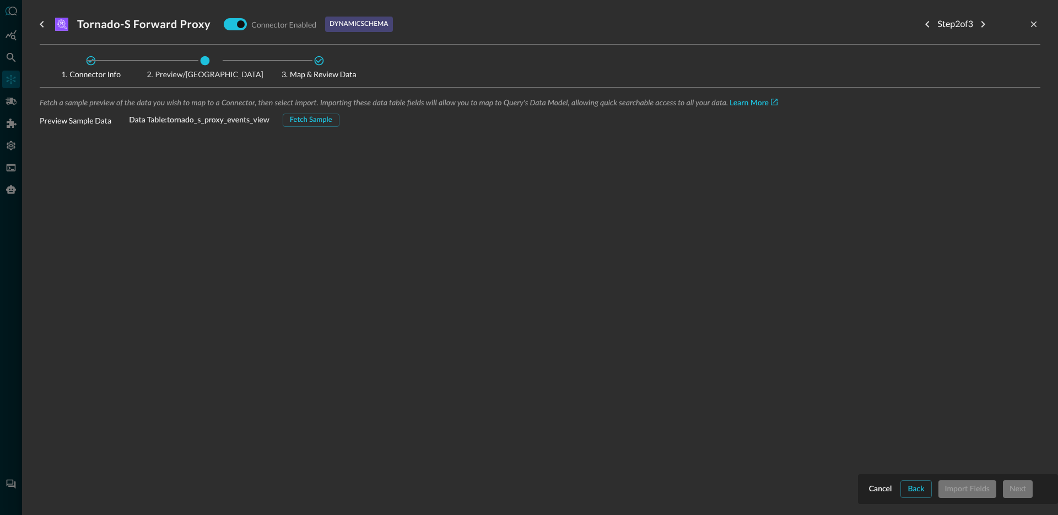
click at [325, 130] on div "Fetch a sample preview of the data you wish to map to a Connector, then select …" at bounding box center [540, 255] width 1001 height 319
click at [323, 122] on button "Fetch Sample" at bounding box center [311, 120] width 57 height 13
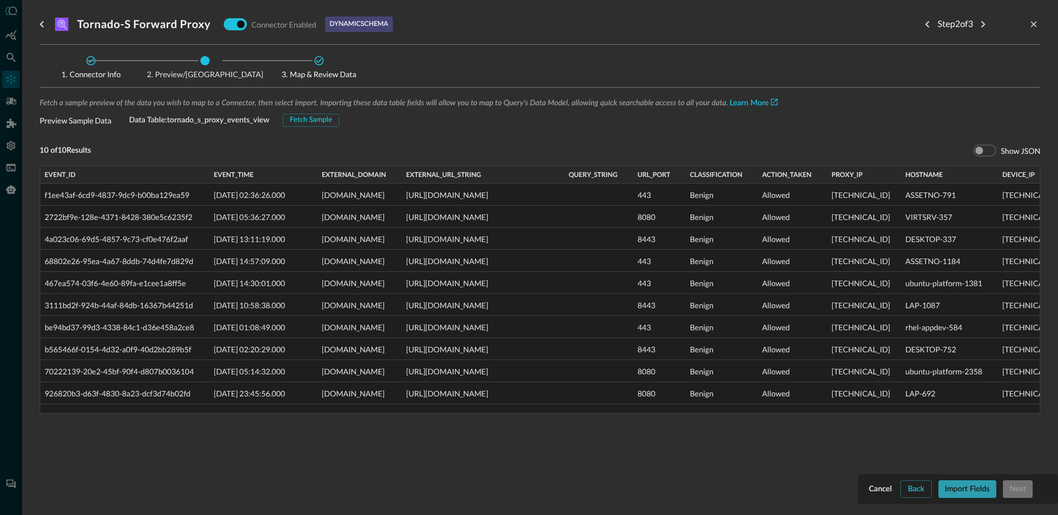
click at [972, 494] on button "Import Fields" at bounding box center [968, 489] width 58 height 18
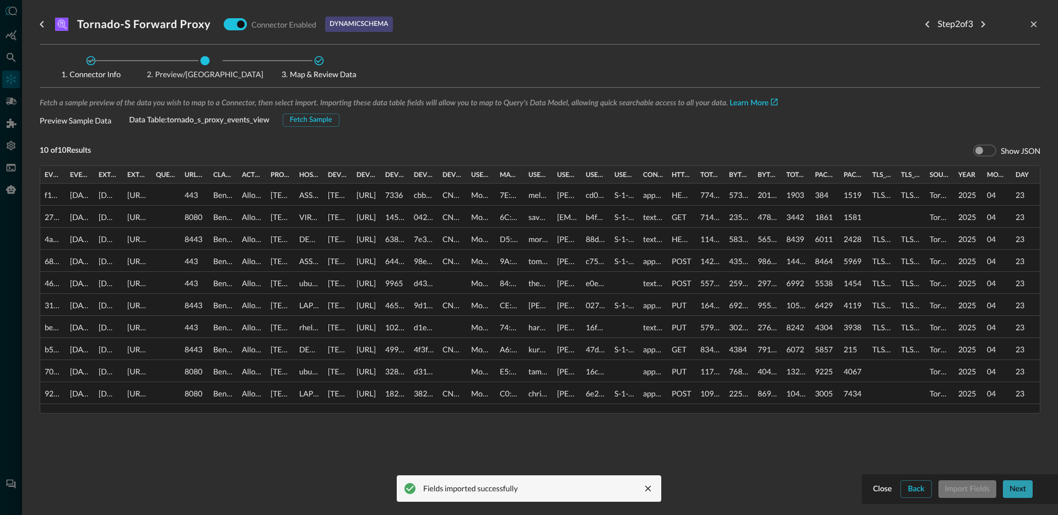
click at [1024, 493] on button "Next" at bounding box center [1018, 489] width 30 height 18
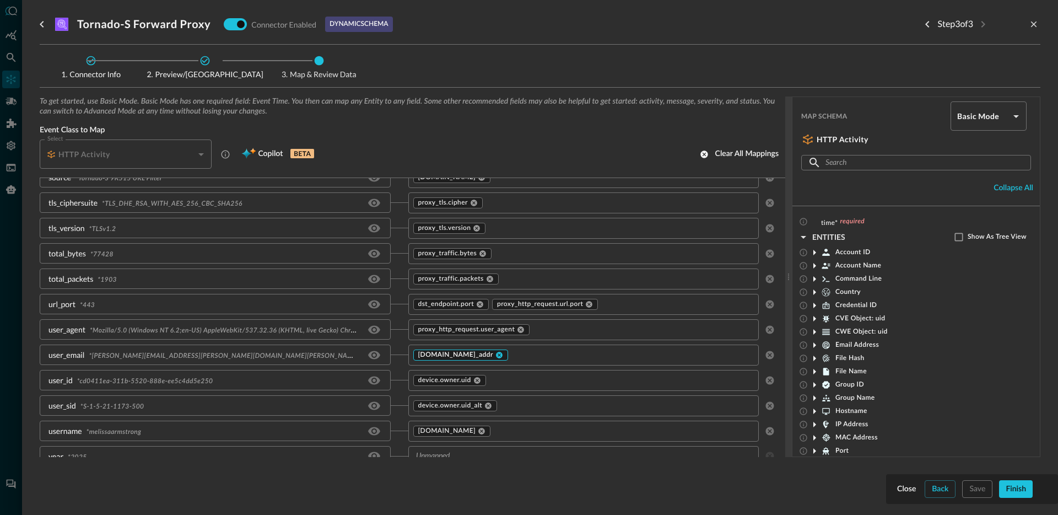
scroll to position [1425, 0]
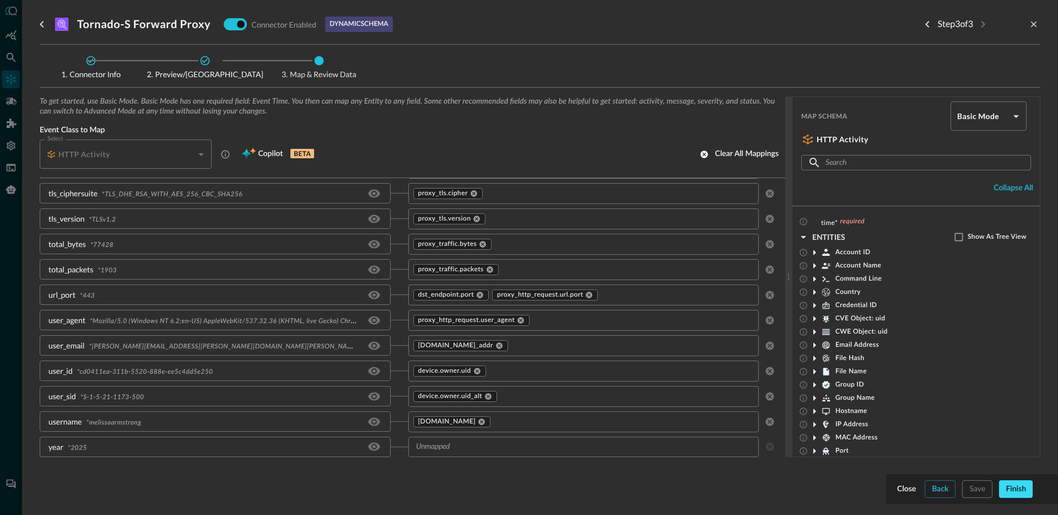
click at [1013, 491] on button "Finish" at bounding box center [1016, 489] width 34 height 18
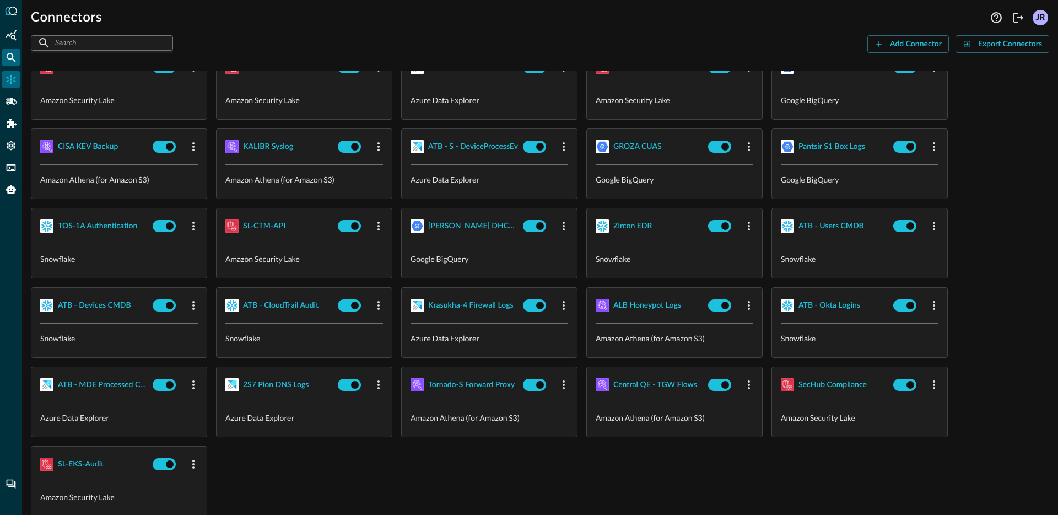
click at [8, 58] on icon "Federated Search" at bounding box center [11, 57] width 9 height 9
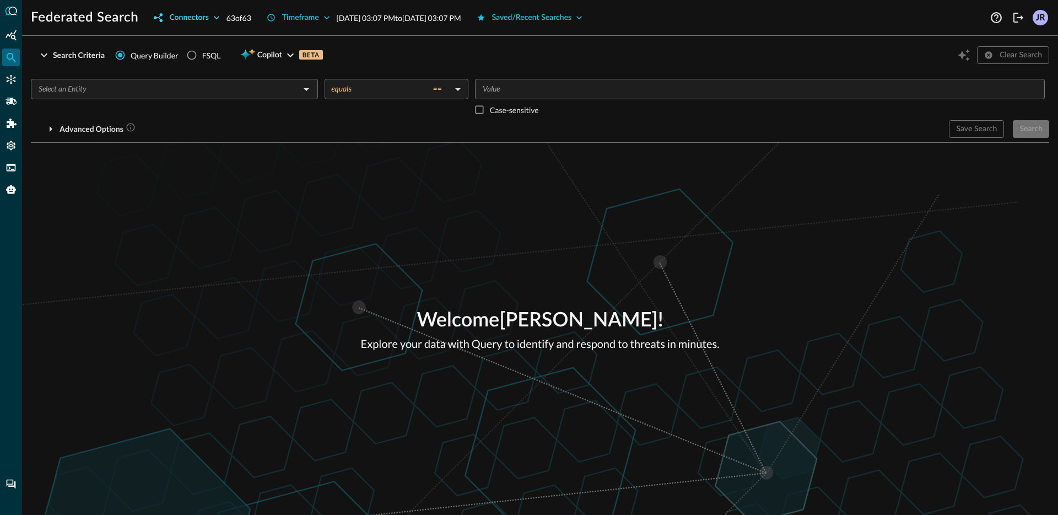
click at [208, 22] on button "Connectors" at bounding box center [186, 18] width 79 height 18
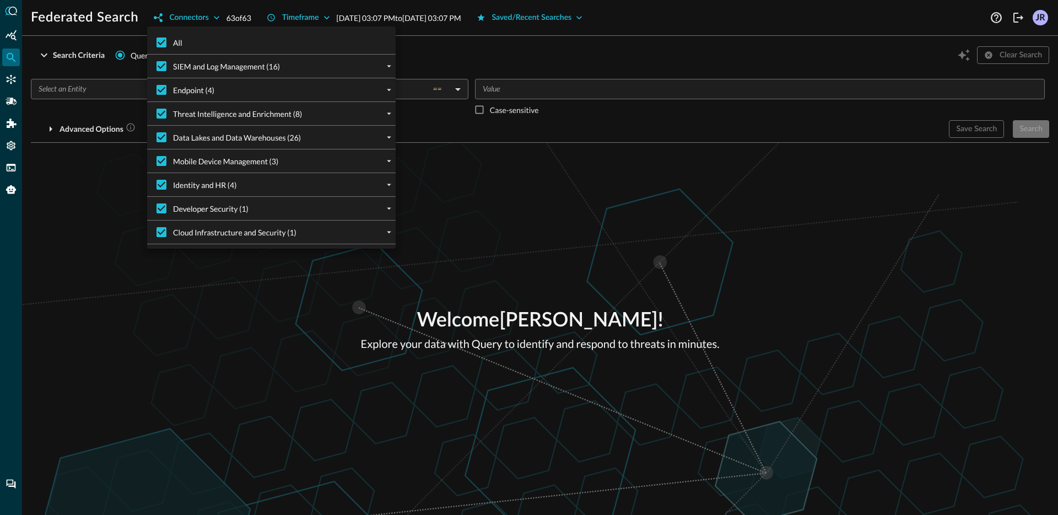
click at [182, 42] on span "All" at bounding box center [177, 43] width 9 height 12
click at [173, 42] on input "All" at bounding box center [161, 42] width 23 height 23
checkbox input "false"
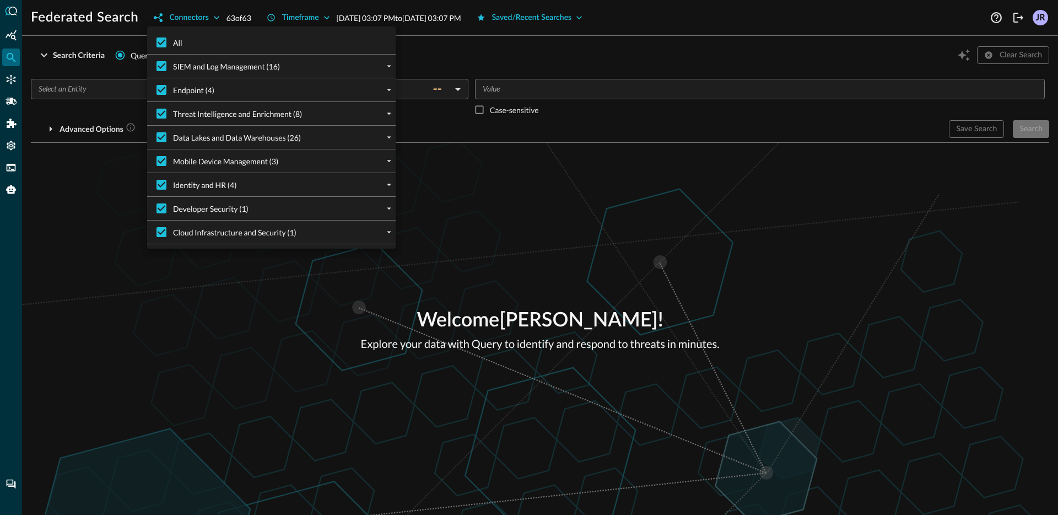
checkbox input "false"
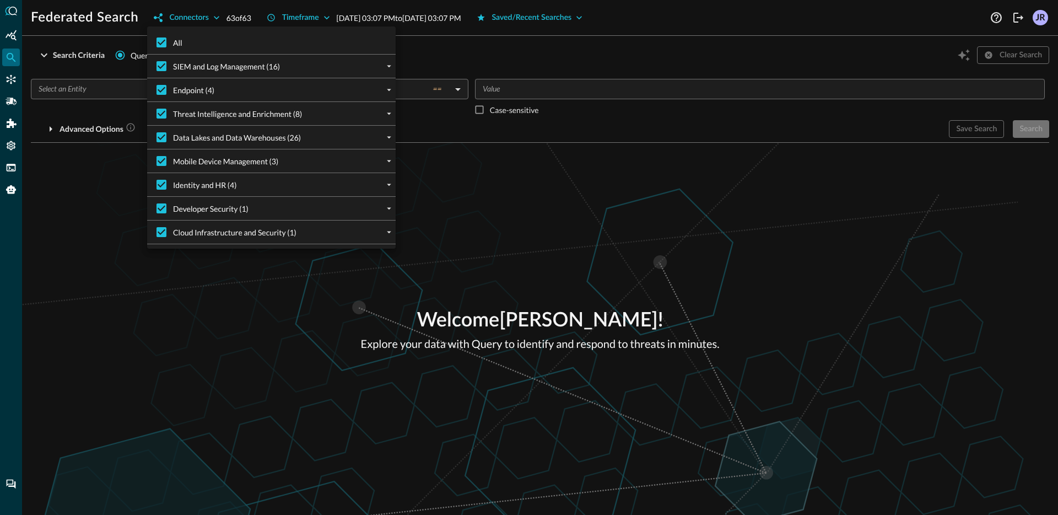
checkbox input "false"
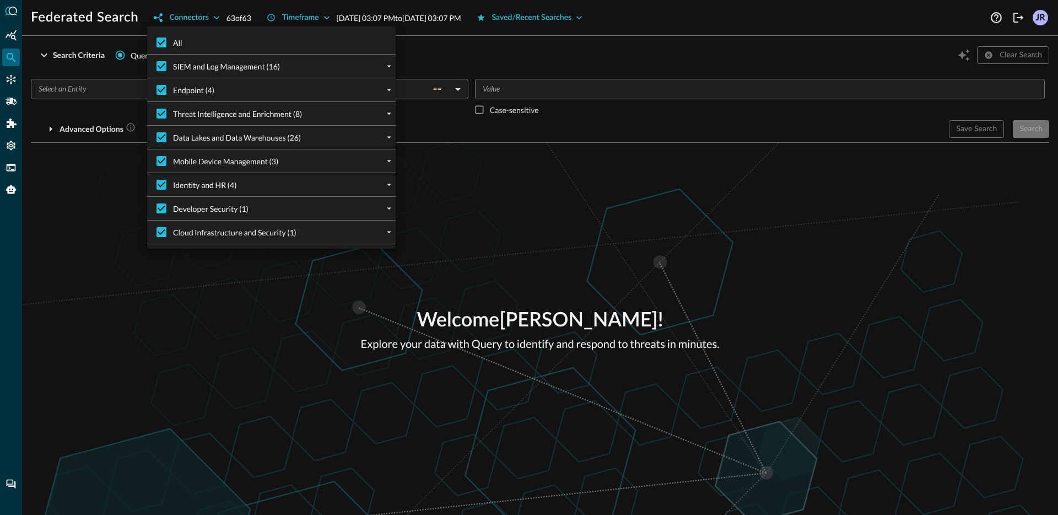
checkbox input "false"
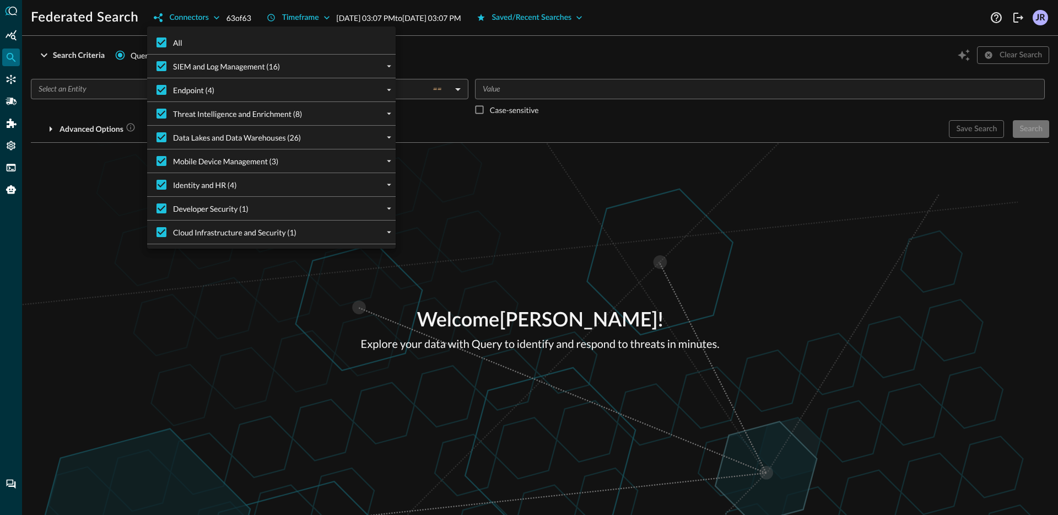
checkbox input "false"
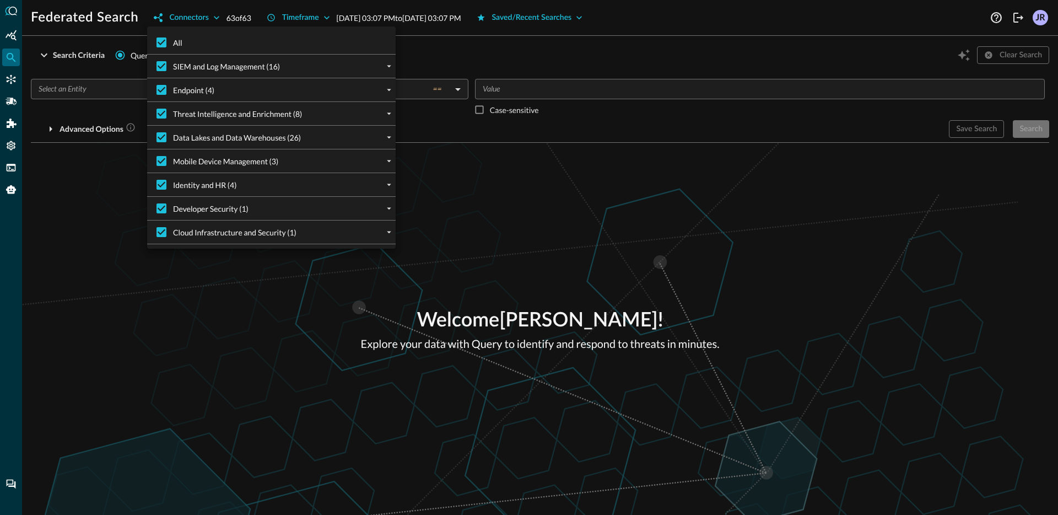
checkbox input "false"
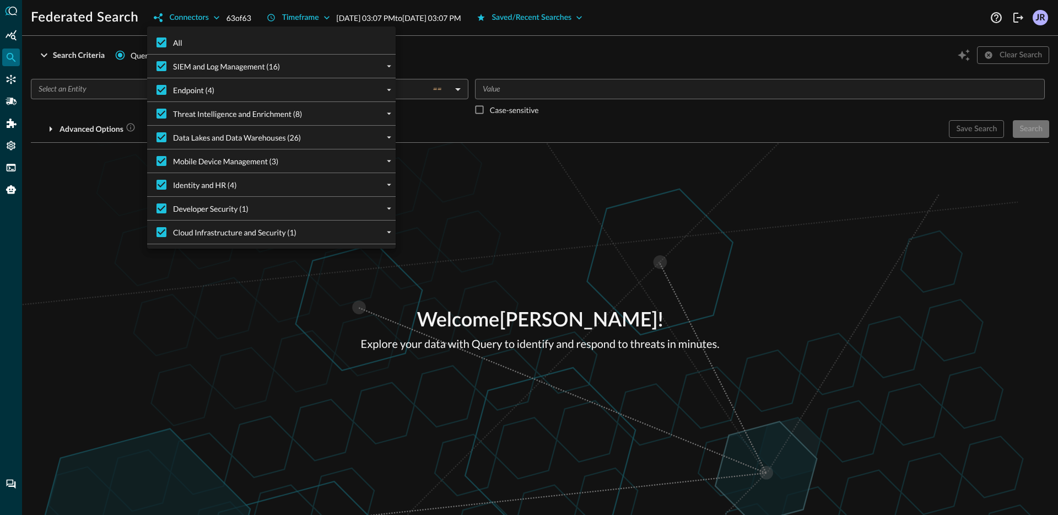
checkbox input "false"
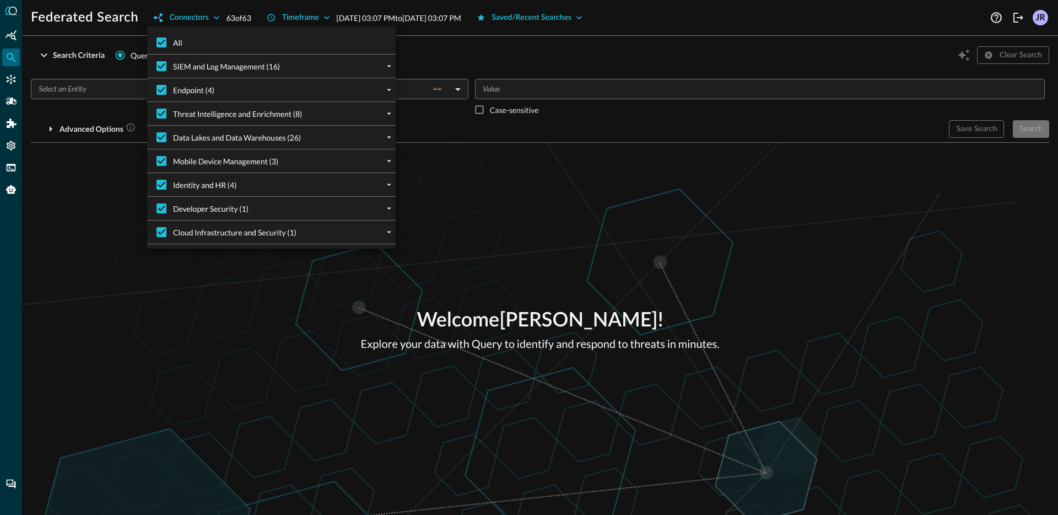
checkbox input "false"
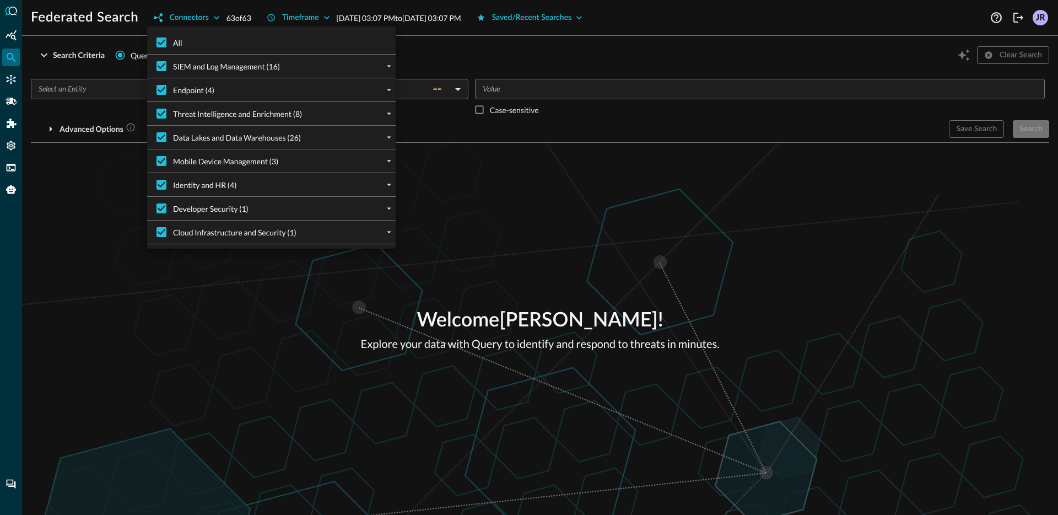
checkbox input "false"
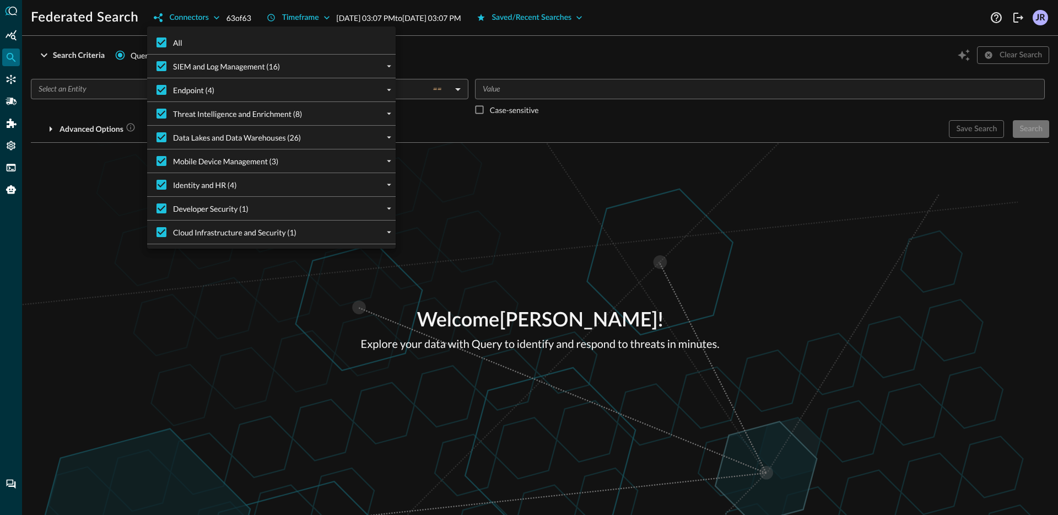
checkbox input "false"
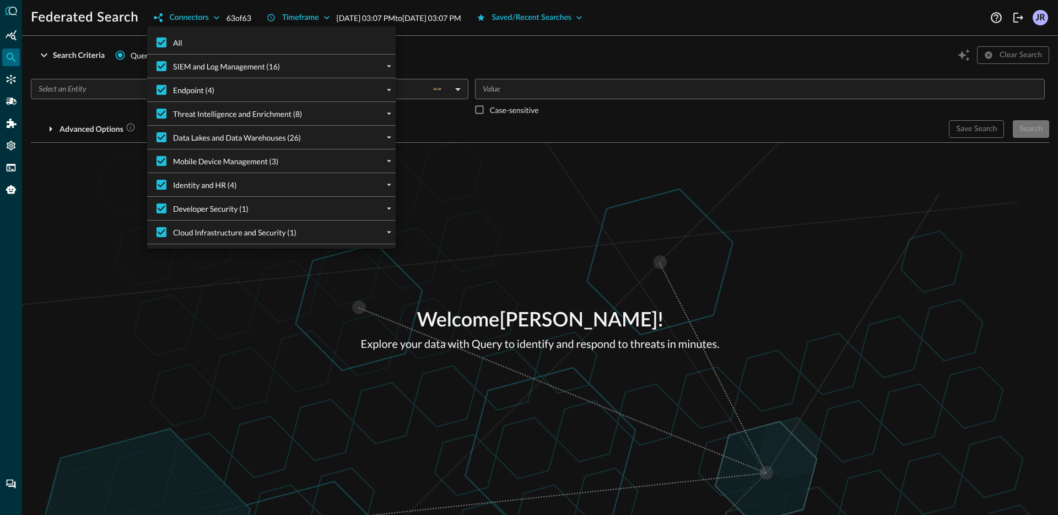
checkbox input "false"
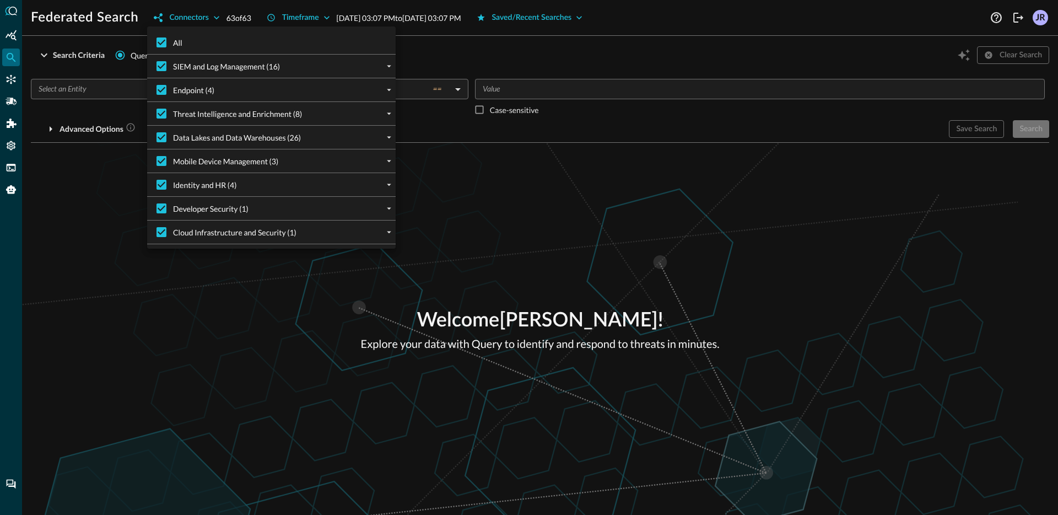
checkbox input "false"
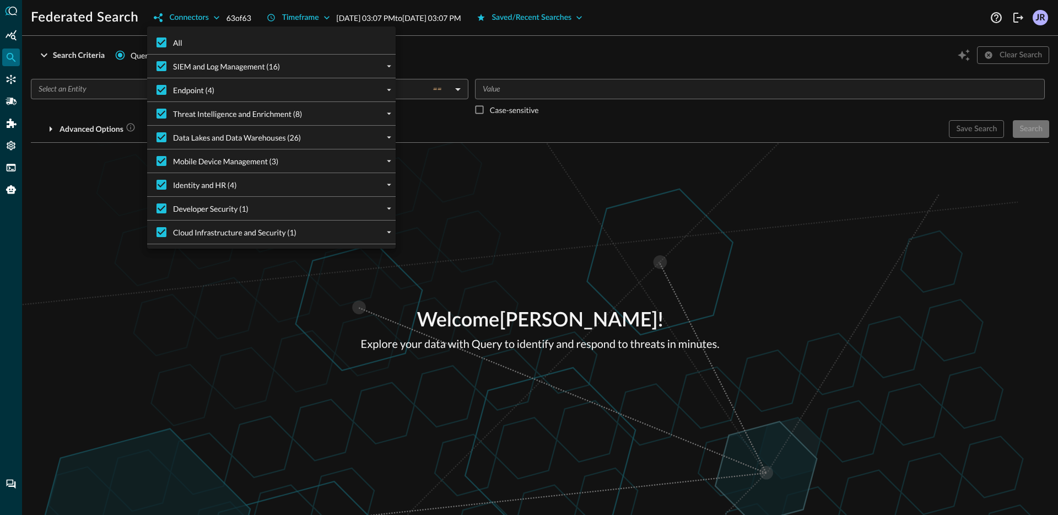
checkbox input "false"
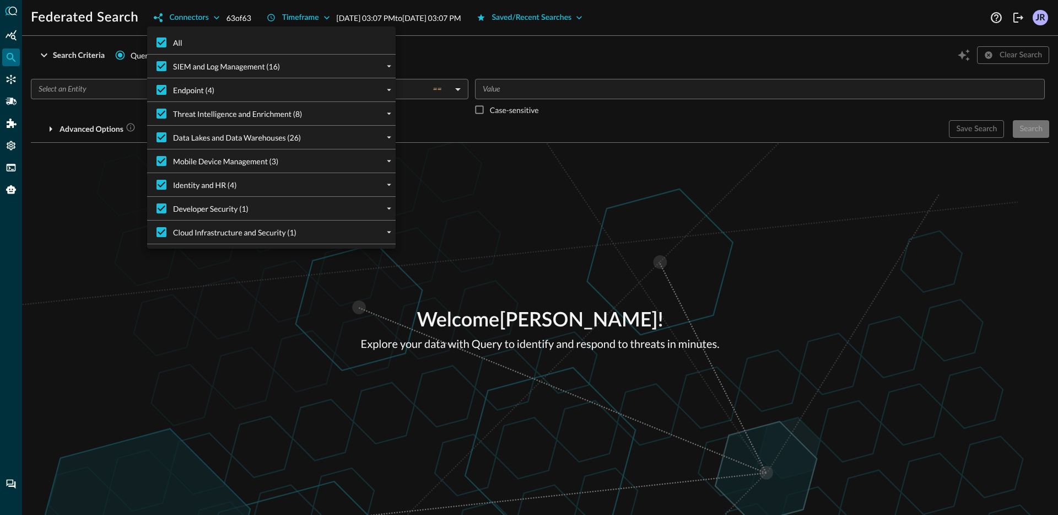
checkbox input "false"
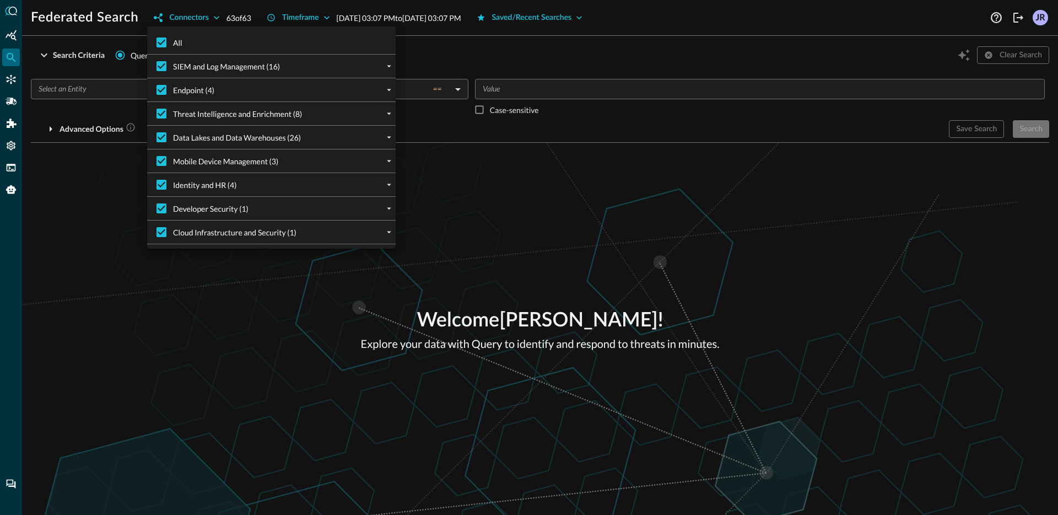
checkbox input "false"
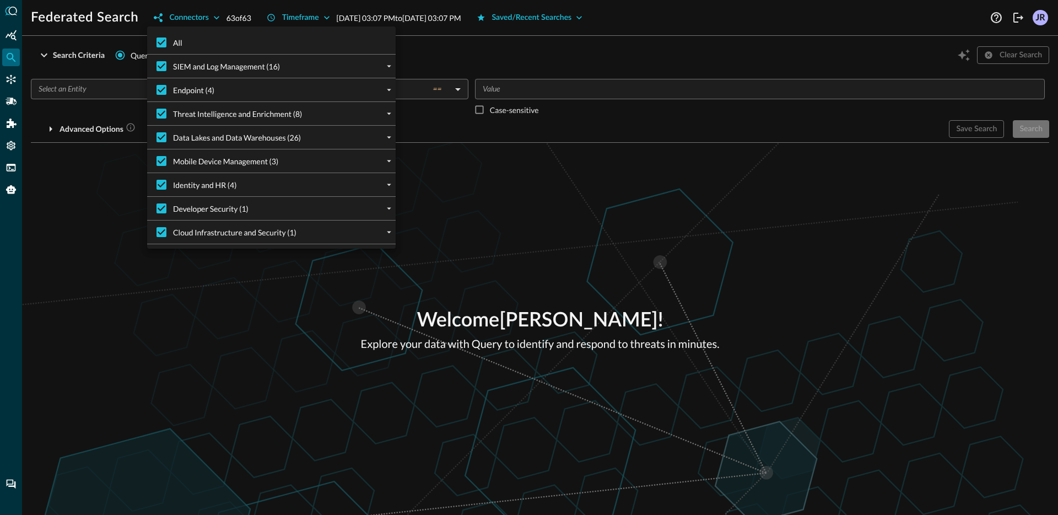
checkbox input "false"
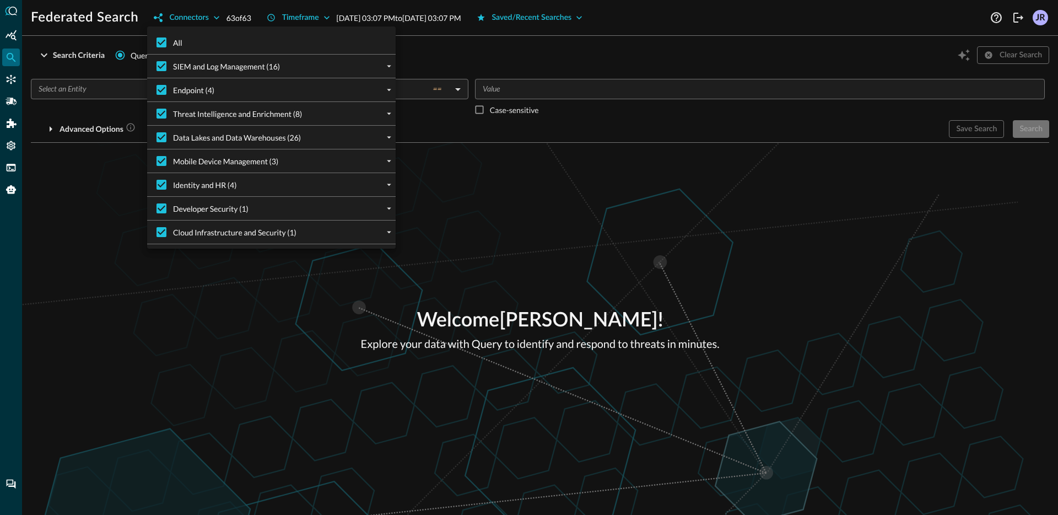
checkbox input "false"
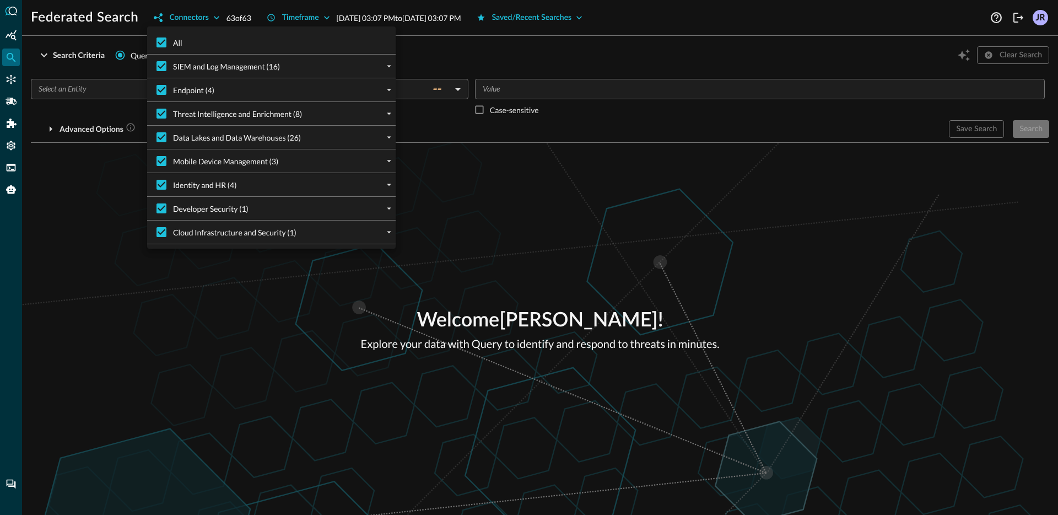
checkbox input "false"
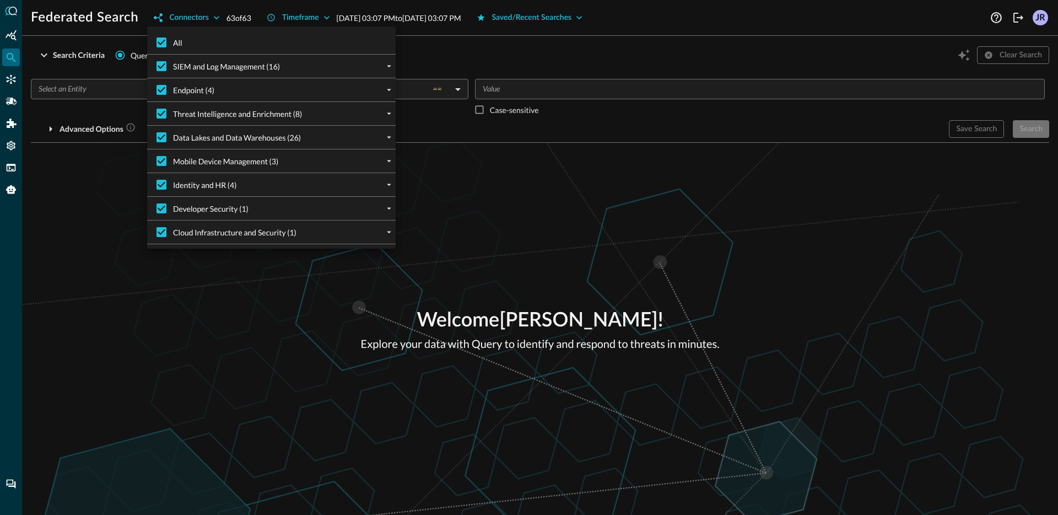
checkbox input "false"
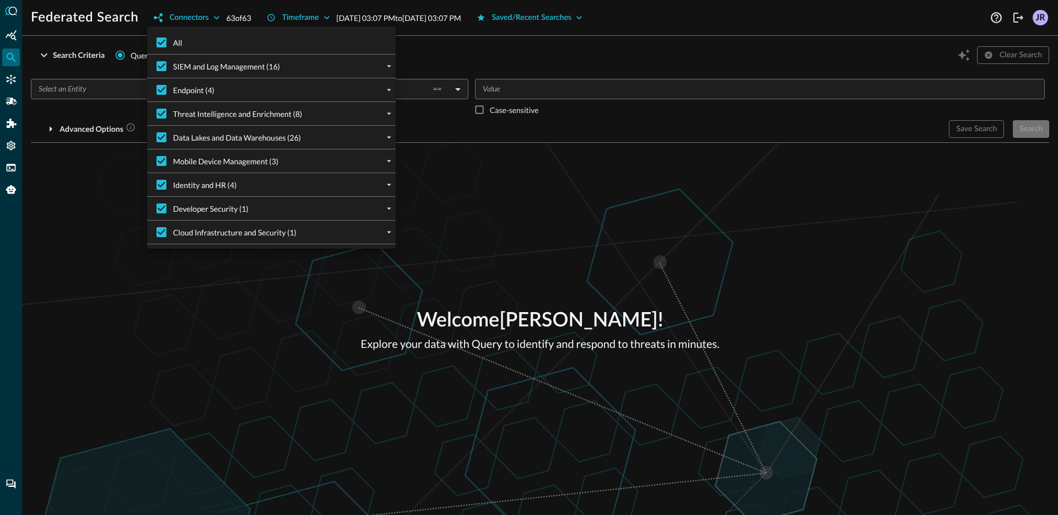
checkbox input "false"
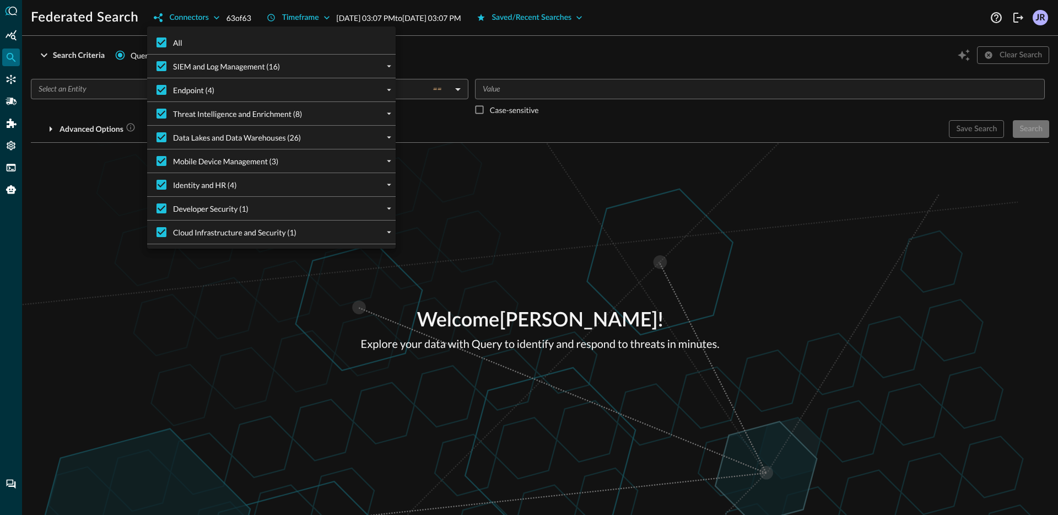
checkbox input "false"
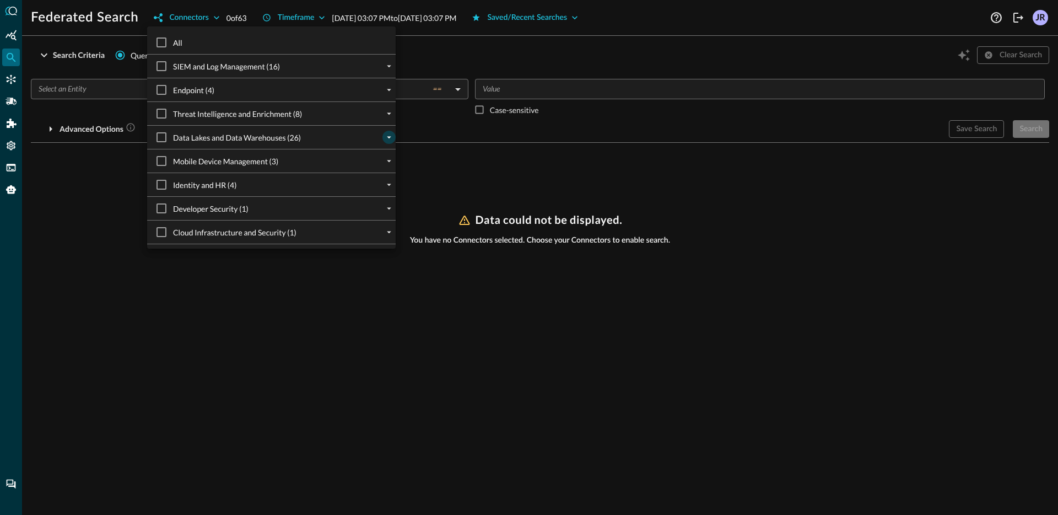
click at [391, 137] on icon "expand" at bounding box center [389, 137] width 10 height 10
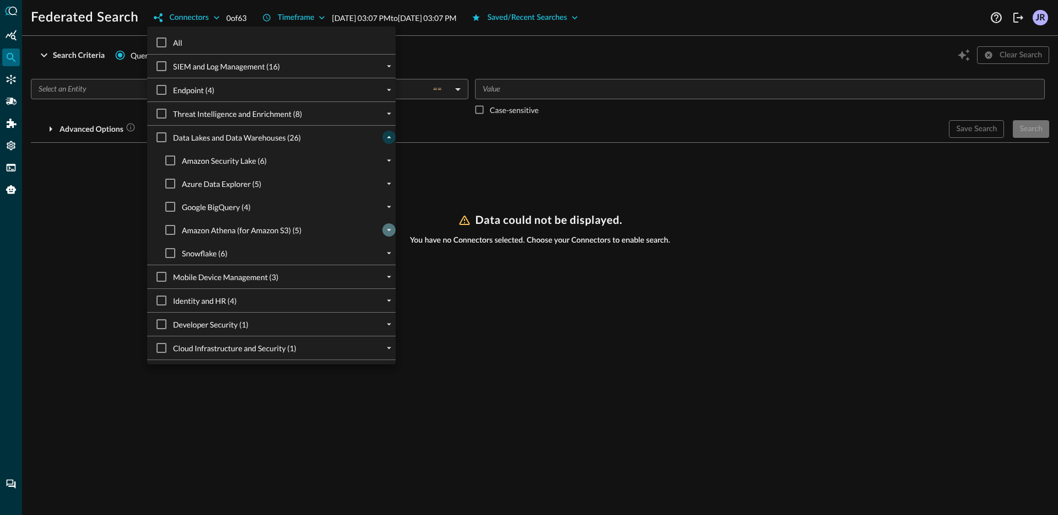
click at [391, 226] on icon "expand" at bounding box center [389, 230] width 10 height 10
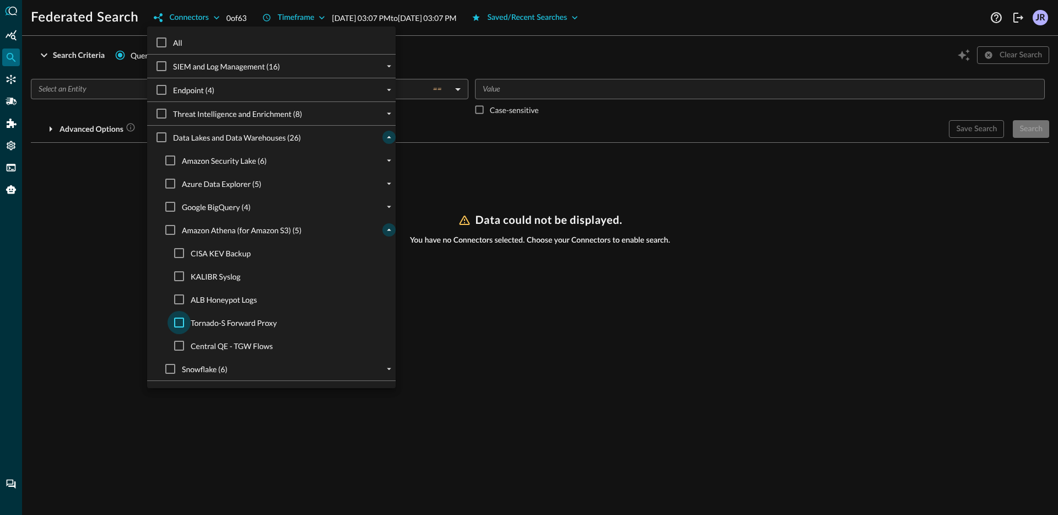
click at [180, 324] on input "Tornado-S Forward Proxy" at bounding box center [179, 322] width 23 height 23
checkbox input "true"
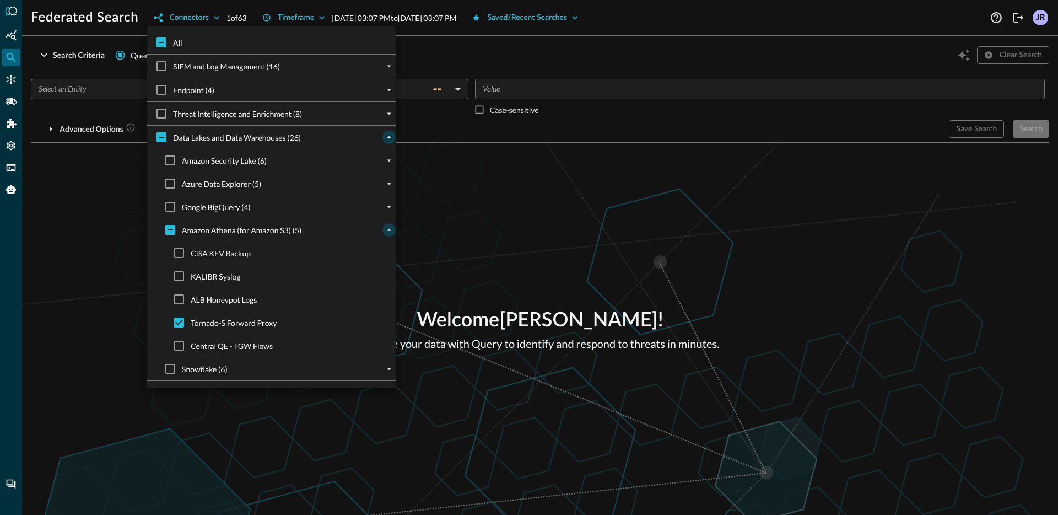
click at [122, 267] on div at bounding box center [529, 257] width 1058 height 515
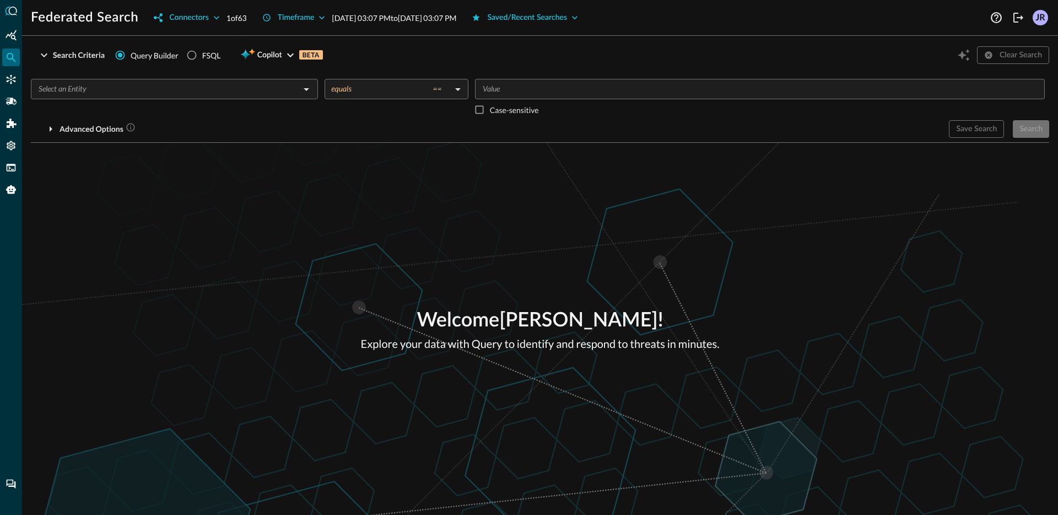
click at [144, 105] on div "​" at bounding box center [174, 99] width 287 height 41
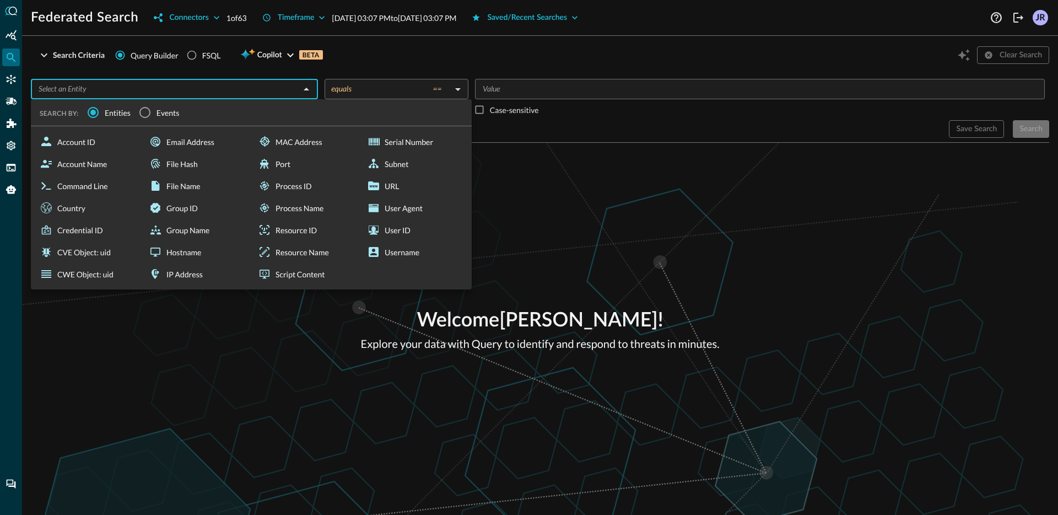
click at [149, 92] on input "text" at bounding box center [165, 89] width 262 height 14
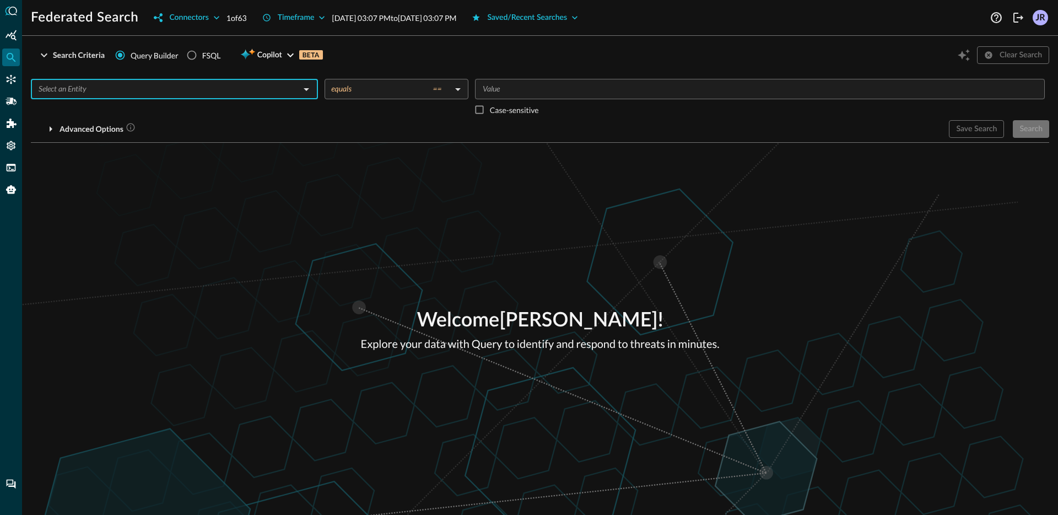
click at [149, 92] on input "text" at bounding box center [165, 89] width 262 height 14
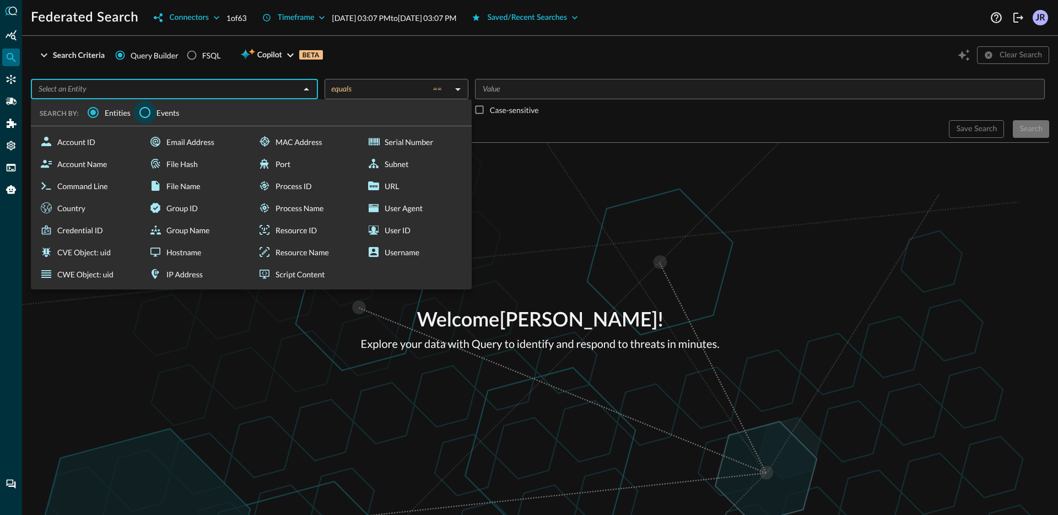
click at [149, 105] on input "Events" at bounding box center [144, 112] width 23 height 23
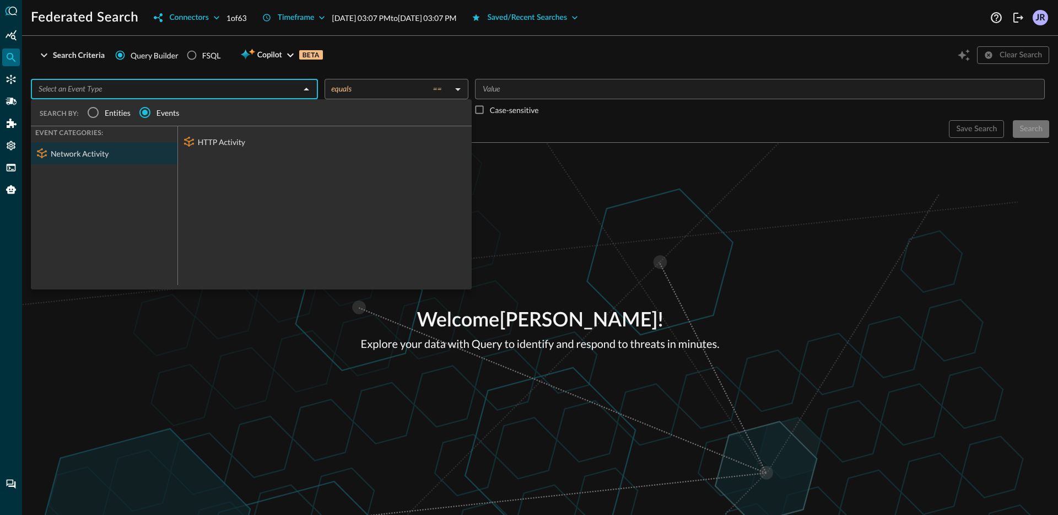
click at [213, 138] on div "HTTP Activity" at bounding box center [325, 142] width 294 height 22
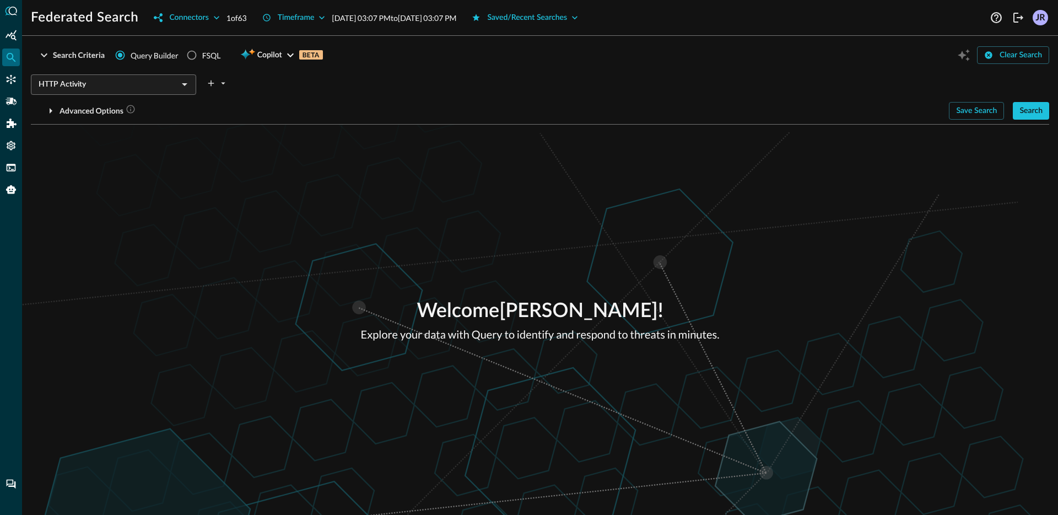
drag, startPoint x: 625, startPoint y: 214, endPoint x: 890, endPoint y: 135, distance: 276.4
click at [626, 214] on div "Welcome [PERSON_NAME] ! Explore your data with Query to identify and respond to…" at bounding box center [540, 320] width 1036 height 390
click at [1009, 119] on div "Save Search Search" at bounding box center [999, 111] width 100 height 18
click at [278, 18] on button "Timeframe" at bounding box center [294, 18] width 77 height 18
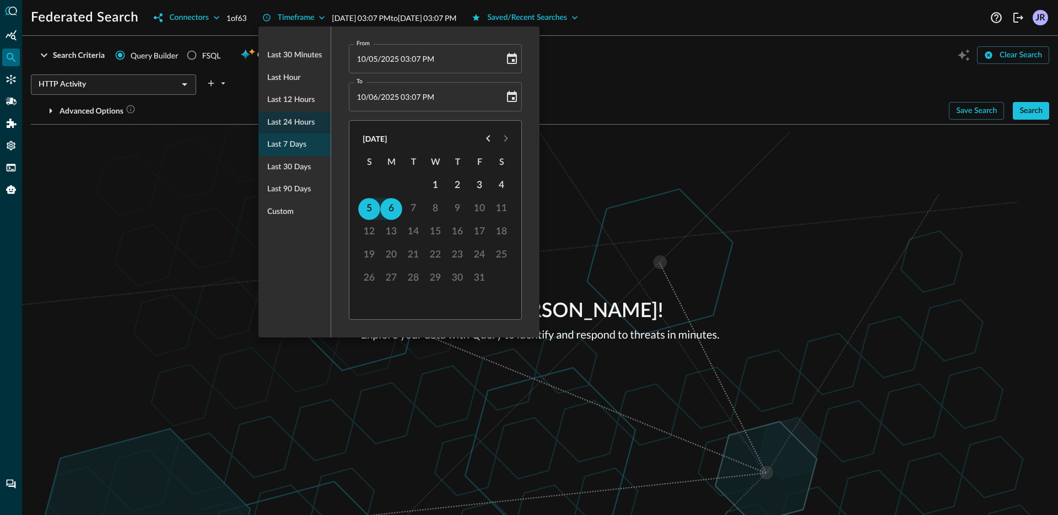
click at [292, 138] on span "Last 7 days" at bounding box center [286, 145] width 39 height 14
type input "09/29/2025 03:07 PM"
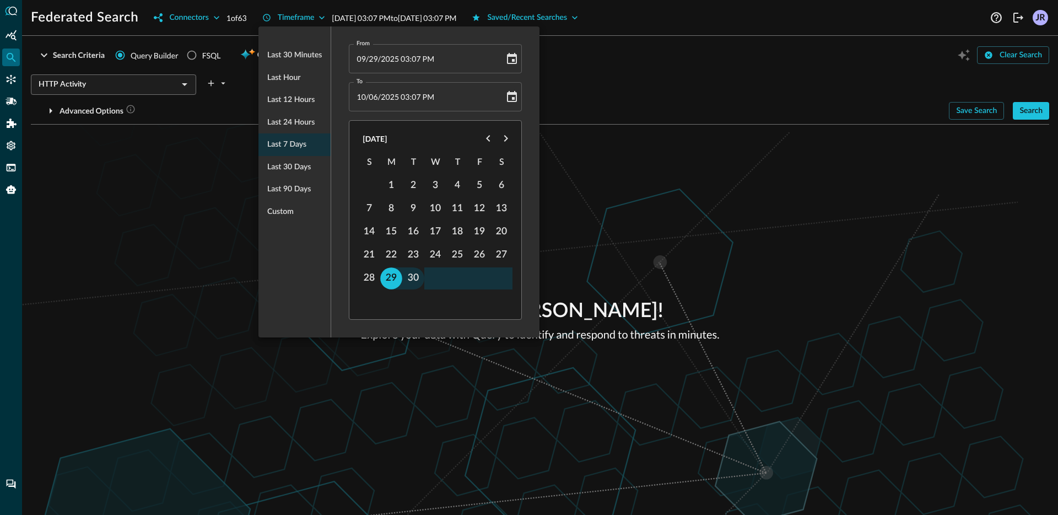
click at [841, 174] on div at bounding box center [529, 257] width 1058 height 515
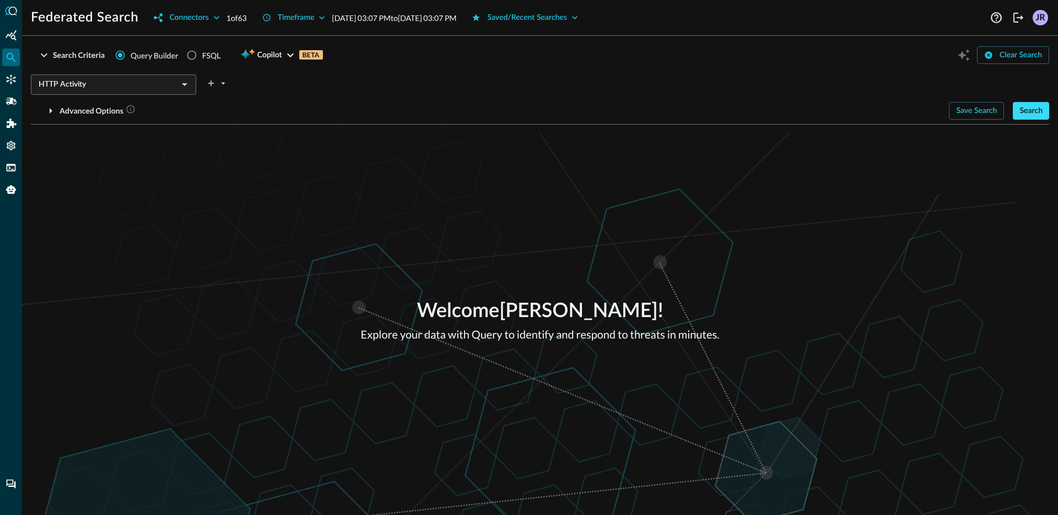
click at [1015, 111] on button "Search" at bounding box center [1031, 111] width 36 height 18
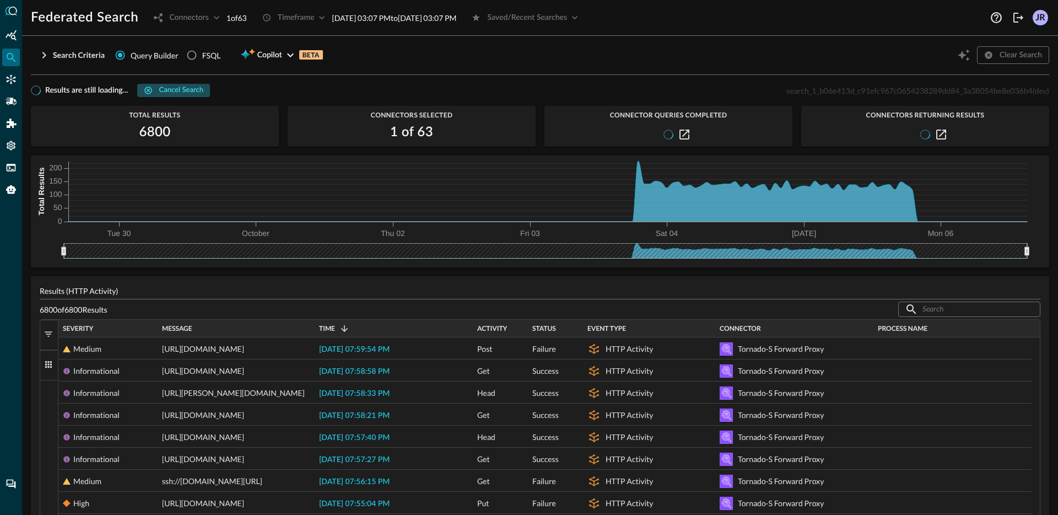
click at [165, 96] on button "Cancel search" at bounding box center [173, 90] width 73 height 13
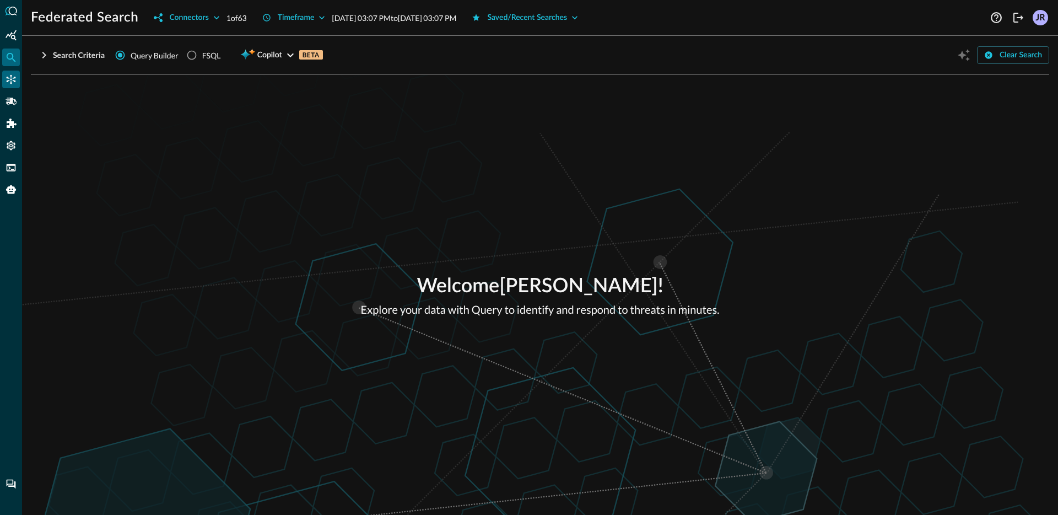
click at [14, 84] on icon "Connectors" at bounding box center [11, 79] width 11 height 11
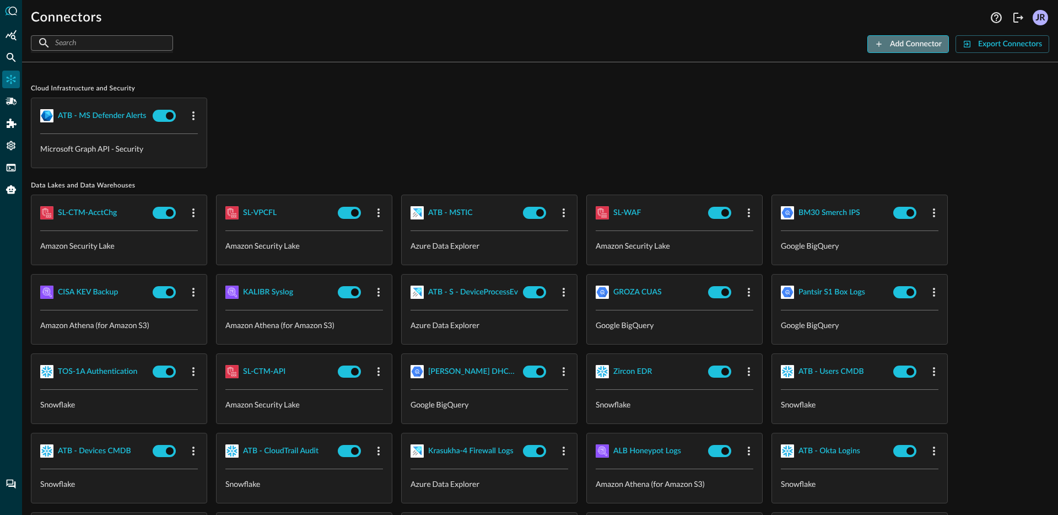
click at [909, 48] on button "Add Connector" at bounding box center [909, 44] width 82 height 18
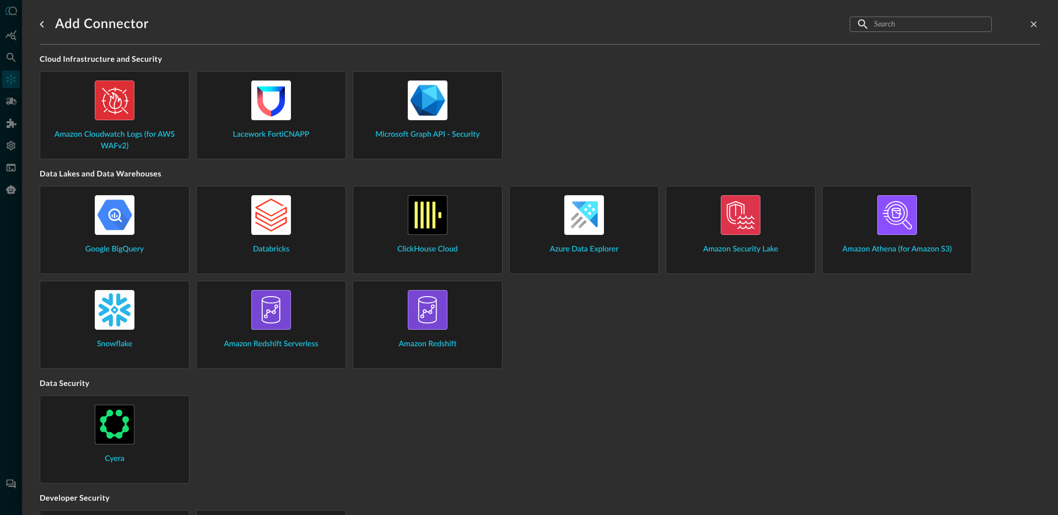
click at [869, 243] on div "Amazon Athena (for Amazon S3)" at bounding box center [897, 225] width 131 height 60
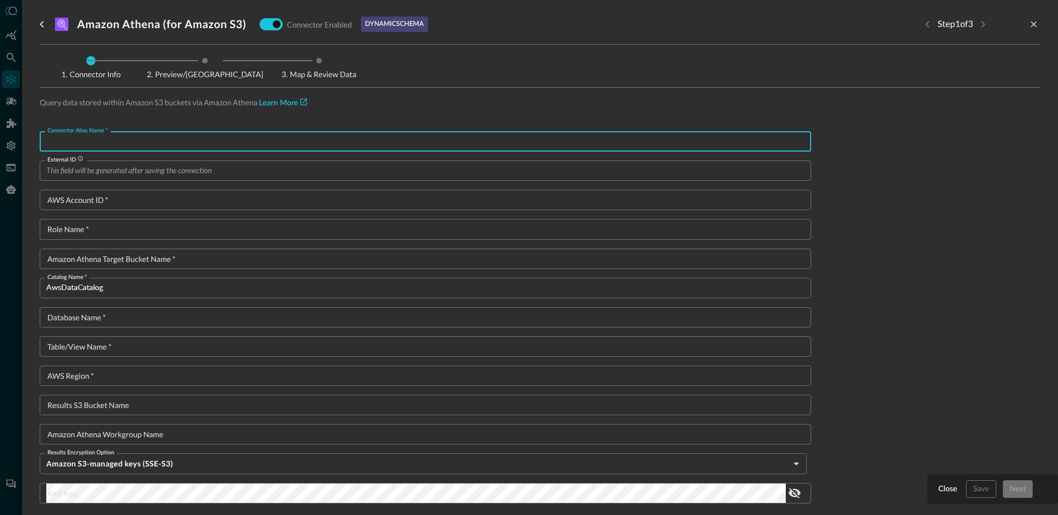
click at [174, 137] on input "Connector Alias Name   *" at bounding box center [428, 141] width 765 height 20
paste input "source_super_sass_synthet"
type input "source_super_sass_synthet"
type input "DHCP Synth Raw Table"
click at [135, 354] on input "Table/View Name   *" at bounding box center [428, 346] width 765 height 20
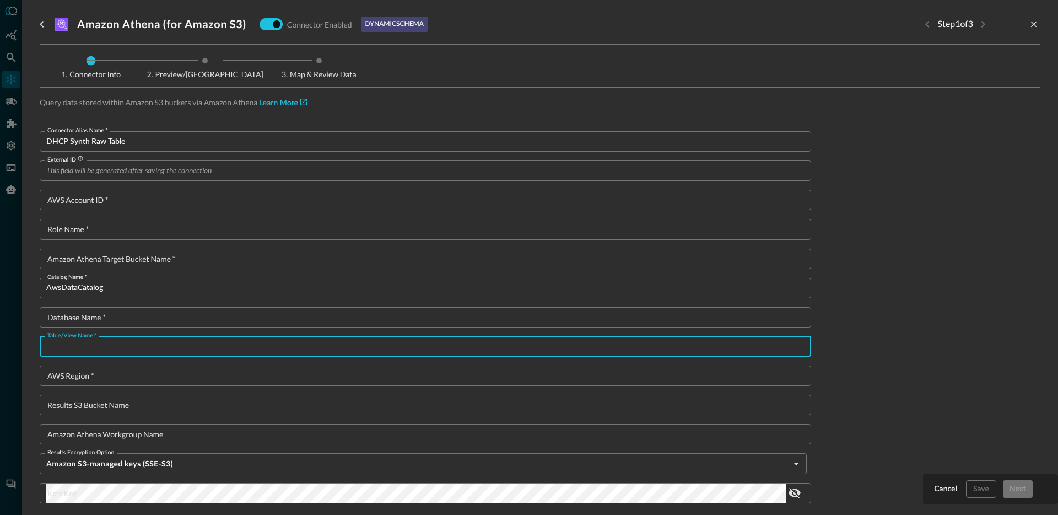
paste input "source_super_sass_synthetic_dhcp"
type input "source_super_sass_synthetic_dhcp"
type textarea "{ "Version": "[DATE]", "Statement": [ { "Sid": "athenaPermissions", "Effect": "…"
type input "source_super_sass_synthetic_dhcp"
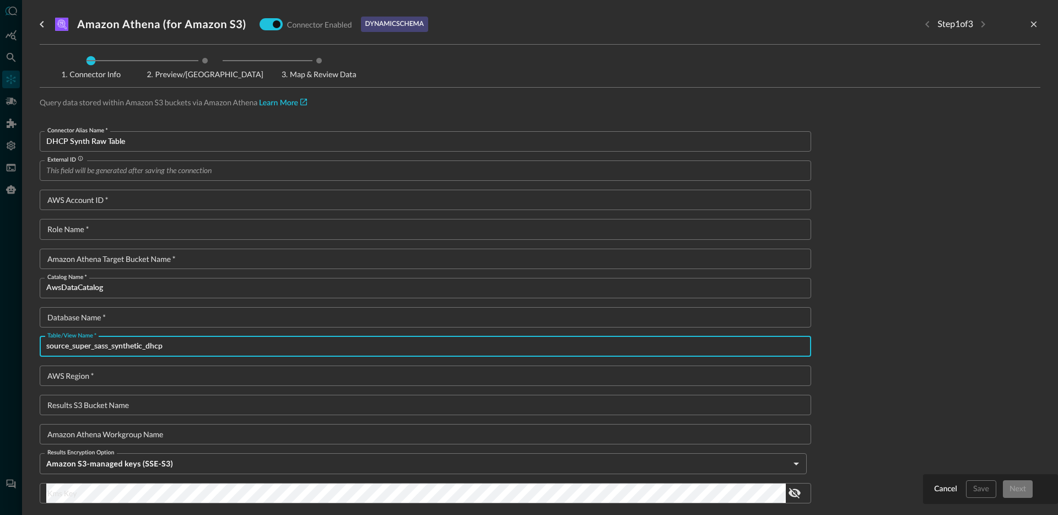
click at [96, 201] on input "AWS Account ID   *" at bounding box center [428, 200] width 765 height 20
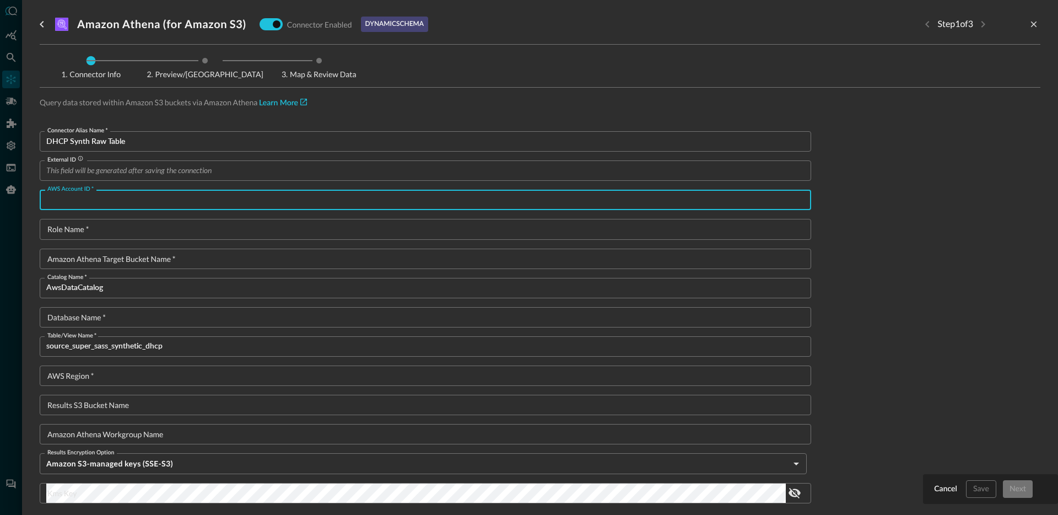
paste input "125343585094"
type input "125343585094"
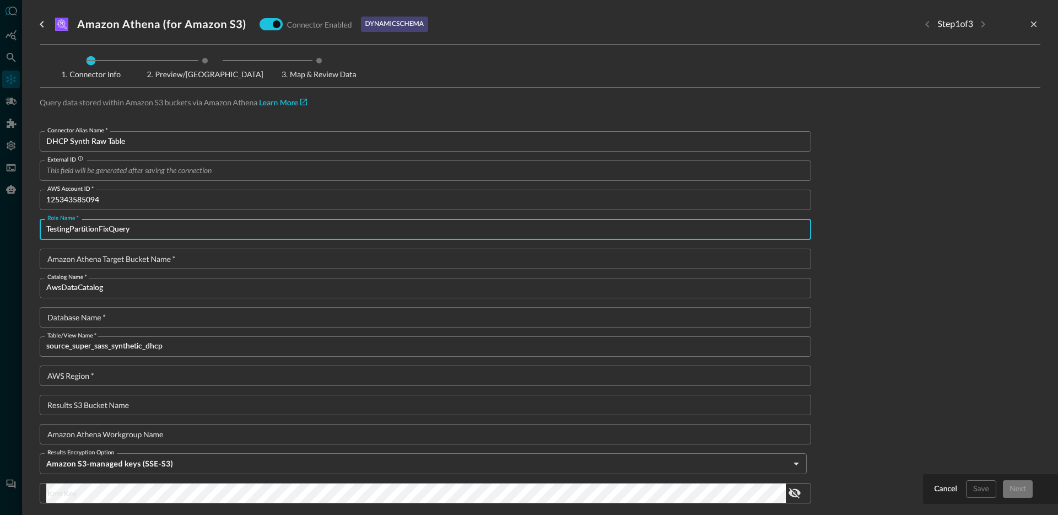
type input "TestingPartitionFixQuery"
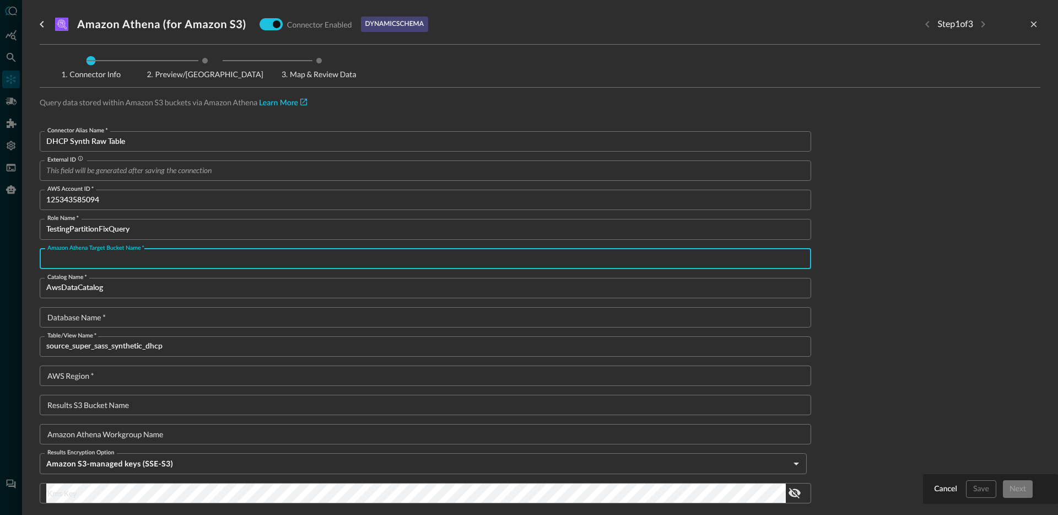
paste input "super-sass-v3-data-lake"
type input "super-sass-v3-data-lake"
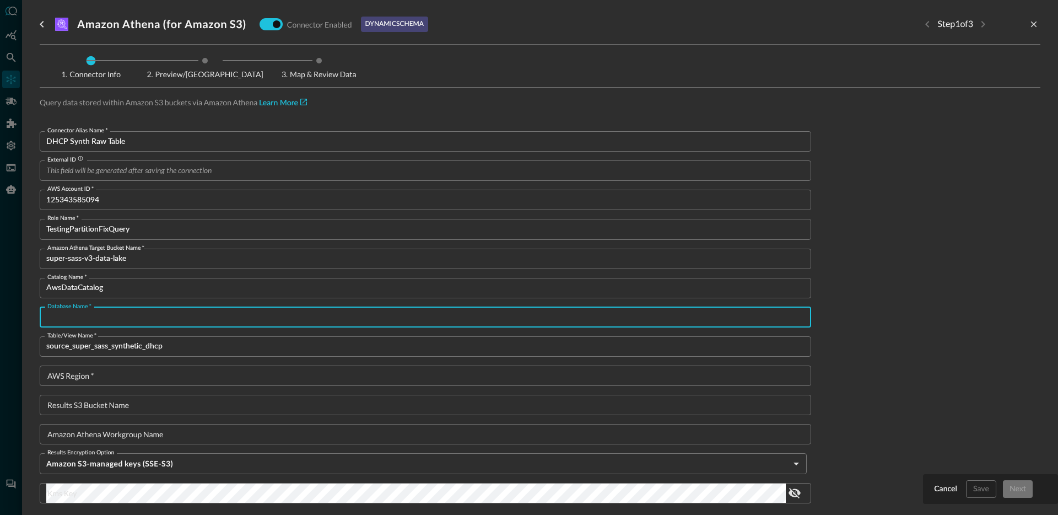
paste input "super_sass_data"
type input "super_sass_data"
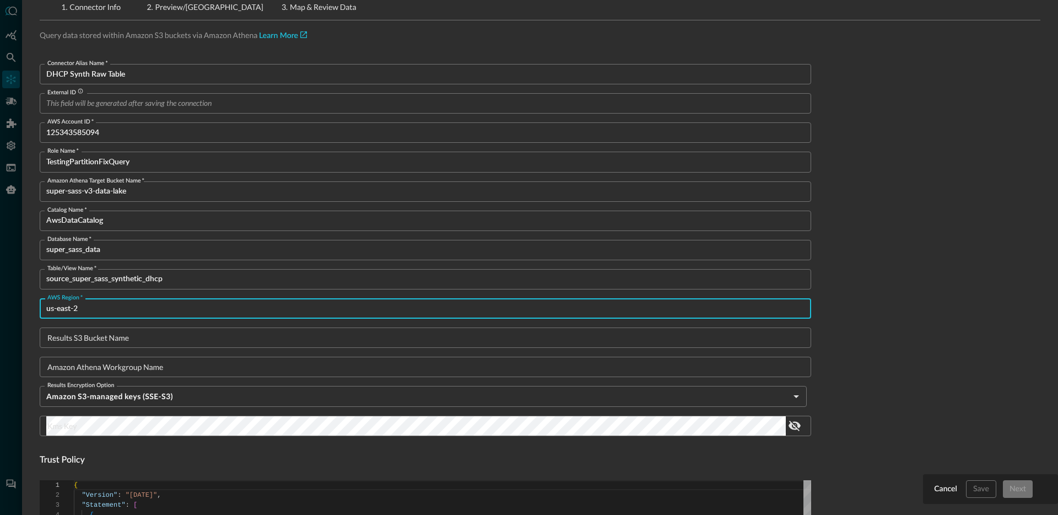
scroll to position [69, 0]
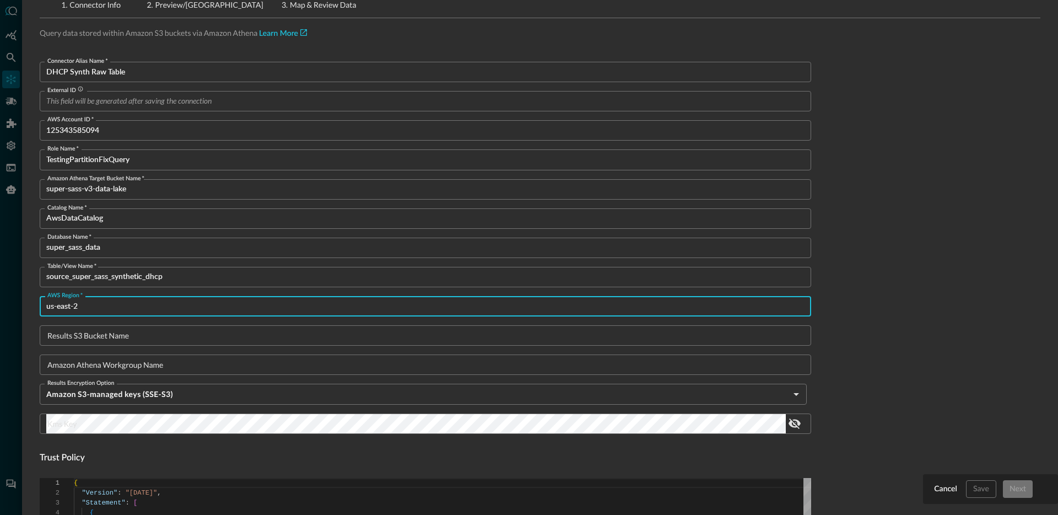
type input "us-east-2"
click at [137, 335] on input "Results S3 Bucket Name" at bounding box center [428, 335] width 765 height 20
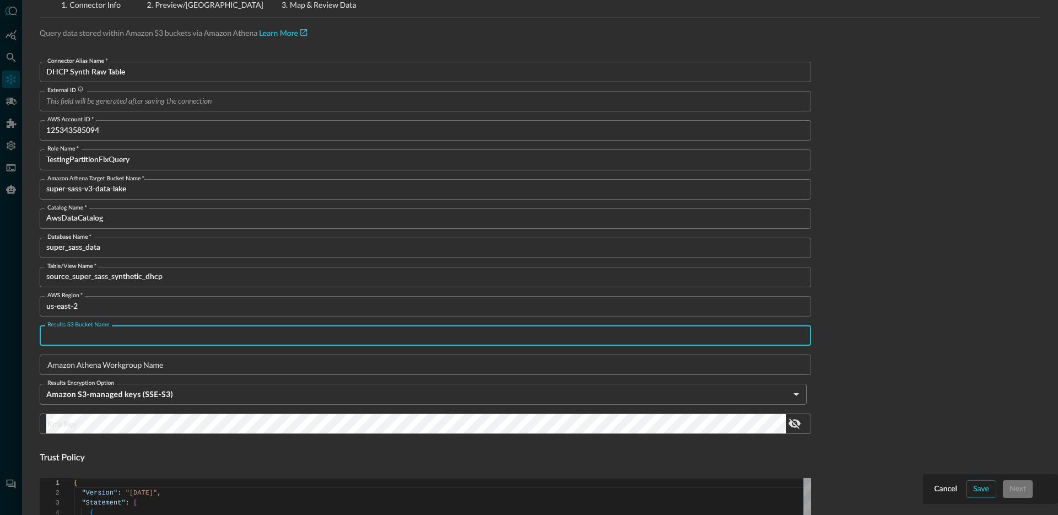
paste input "s3://amazon-athena-results-query-se-sandbox"
drag, startPoint x: 60, startPoint y: 337, endPoint x: 15, endPoint y: 335, distance: 45.3
click at [15, 335] on div "Cancel Save Next Amazon Athena (for Amazon S3) Connector Enabled dynamic schema…" at bounding box center [529, 257] width 1058 height 515
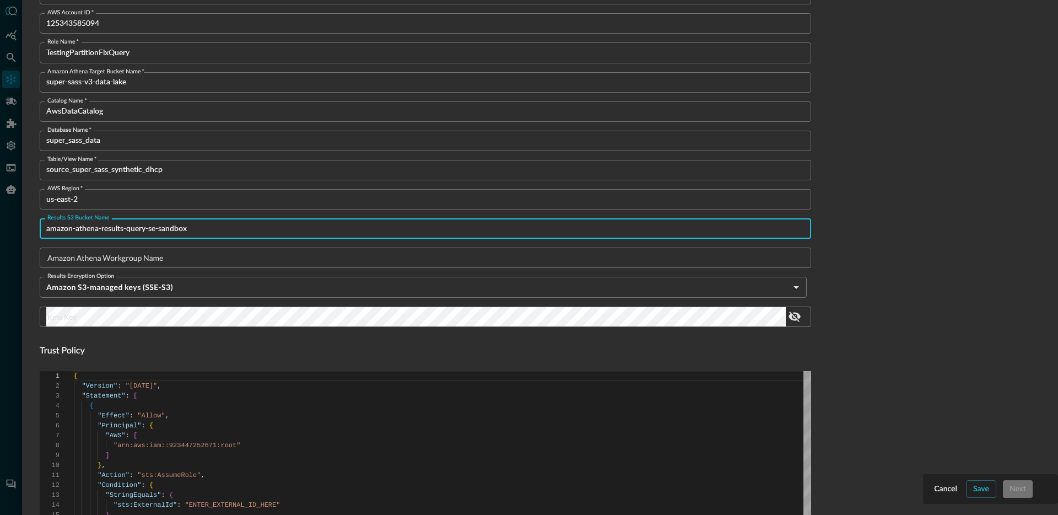
scroll to position [261, 0]
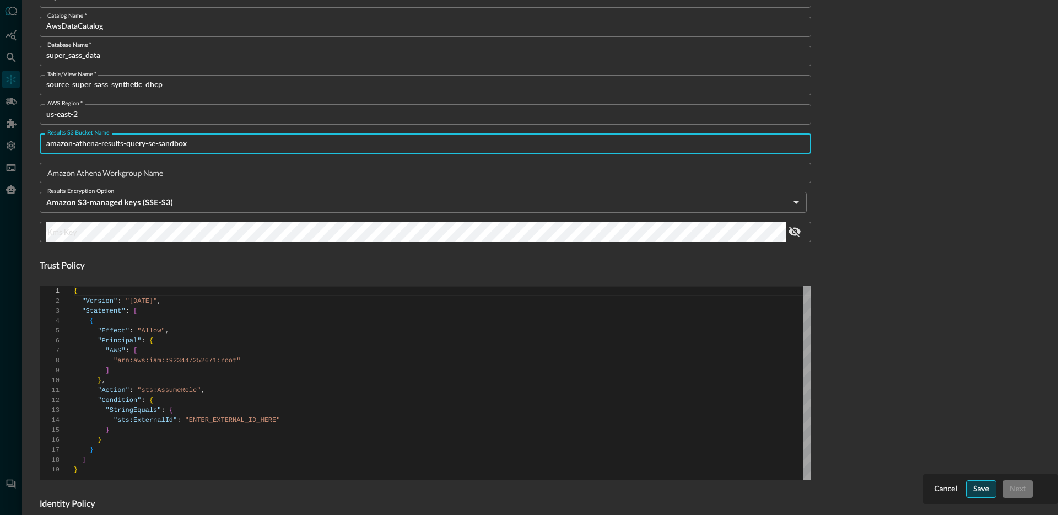
type input "amazon-athena-results-query-se-sandbox"
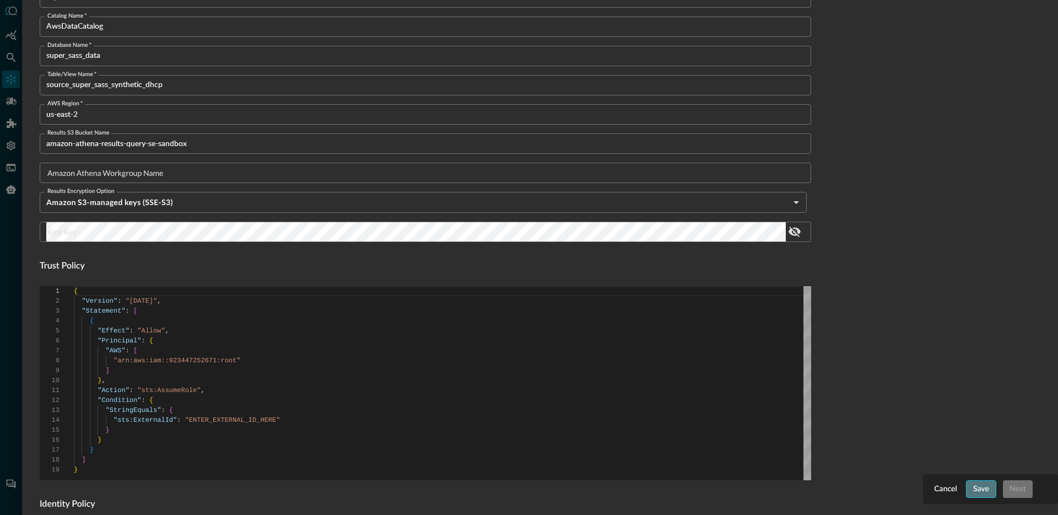
click at [983, 483] on button "Save" at bounding box center [981, 489] width 30 height 18
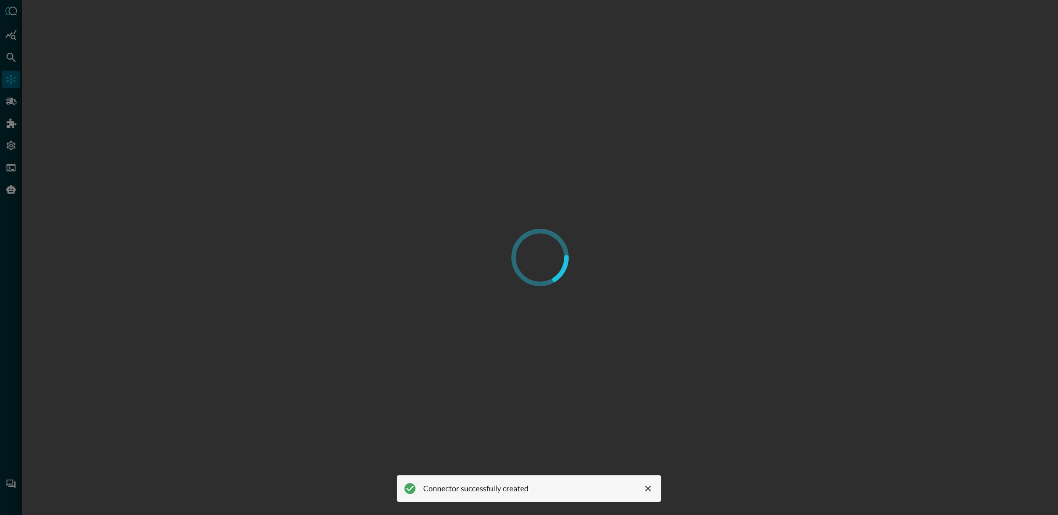
click at [647, 488] on icon "close message" at bounding box center [649, 489] width 6 height 6
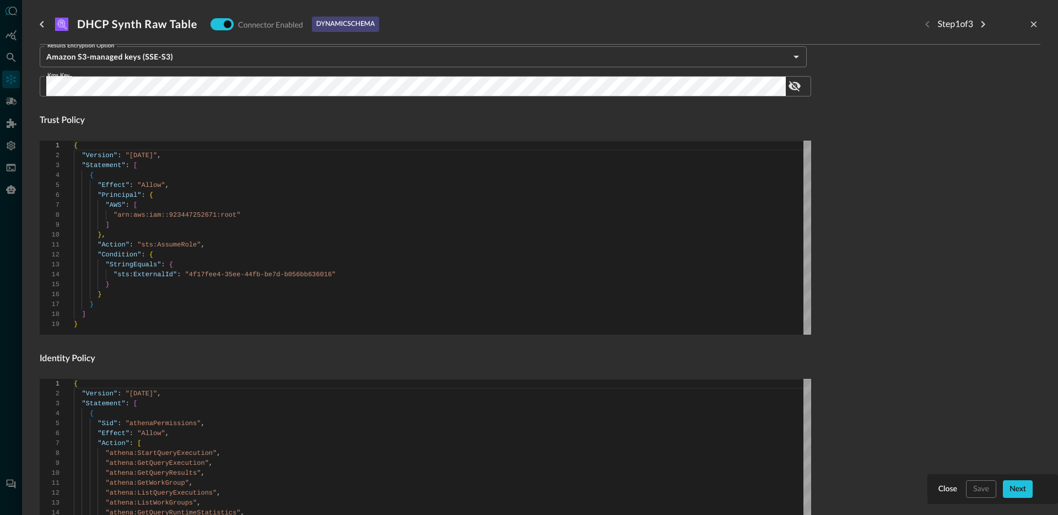
scroll to position [384, 0]
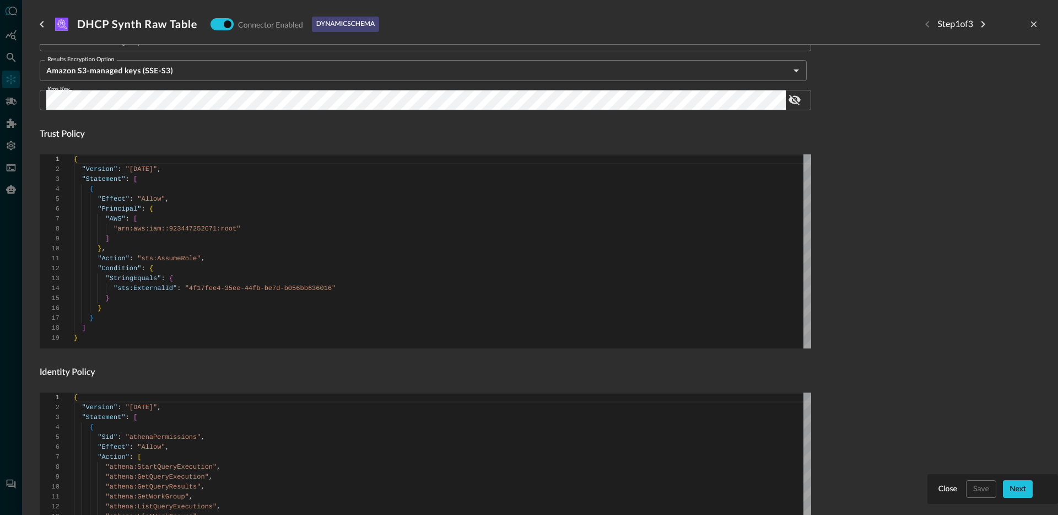
click at [727, 241] on div "{ "Version" : "[DATE]" , "Statement" : [ { "Effect" : "Allow" , "Principal" : {…" at bounding box center [443, 251] width 738 height 194
click at [259, 201] on div "{ "Version" : "[DATE]" , "Statement" : [ { "Effect" : "Allow" , "Principal" : {…" at bounding box center [443, 251] width 738 height 194
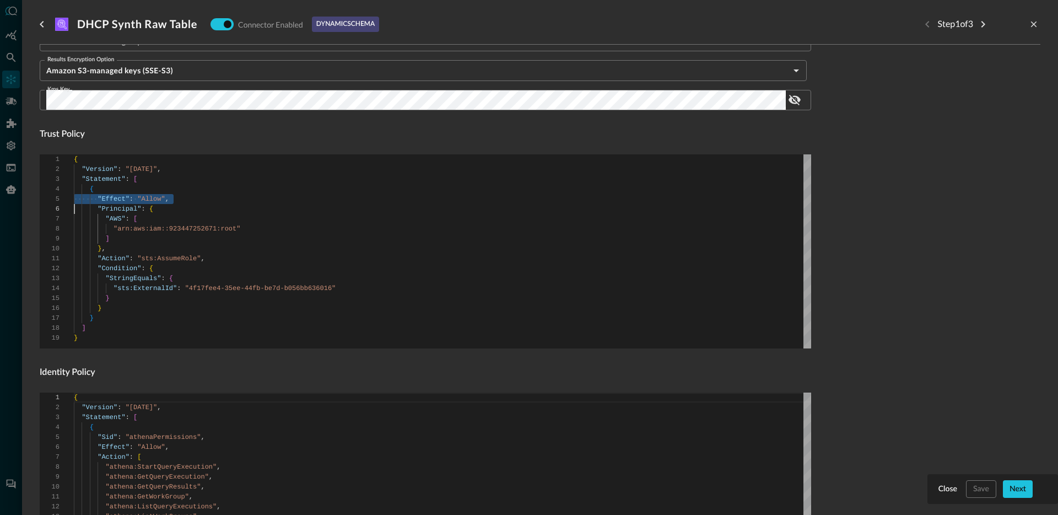
scroll to position [0, 4]
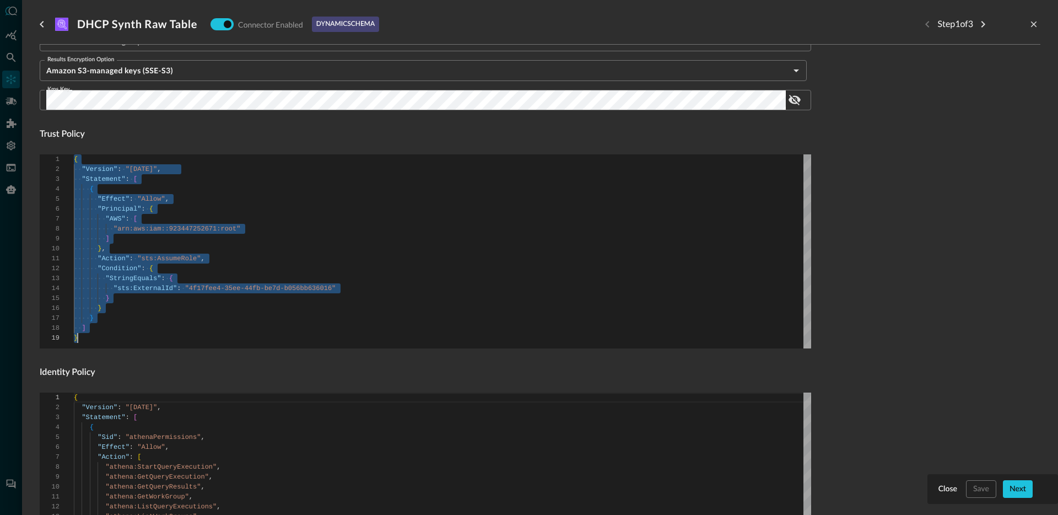
click at [888, 190] on form "Connector Alias Name   * DHCP Synth Raw Table Connector Alias Name   * External…" at bounding box center [540, 209] width 1001 height 942
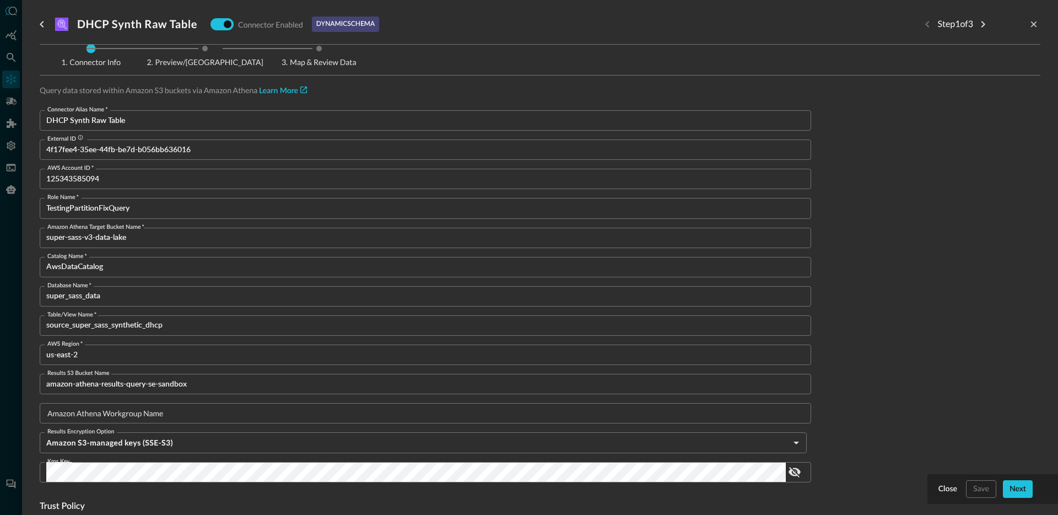
scroll to position [0, 0]
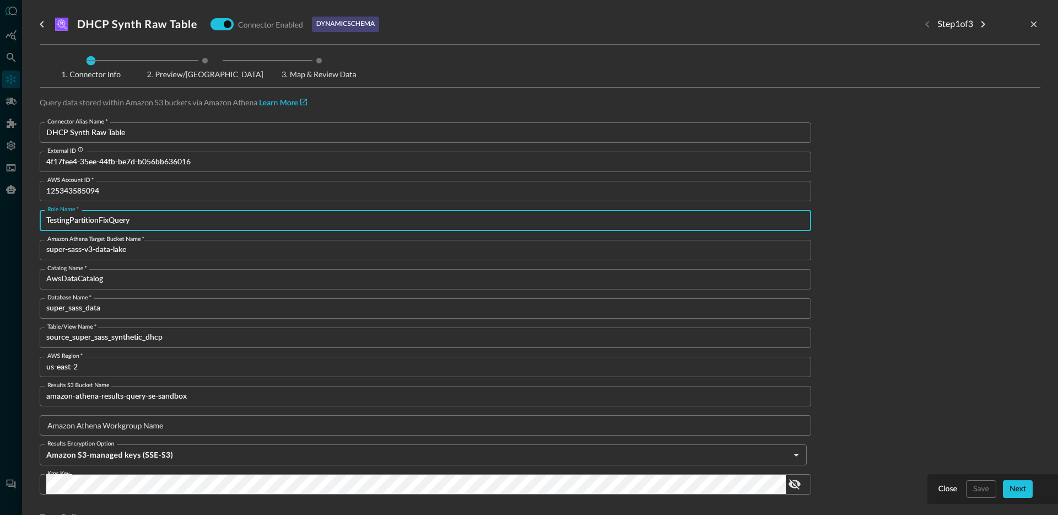
click at [92, 221] on input "TestingPartitionFixQuery" at bounding box center [428, 220] width 765 height 20
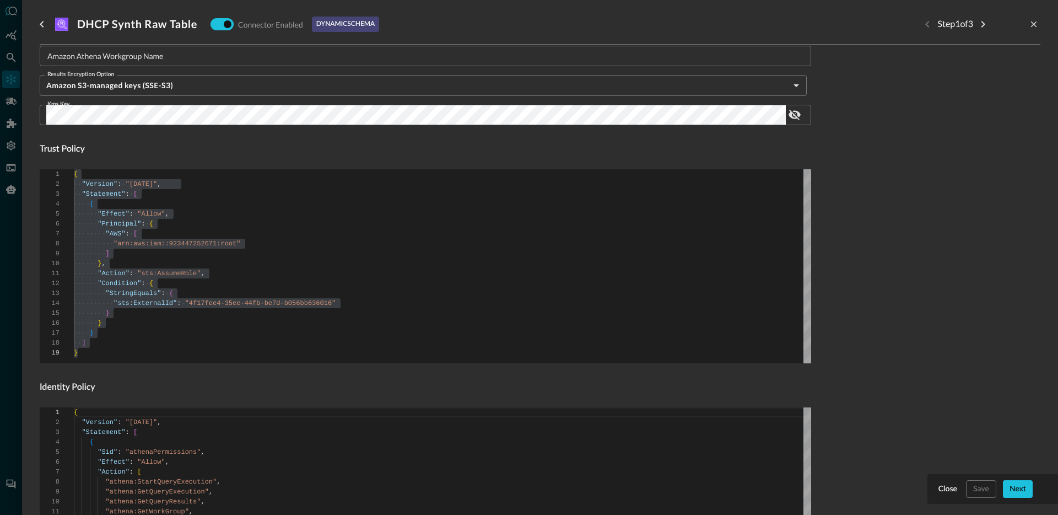
scroll to position [371, 0]
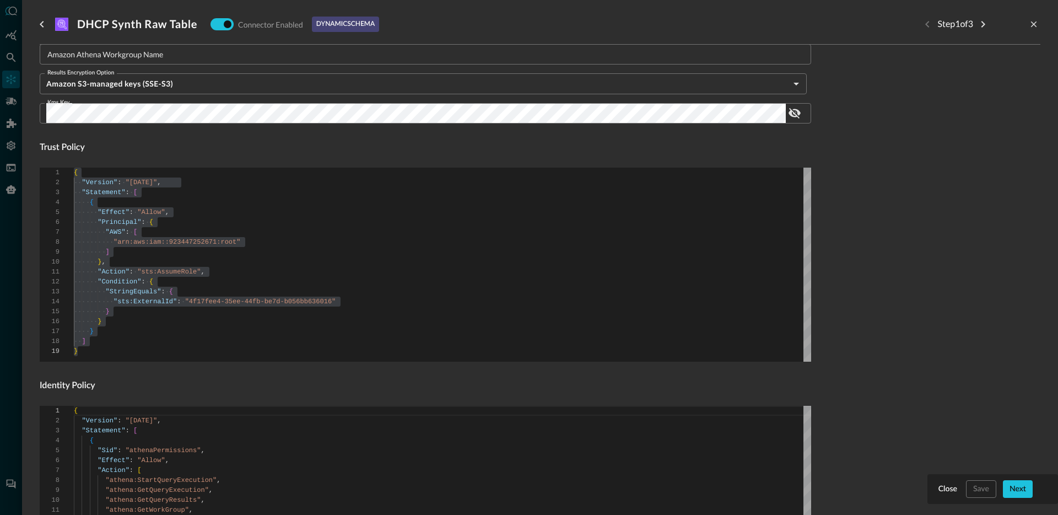
click at [321, 269] on div "{ "Version" : "[DATE]" , "Statement" : [ { "Effect" : "Allow" , "Principal" : {…" at bounding box center [443, 265] width 738 height 194
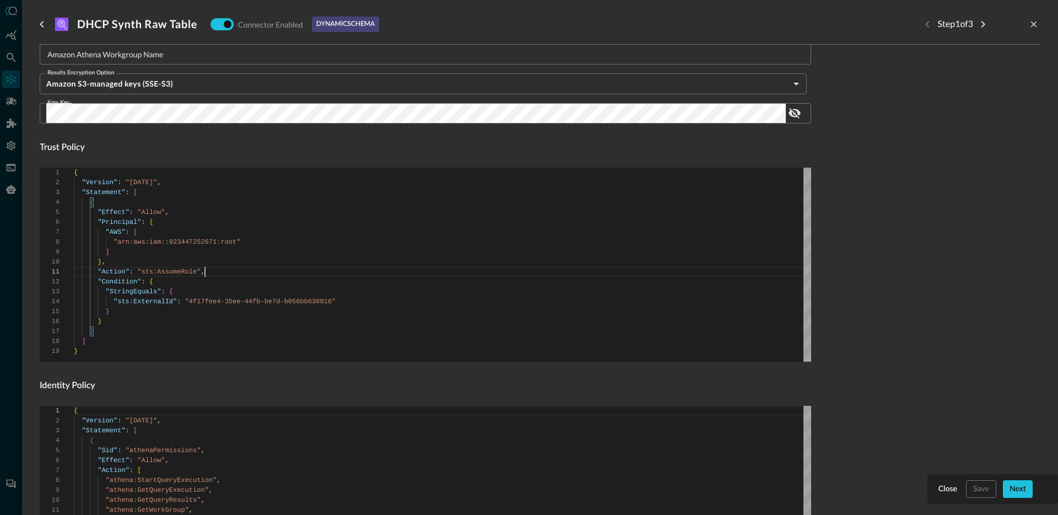
click at [321, 269] on div "{ "Version" : "[DATE]" , "Statement" : [ { "Effect" : "Allow" , "Principal" : {…" at bounding box center [443, 265] width 738 height 194
type textarea "{ "Version": "[DATE]", "Statement": [ { "Effect": "Allow", "Principal": { "AWS"…"
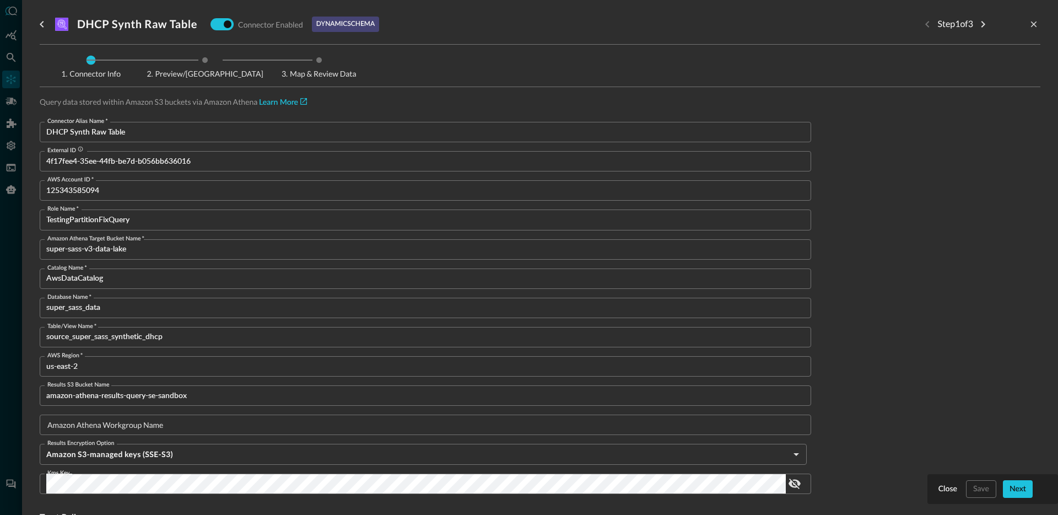
scroll to position [0, 0]
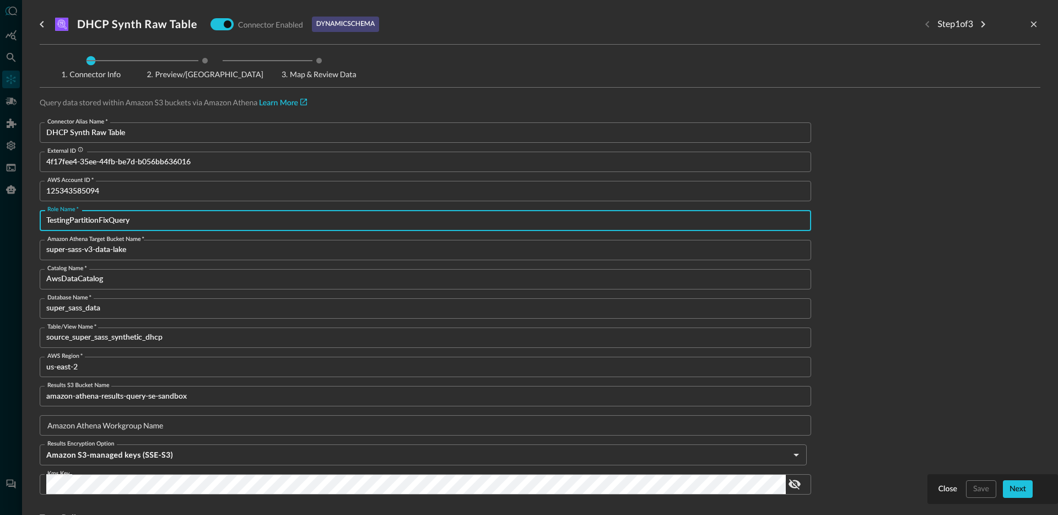
click at [120, 222] on input "TestingPartitionFixQuery" at bounding box center [428, 220] width 765 height 20
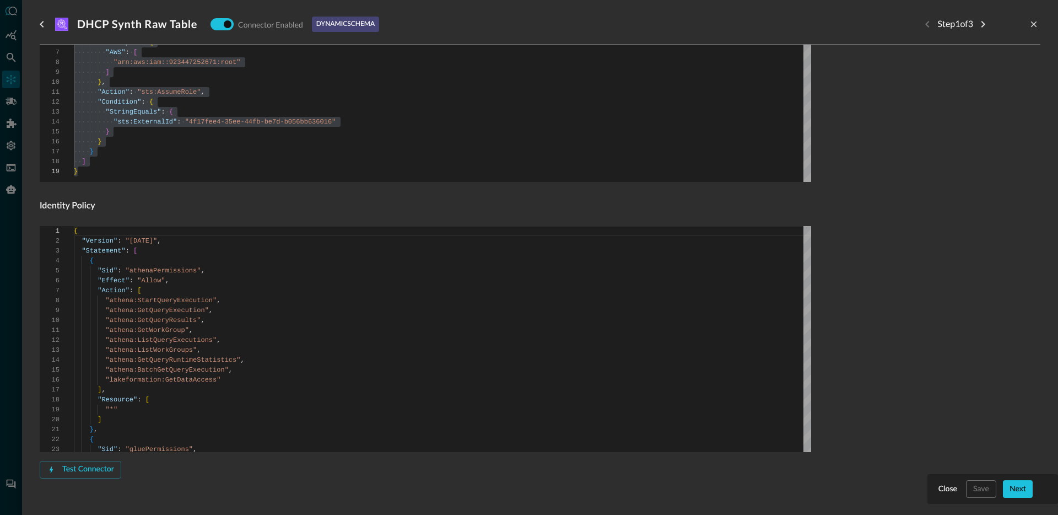
scroll to position [566, 0]
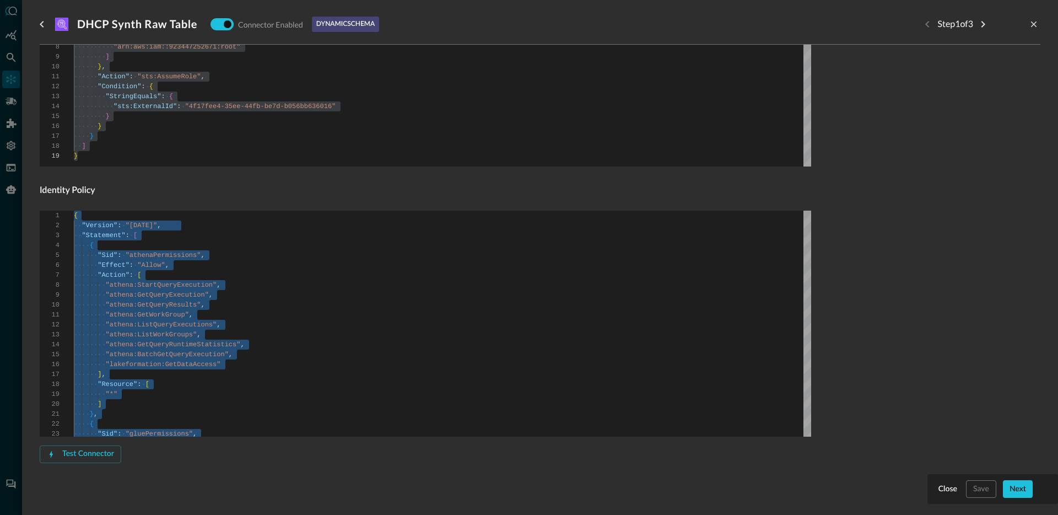
click at [941, 152] on form "Connector Alias Name   * DHCP Synth Raw Table Connector Alias Name   * External…" at bounding box center [540, 27] width 1001 height 942
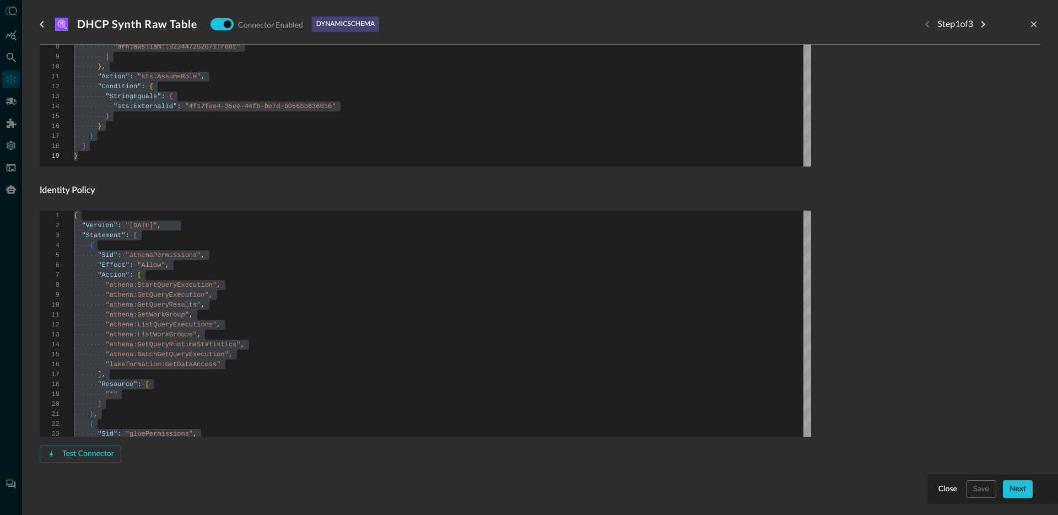
click at [873, 187] on form "Connector Alias Name   * DHCP Synth Raw Table Connector Alias Name   * External…" at bounding box center [540, 27] width 1001 height 942
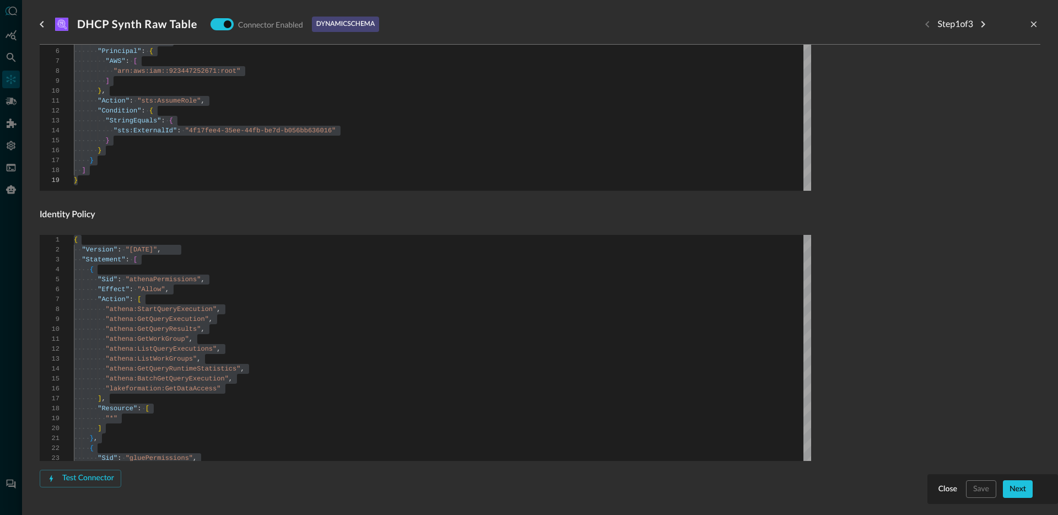
scroll to position [566, 0]
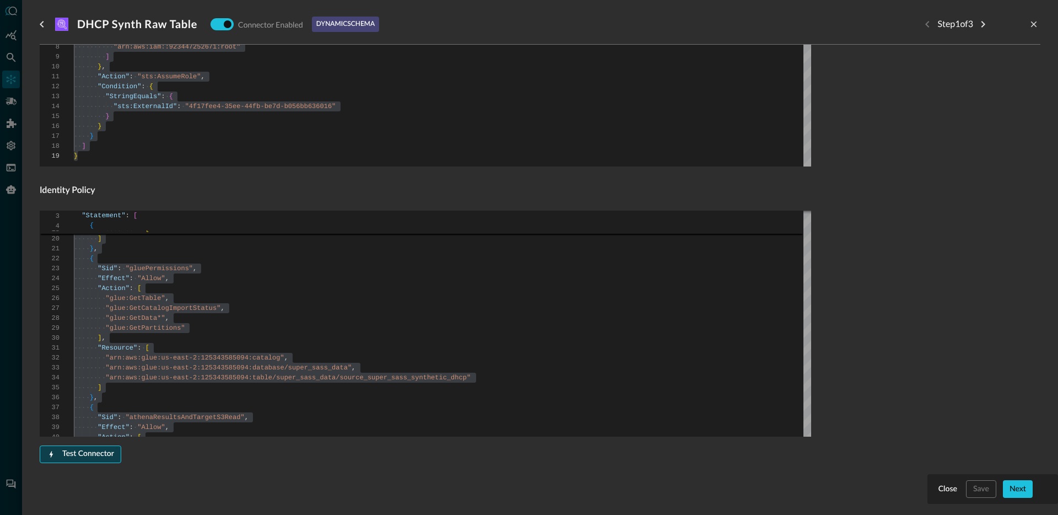
click at [98, 451] on button "Test Connector" at bounding box center [81, 454] width 82 height 18
click at [267, 465] on div "Connector Alias Name   * DHCP Synth Raw Table Connector Alias Name   * External…" at bounding box center [426, 27] width 772 height 942
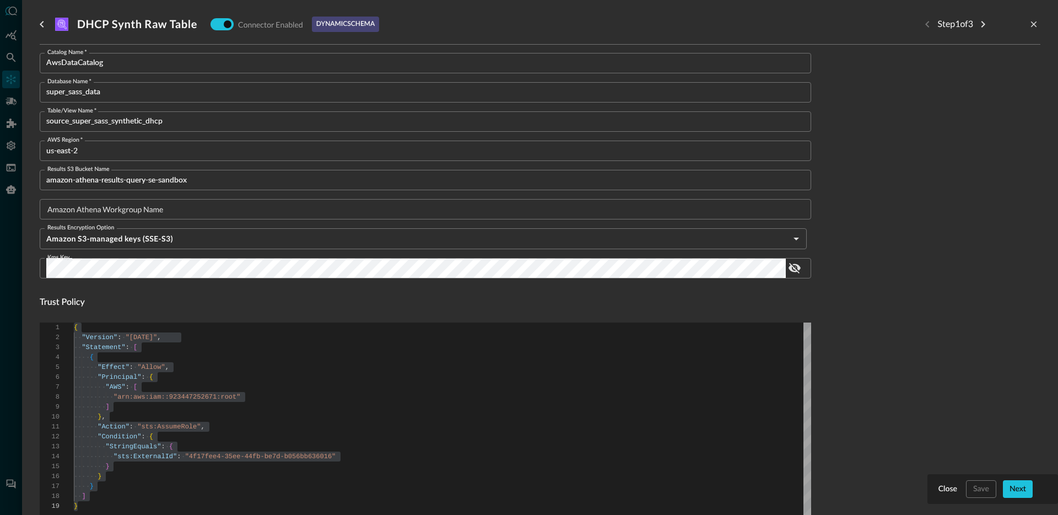
scroll to position [648, 0]
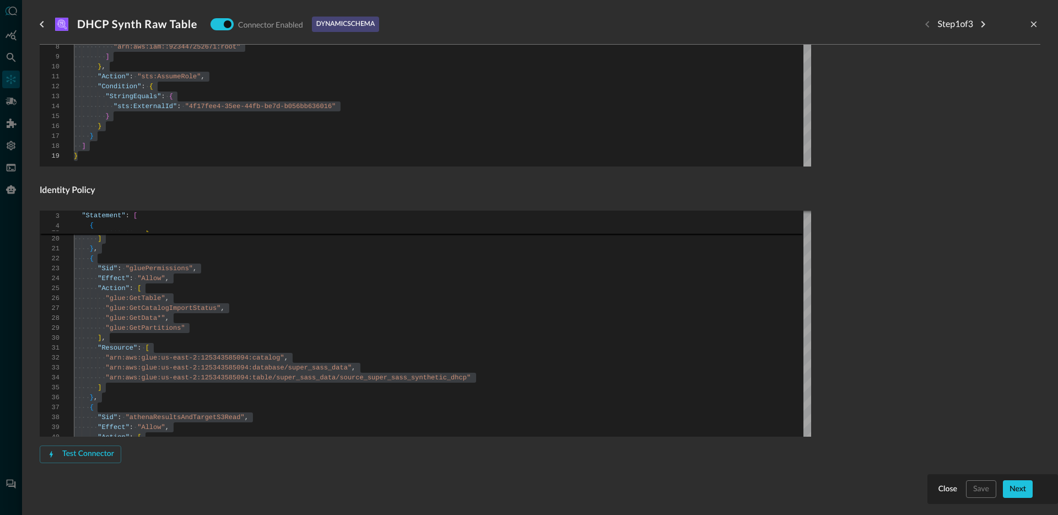
type textarea "}, { "Sid": "gluePermissions", "Effect": "Allow", "Action": [ "glue:GetTable", …"
click at [585, 278] on div "] , "Resource" : [ "*" ] } , { "Sid" : "gluePermissions" , "Effect" : "Allow" ,…" at bounding box center [443, 377] width 738 height 665
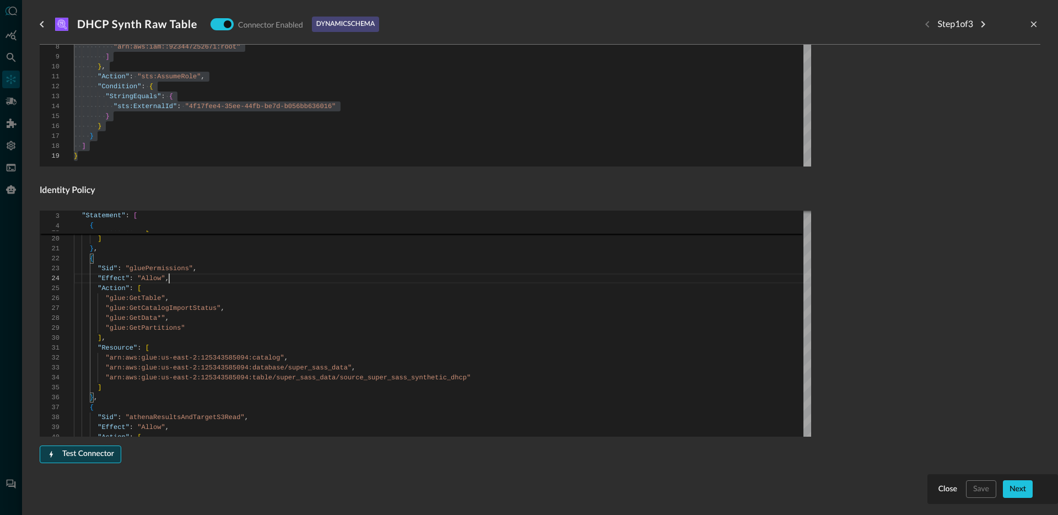
click at [111, 450] on button "Test Connector" at bounding box center [81, 454] width 82 height 18
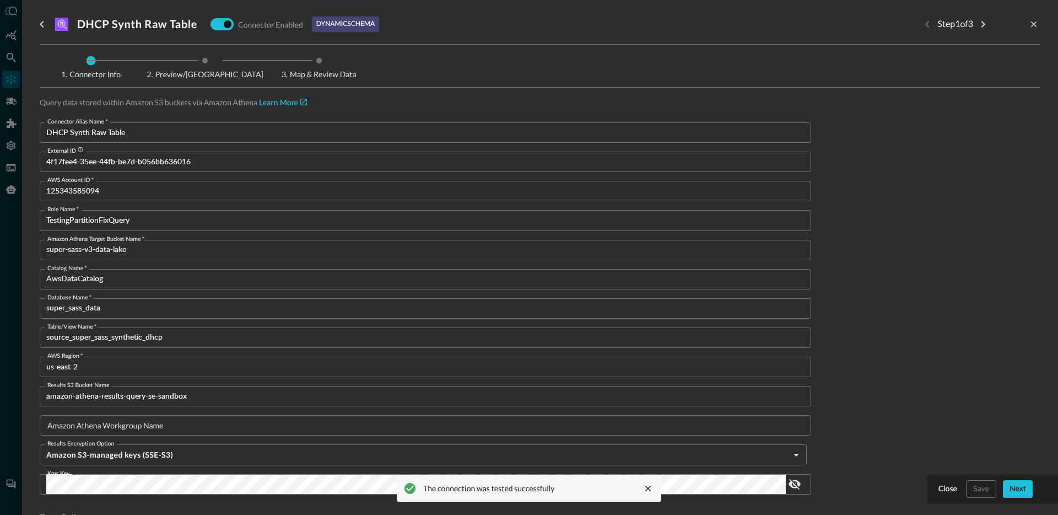
scroll to position [566, 0]
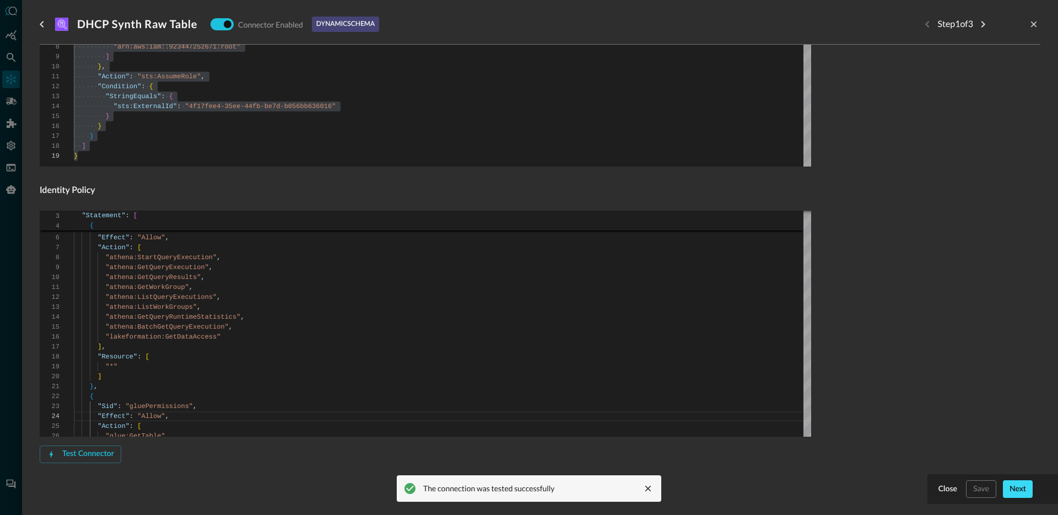
click at [1012, 482] on button "Next" at bounding box center [1018, 489] width 30 height 18
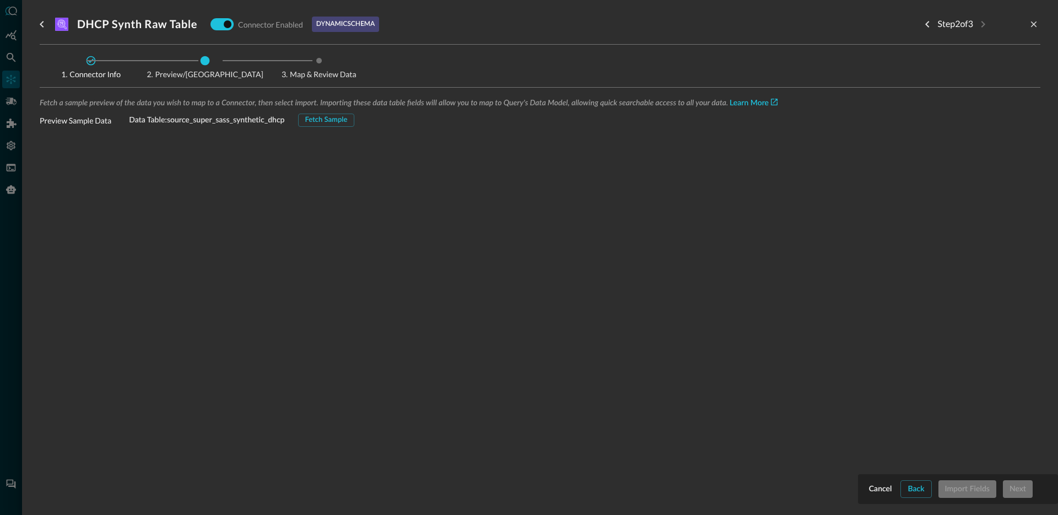
click at [338, 126] on div "Fetch a sample preview of the data you wish to map to a Connector, then select …" at bounding box center [540, 255] width 1001 height 319
click at [338, 124] on button "Fetch Sample" at bounding box center [326, 120] width 57 height 13
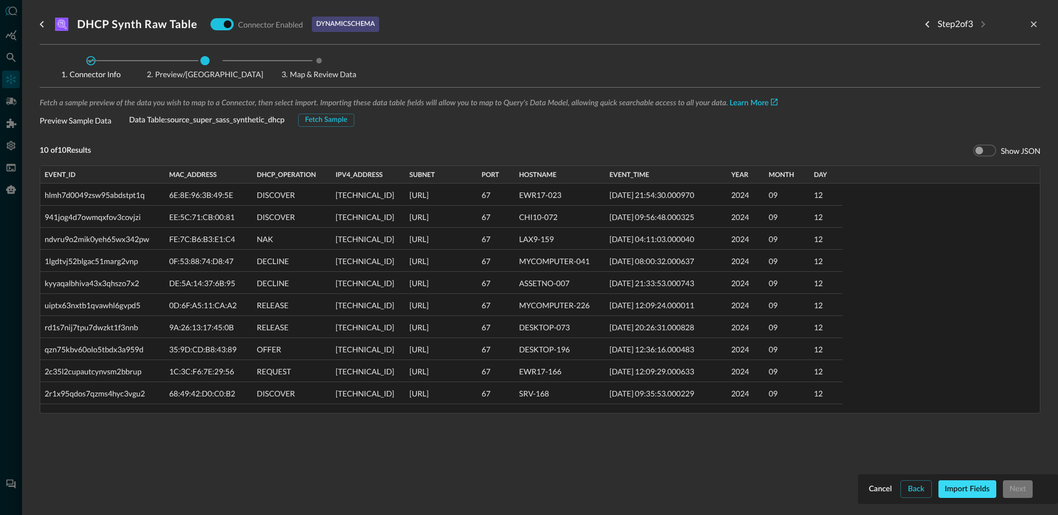
click at [977, 491] on button "Import Fields" at bounding box center [968, 489] width 58 height 18
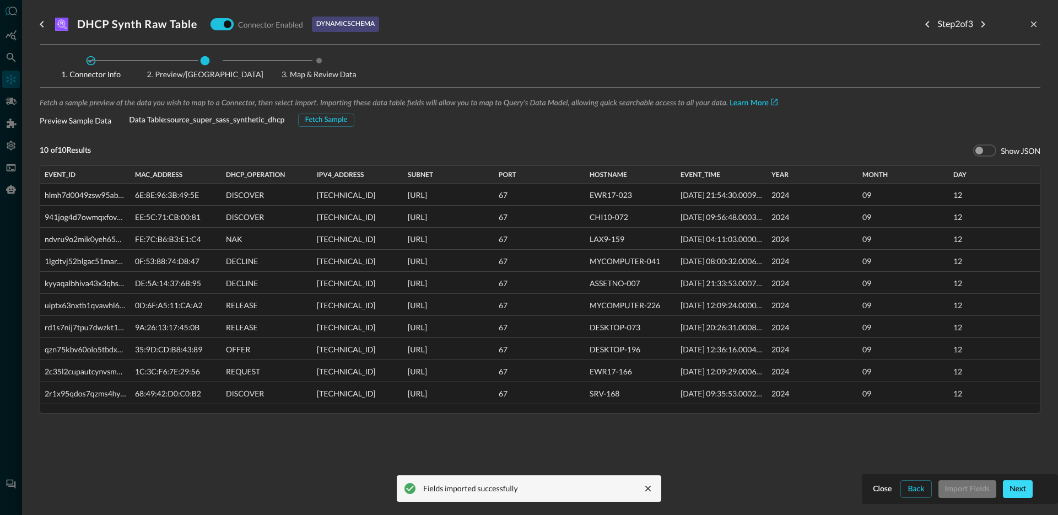
click at [1023, 494] on button "Next" at bounding box center [1018, 489] width 30 height 18
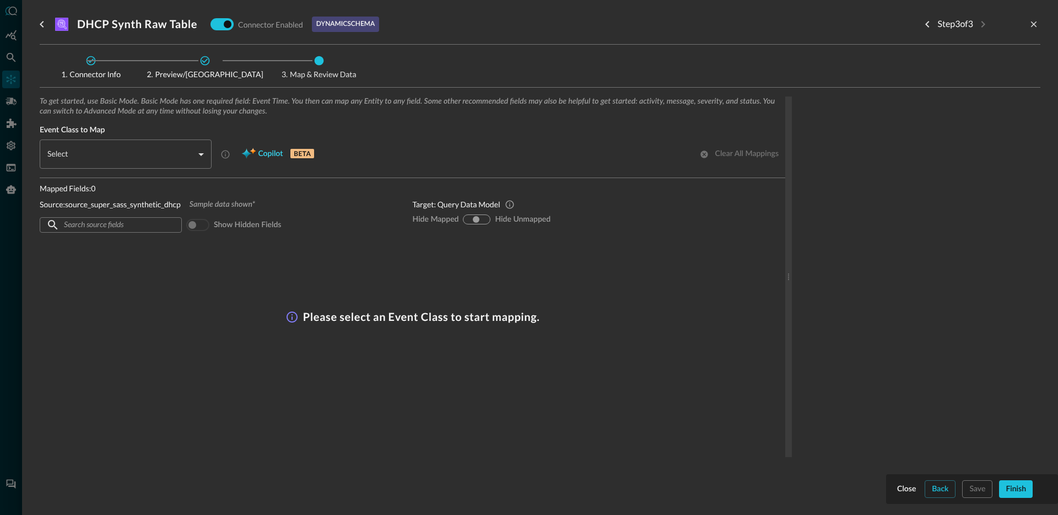
click at [261, 161] on button "Copilot BETA" at bounding box center [278, 155] width 86 height 18
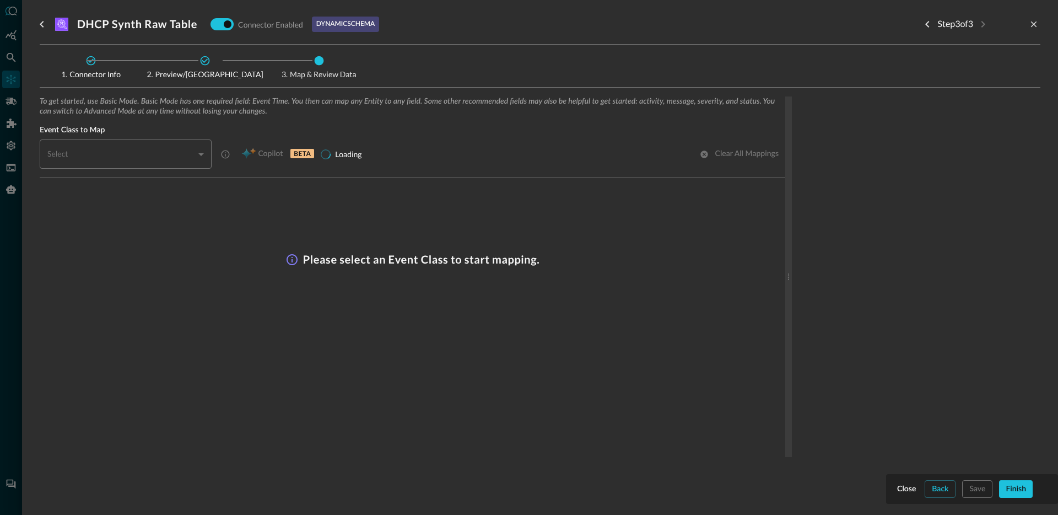
click at [176, 154] on div "​" at bounding box center [128, 153] width 165 height 29
click at [482, 129] on span "Event Class to Map" at bounding box center [413, 130] width 746 height 10
type input "CLASS_DHCP_ACTIVITY"
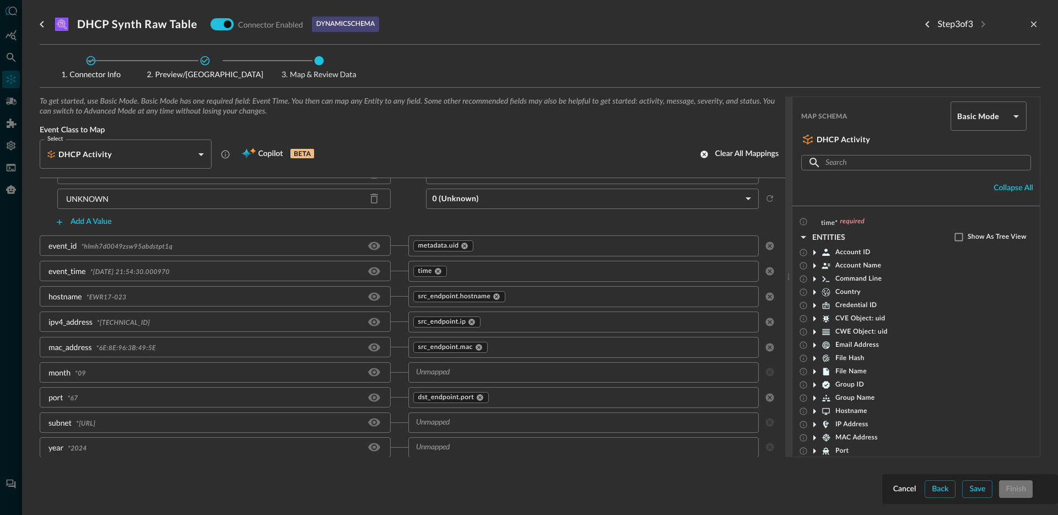
scroll to position [367, 0]
click at [958, 489] on div "Cancel Back Save Finish" at bounding box center [970, 489] width 158 height 18
click at [966, 489] on button "Save" at bounding box center [978, 489] width 30 height 18
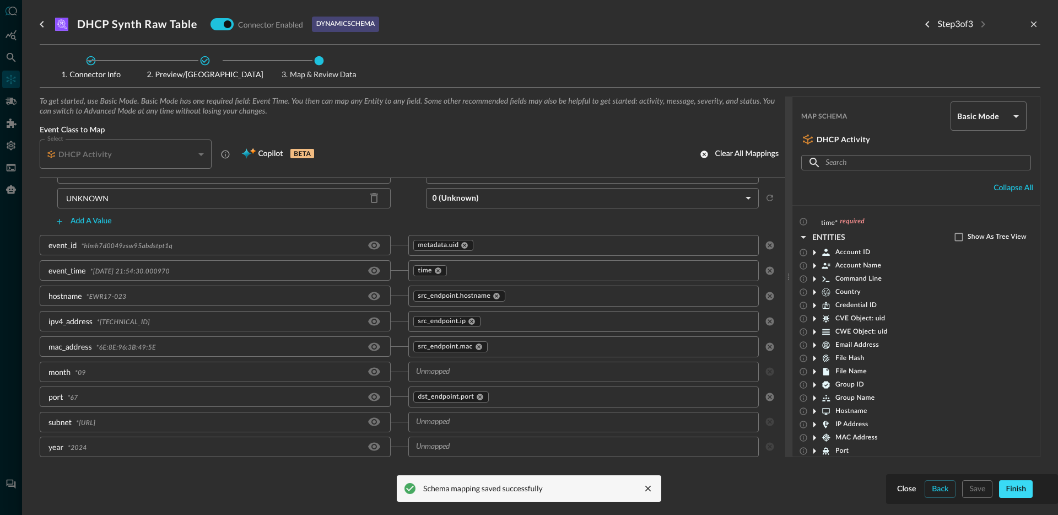
click at [1014, 490] on button "Finish" at bounding box center [1016, 489] width 34 height 18
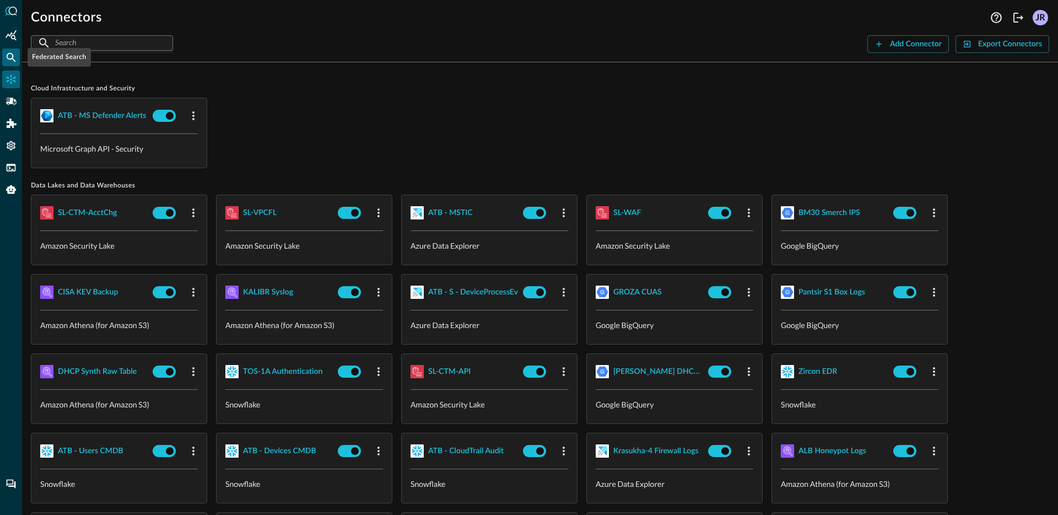
click at [13, 63] on div "Federated Search" at bounding box center [11, 58] width 18 height 18
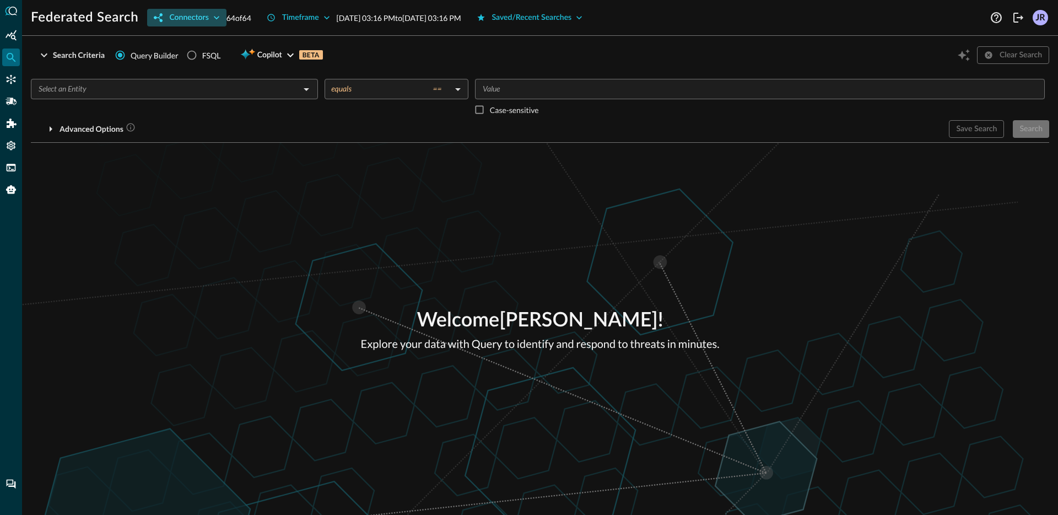
click at [179, 23] on button "Connectors" at bounding box center [186, 18] width 79 height 18
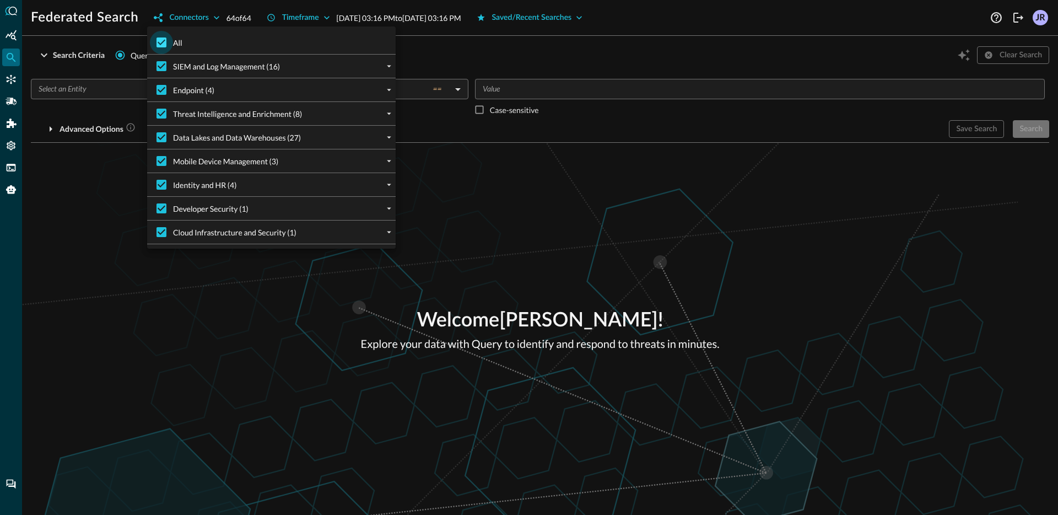
drag, startPoint x: 152, startPoint y: 40, endPoint x: 167, endPoint y: 42, distance: 15.7
click at [153, 40] on input "All" at bounding box center [161, 42] width 23 height 23
checkbox input "false"
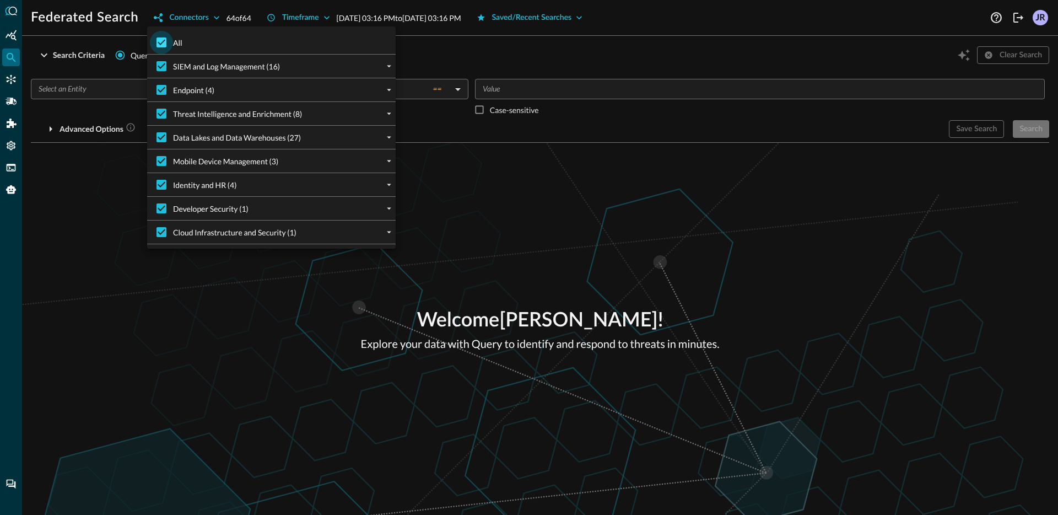
checkbox input "false"
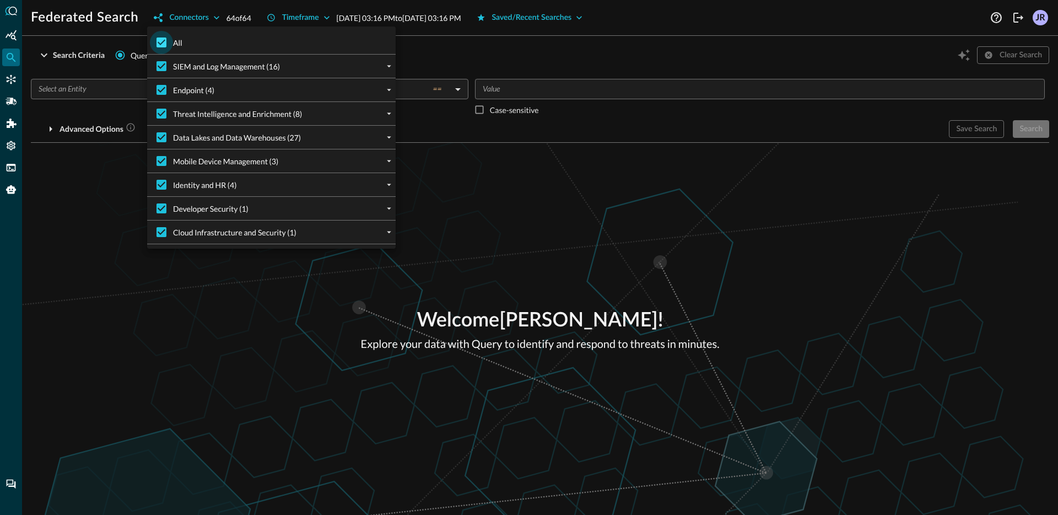
checkbox input "false"
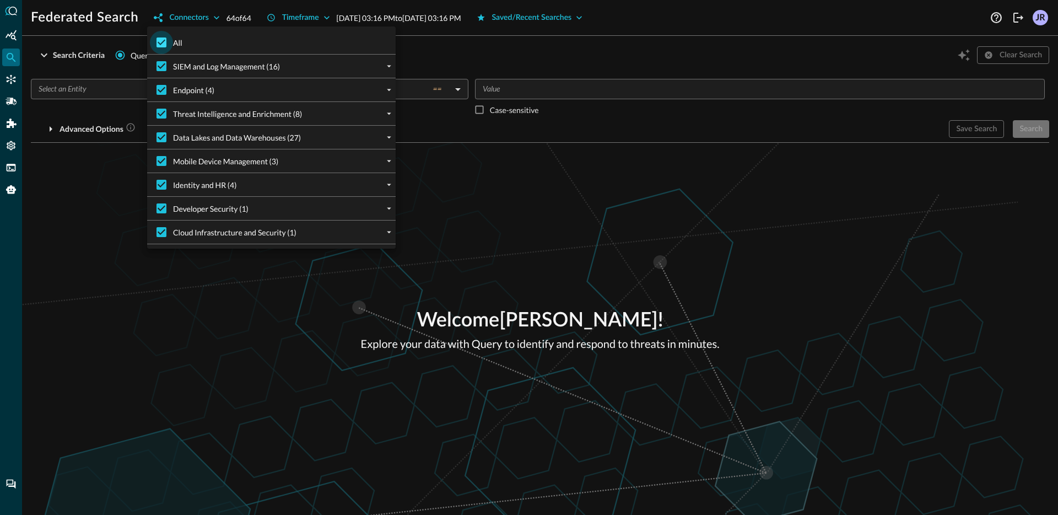
checkbox input "false"
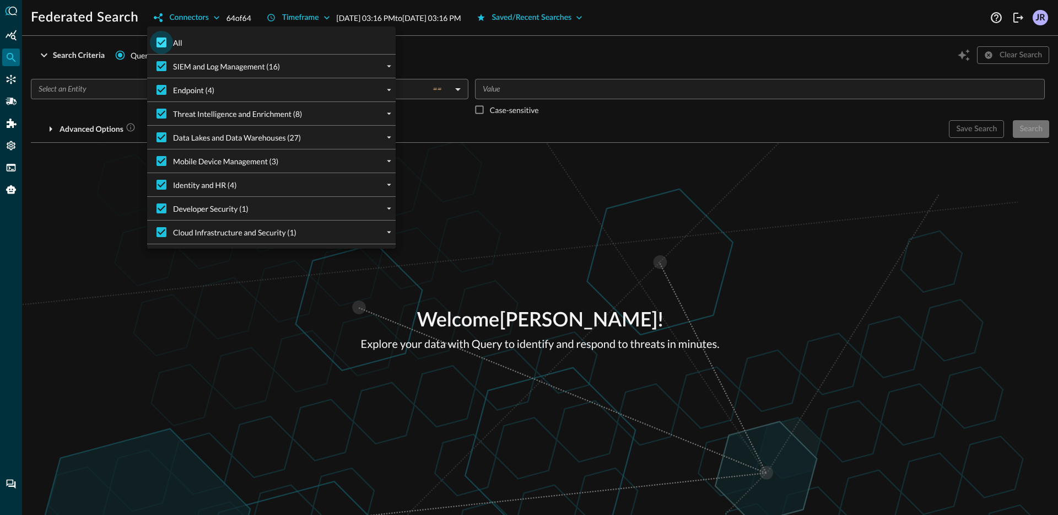
checkbox input "false"
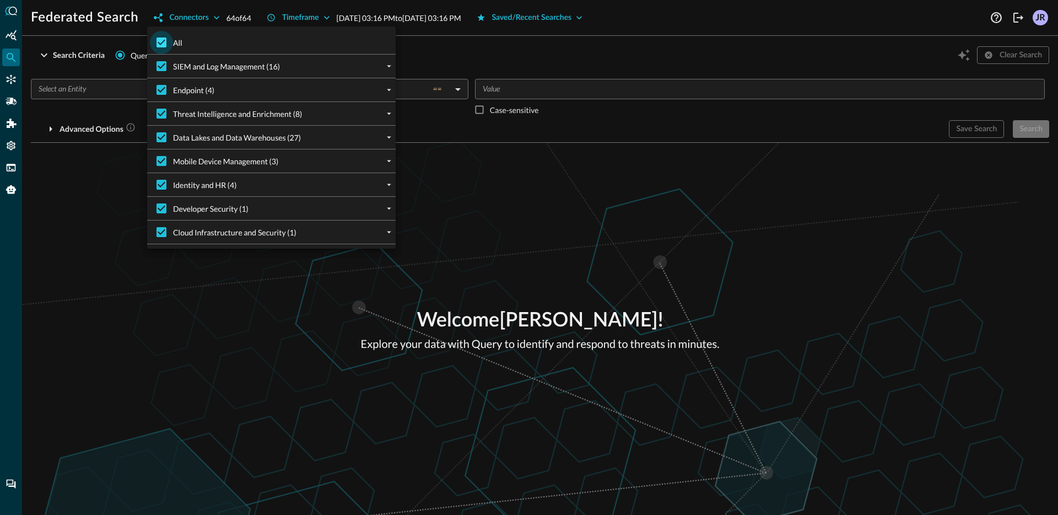
checkbox input "false"
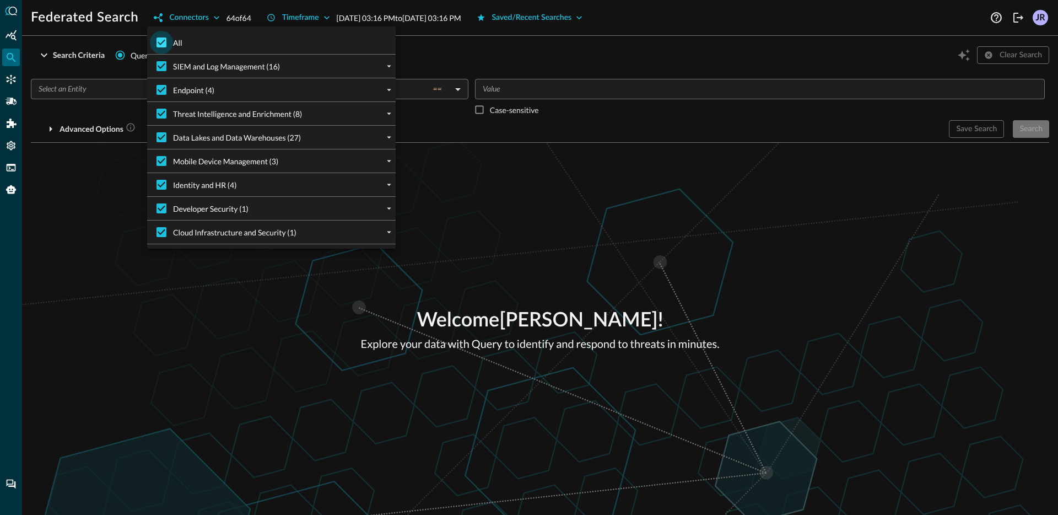
checkbox input "false"
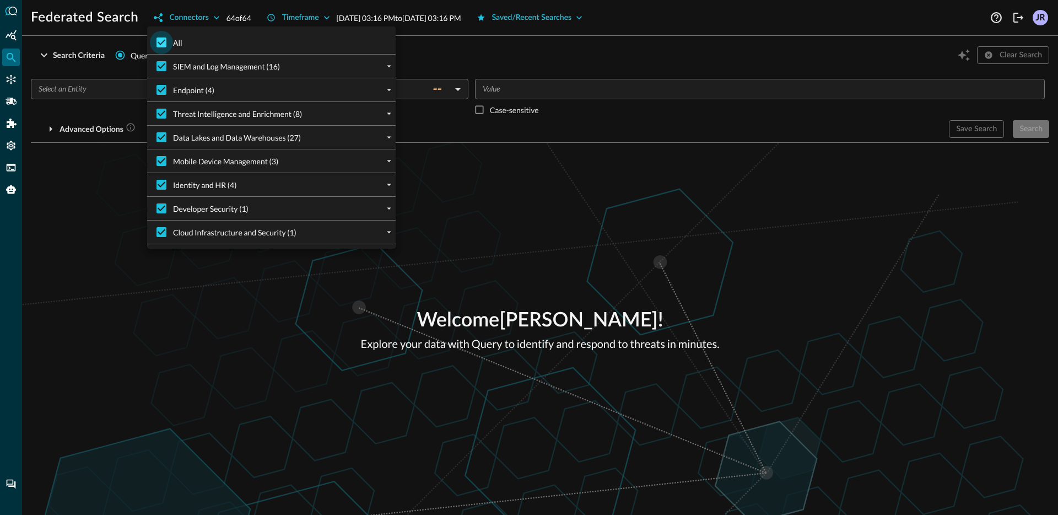
checkbox input "false"
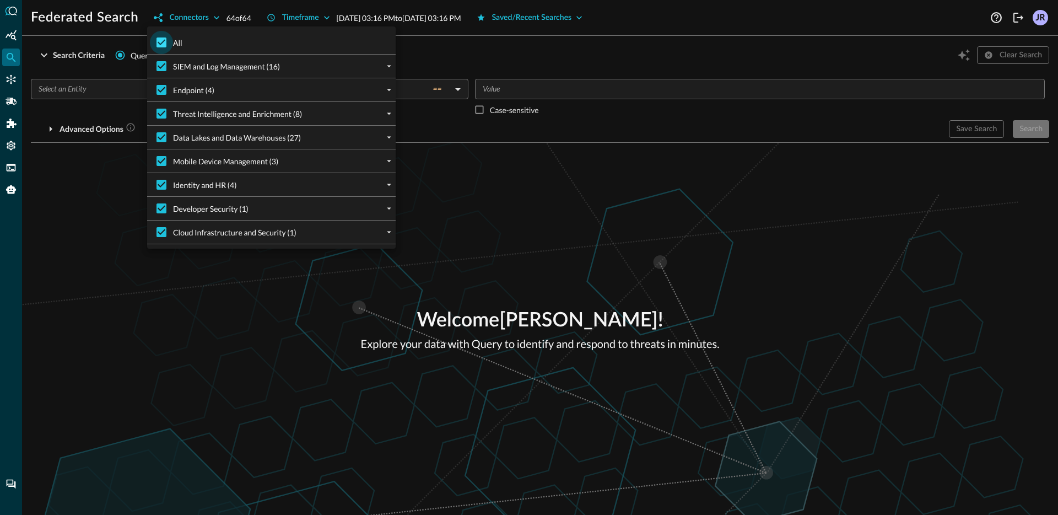
checkbox input "false"
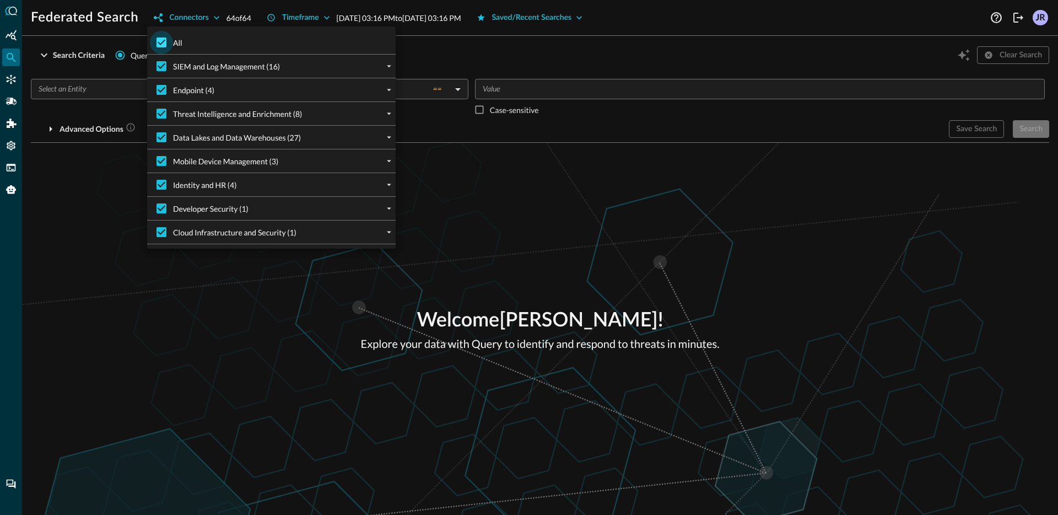
checkbox input "false"
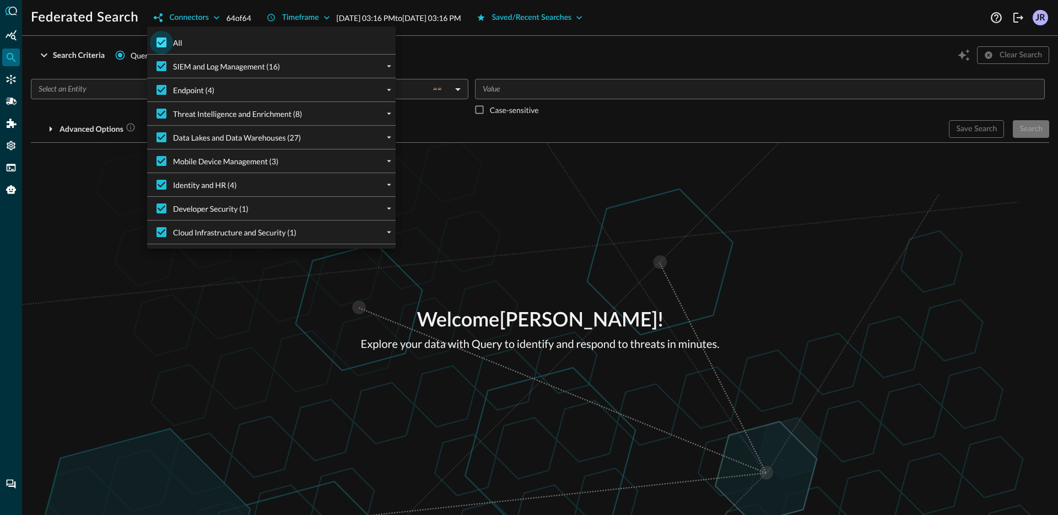
checkbox input "false"
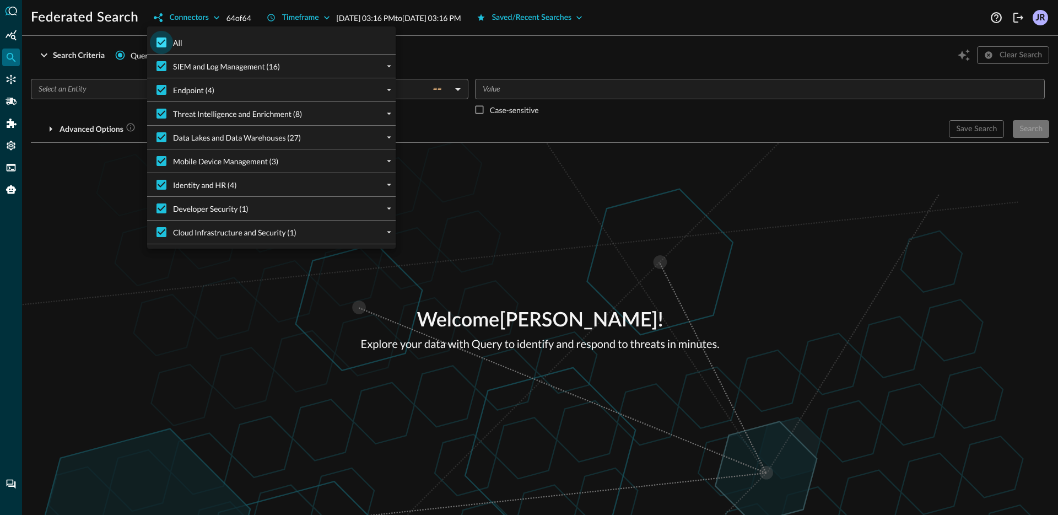
checkbox input "false"
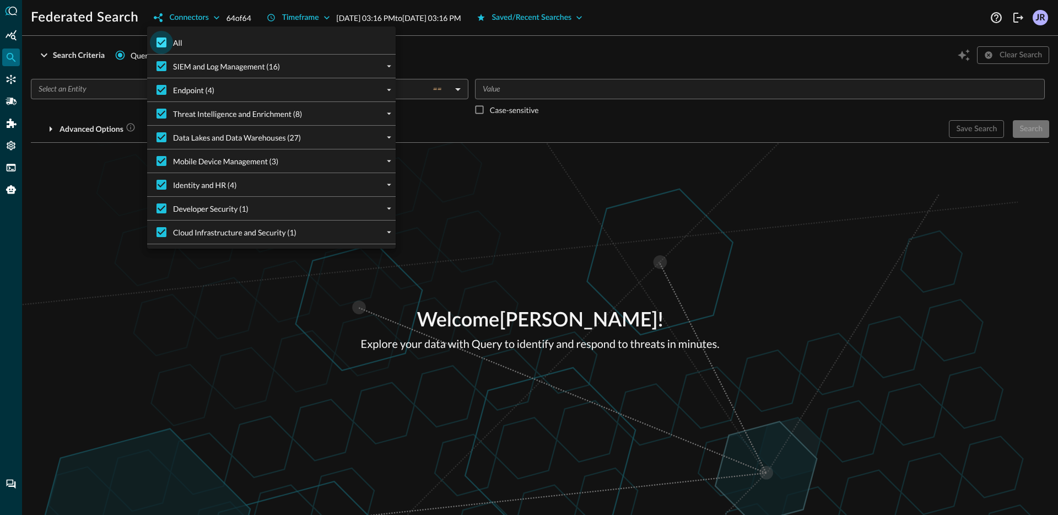
checkbox input "false"
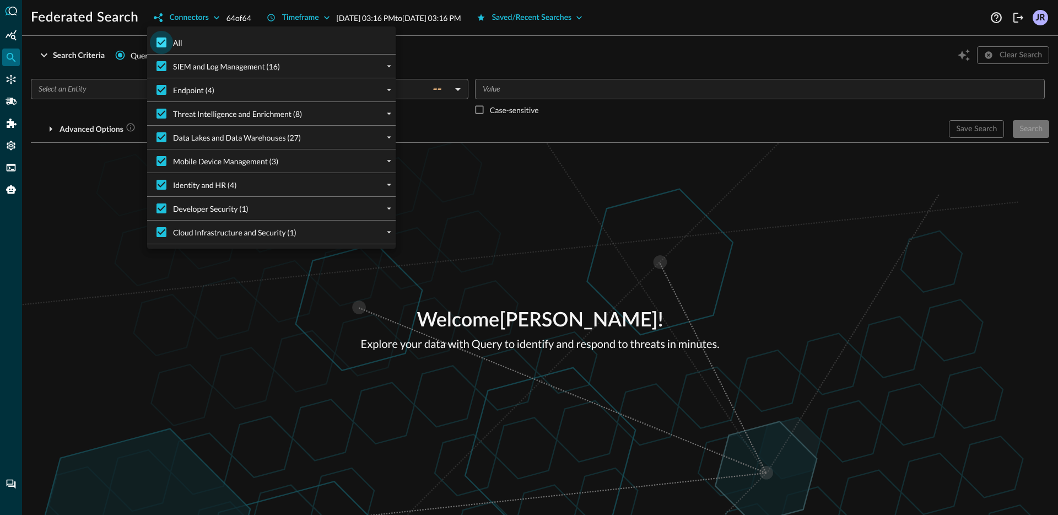
checkbox input "false"
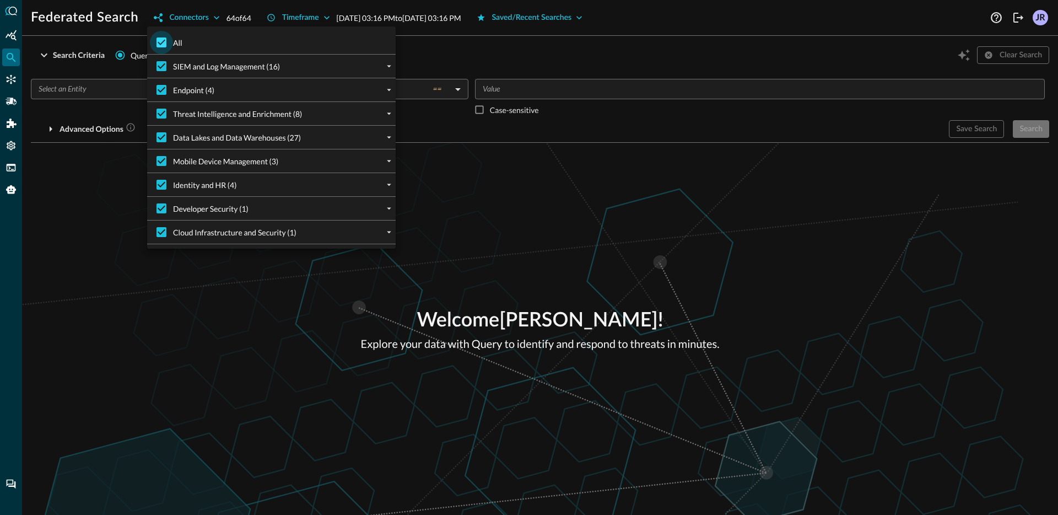
checkbox input "false"
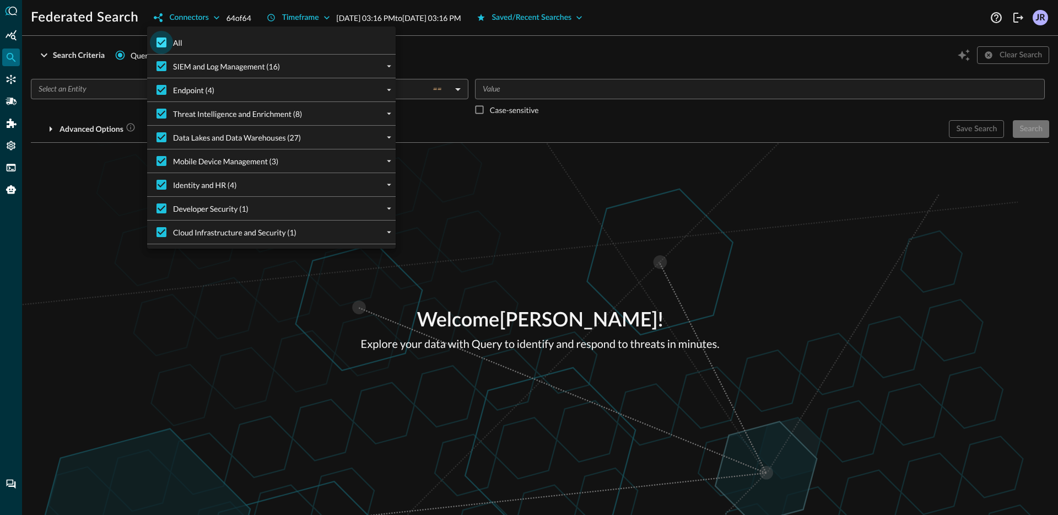
checkbox input "false"
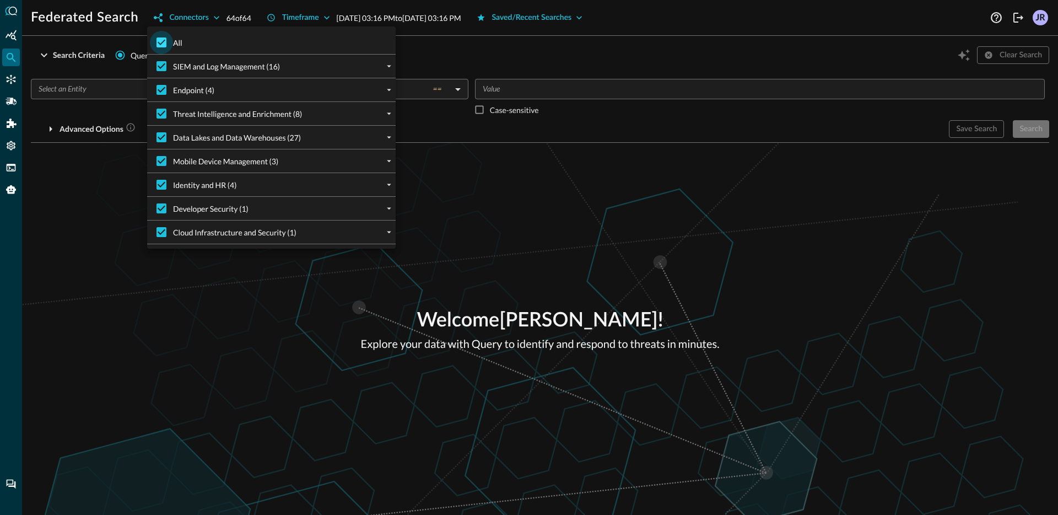
checkbox input "false"
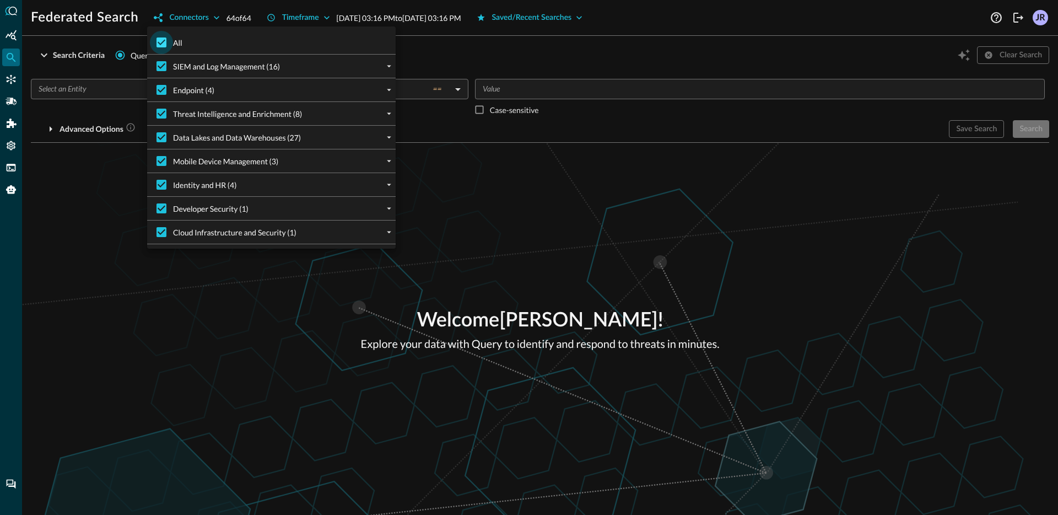
checkbox input "false"
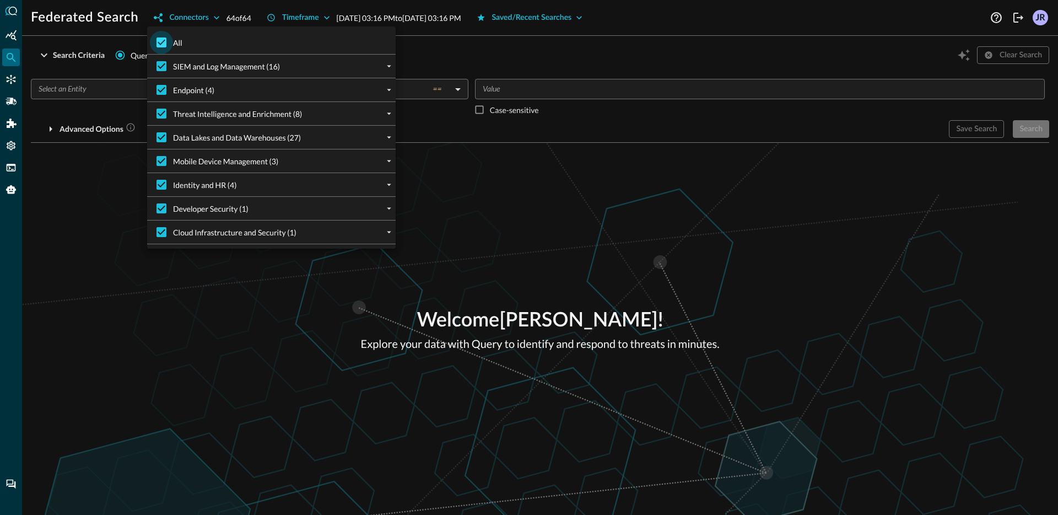
checkbox input "false"
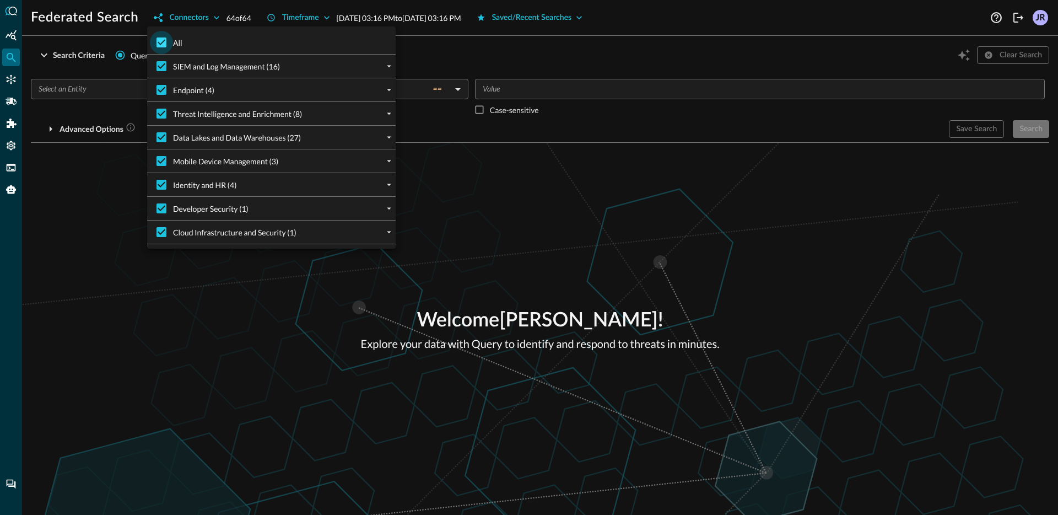
checkbox input "false"
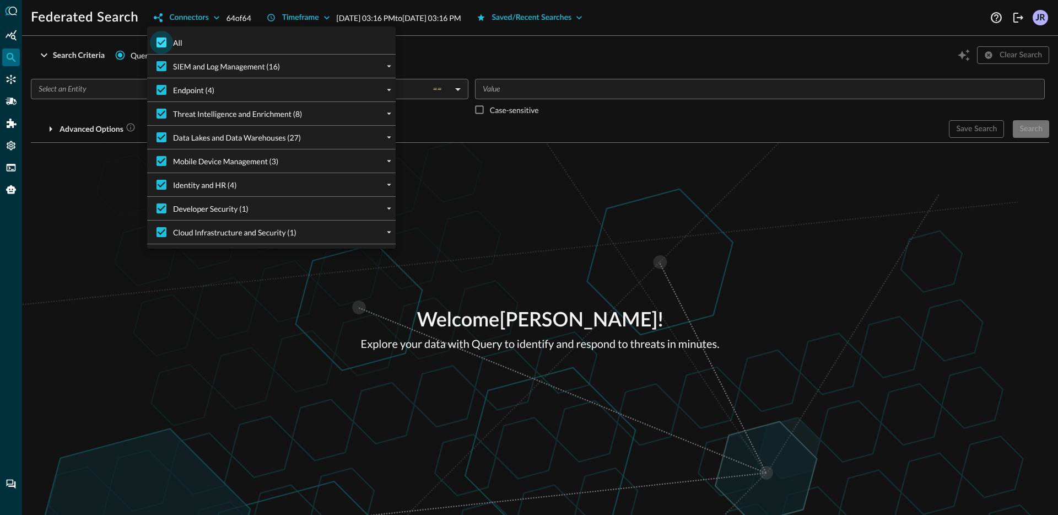
checkbox input "false"
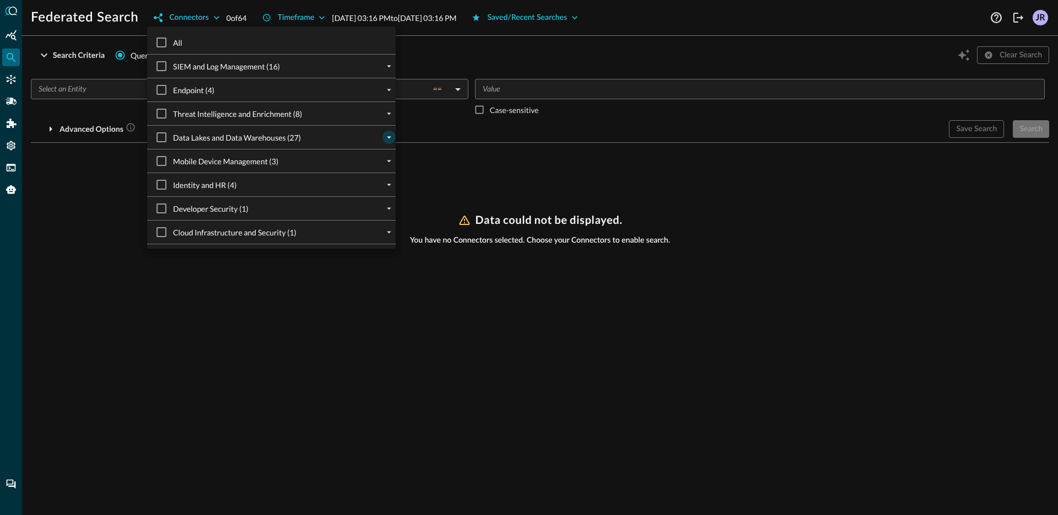
click at [388, 137] on icon "expand" at bounding box center [389, 138] width 4 height 2
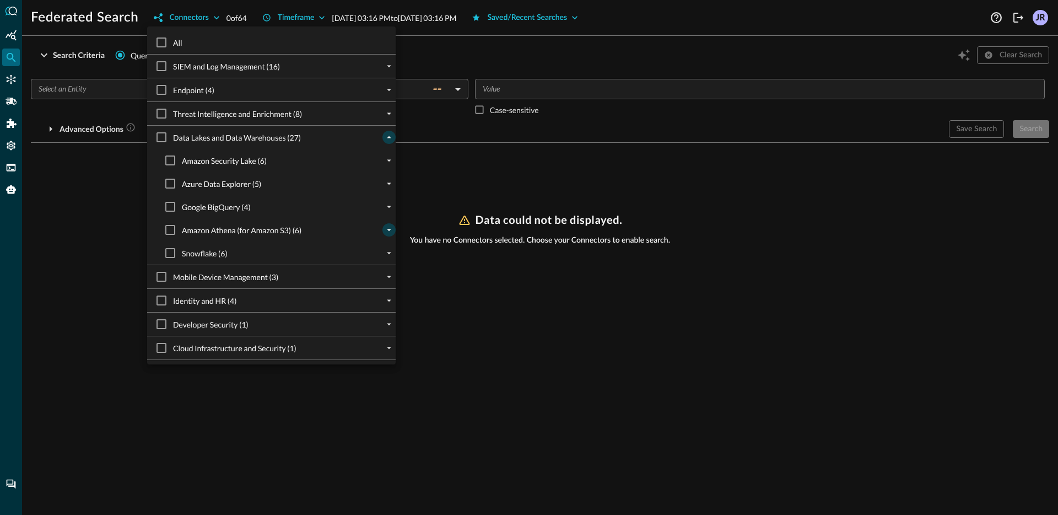
click at [390, 232] on icon "expand" at bounding box center [389, 230] width 10 height 10
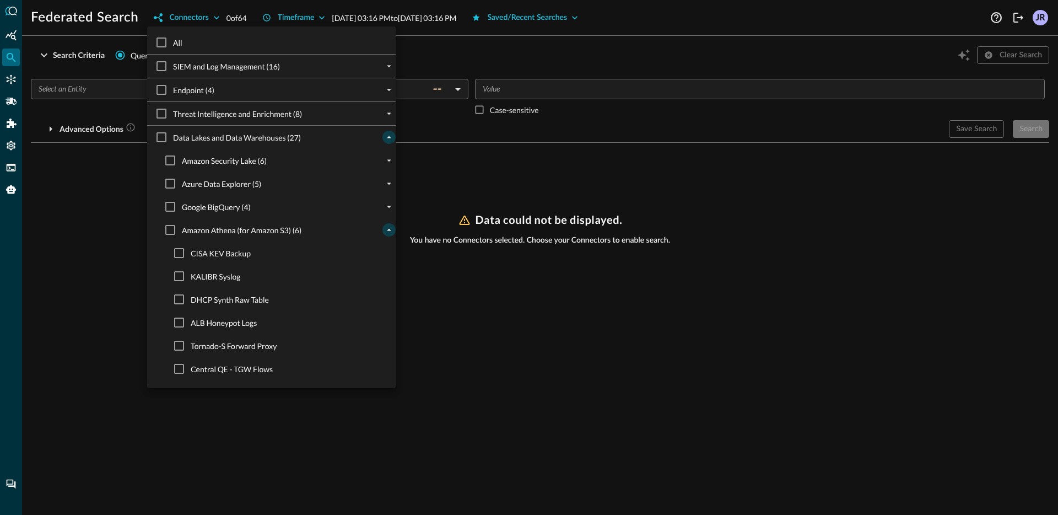
scroll to position [83, 0]
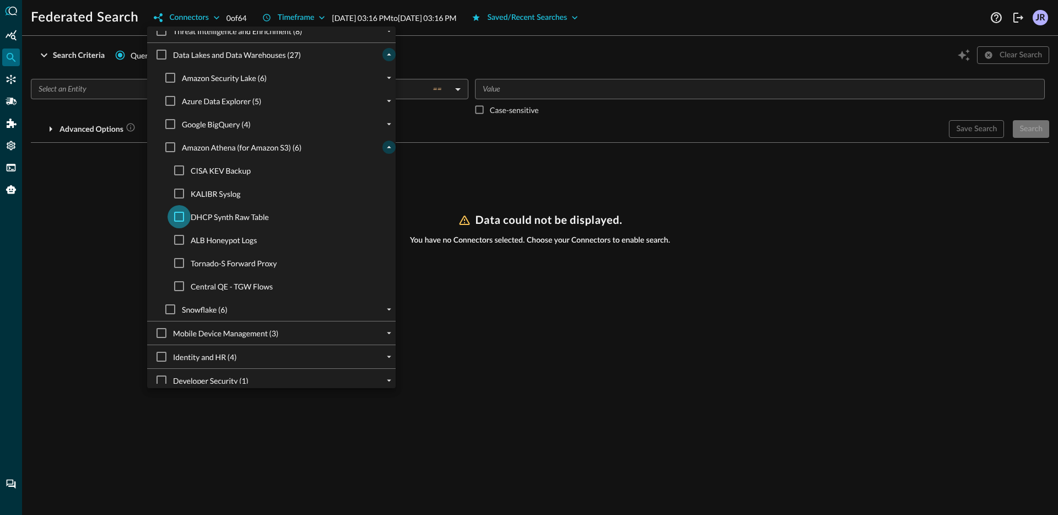
click at [174, 221] on input "DHCP Synth Raw Table" at bounding box center [179, 216] width 23 height 23
checkbox input "true"
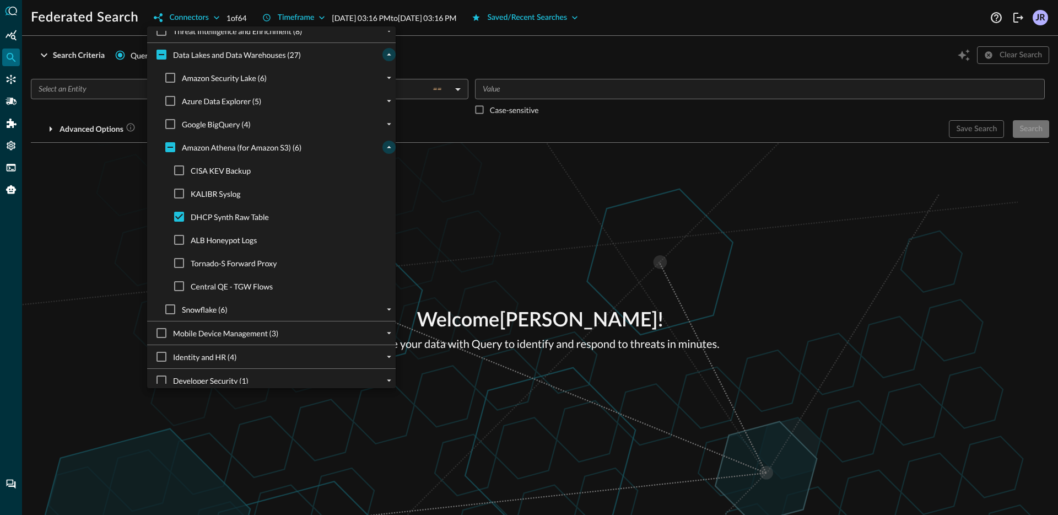
click at [51, 192] on div at bounding box center [529, 257] width 1058 height 515
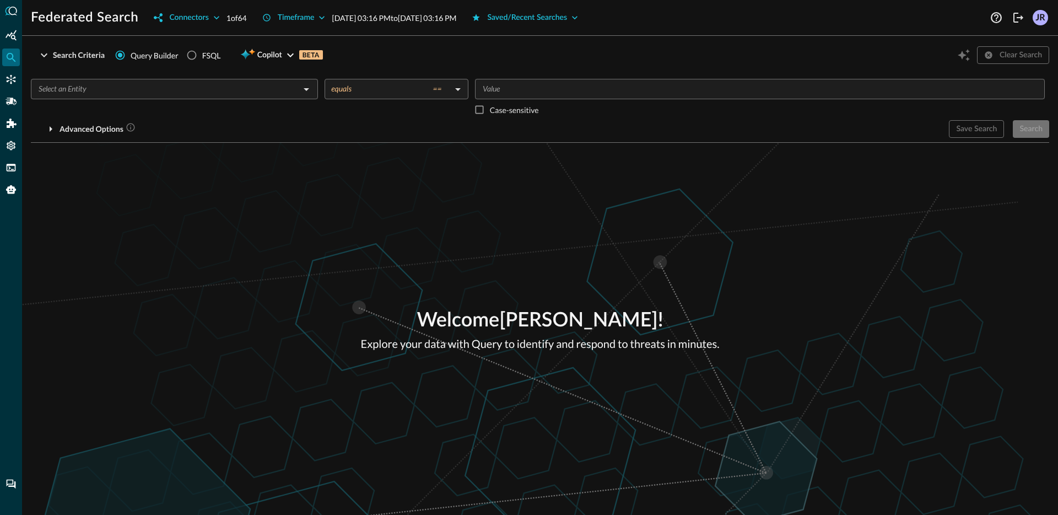
click at [188, 103] on div "​" at bounding box center [174, 99] width 287 height 41
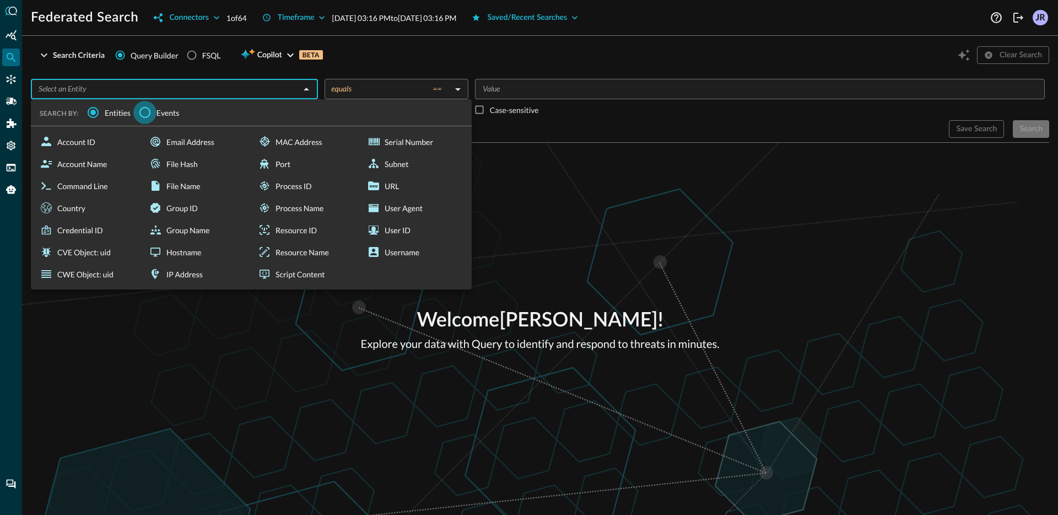
click at [148, 111] on input "Events" at bounding box center [144, 112] width 23 height 23
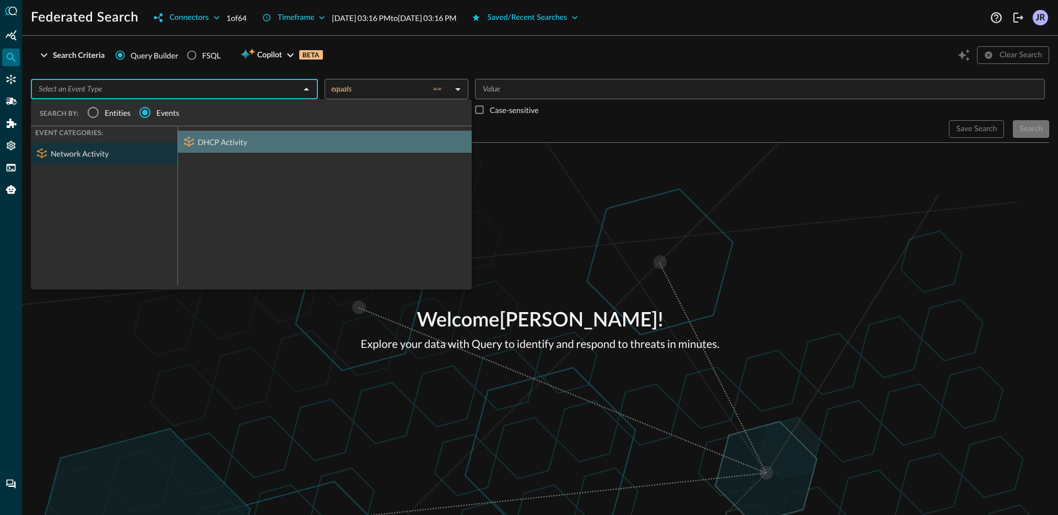
click at [224, 139] on div "DHCP Activity" at bounding box center [325, 142] width 294 height 22
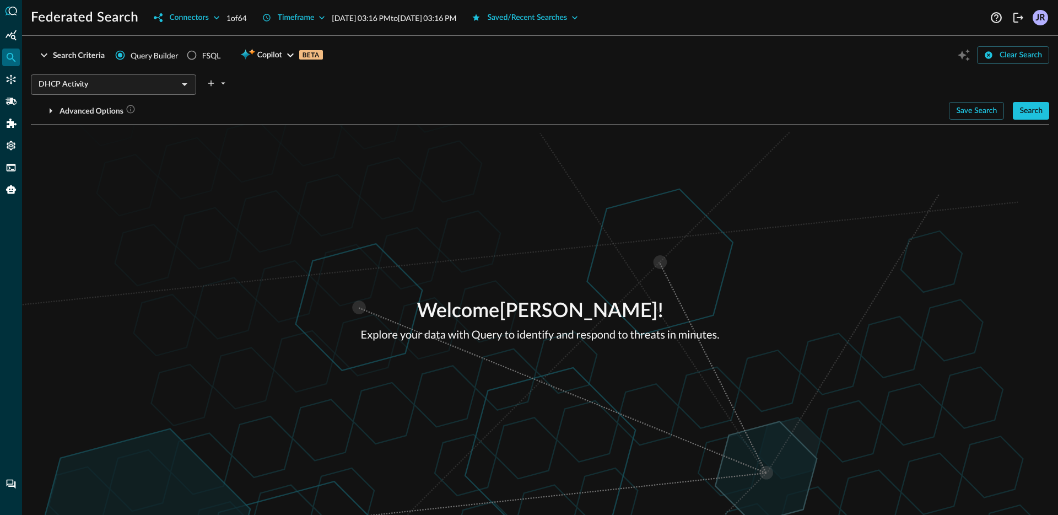
drag, startPoint x: 660, startPoint y: 217, endPoint x: 667, endPoint y: 216, distance: 6.2
click at [661, 217] on div "Welcome [PERSON_NAME] ! Explore your data with Query to identify and respond to…" at bounding box center [540, 320] width 1036 height 390
click at [1023, 111] on button "Search" at bounding box center [1031, 111] width 36 height 18
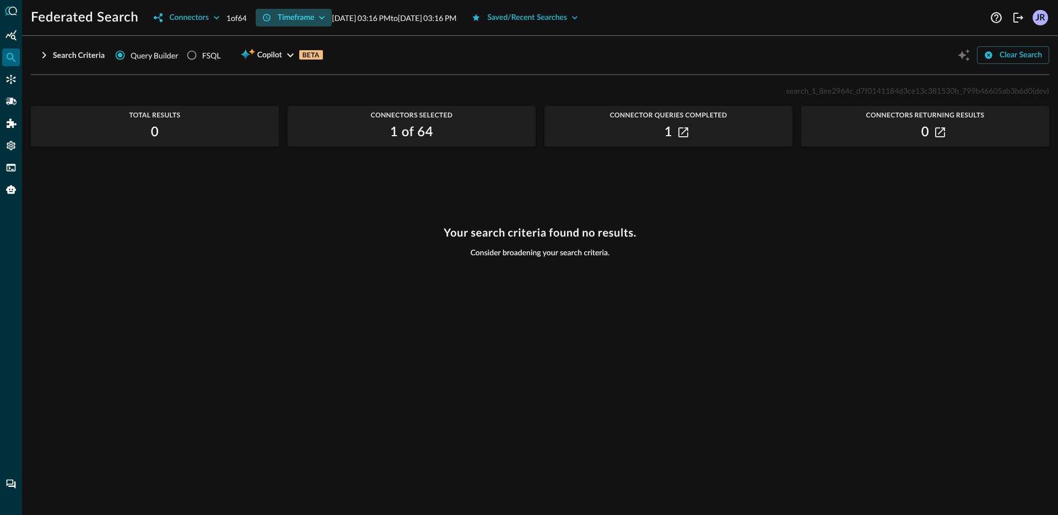
click at [300, 15] on button "Timeframe" at bounding box center [294, 18] width 77 height 18
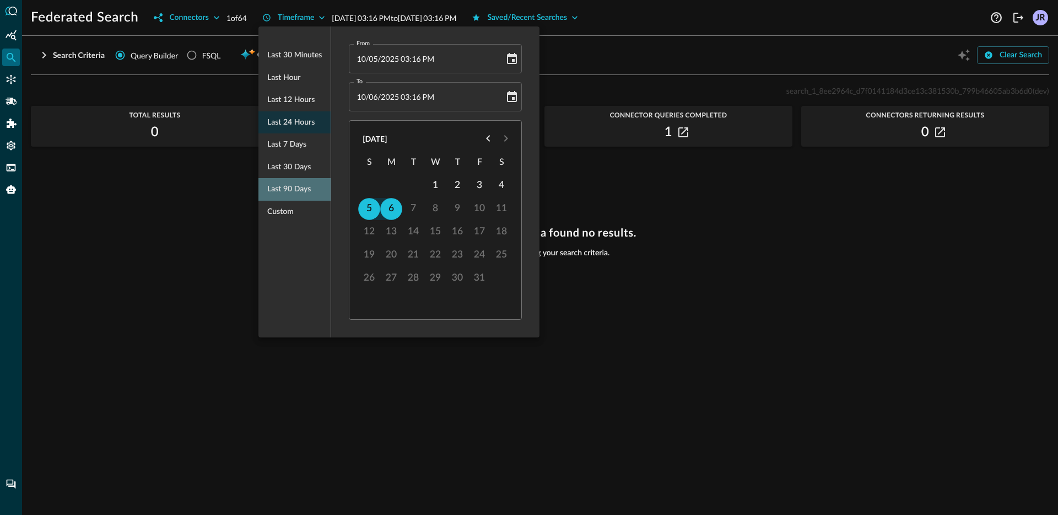
click at [295, 187] on span "Last 90 days" at bounding box center [289, 189] width 44 height 14
type input "[DATE] 03:17 PM"
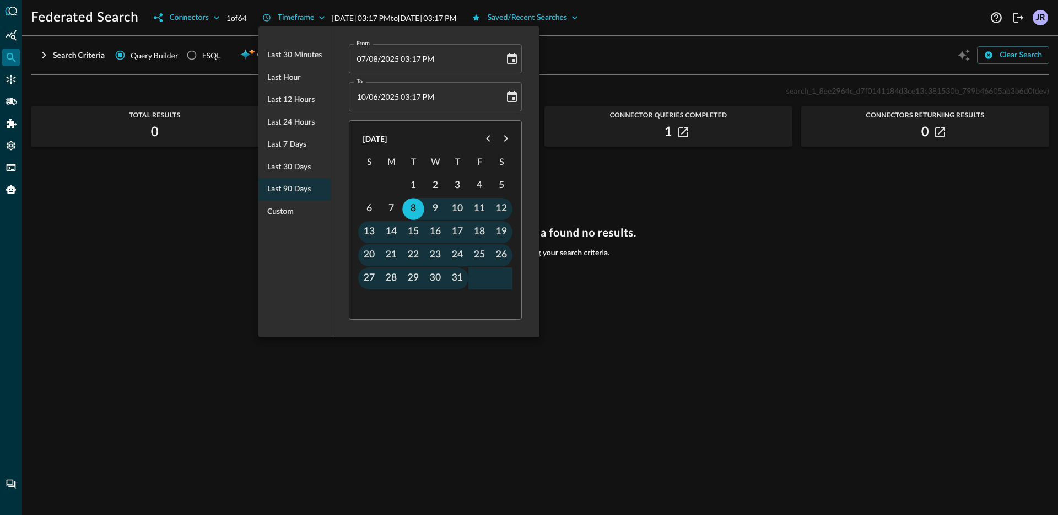
click at [174, 151] on div at bounding box center [529, 257] width 1058 height 515
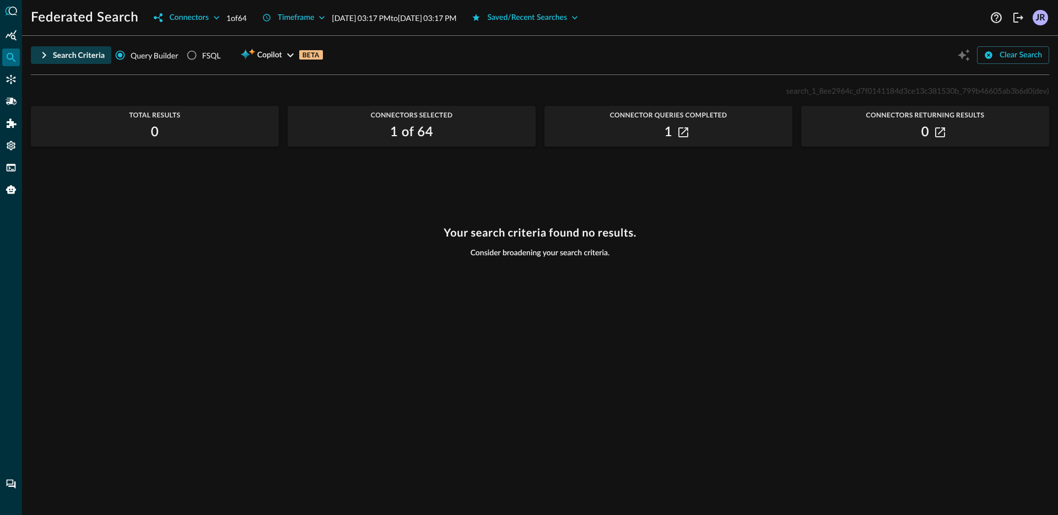
click at [87, 62] on button "Search Criteria" at bounding box center [71, 55] width 80 height 18
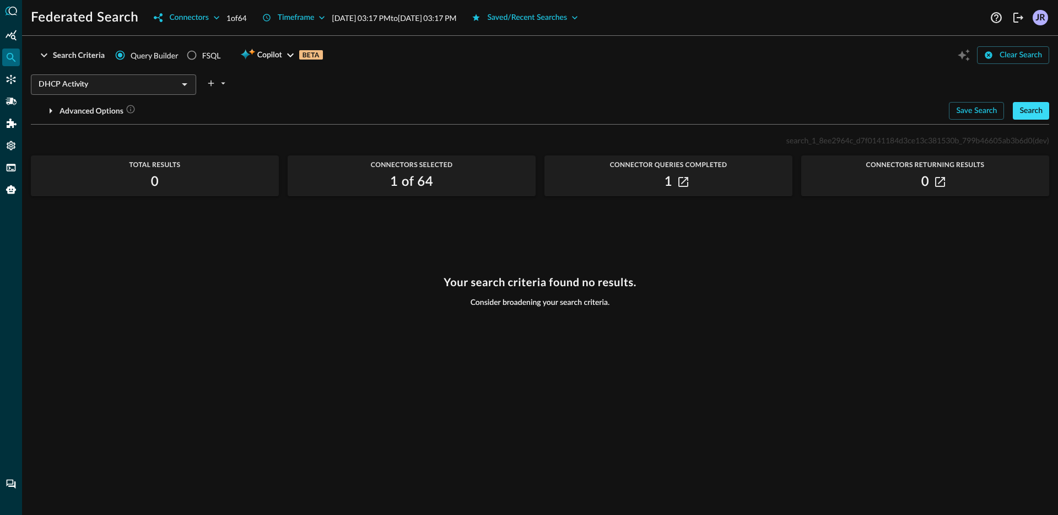
click at [1030, 111] on button "Search" at bounding box center [1031, 111] width 36 height 18
